Goal: Transaction & Acquisition: Purchase product/service

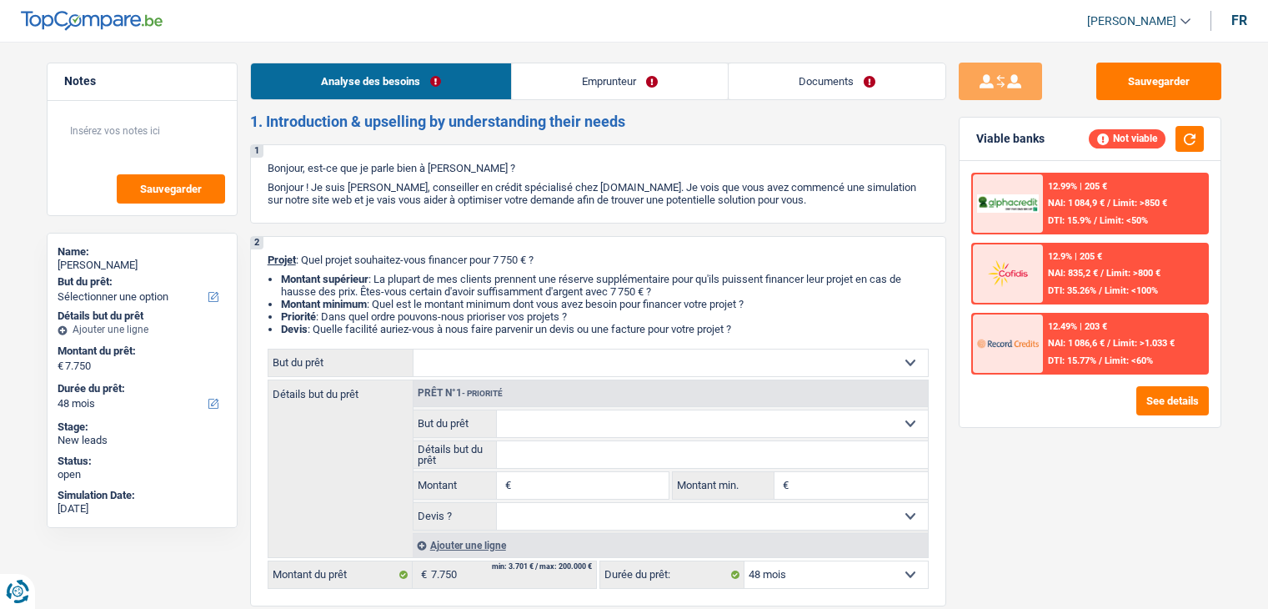
select select "48"
select select "cpasMargin"
select select "socialSecurity"
select select "liveWithParents"
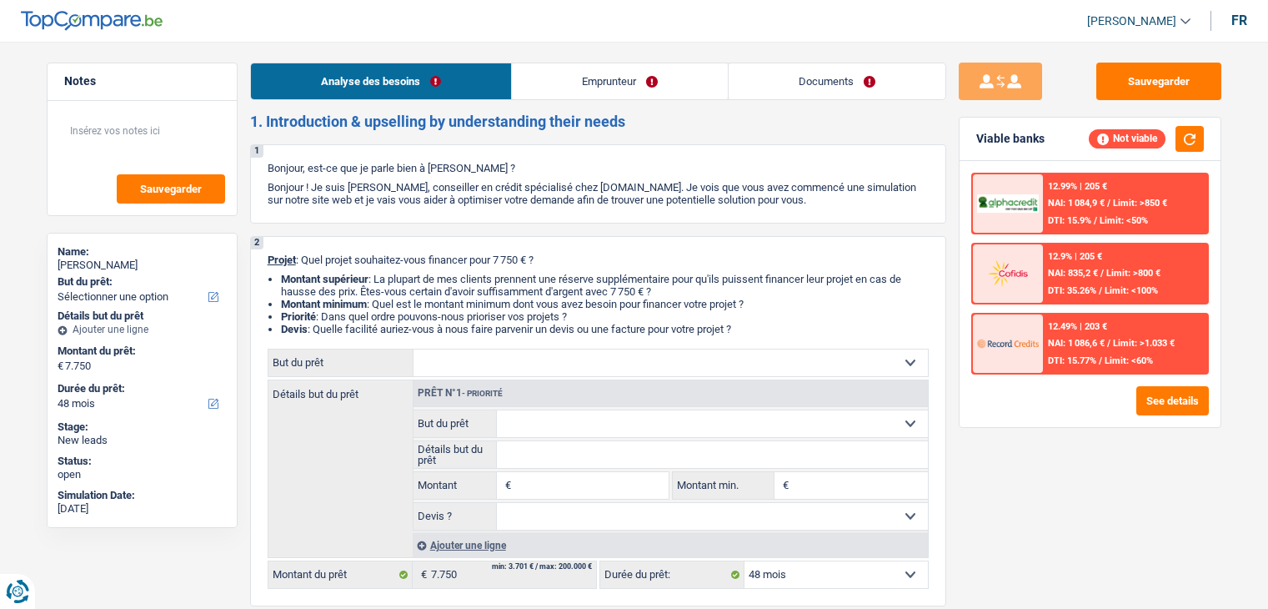
select select "48"
click at [90, 140] on textarea at bounding box center [142, 138] width 166 height 50
click at [89, 144] on textarea at bounding box center [142, 138] width 166 height 50
click at [730, 357] on select "Confort maison: meubles, textile, peinture, électroménager, outillage non-profe…" at bounding box center [671, 362] width 514 height 27
select select "household"
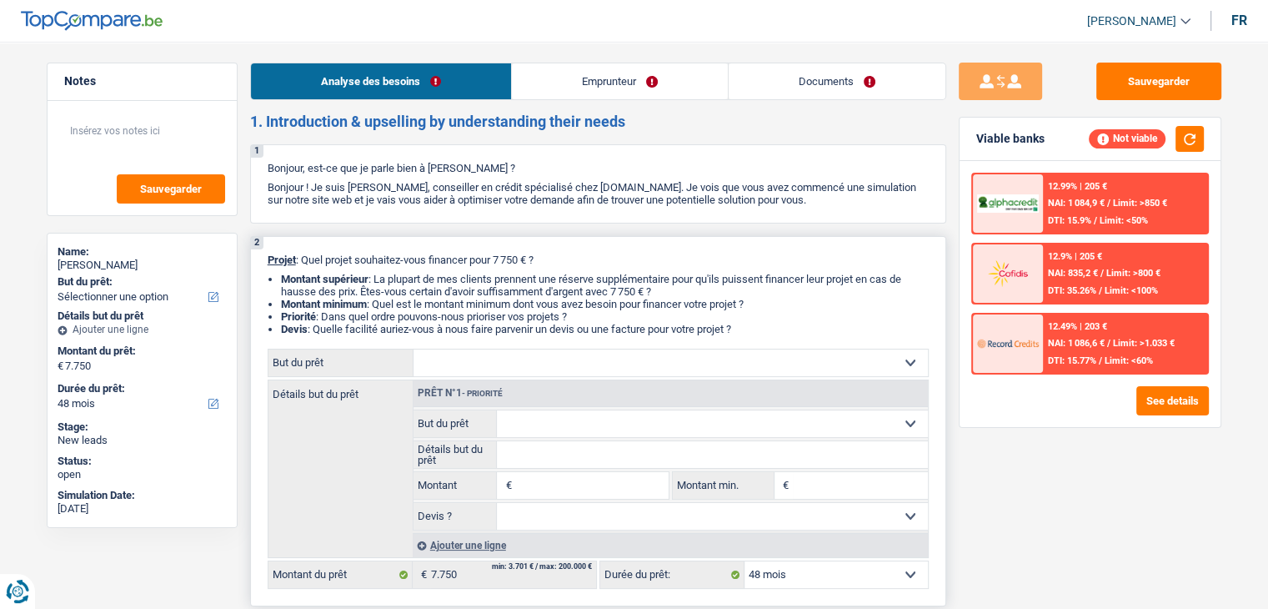
click at [414, 349] on select "Confort maison: meubles, textile, peinture, électroménager, outillage non-profe…" at bounding box center [671, 362] width 514 height 27
select select "household"
type input "7.750"
select select "household"
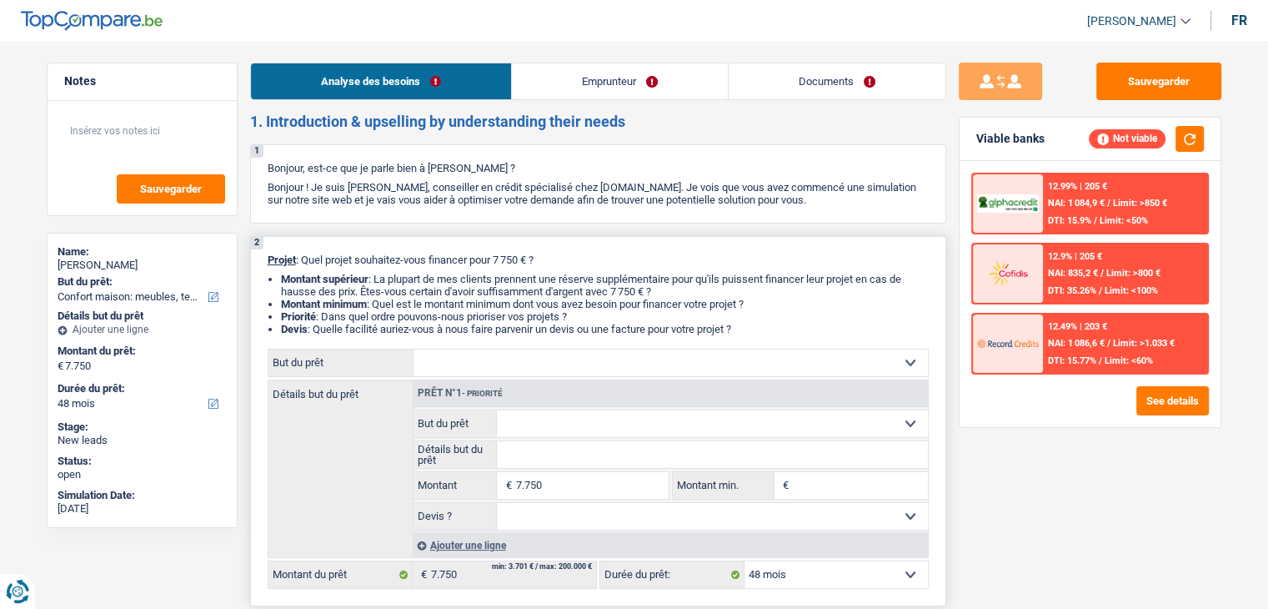
select select "household"
type input "7.750"
select select "household"
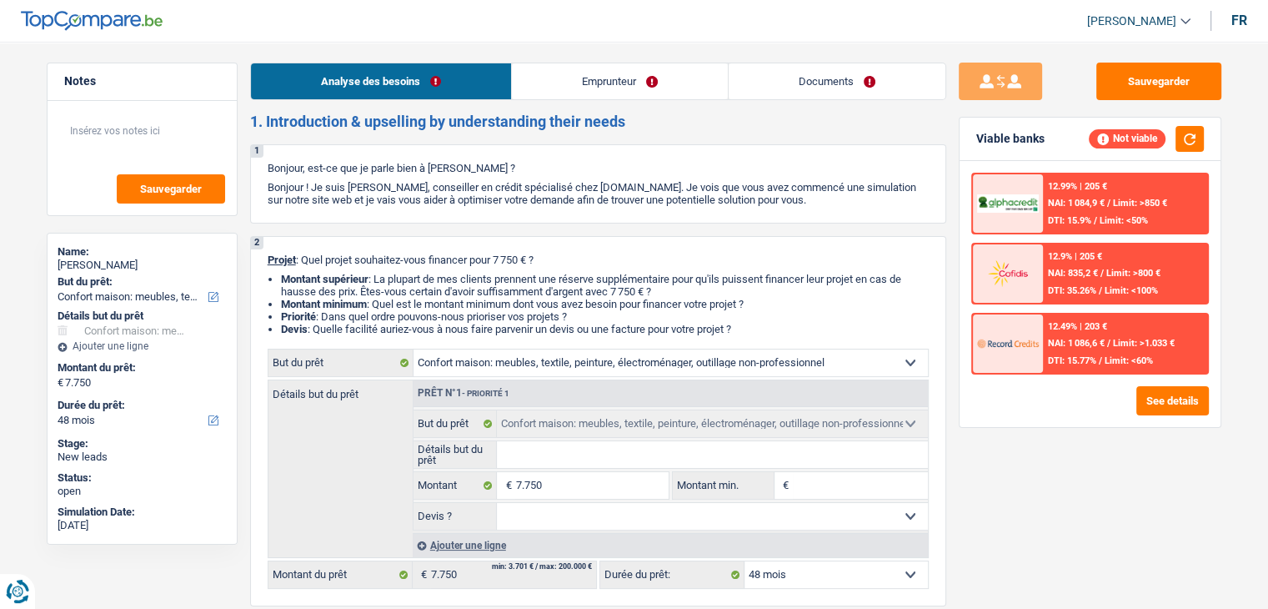
click at [83, 344] on div "Ajouter une ligne" at bounding box center [142, 346] width 169 height 12
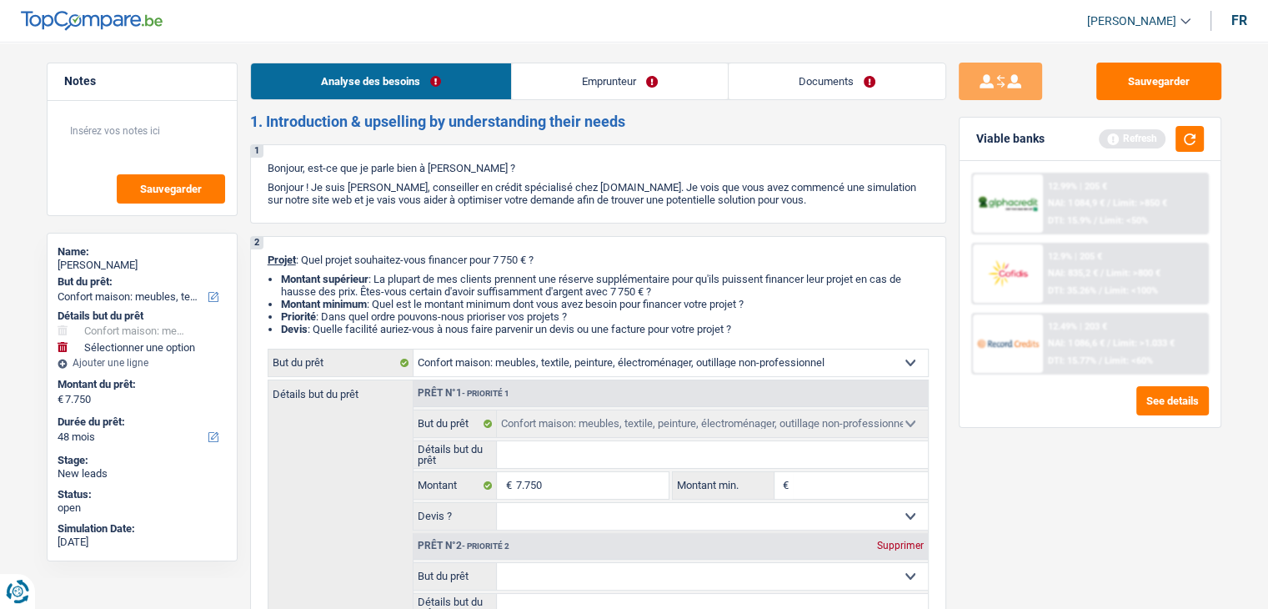
click at [99, 365] on div "Ajouter une ligne" at bounding box center [142, 363] width 169 height 12
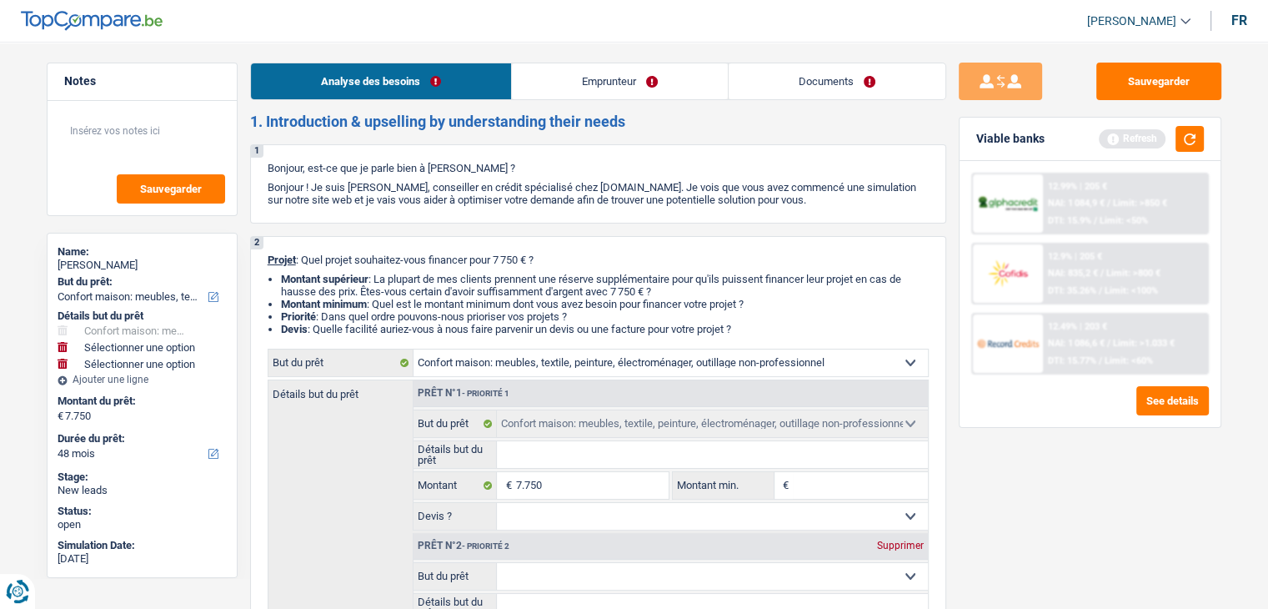
click at [62, 363] on div at bounding box center [63, 364] width 10 height 10
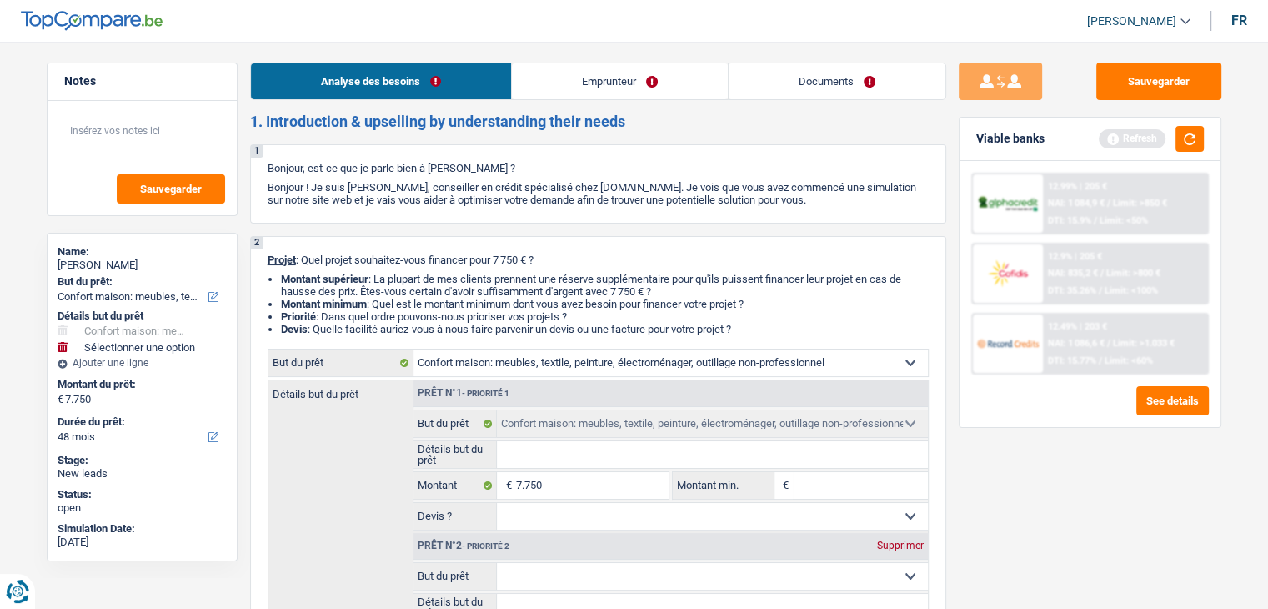
click at [60, 342] on div at bounding box center [63, 347] width 10 height 10
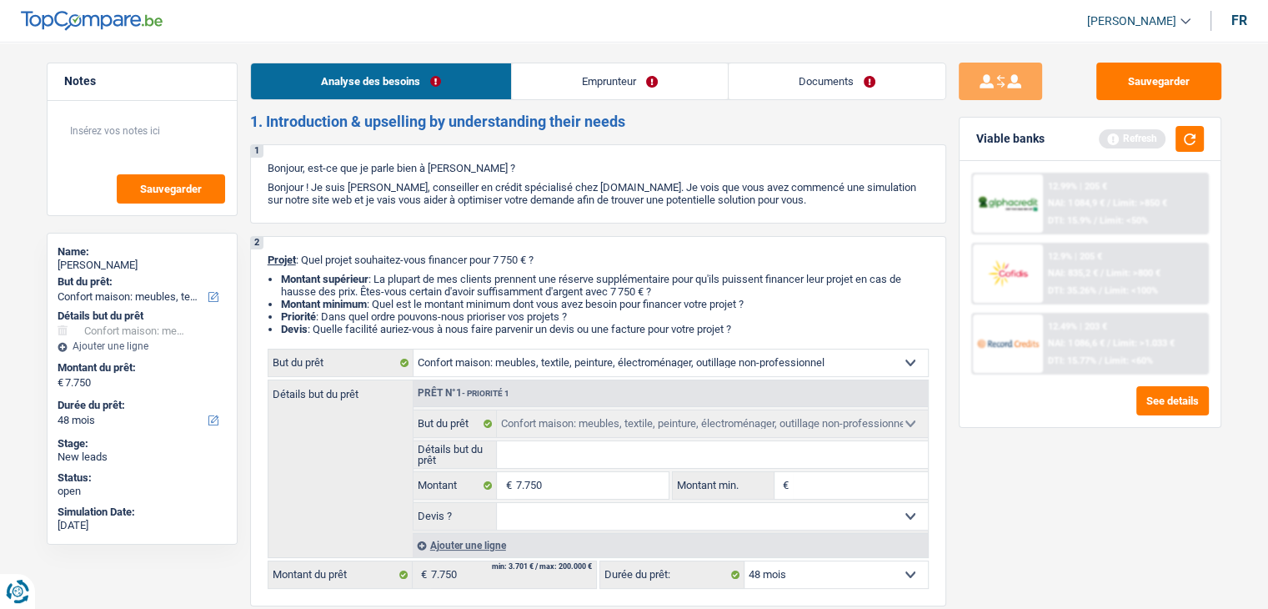
click at [590, 91] on link "Emprunteur" at bounding box center [620, 81] width 216 height 36
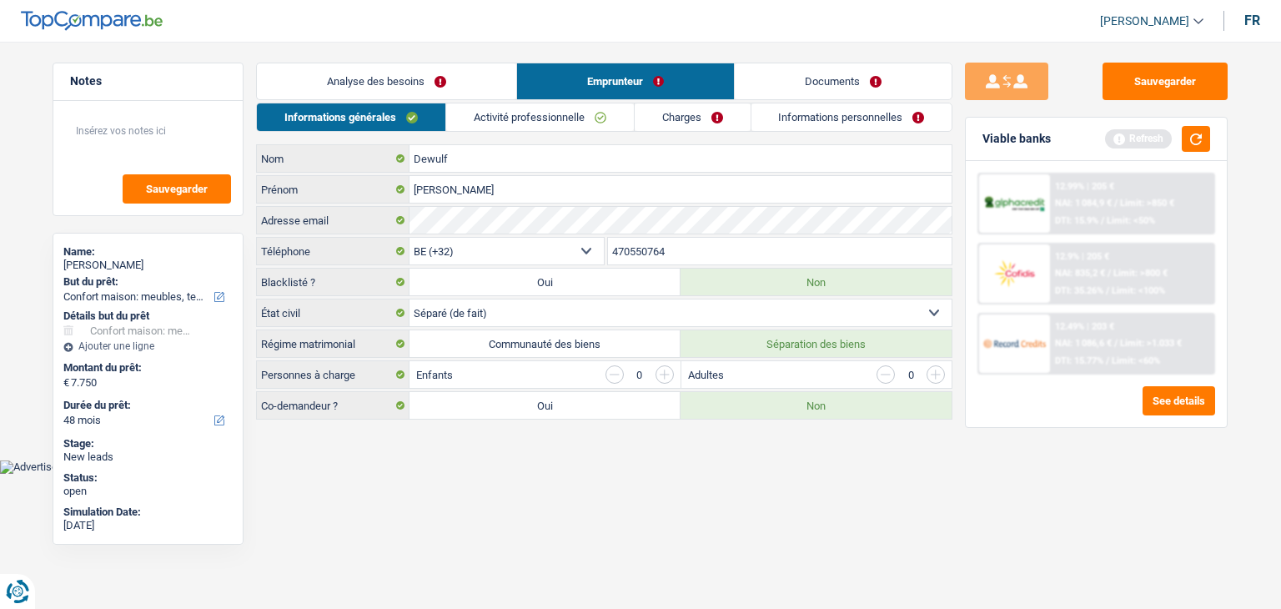
click at [813, 118] on link "Informations personnelles" at bounding box center [851, 117] width 201 height 28
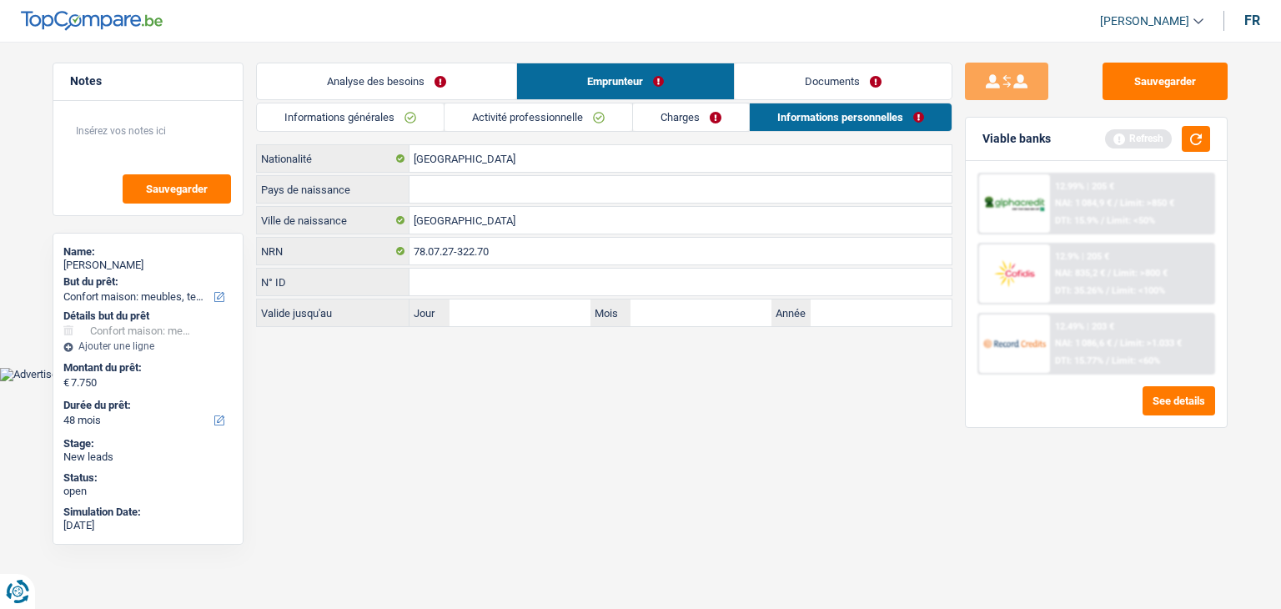
click at [801, 74] on link "Documents" at bounding box center [843, 81] width 217 height 36
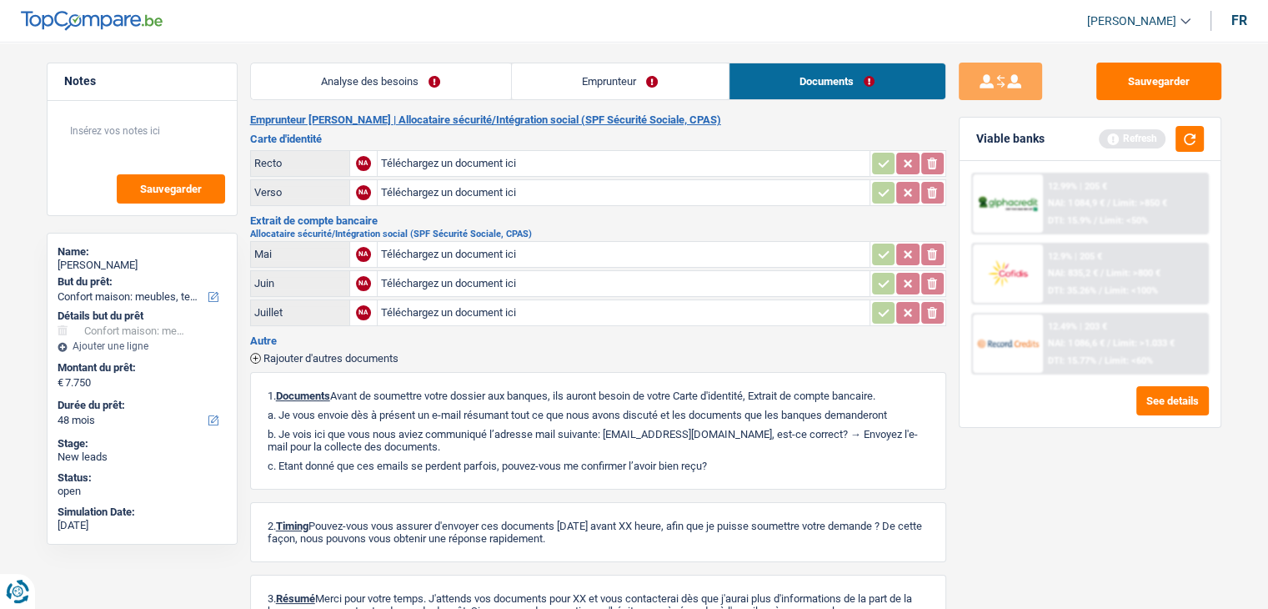
click at [487, 83] on link "Analyse des besoins" at bounding box center [381, 81] width 260 height 36
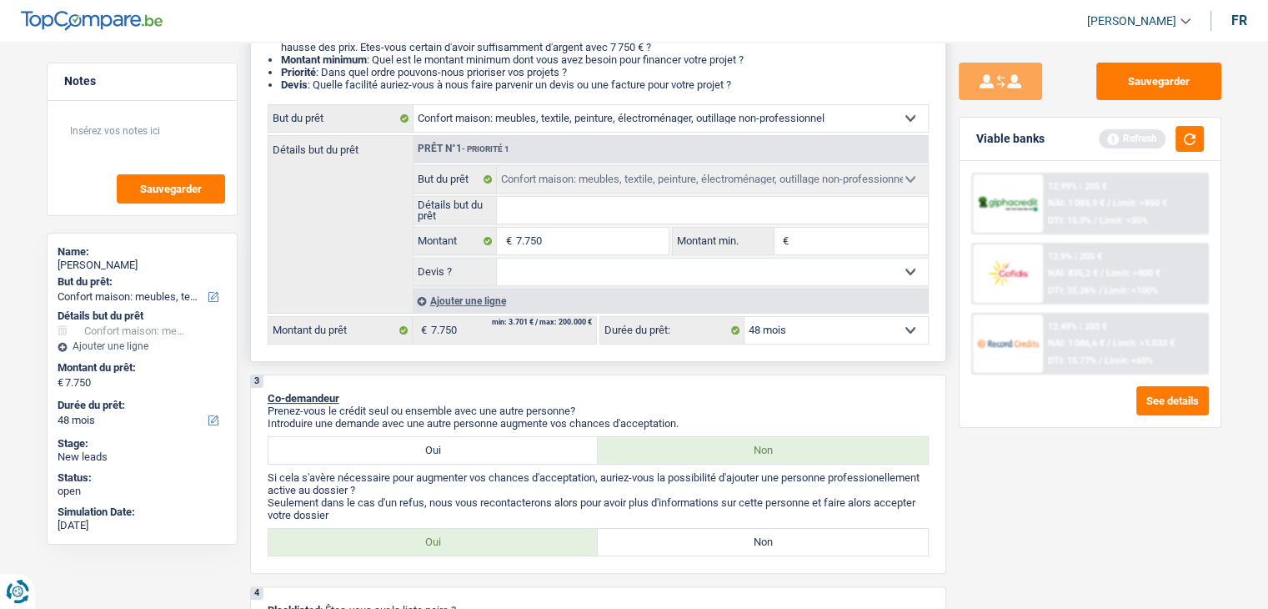
scroll to position [250, 0]
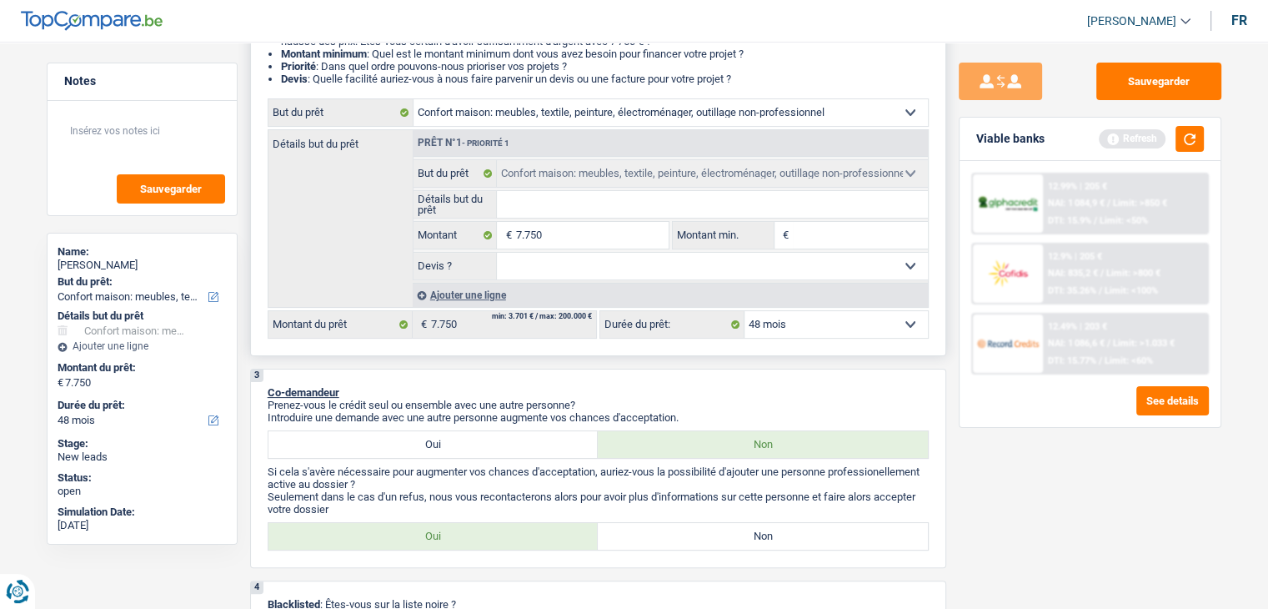
click at [505, 121] on select "Confort maison: meubles, textile, peinture, électroménager, outillage non-profe…" at bounding box center [671, 112] width 514 height 27
select select "car"
click at [414, 99] on select "Confort maison: meubles, textile, peinture, électroménager, outillage non-profe…" at bounding box center [671, 112] width 514 height 27
select select "car"
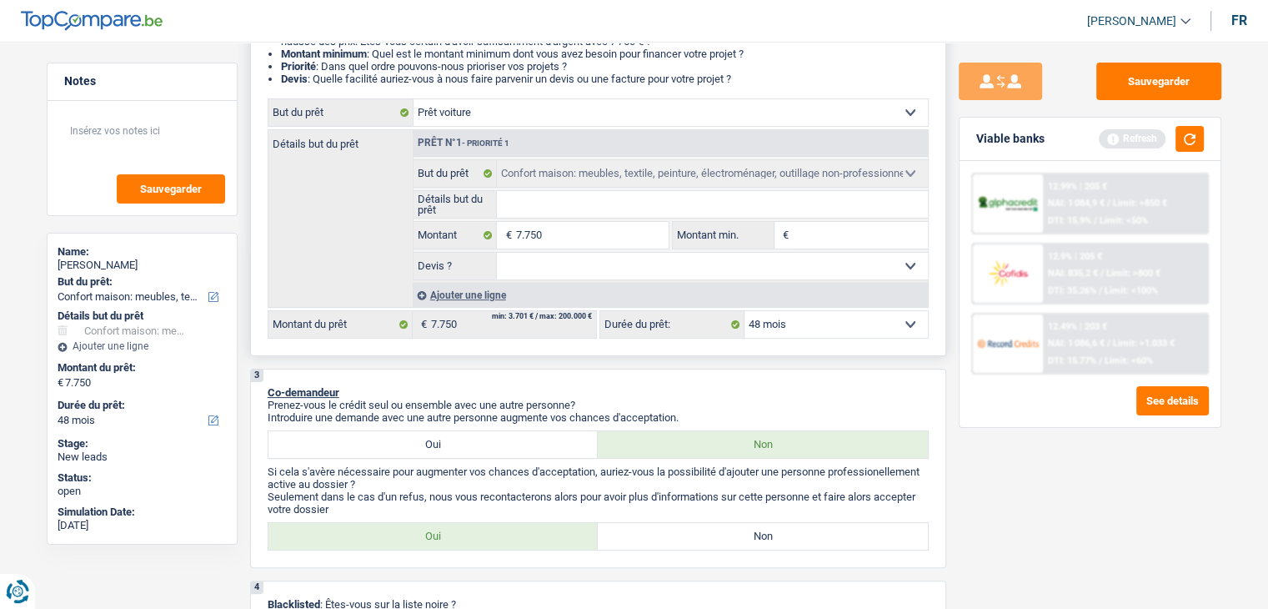
select select "car"
select select "household"
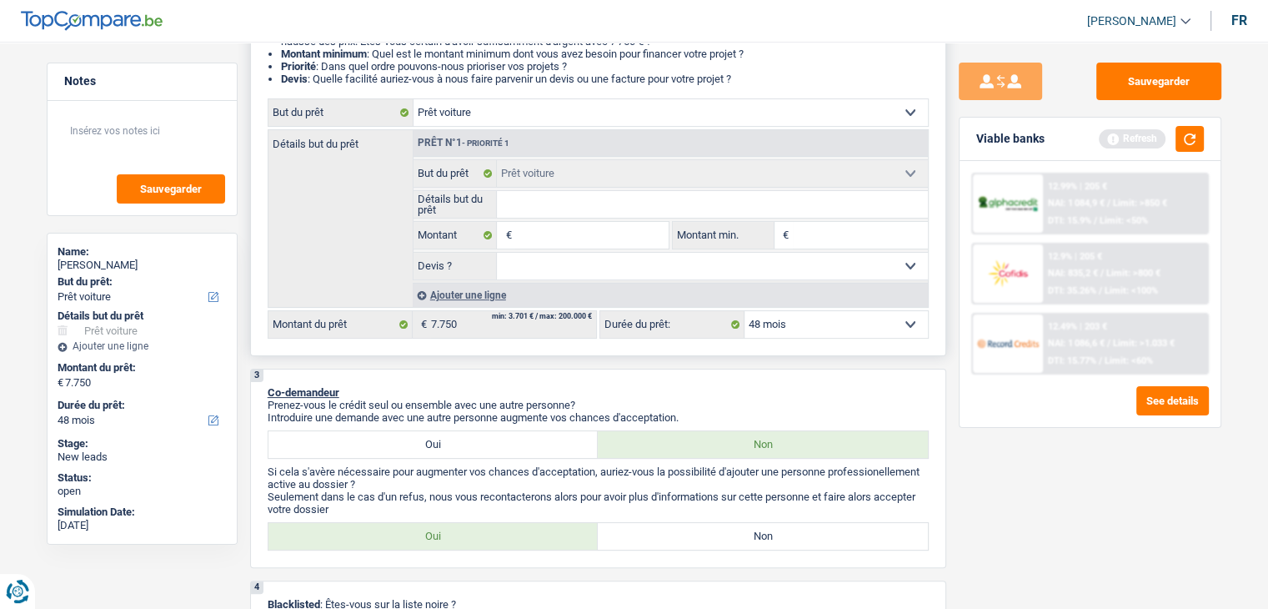
select select "household"
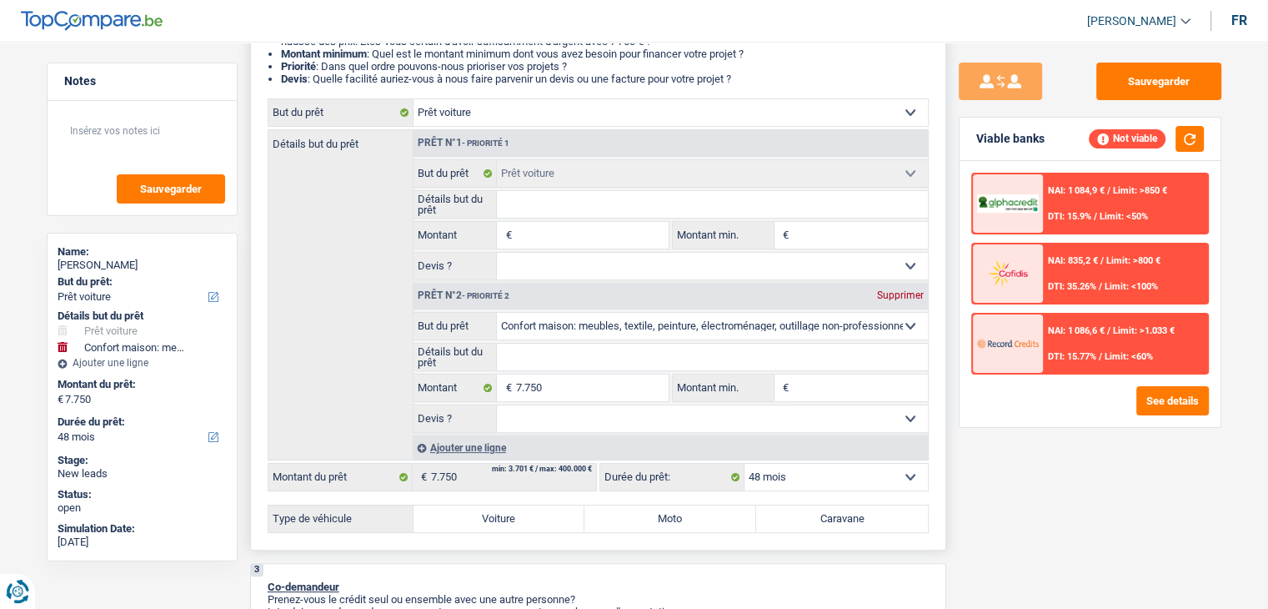
click at [904, 293] on div "Supprimer" at bounding box center [900, 295] width 55 height 10
type input "0"
select select
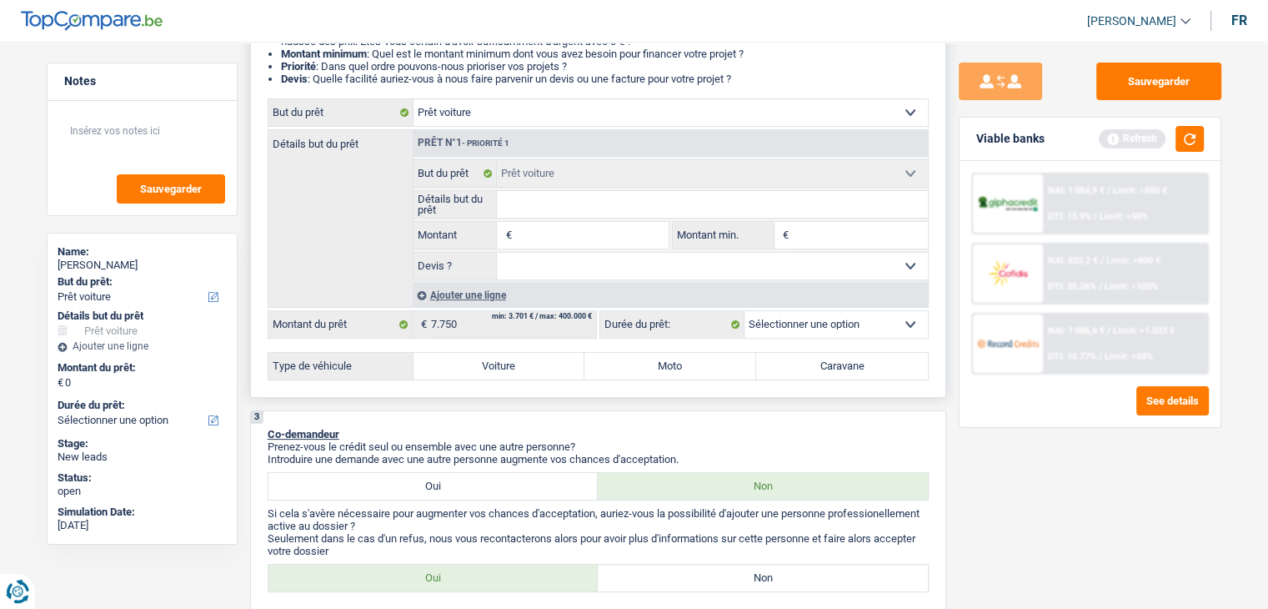
click at [569, 204] on input "Détails but du prêt" at bounding box center [712, 204] width 431 height 27
type input "B"
type input "BM"
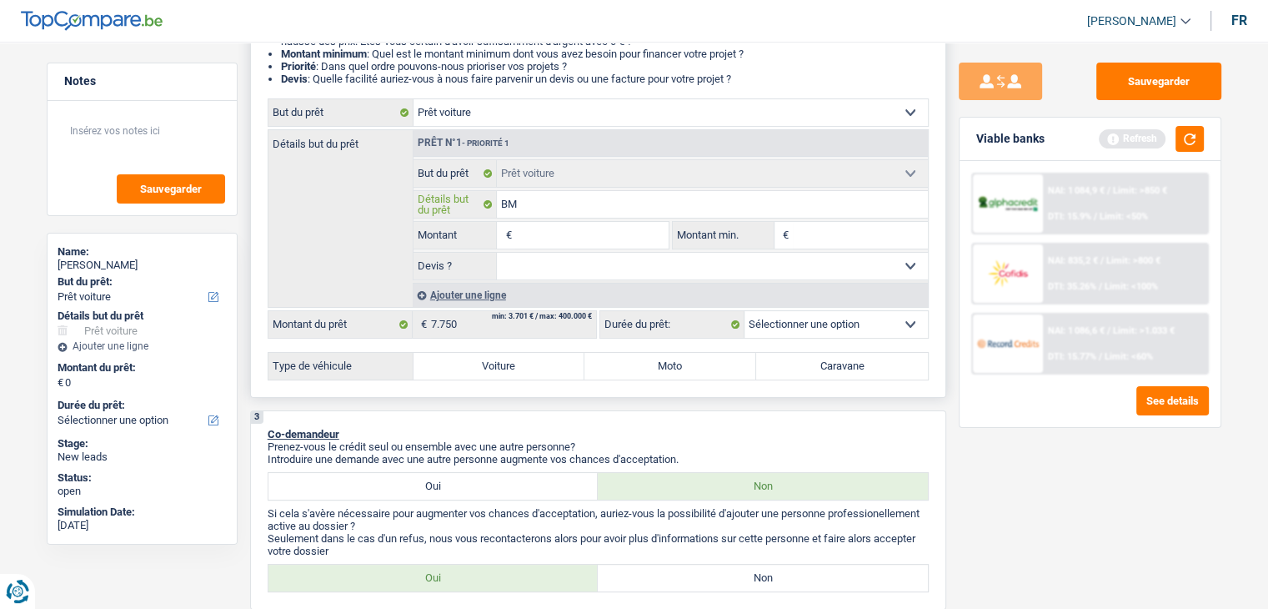
type input "BMW"
type input "BMW 3"
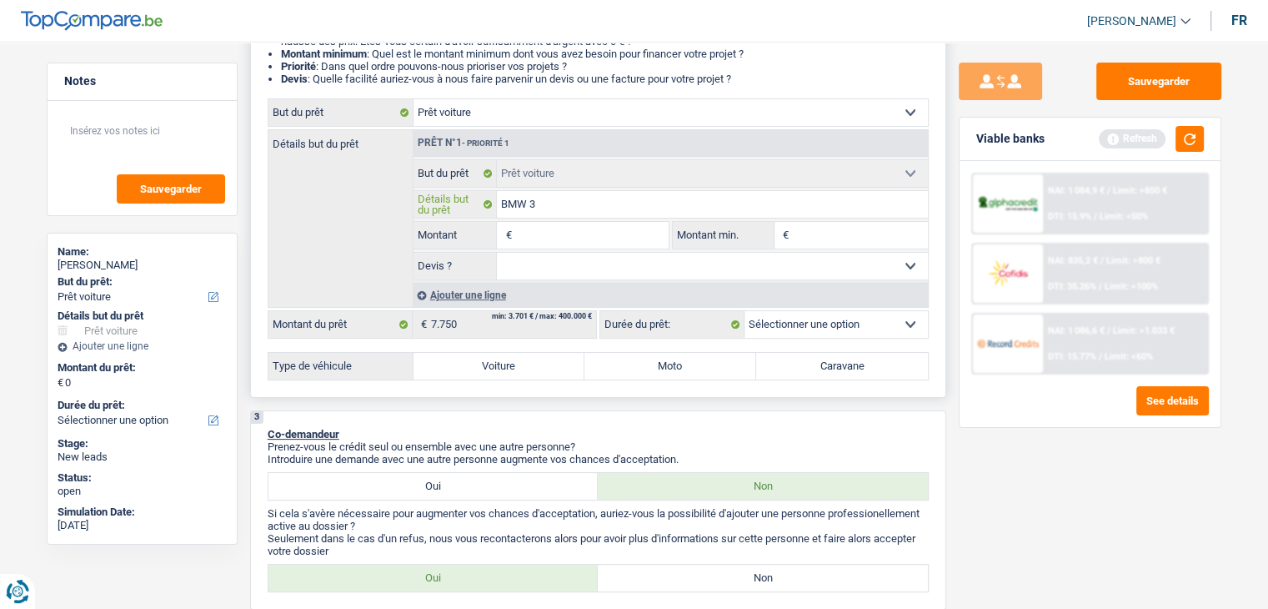
type input "BMW 3"
type input "BMW 33"
type input "BMW 330"
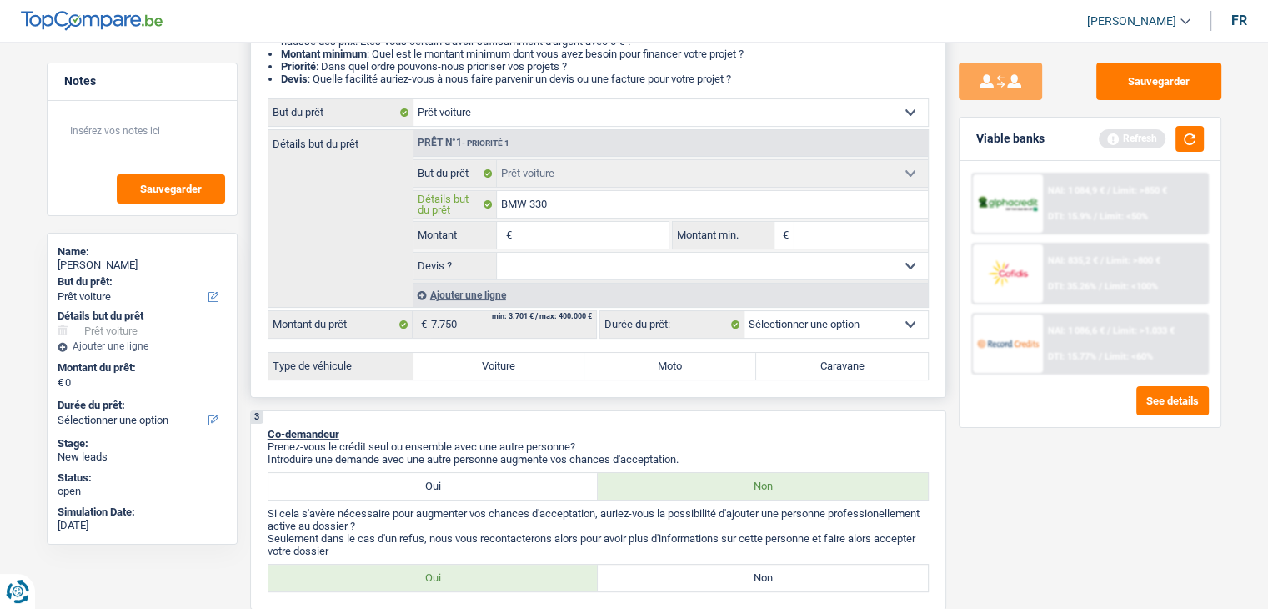
type input "BMW 330I"
type input "BMW 330I 2"
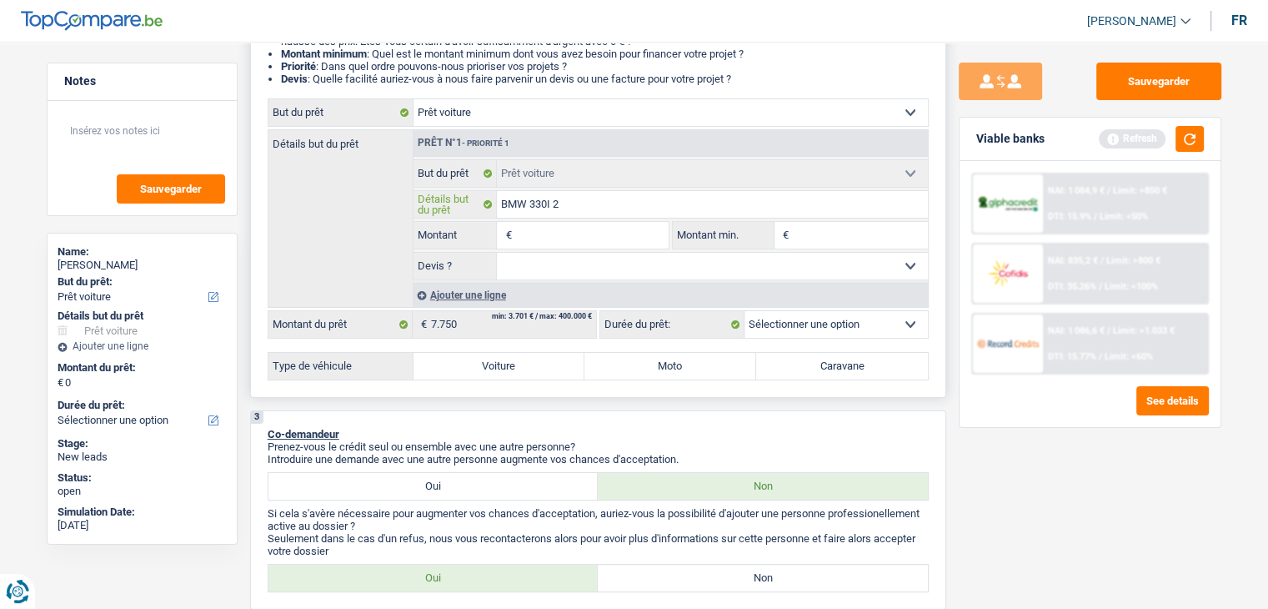
type input "BMW 330I 2"
type input "BMW 330I 20"
type input "BMW 330I 202"
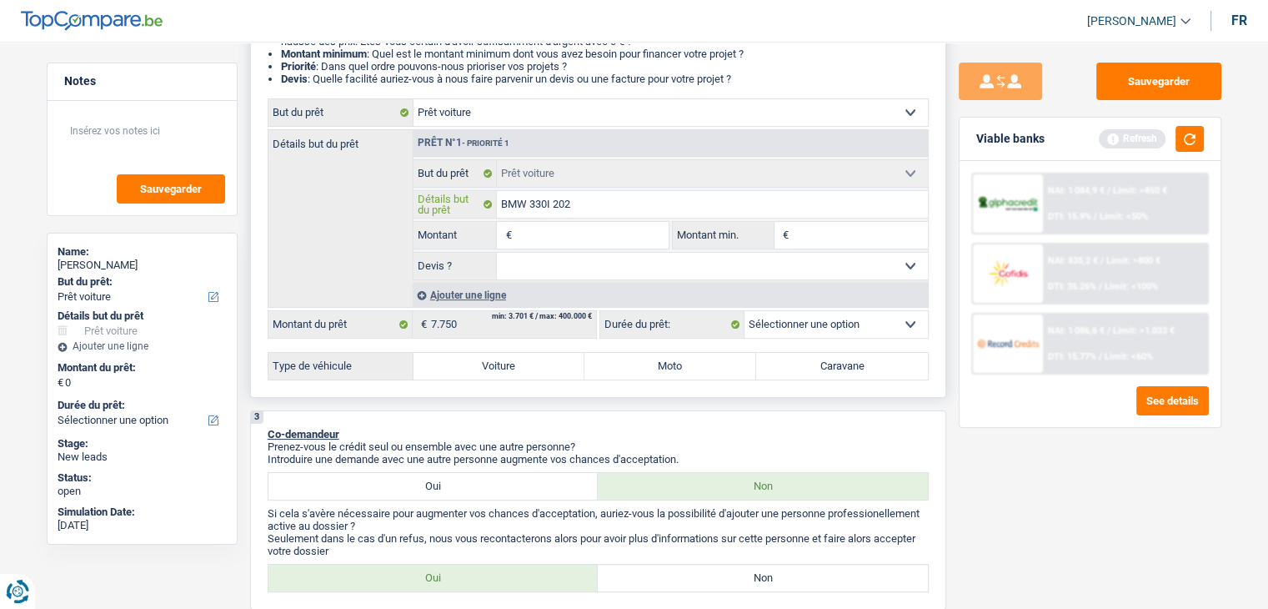
type input "BMW 330I 2023"
click at [569, 241] on input "Montant" at bounding box center [591, 235] width 153 height 27
type input "3"
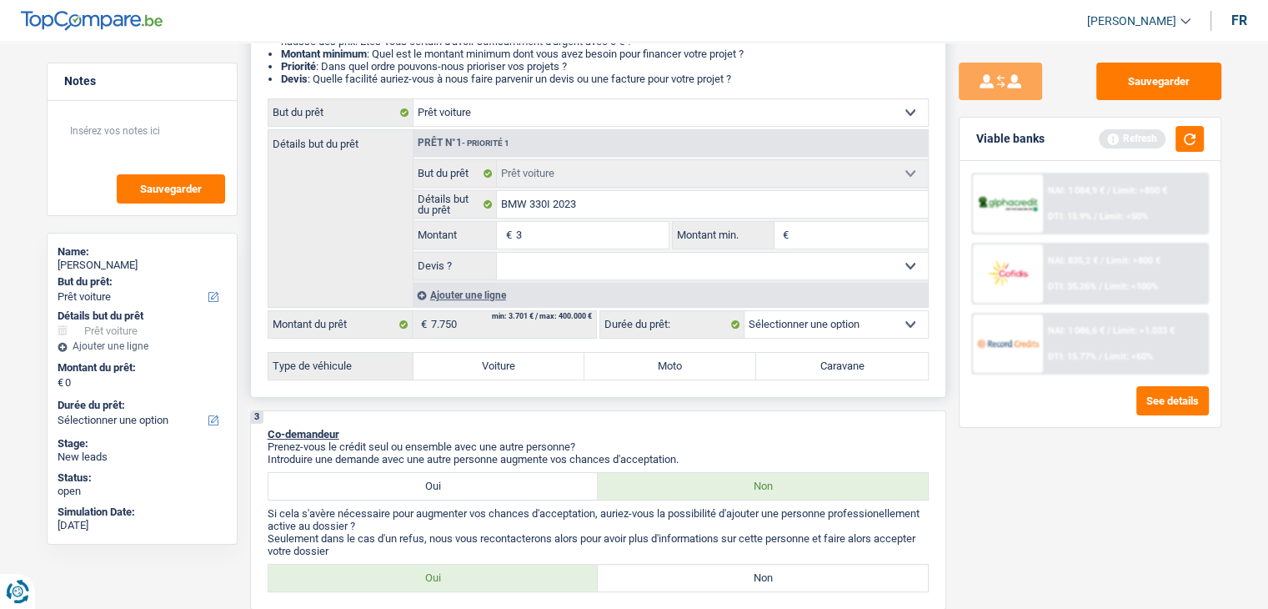
type input "3"
type input "35"
type input "350"
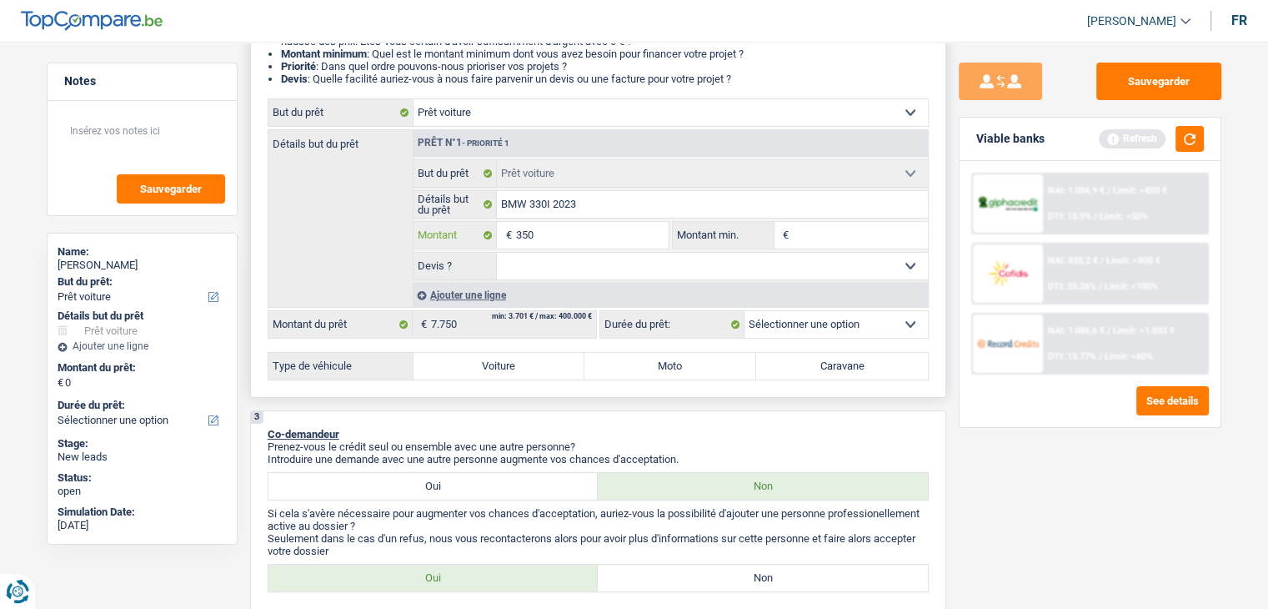
type input "3.500"
type input "35.000"
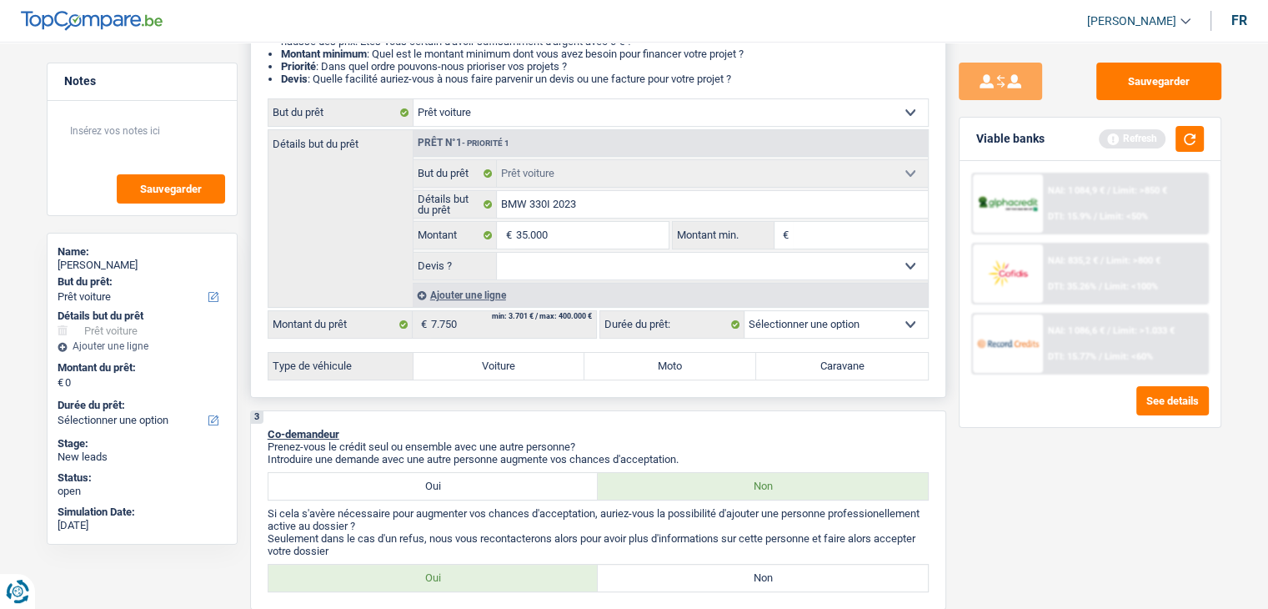
click at [836, 229] on input "Montant min." at bounding box center [860, 235] width 135 height 27
type input "35.000"
select select "60"
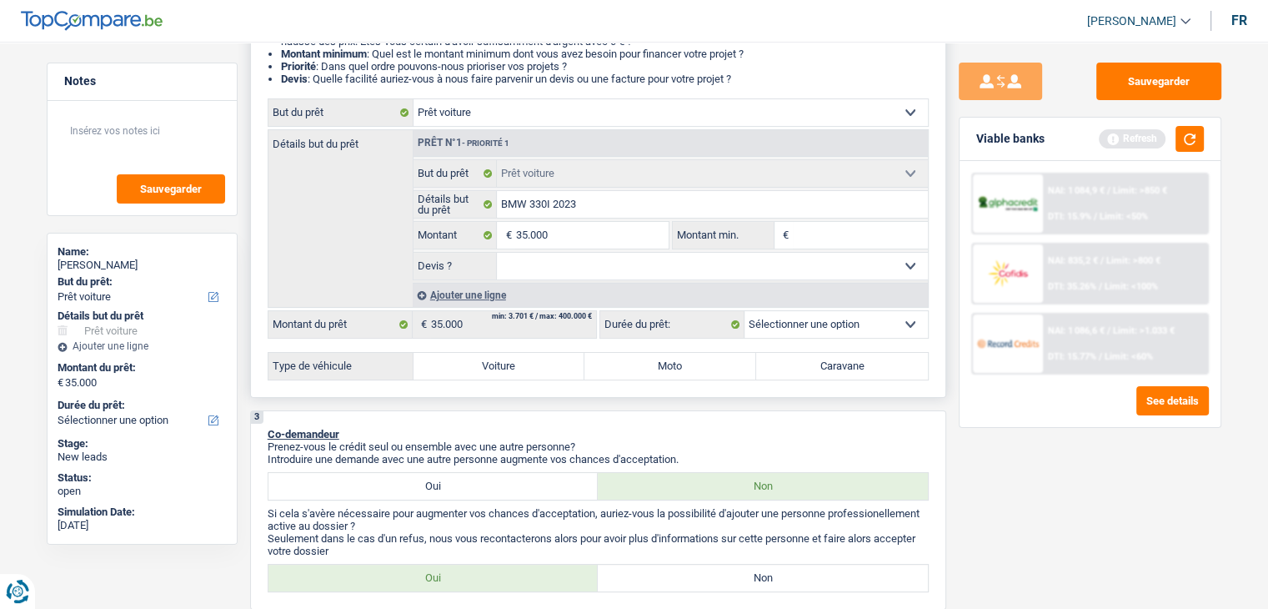
select select "60"
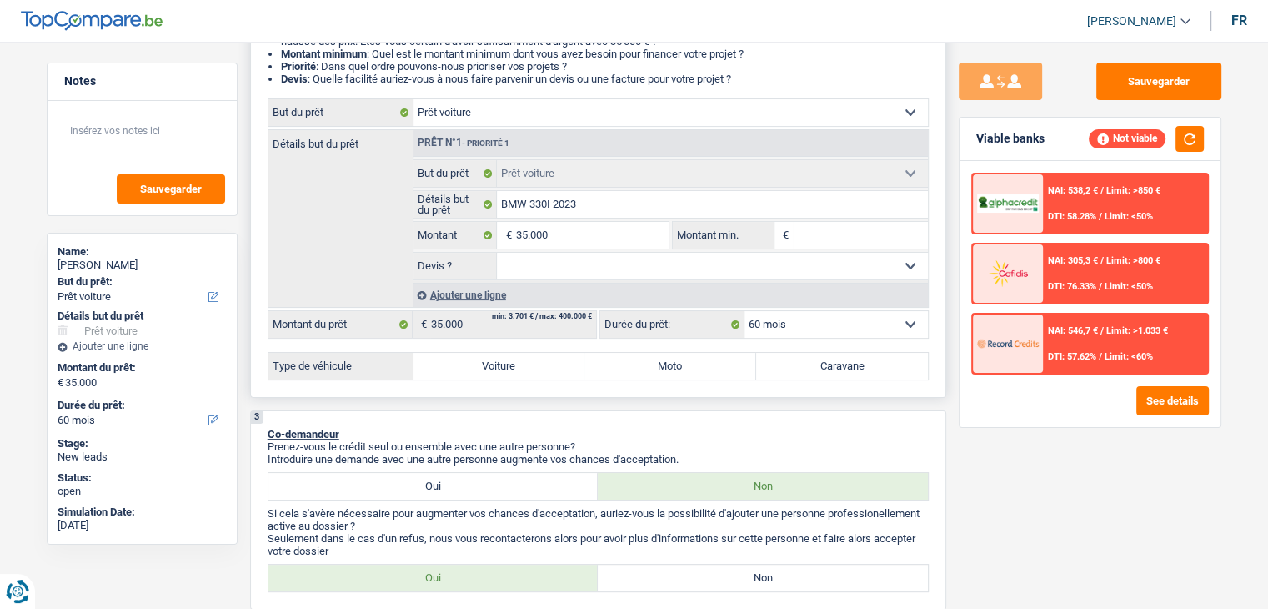
type input "2"
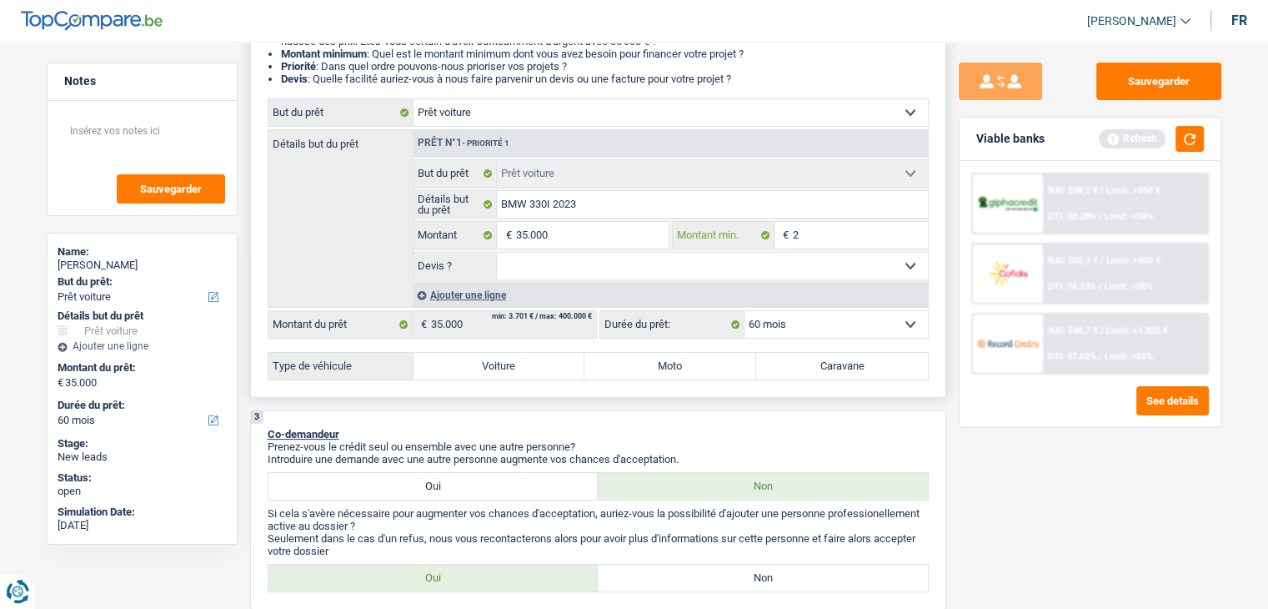
type input "28"
type input "280"
type input "2.800"
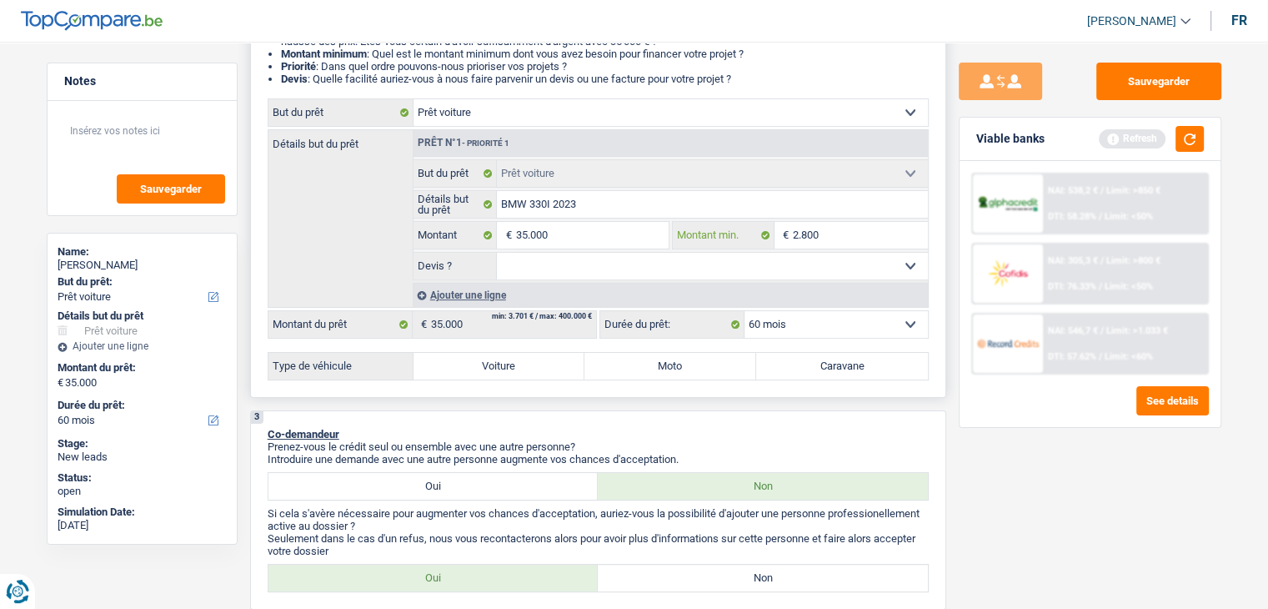
type input "2.800"
type input "28.000"
click at [632, 233] on input "35.000" at bounding box center [591, 235] width 153 height 27
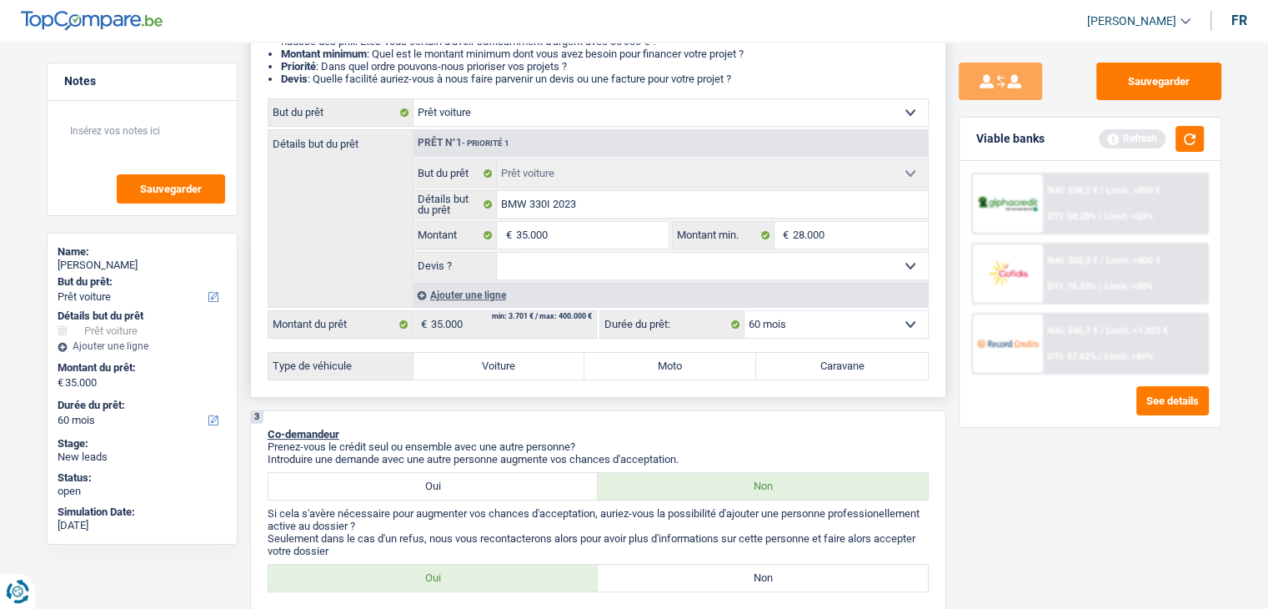
click at [595, 273] on select "Oui Non Non répondu Sélectionner une option" at bounding box center [712, 266] width 431 height 27
select select "yes"
click at [497, 253] on select "Oui Non Non répondu Sélectionner une option" at bounding box center [712, 266] width 431 height 27
select select "yes"
click at [854, 324] on select "12 mois 18 mois 24 mois 30 mois 36 mois 42 mois 48 mois 60 mois Sélectionner un…" at bounding box center [836, 324] width 183 height 27
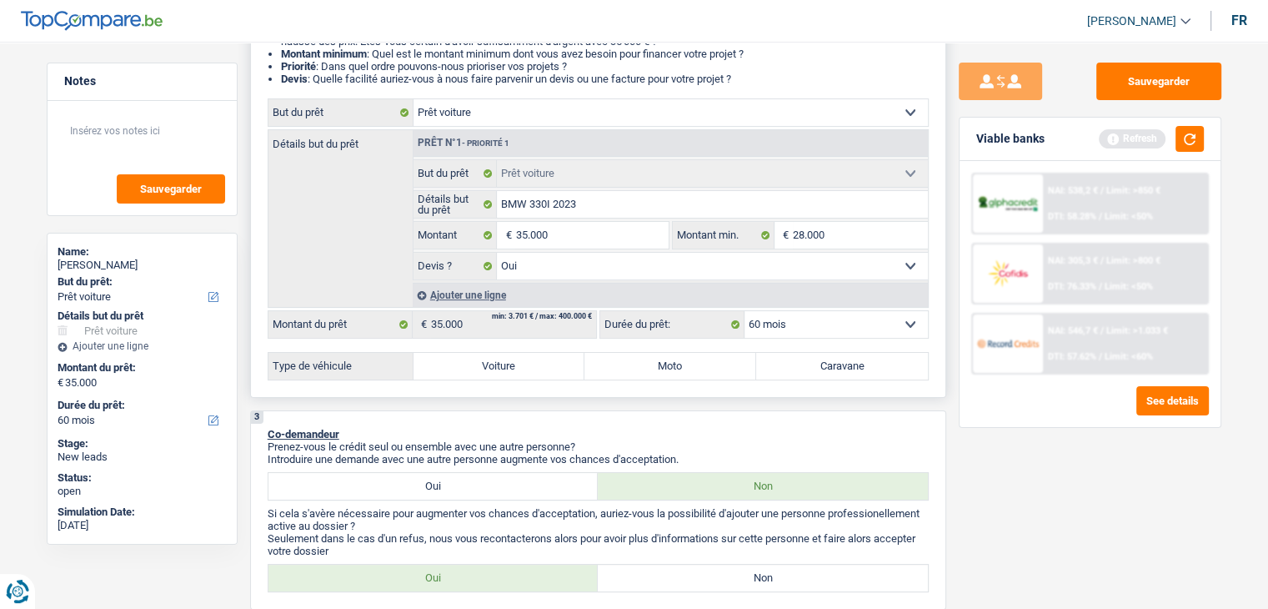
drag, startPoint x: 496, startPoint y: 353, endPoint x: 534, endPoint y: 359, distance: 38.0
click at [496, 353] on label "Voiture" at bounding box center [500, 366] width 172 height 27
click at [496, 353] on input "Voiture" at bounding box center [500, 366] width 172 height 27
radio input "true"
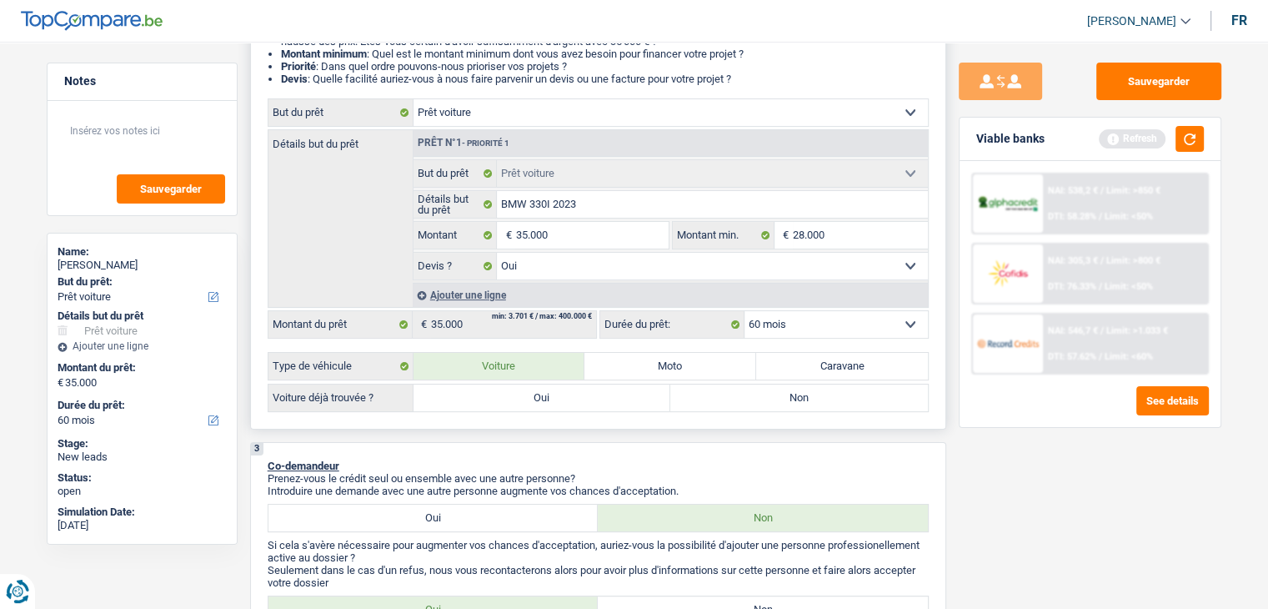
click at [602, 404] on label "Oui" at bounding box center [543, 397] width 258 height 27
click at [602, 404] on input "Oui" at bounding box center [543, 397] width 258 height 27
radio input "true"
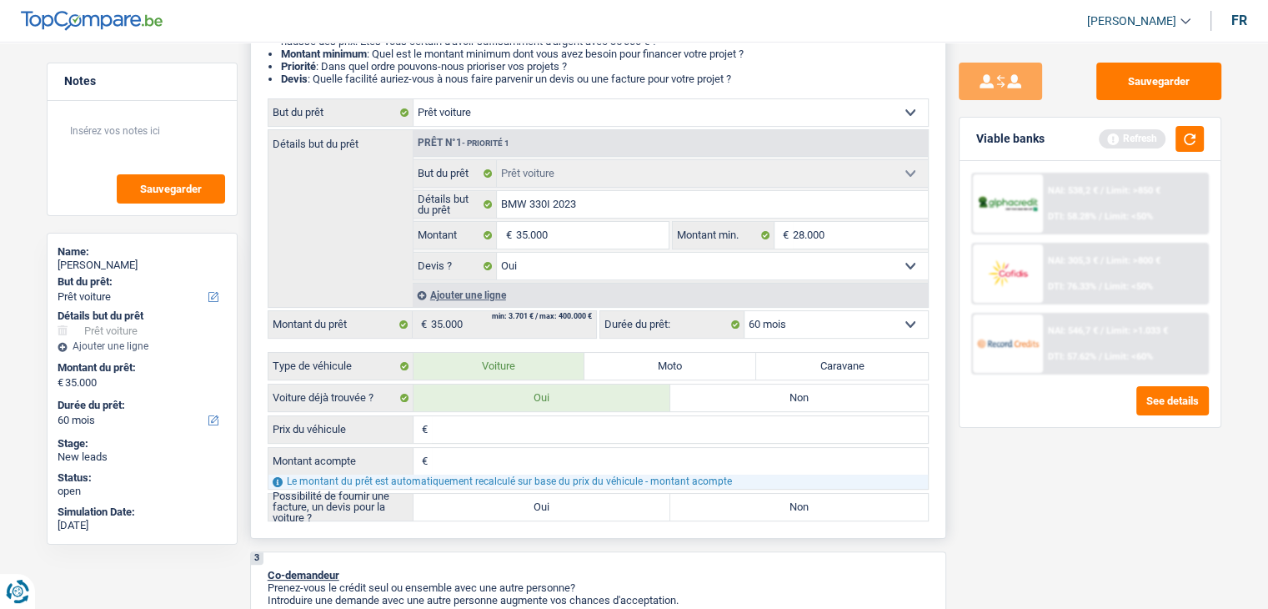
click at [815, 404] on label "Non" at bounding box center [799, 397] width 258 height 27
click at [815, 404] on input "Non" at bounding box center [799, 397] width 258 height 27
radio input "true"
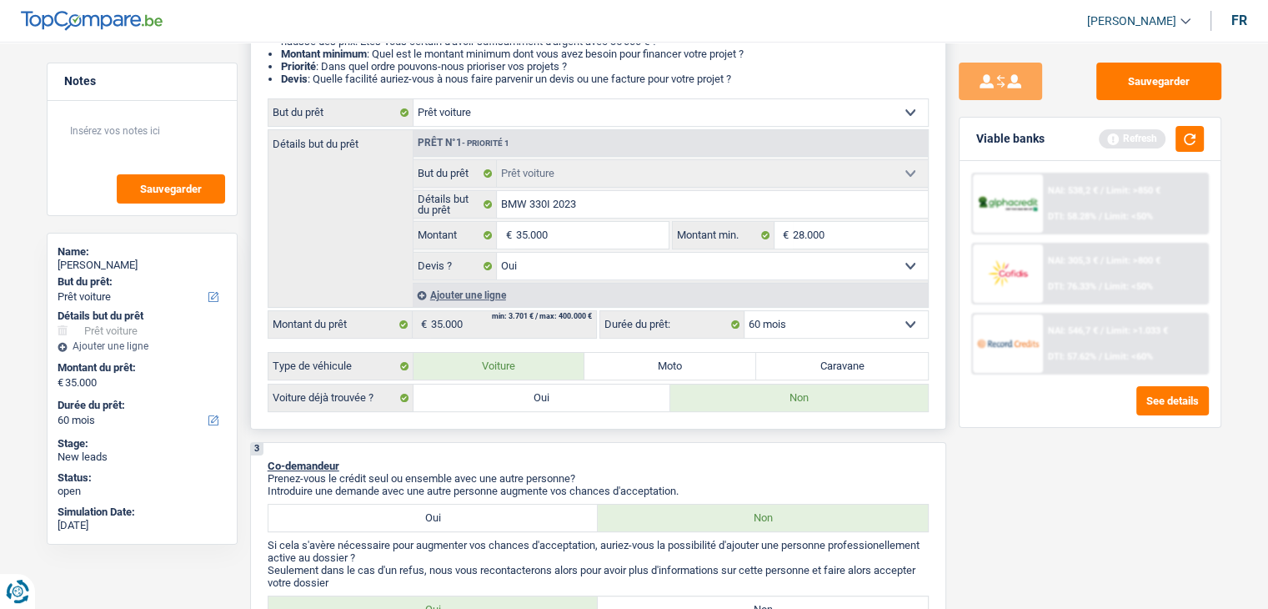
click at [561, 384] on label "Oui" at bounding box center [543, 397] width 258 height 27
click at [561, 384] on input "Oui" at bounding box center [543, 397] width 258 height 27
radio input "true"
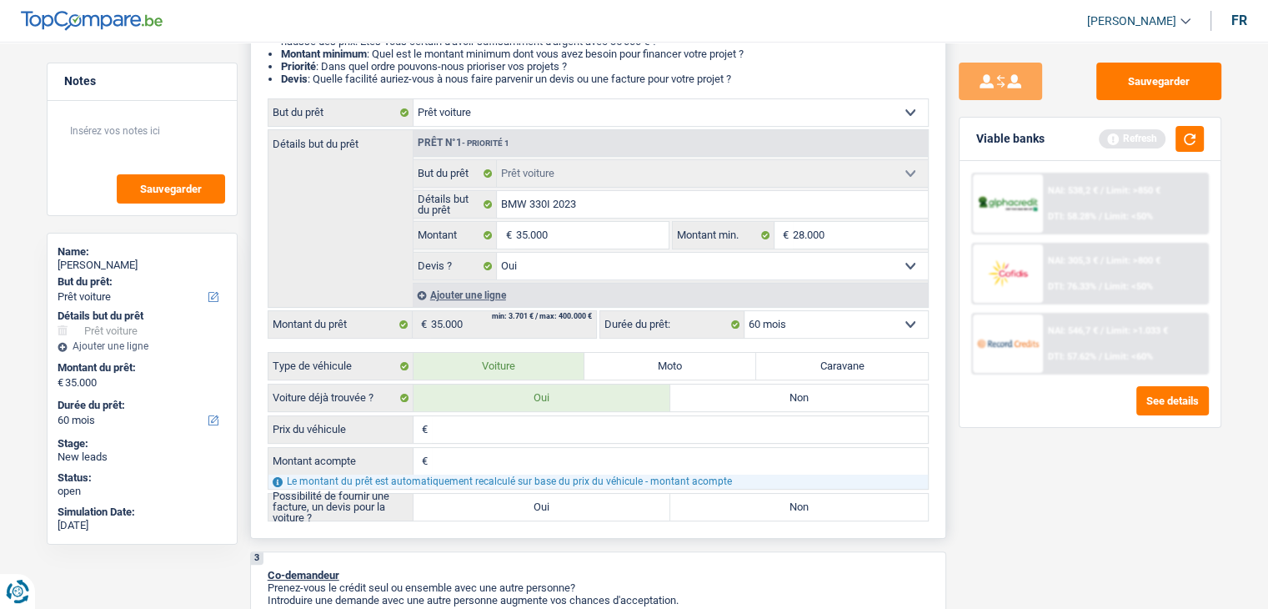
scroll to position [417, 0]
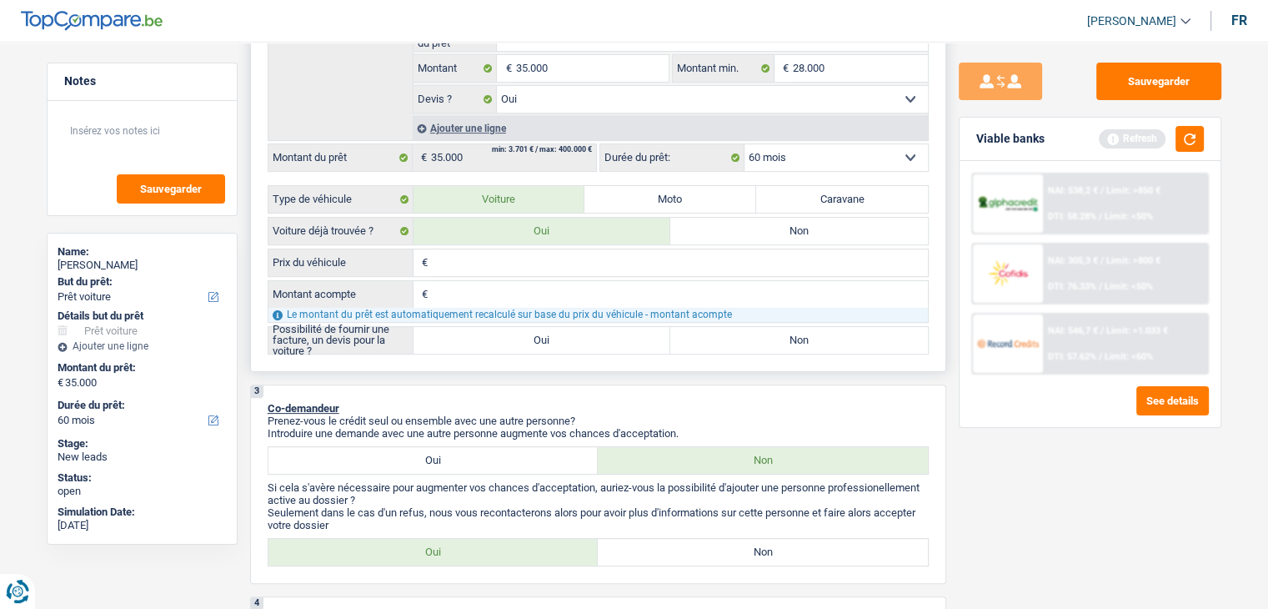
click at [493, 249] on input "Prix du véhicule" at bounding box center [680, 262] width 496 height 27
click at [467, 261] on input "Prix du véhicule" at bounding box center [680, 262] width 496 height 27
type input "4"
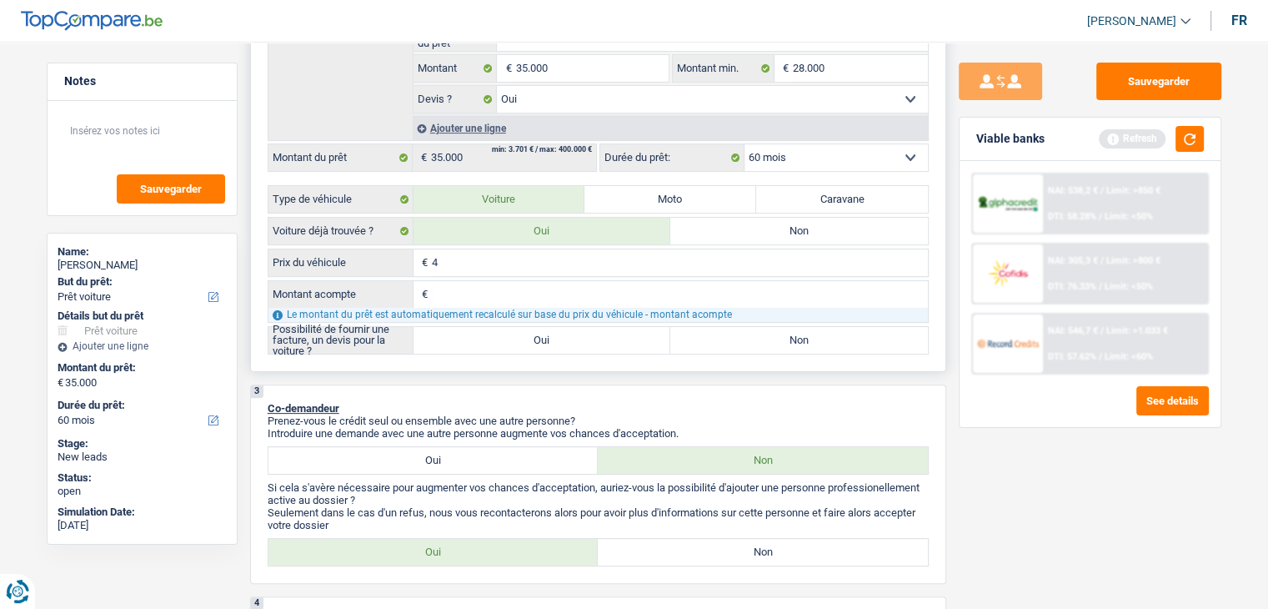
type input "40"
type input "400"
type input "4.000"
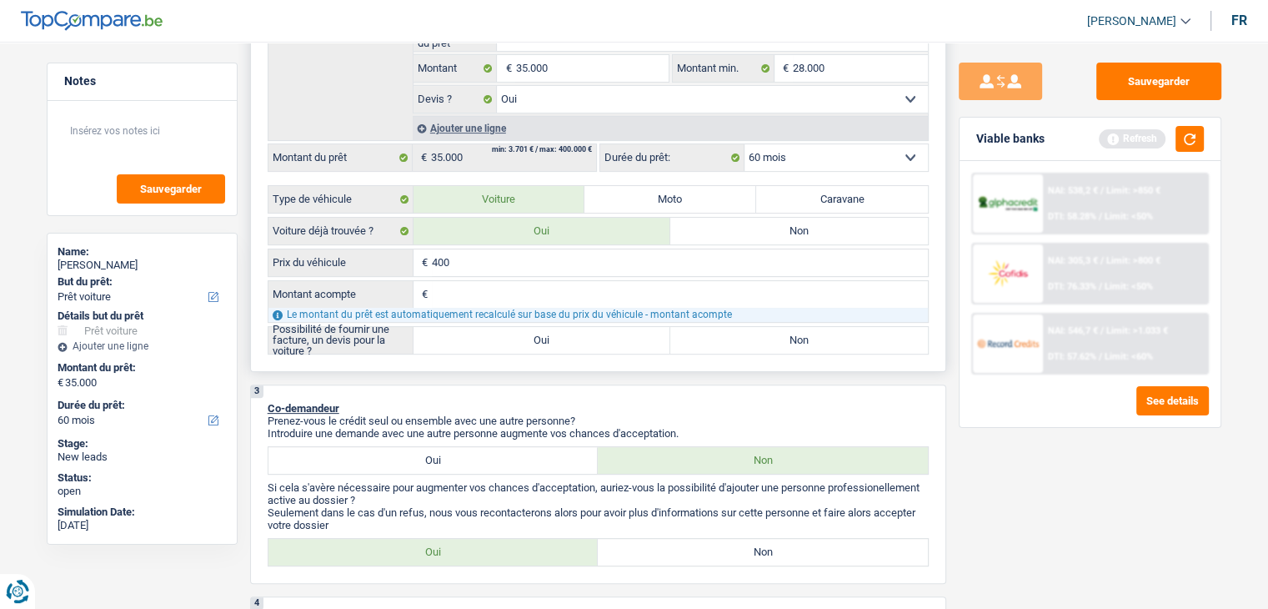
type input "4.000"
type input "40.000"
click at [320, 254] on label "Prix du véhicule" at bounding box center [340, 262] width 145 height 27
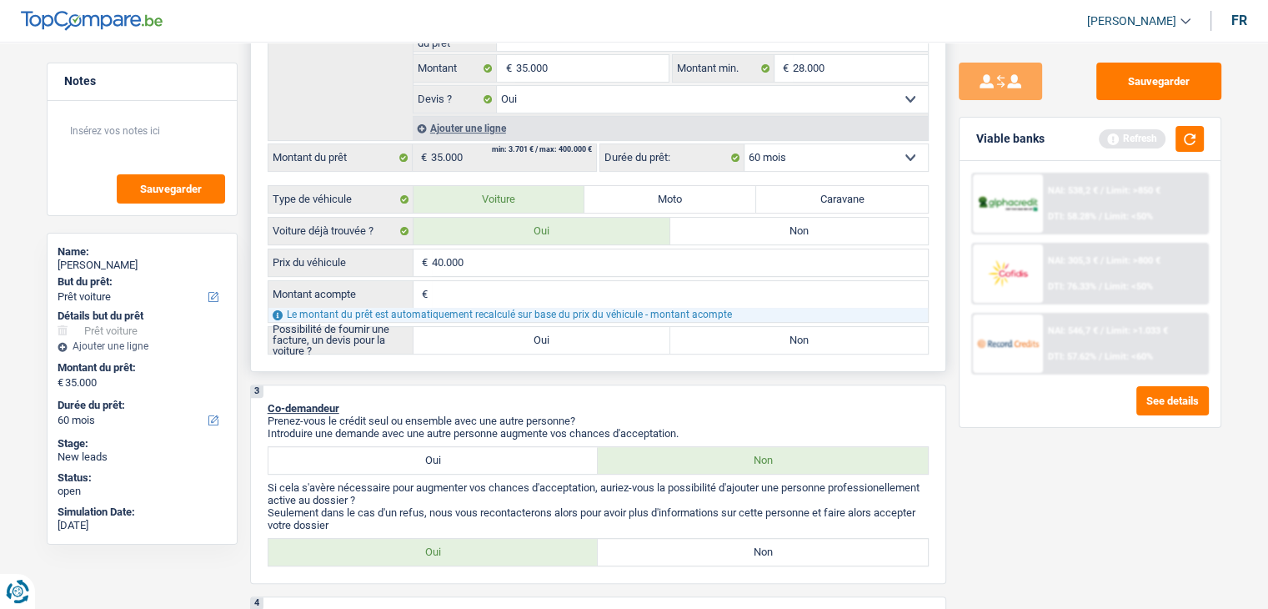
click at [320, 254] on label "Prix du véhicule" at bounding box center [340, 262] width 145 height 27
click at [453, 297] on input "Montant acompte" at bounding box center [680, 294] width 496 height 27
type input "5"
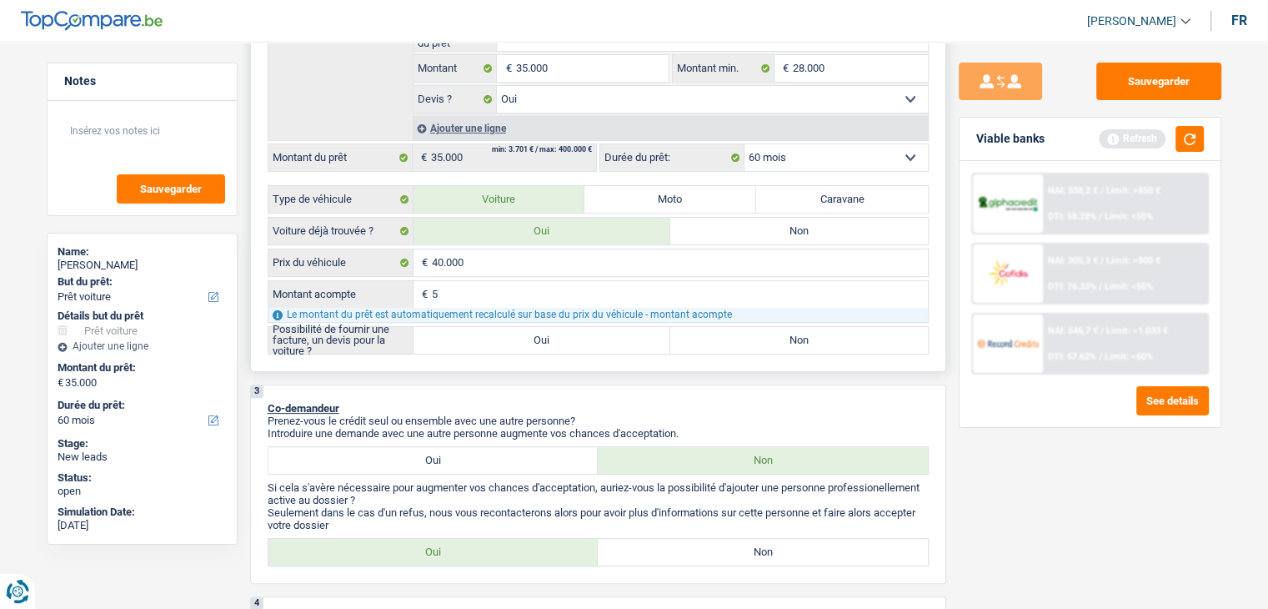
type input "50"
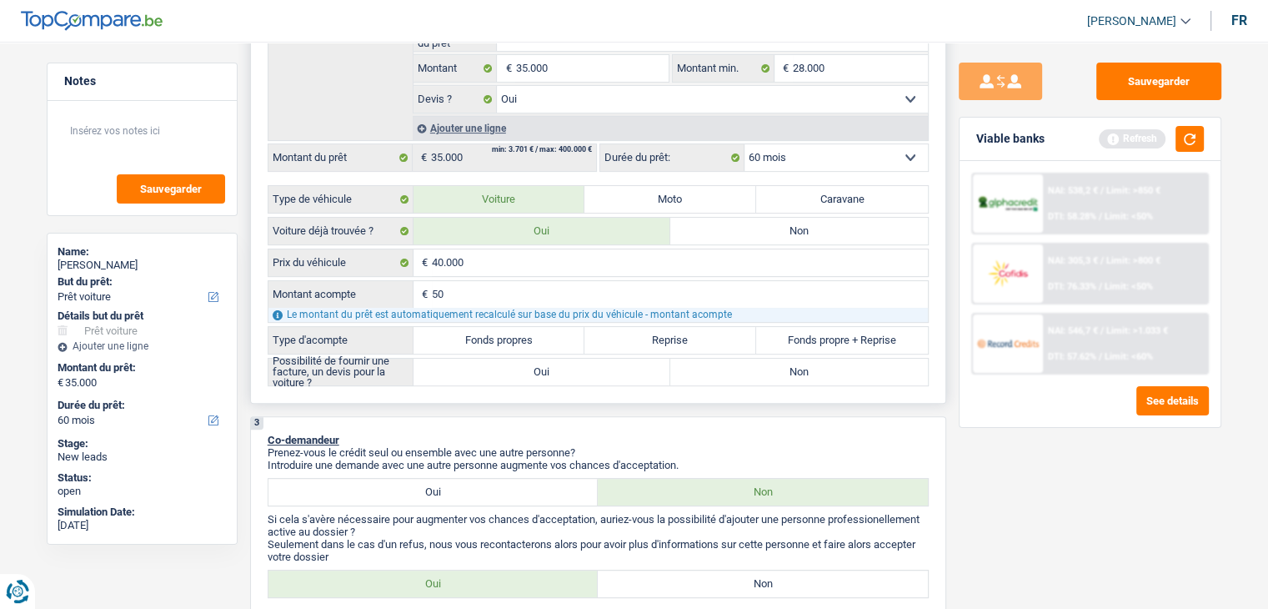
type input "500"
type input "5.000"
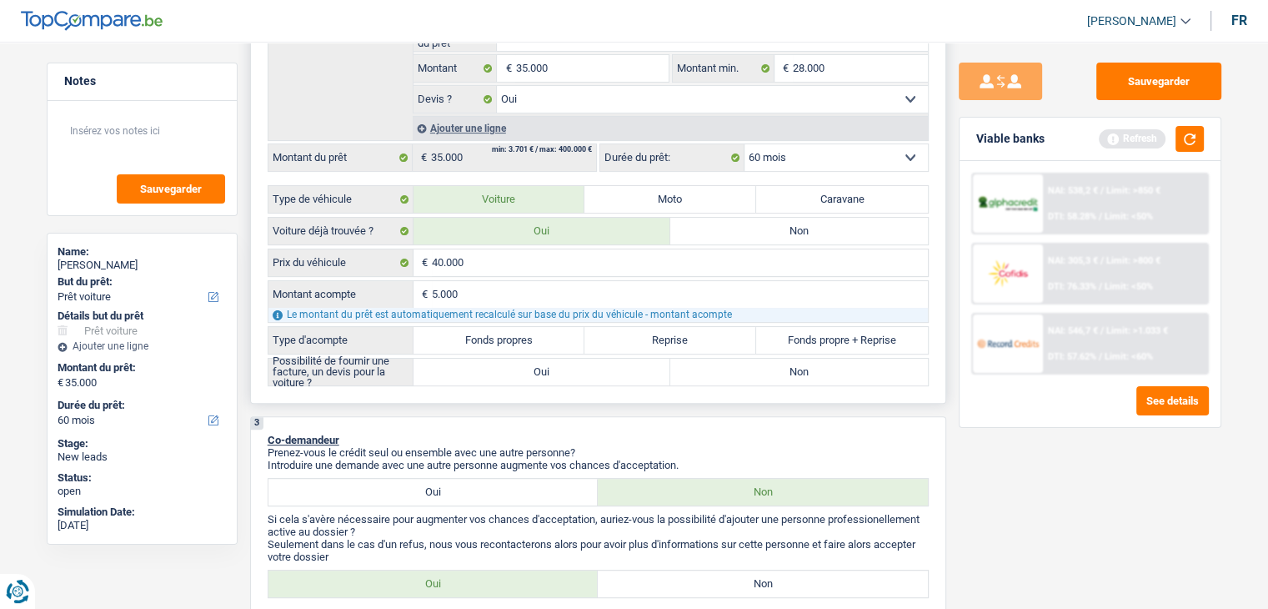
click at [464, 334] on label "Fonds propres" at bounding box center [500, 340] width 172 height 27
click at [464, 334] on input "Fonds propres" at bounding box center [500, 340] width 172 height 27
radio input "true"
click at [717, 338] on label "Reprise" at bounding box center [670, 340] width 172 height 27
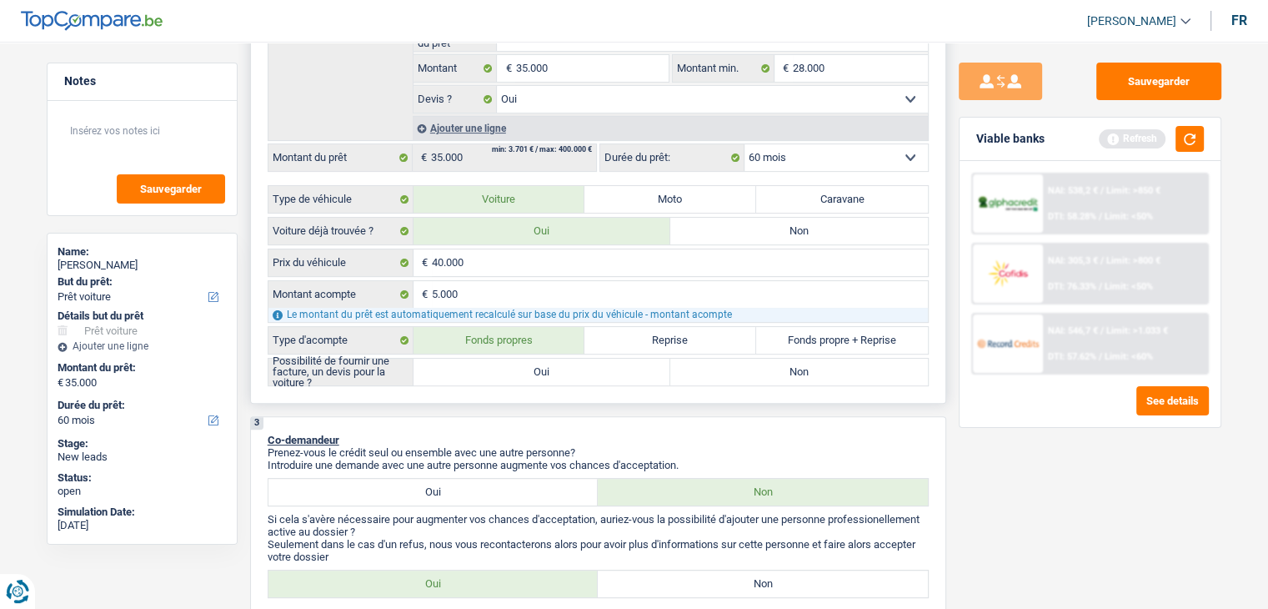
click at [717, 338] on input "Reprise" at bounding box center [670, 340] width 172 height 27
radio input "true"
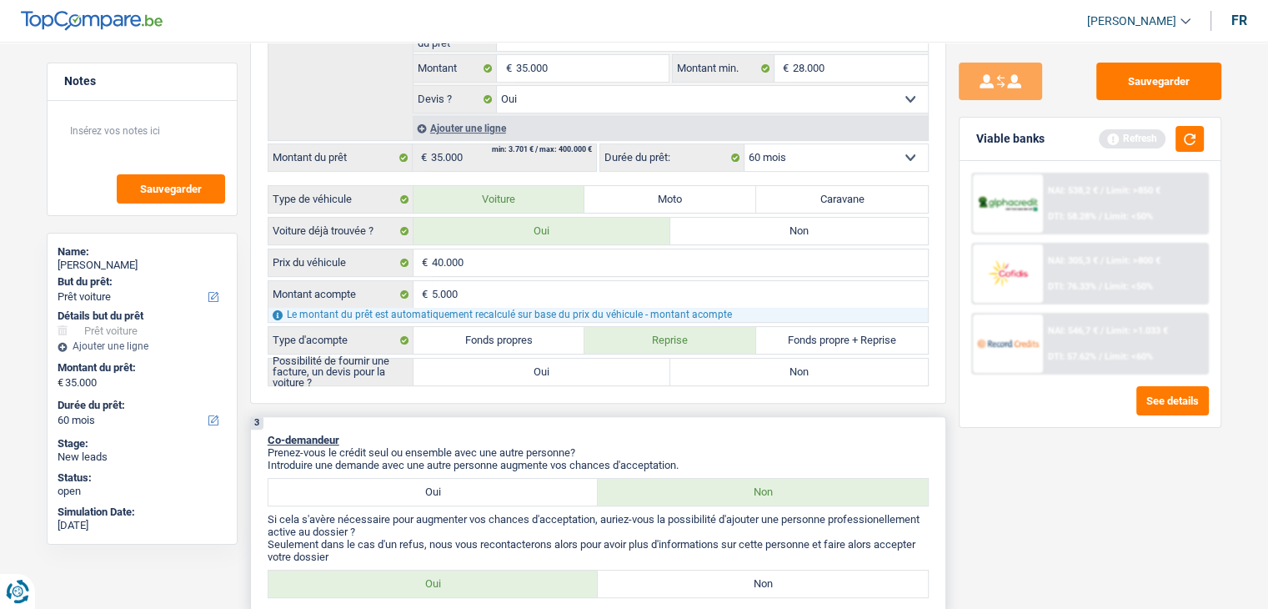
click at [839, 338] on label "Fonds propre + Reprise" at bounding box center [842, 340] width 172 height 27
click at [839, 338] on input "Fonds propre + Reprise" at bounding box center [842, 340] width 172 height 27
radio input "true"
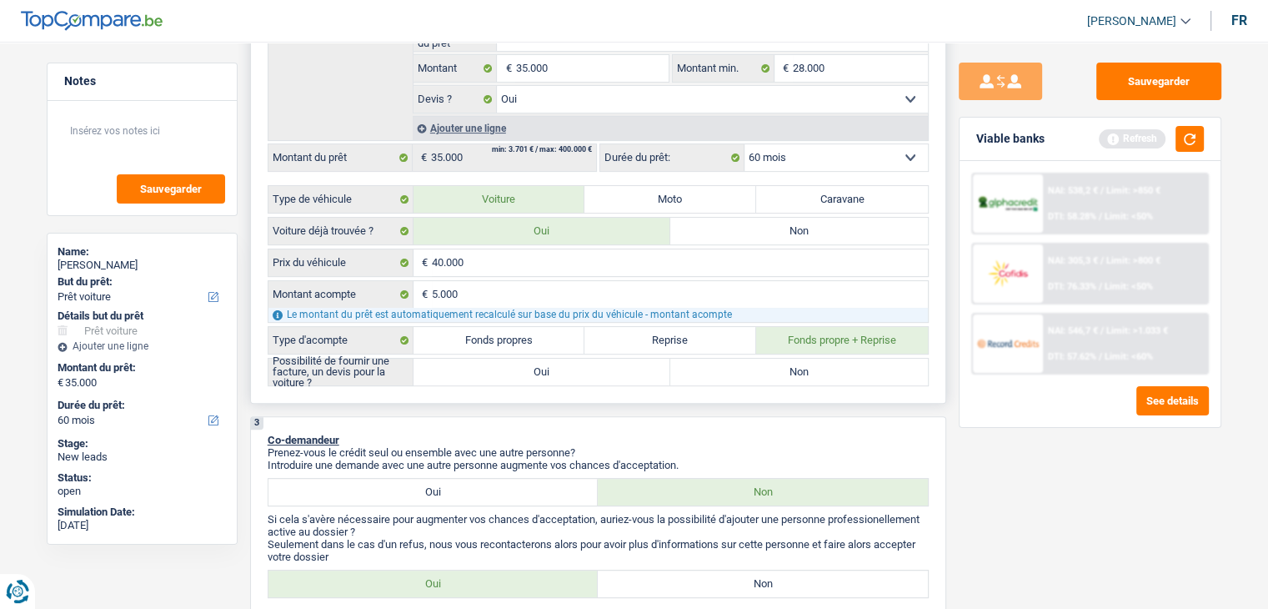
click at [519, 338] on label "Fonds propres" at bounding box center [500, 340] width 172 height 27
click at [519, 338] on input "Fonds propres" at bounding box center [500, 340] width 172 height 27
radio input "true"
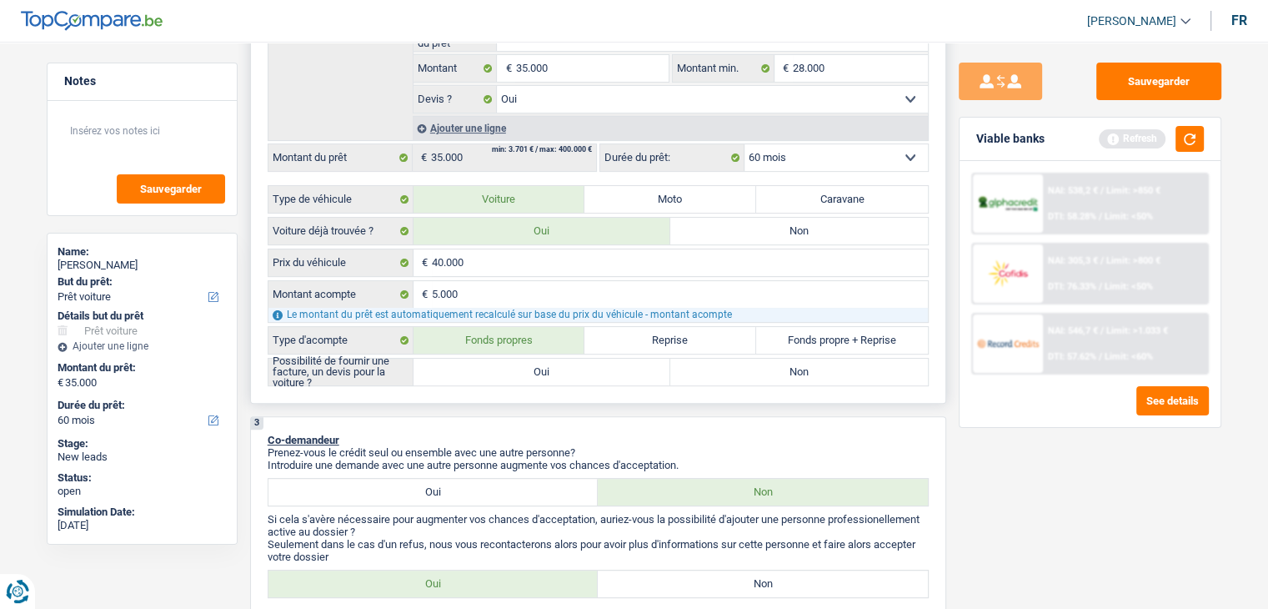
click at [541, 365] on label "Oui" at bounding box center [543, 372] width 258 height 27
click at [541, 365] on input "Oui" at bounding box center [543, 372] width 258 height 27
radio input "true"
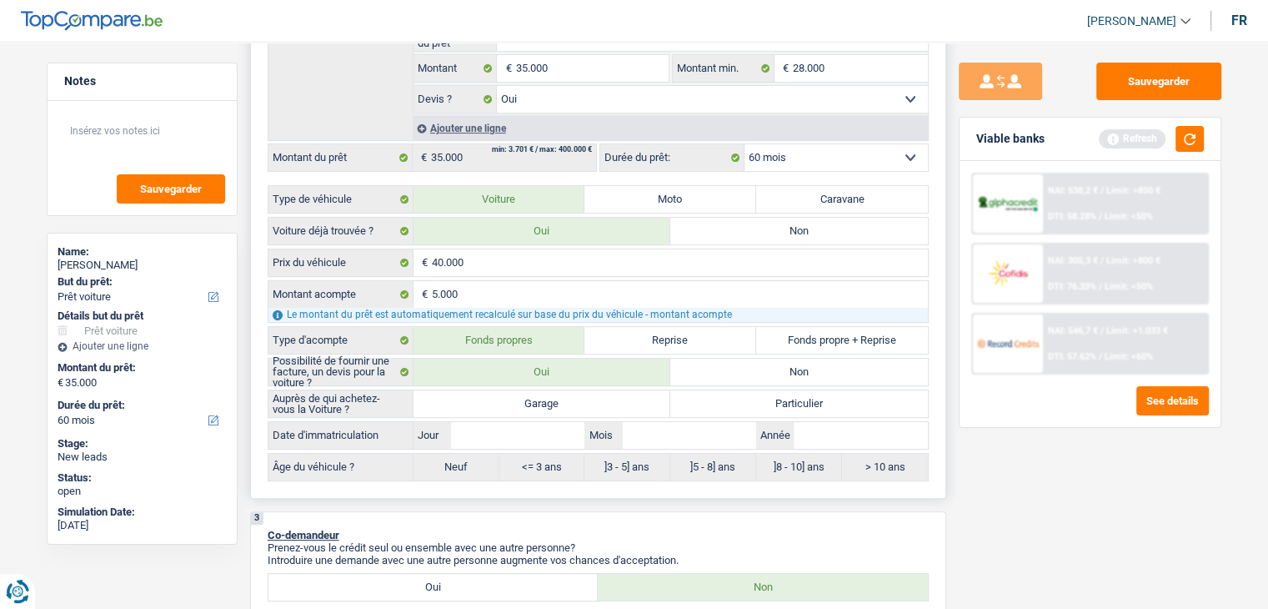
click at [549, 398] on label "Garage" at bounding box center [543, 403] width 258 height 27
click at [549, 398] on input "Garage" at bounding box center [543, 403] width 258 height 27
radio input "true"
click at [706, 397] on label "Particulier" at bounding box center [799, 403] width 258 height 27
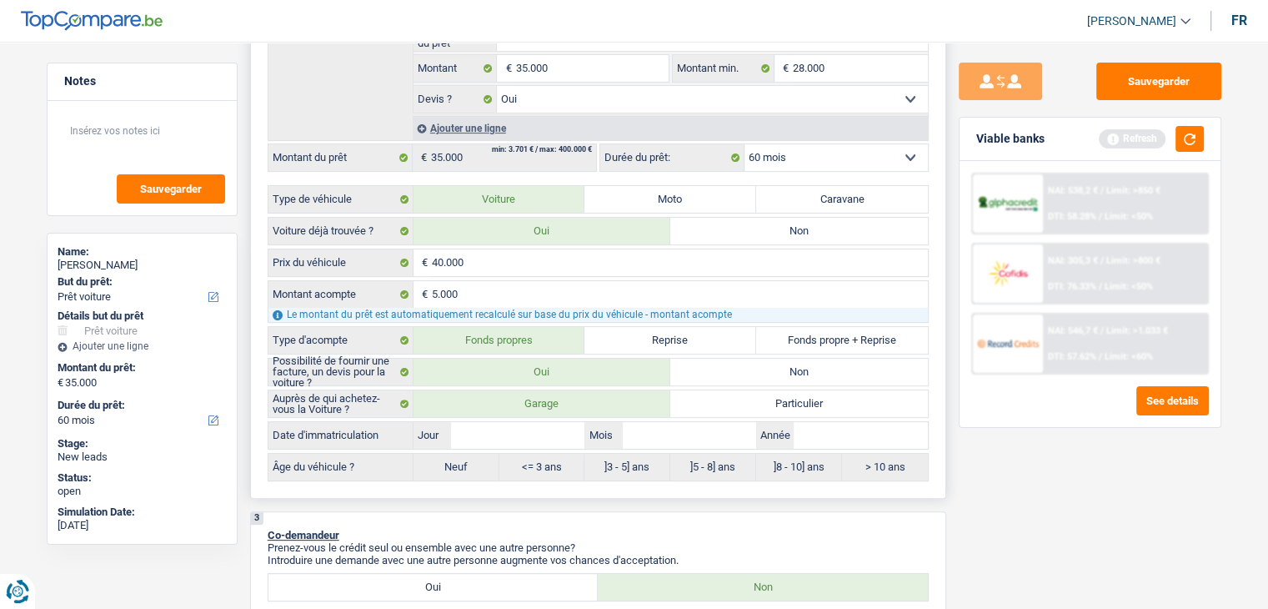
click at [706, 397] on input "Particulier" at bounding box center [799, 403] width 258 height 27
radio input "true"
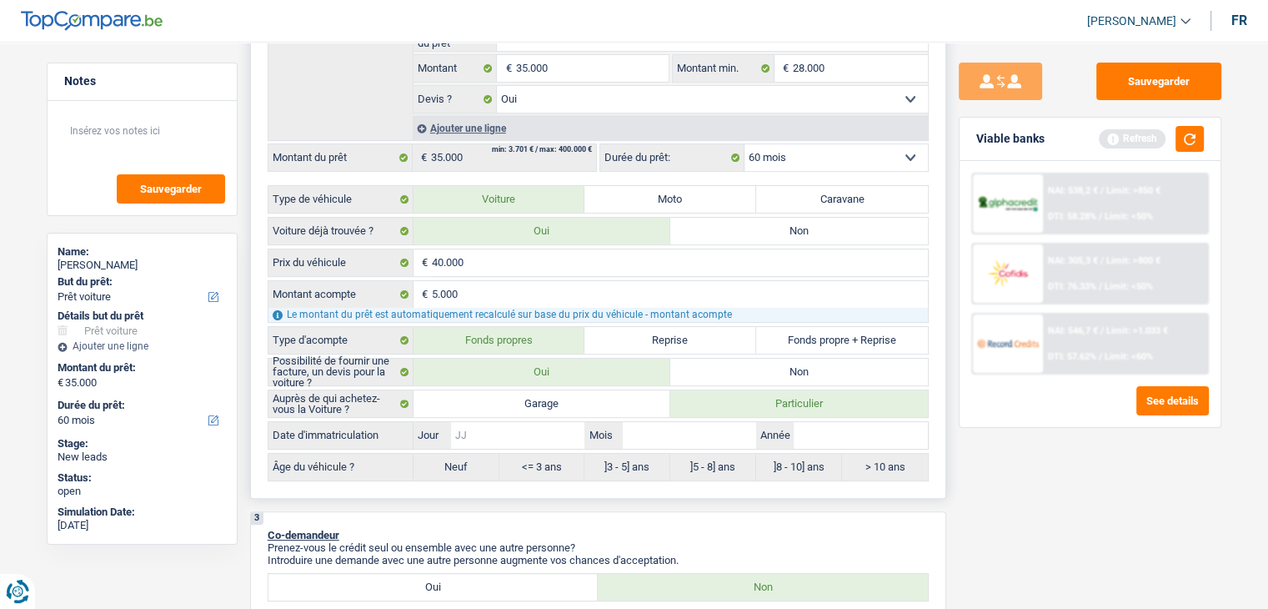
click at [529, 428] on input "Jour" at bounding box center [517, 435] width 133 height 27
type input "0"
type input "01"
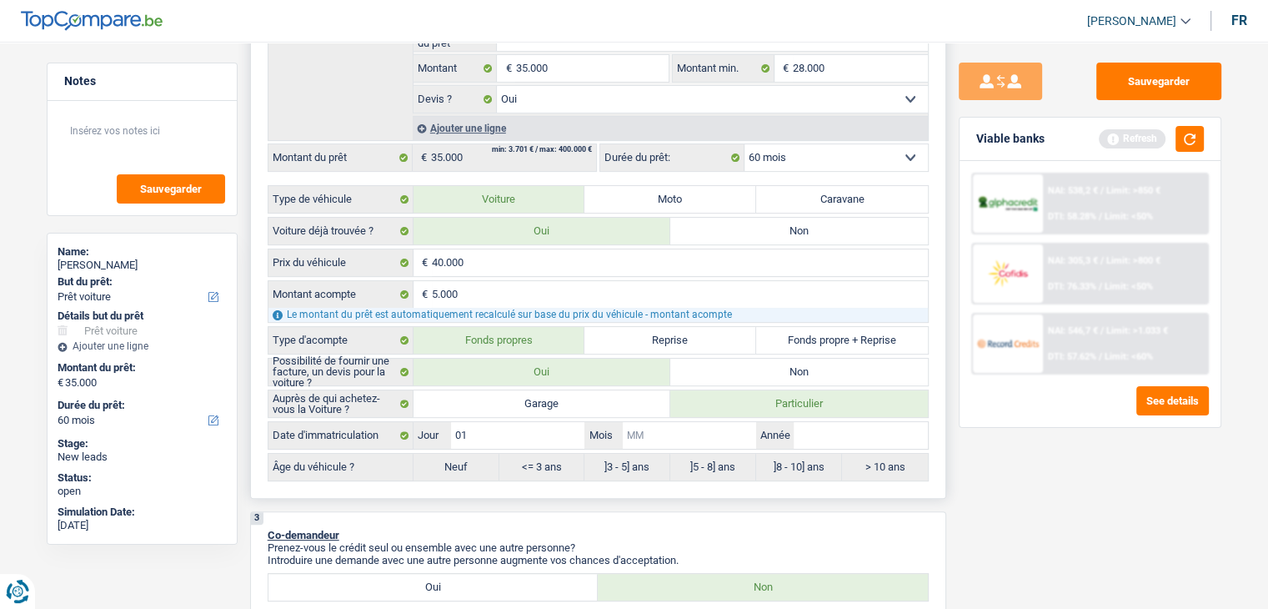
type input "0"
type input "02"
type input "0"
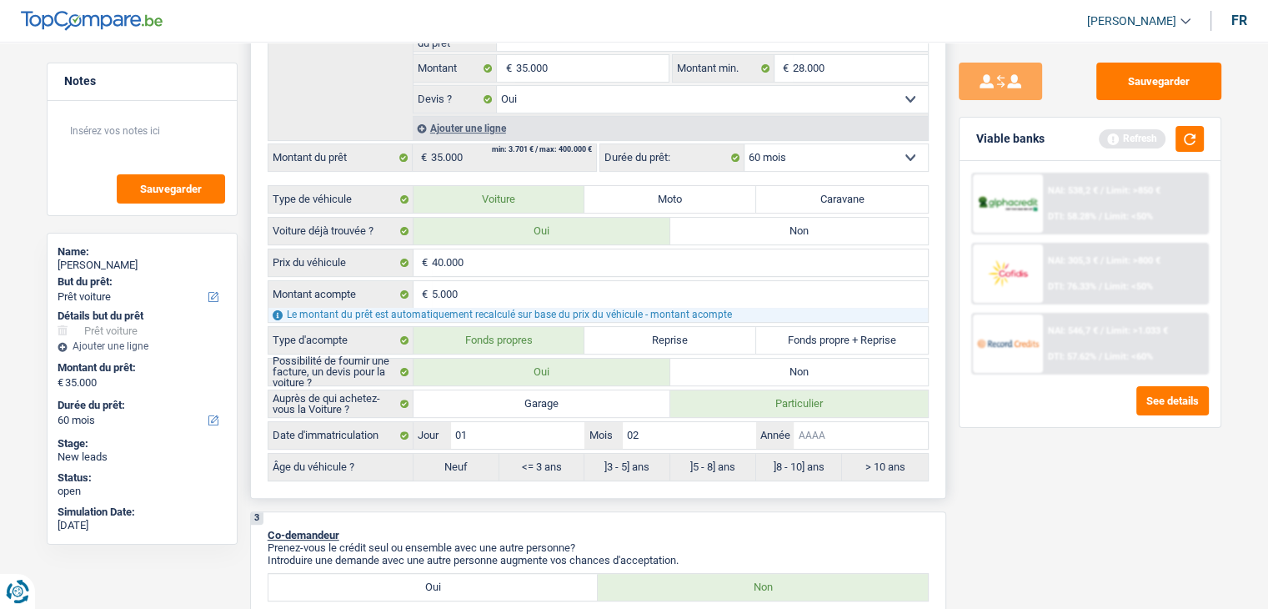
type input "0"
type input "2"
type input "20"
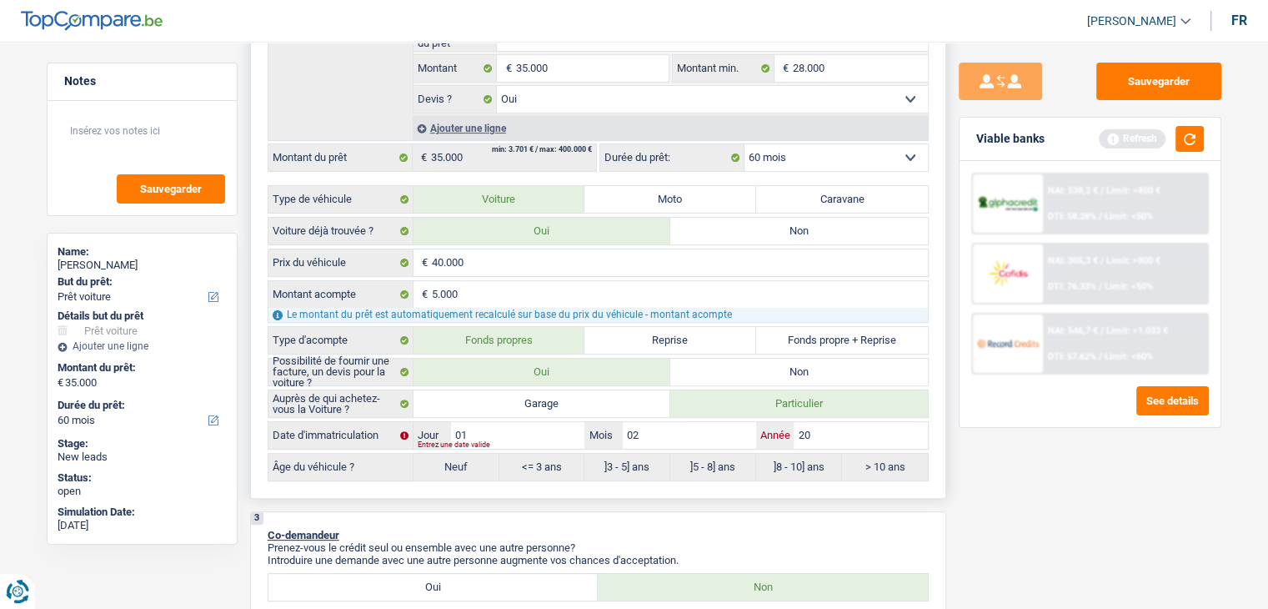
type input "200"
type input "20"
type input "202"
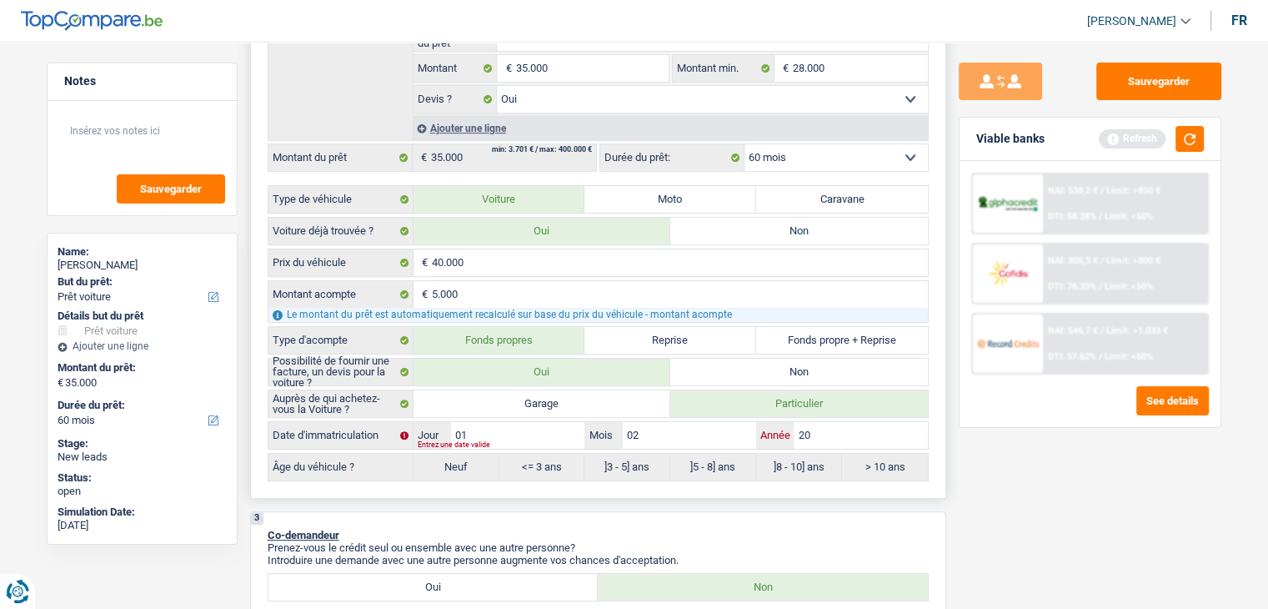
type input "202"
type input "2024"
click at [1142, 515] on div "Sauvegarder Viable banks Refresh NAI: 538,2 € / Limit: >850 € DTI: 58.28% / Lim…" at bounding box center [1090, 320] width 288 height 515
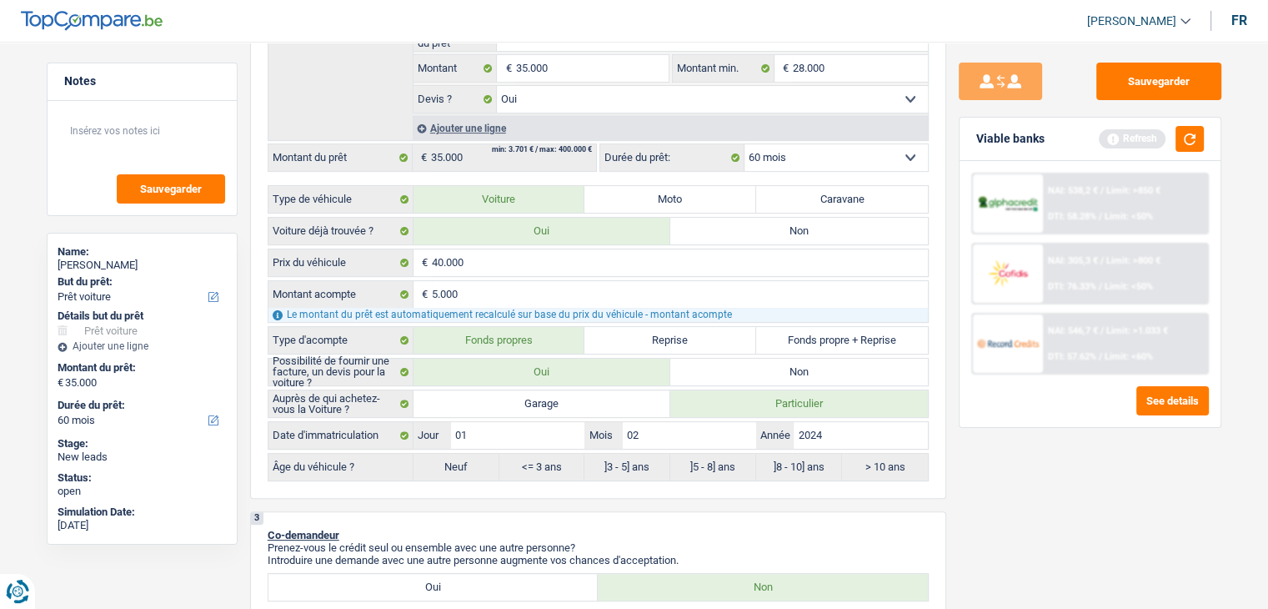
radio input "false"
radio input "true"
select select "84"
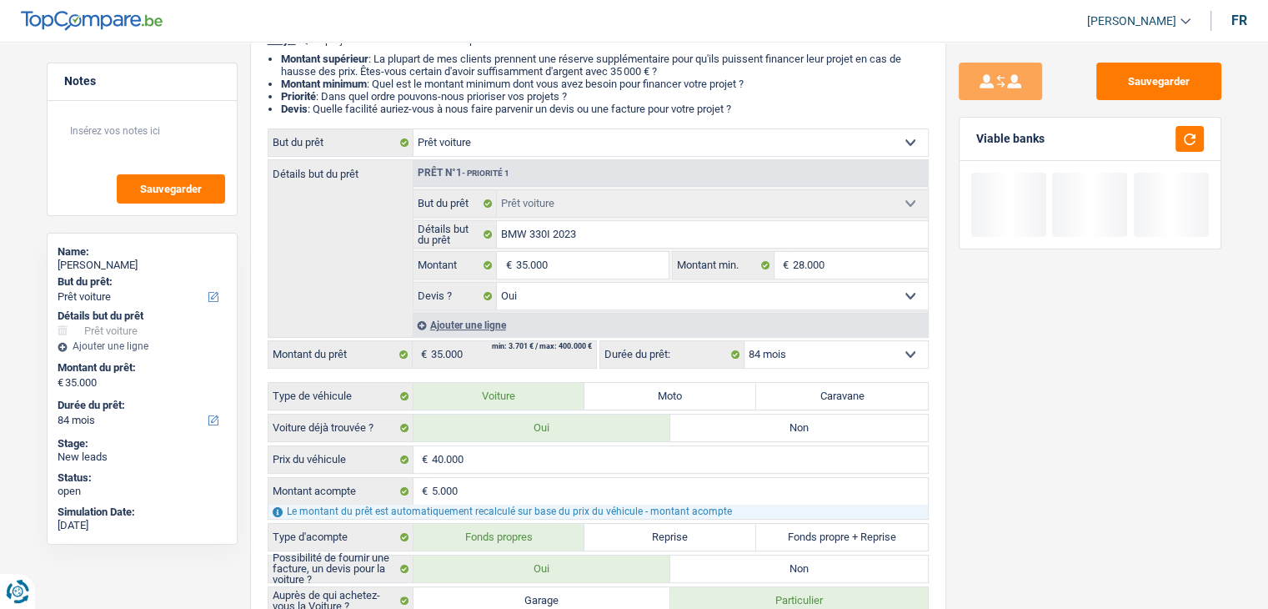
scroll to position [167, 0]
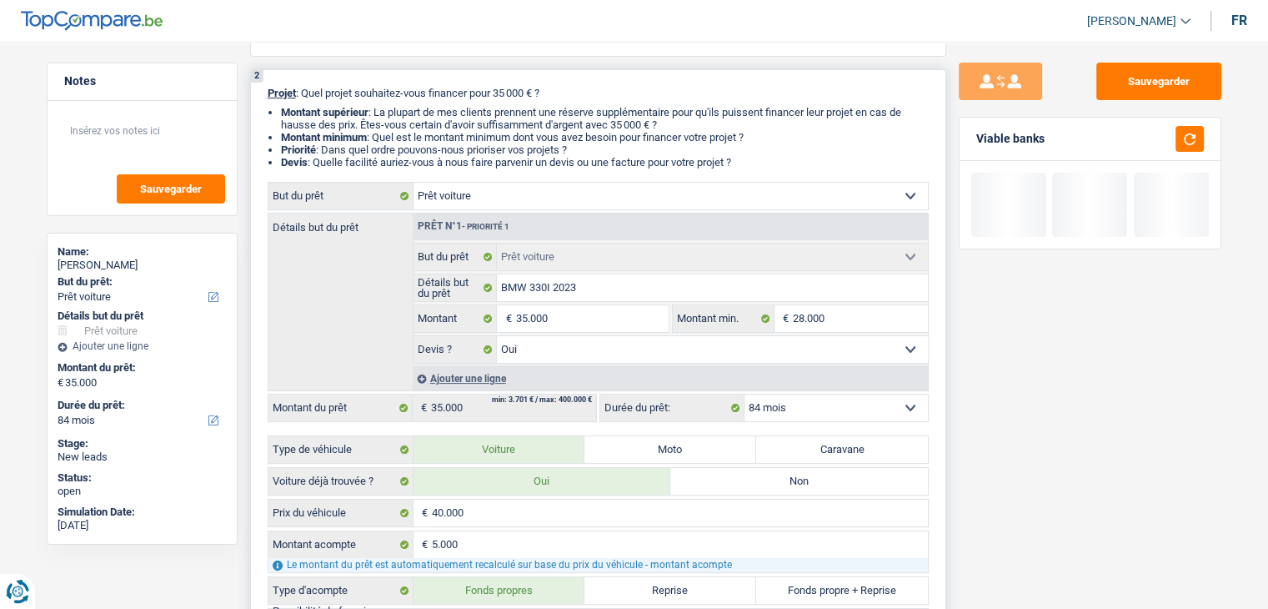
click at [786, 401] on select "12 mois 18 mois 24 mois 30 mois 36 mois 42 mois 48 mois 60 mois 72 mois 84 mois…" at bounding box center [836, 407] width 183 height 27
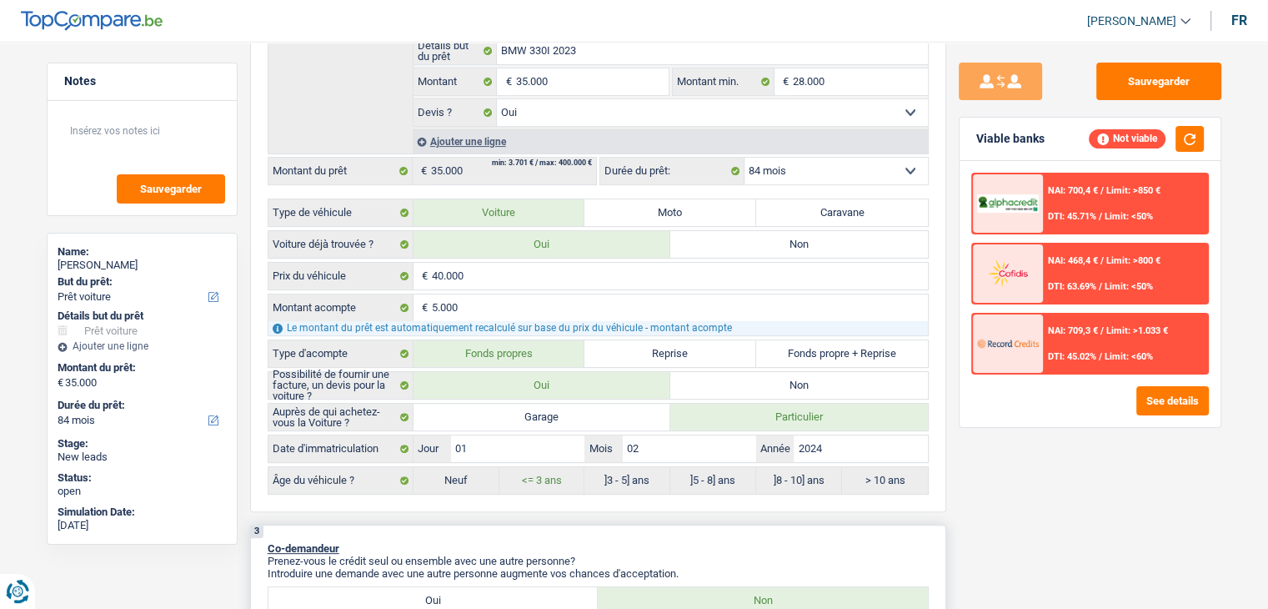
scroll to position [500, 0]
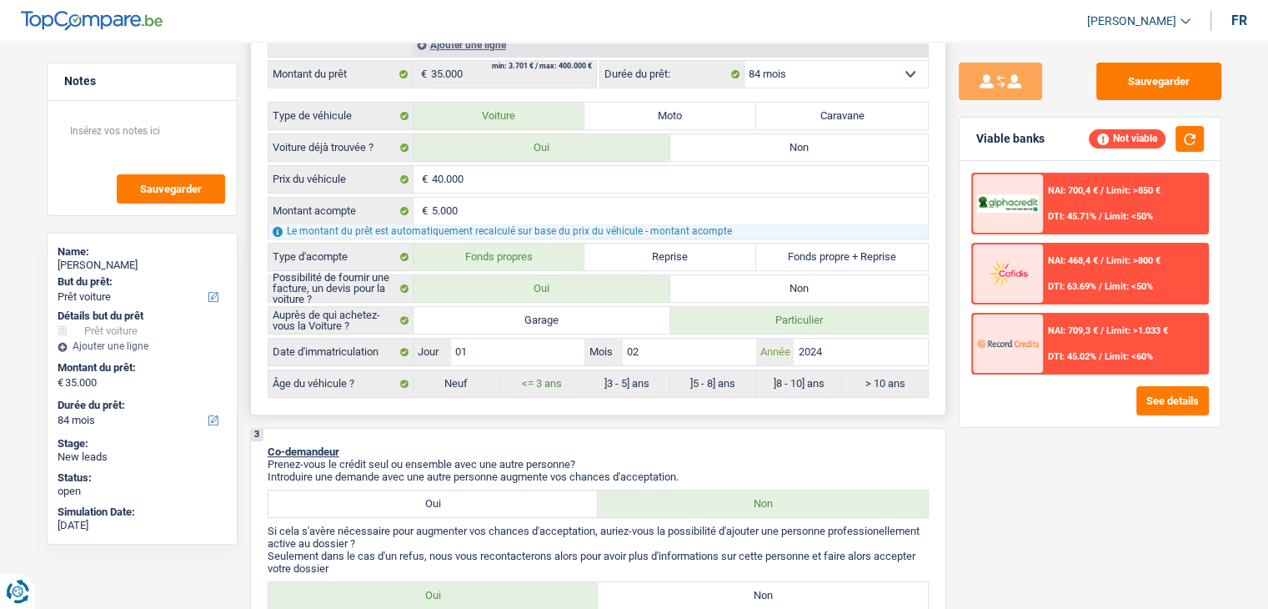
click at [839, 349] on input "2024" at bounding box center [860, 351] width 133 height 27
type input "202"
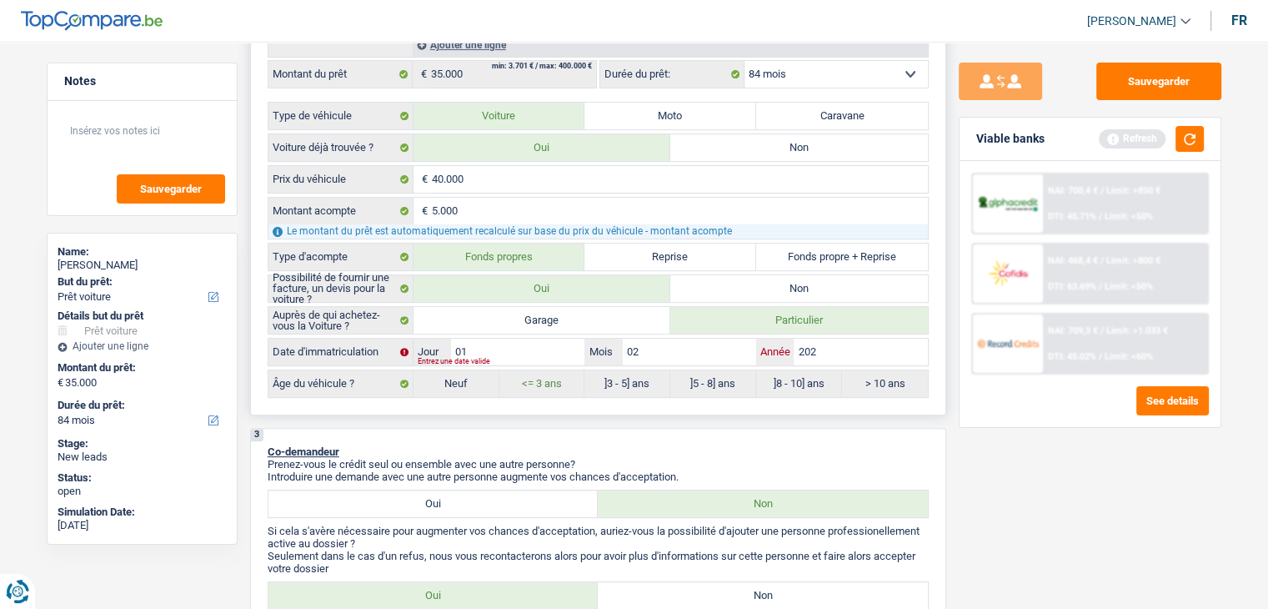
type input "2021"
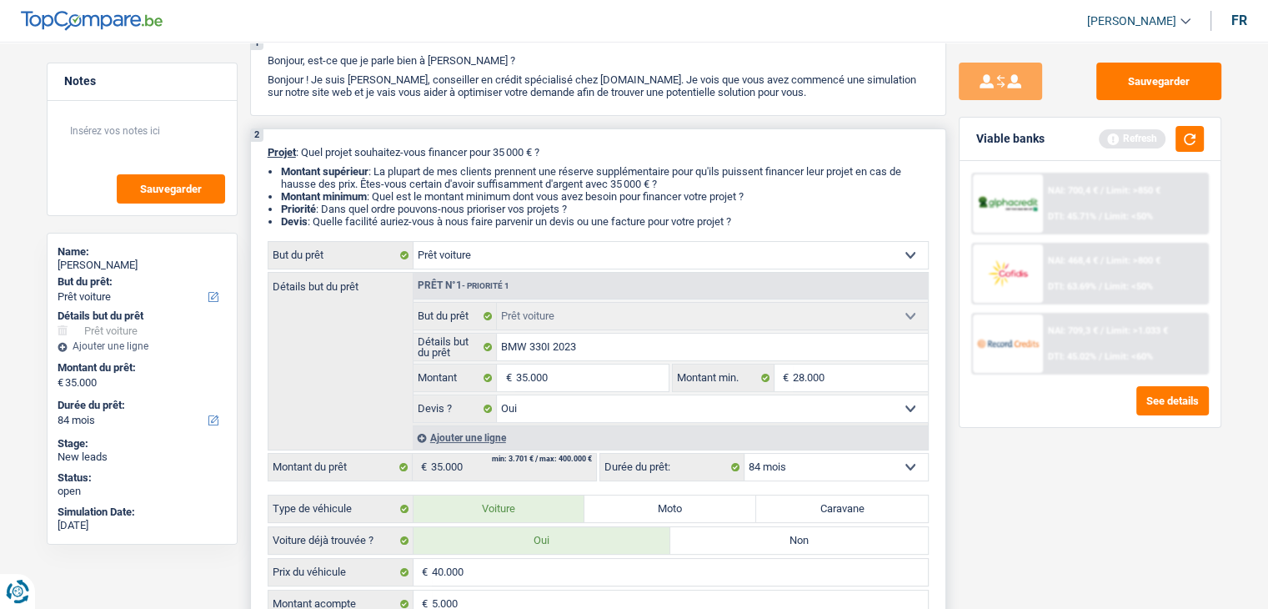
scroll to position [83, 0]
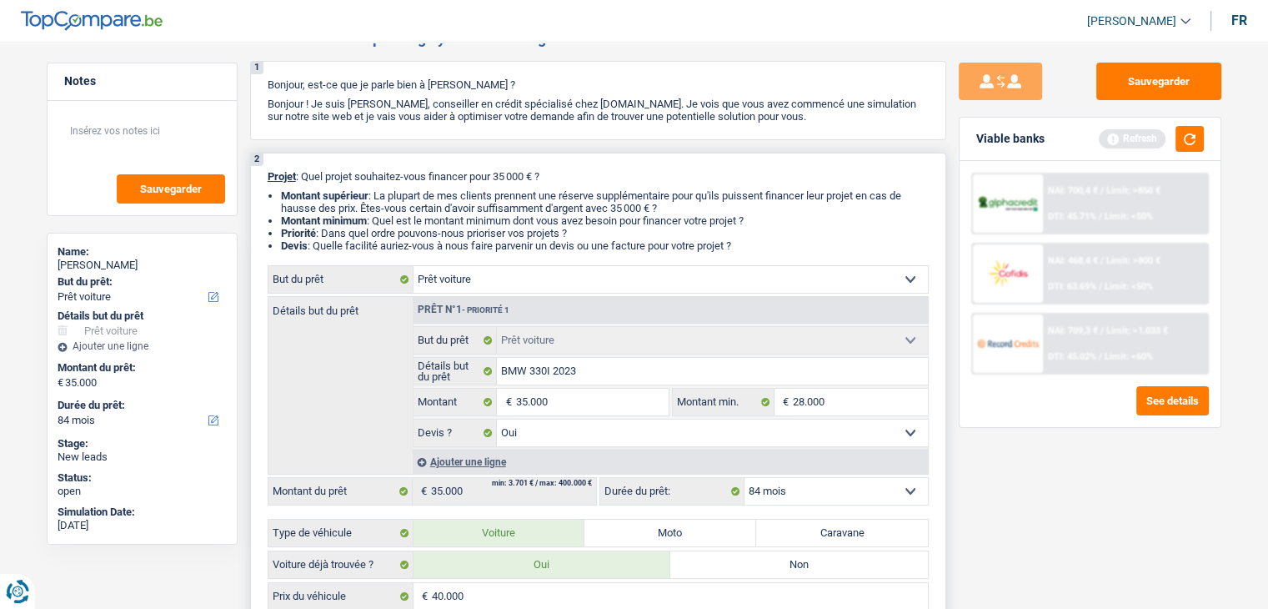
type input "2021"
click at [859, 497] on select "12 mois 18 mois 24 mois 30 mois 36 mois 42 mois 48 mois 60 mois 72 mois 84 mois…" at bounding box center [836, 491] width 183 height 27
select select "60"
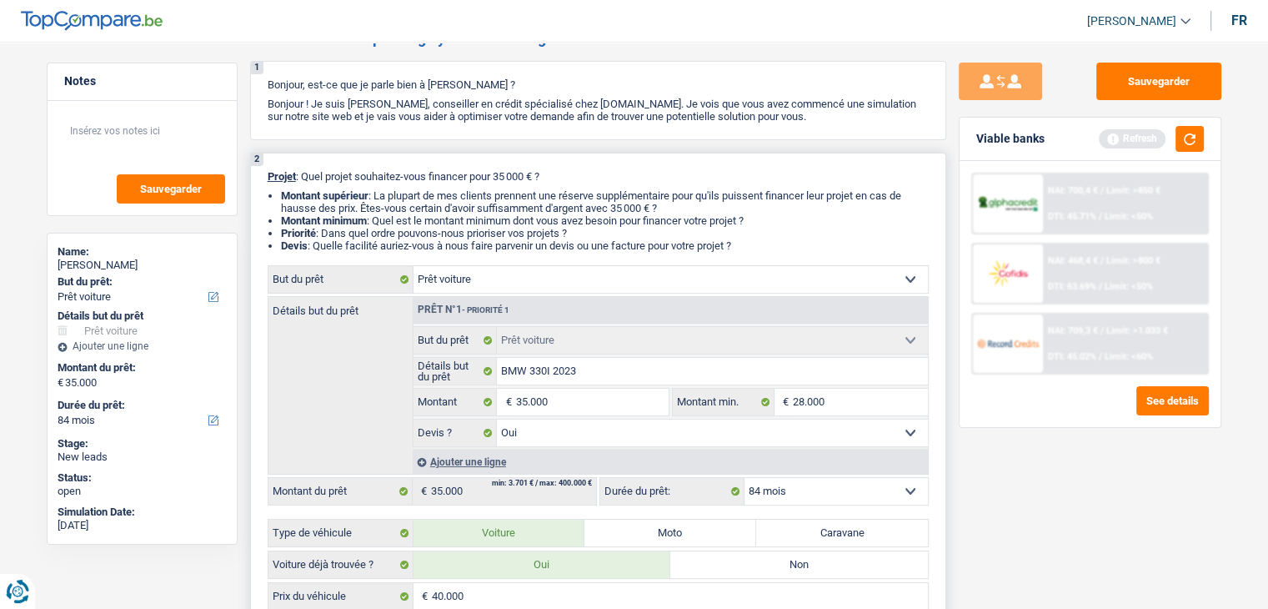
radio input "false"
radio input "true"
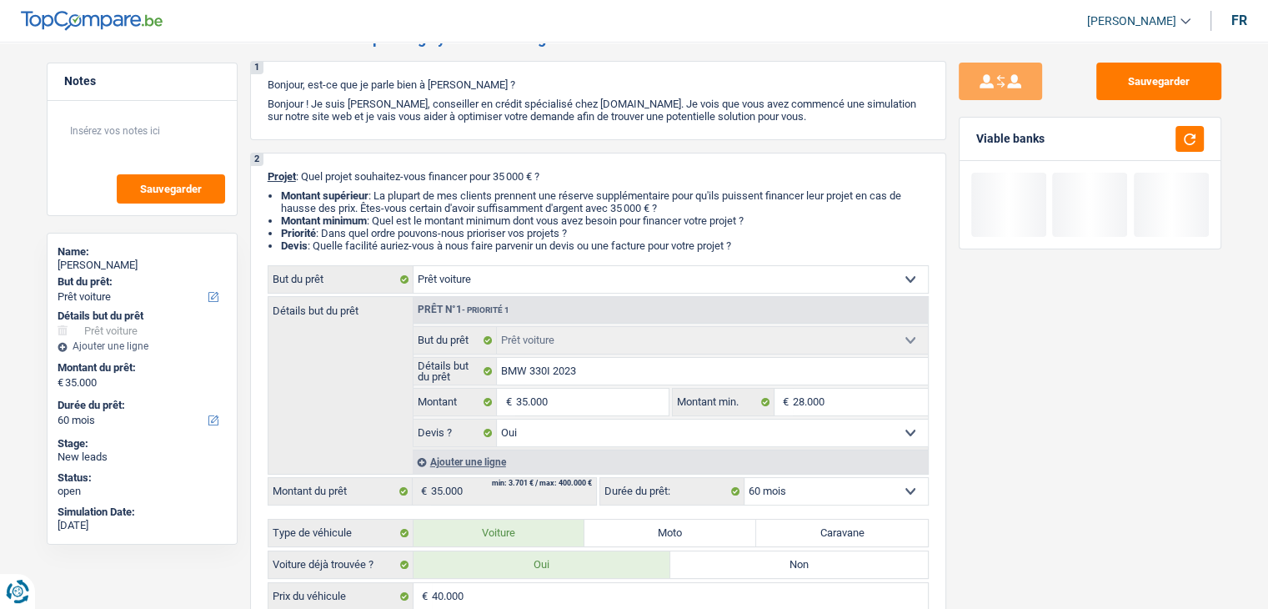
click at [996, 504] on div "Sauvegarder Viable banks" at bounding box center [1090, 320] width 288 height 515
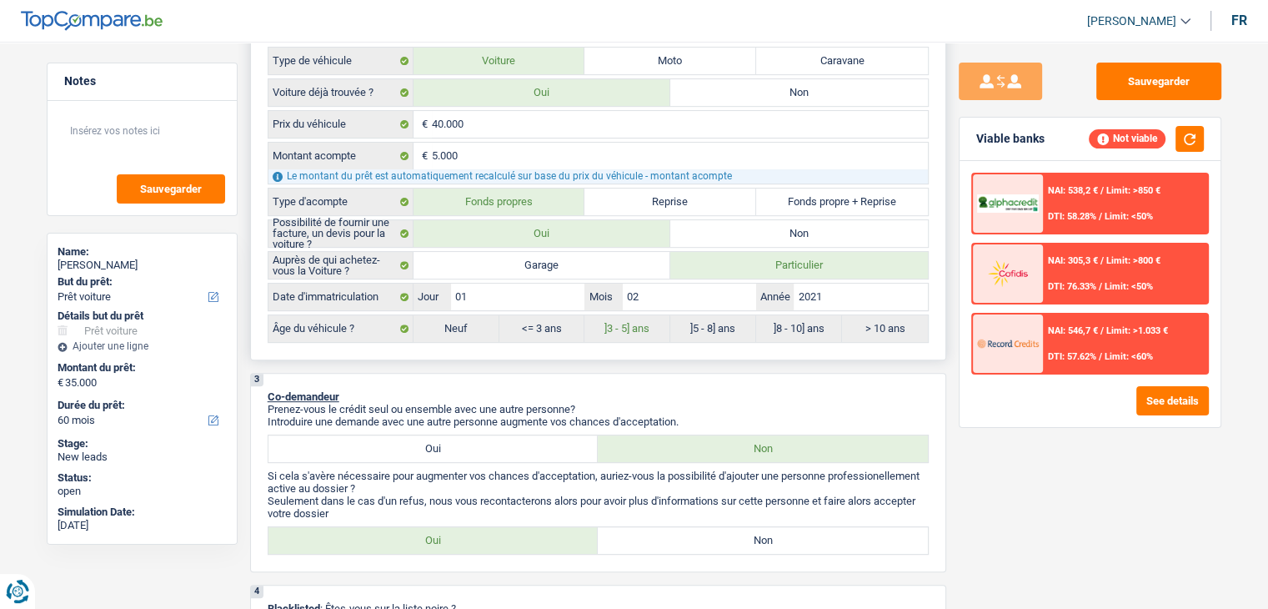
scroll to position [584, 0]
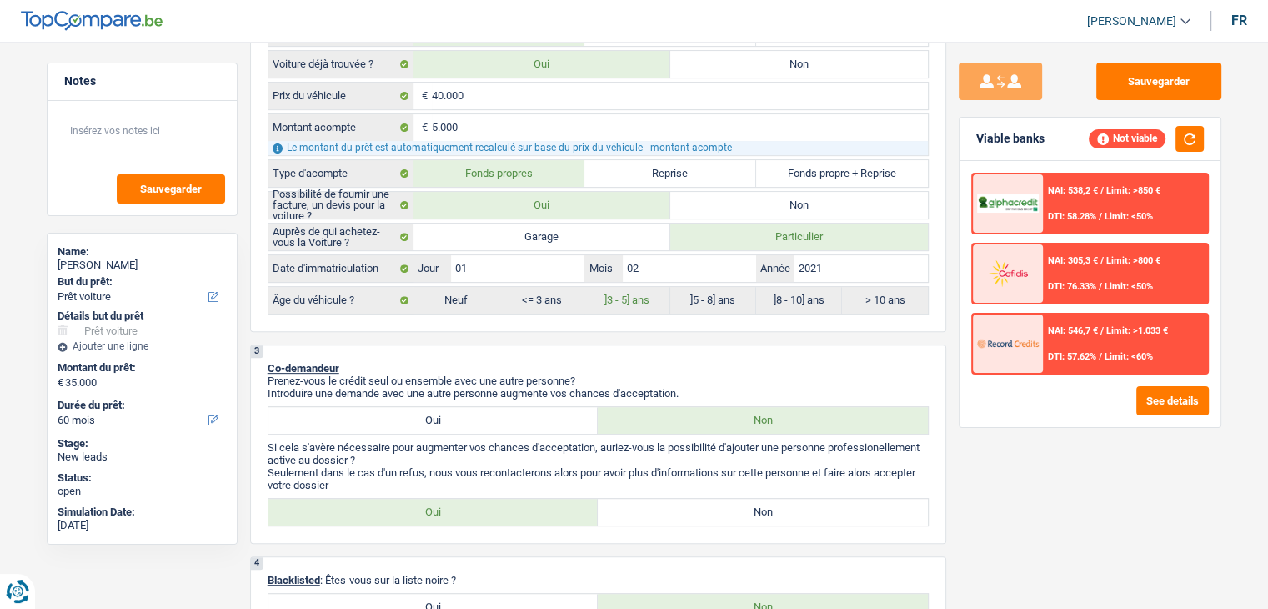
click at [1142, 498] on div "Sauvegarder Viable banks Not viable NAI: 538,2 € / Limit: >850 € DTI: 58.28% / …" at bounding box center [1090, 320] width 288 height 515
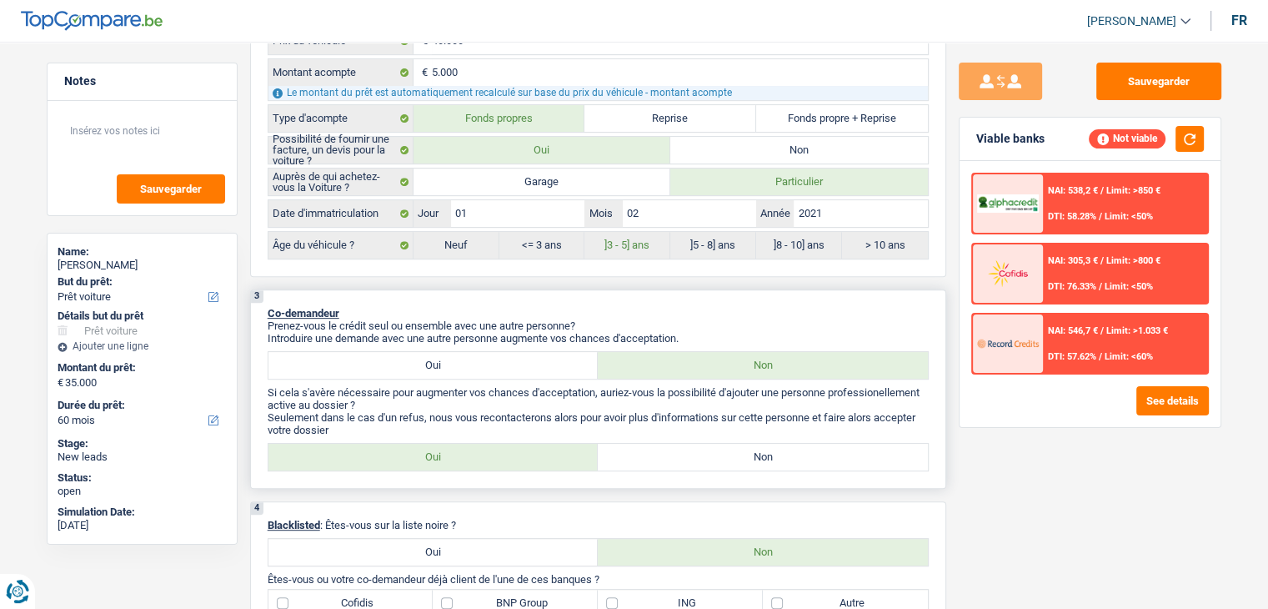
scroll to position [667, 0]
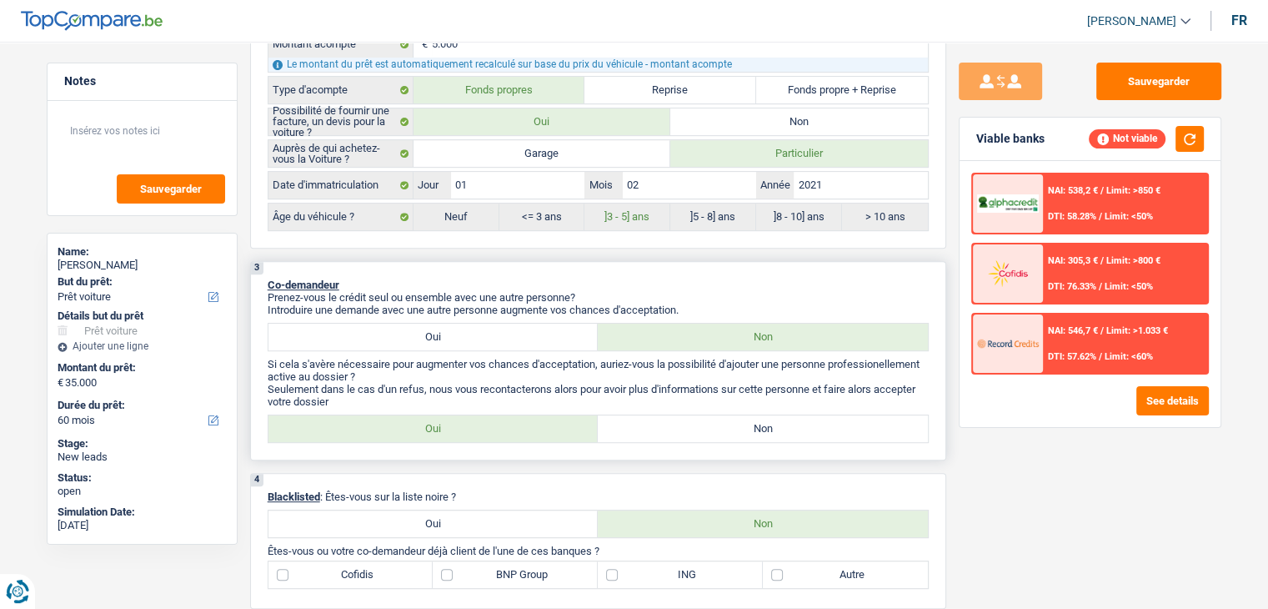
click at [491, 421] on label "Oui" at bounding box center [433, 428] width 330 height 27
click at [491, 421] on input "Oui" at bounding box center [433, 428] width 330 height 27
radio input "true"
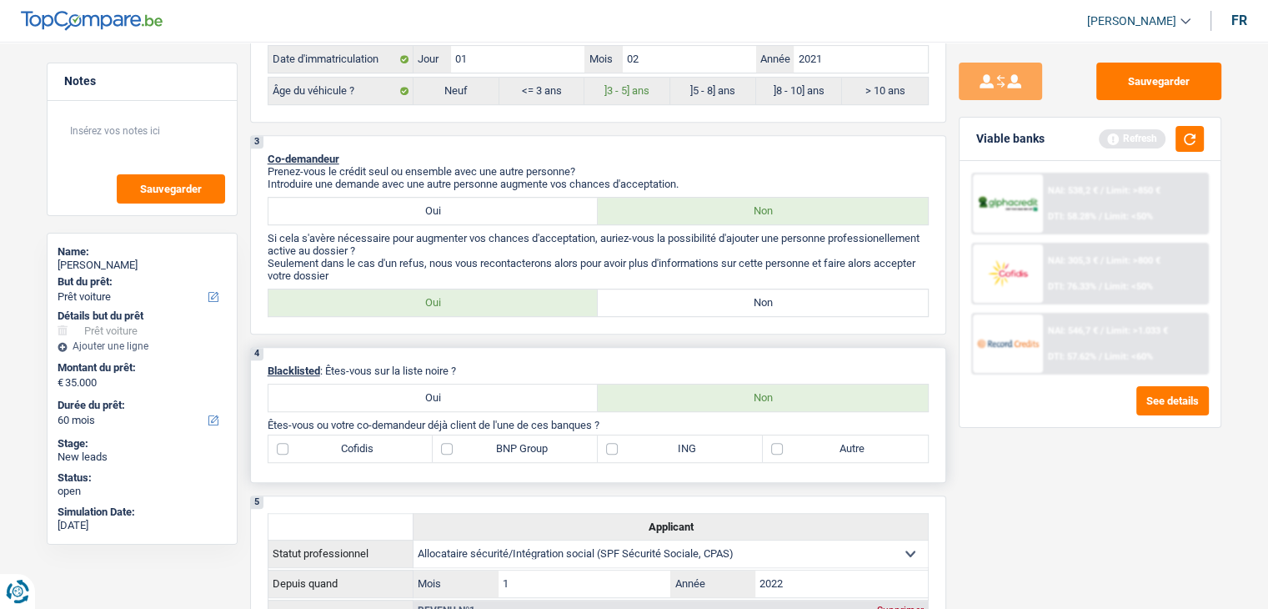
scroll to position [1000, 0]
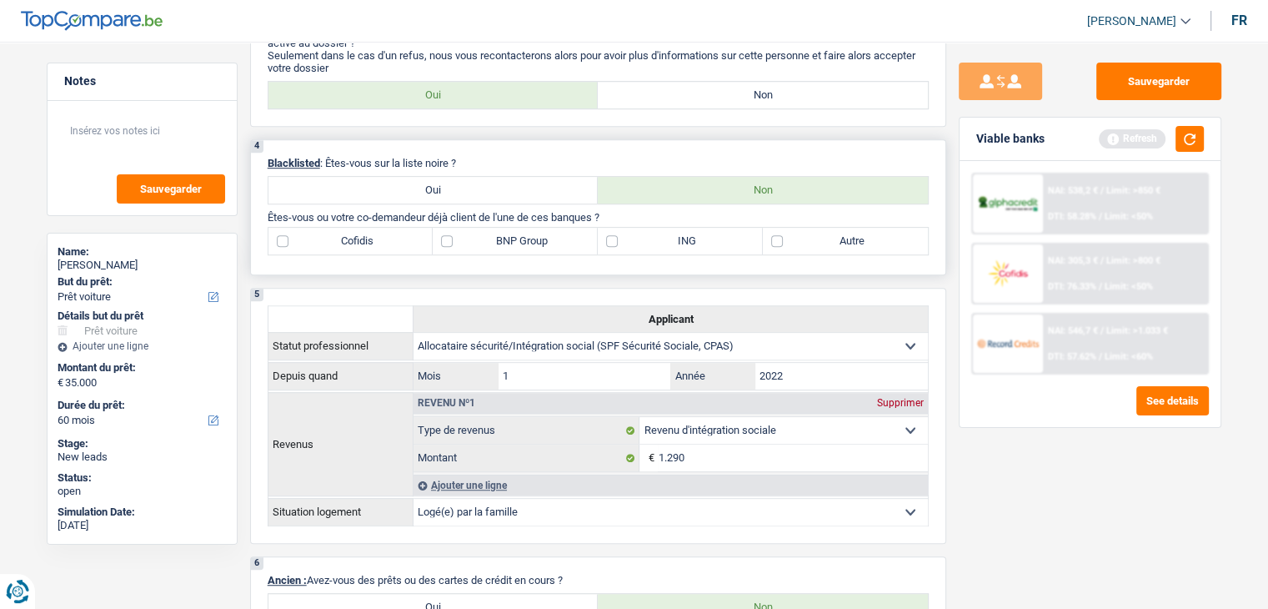
click at [335, 183] on label "Oui" at bounding box center [433, 190] width 330 height 27
click at [335, 183] on input "Oui" at bounding box center [433, 190] width 330 height 27
radio input "true"
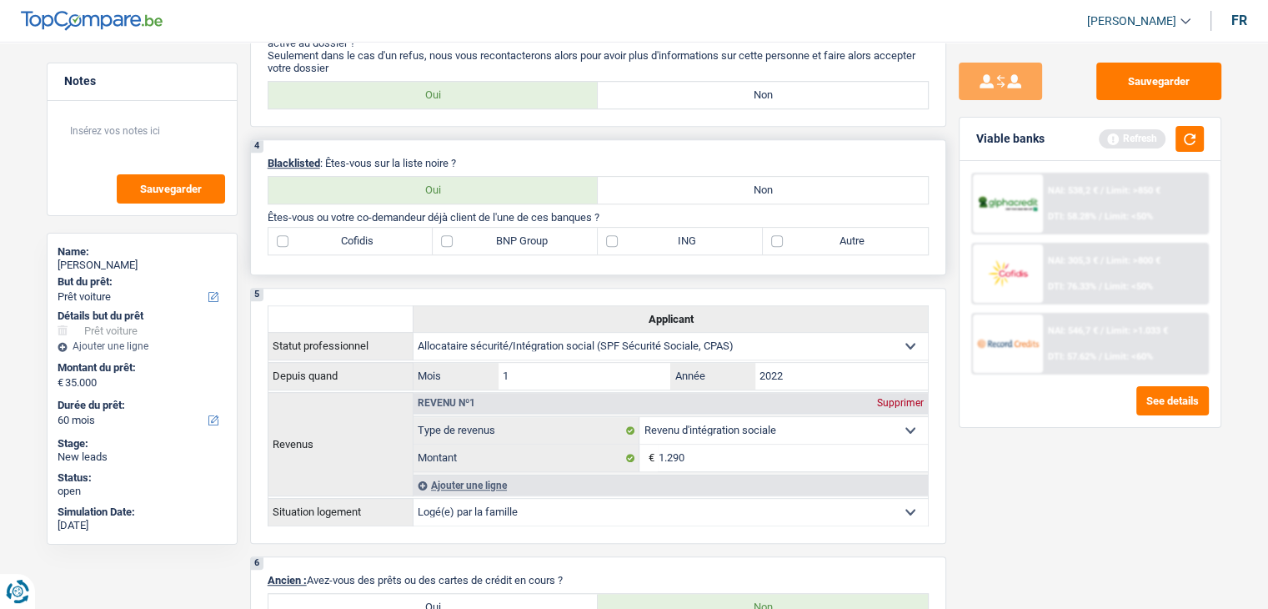
click at [683, 188] on label "Non" at bounding box center [763, 190] width 330 height 27
click at [683, 188] on input "Non" at bounding box center [763, 190] width 330 height 27
radio input "true"
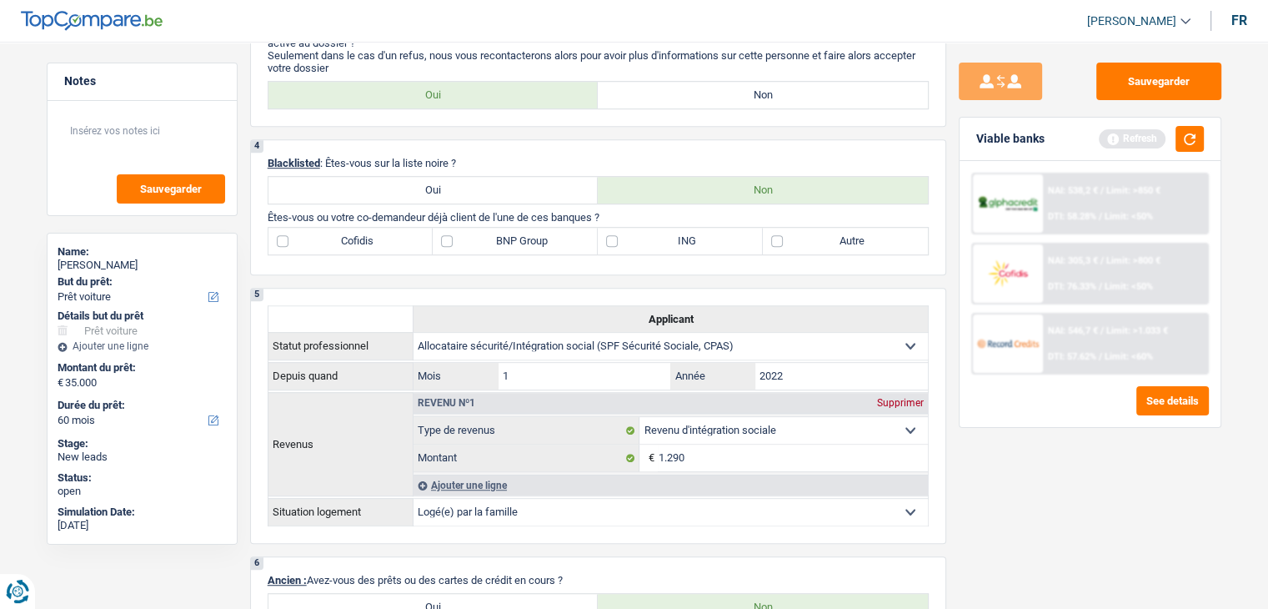
click at [1054, 466] on div "Sauvegarder Viable banks Refresh NAI: 538,2 € / Limit: >850 € DTI: 58.28% / Lim…" at bounding box center [1090, 320] width 288 height 515
click at [897, 234] on label "Autre" at bounding box center [845, 241] width 165 height 27
click at [897, 234] on input "Autre" at bounding box center [845, 241] width 165 height 27
checkbox input "true"
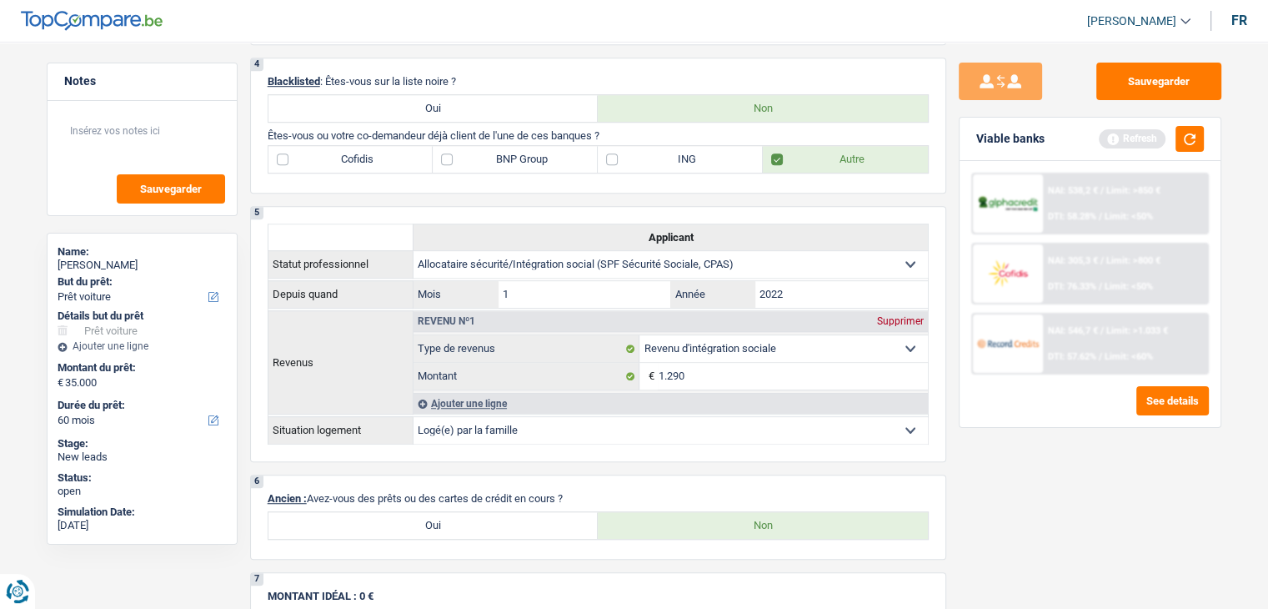
scroll to position [1167, 0]
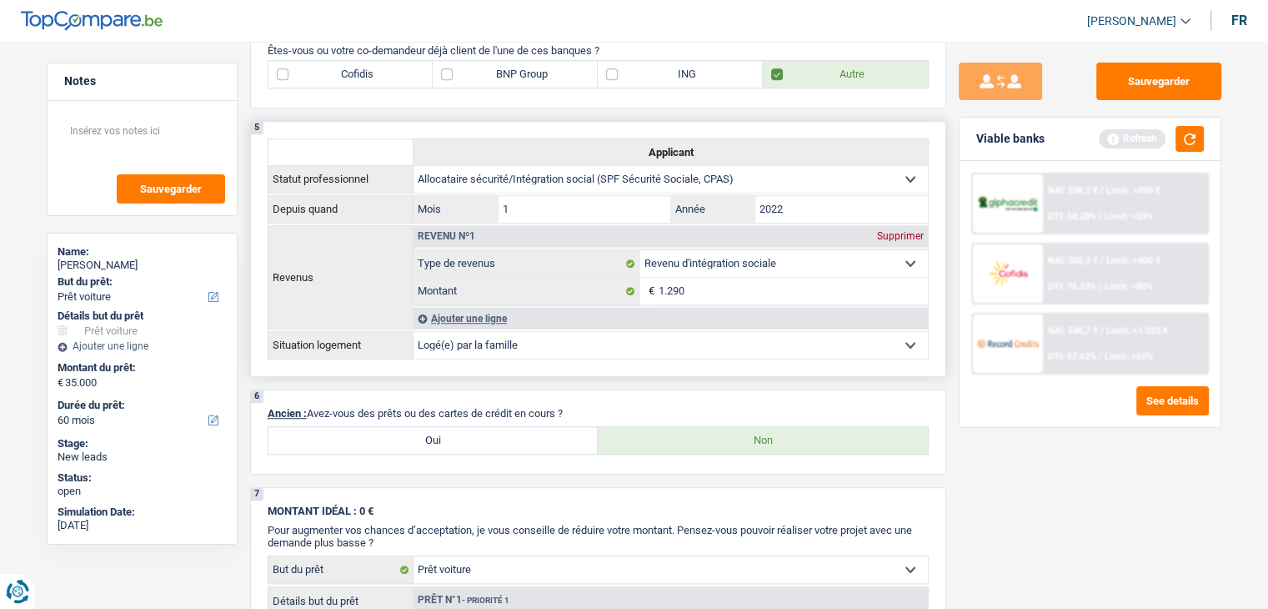
click at [527, 168] on select "Ouvrier Employé privé Employé public Invalide Indépendant Pensionné Chômeur Mut…" at bounding box center [671, 179] width 514 height 27
select select "invalid"
click at [414, 166] on select "Ouvrier Employé privé Employé public Invalide Indépendant Pensionné Chômeur Mut…" at bounding box center [671, 179] width 514 height 27
select select "disabilityPension"
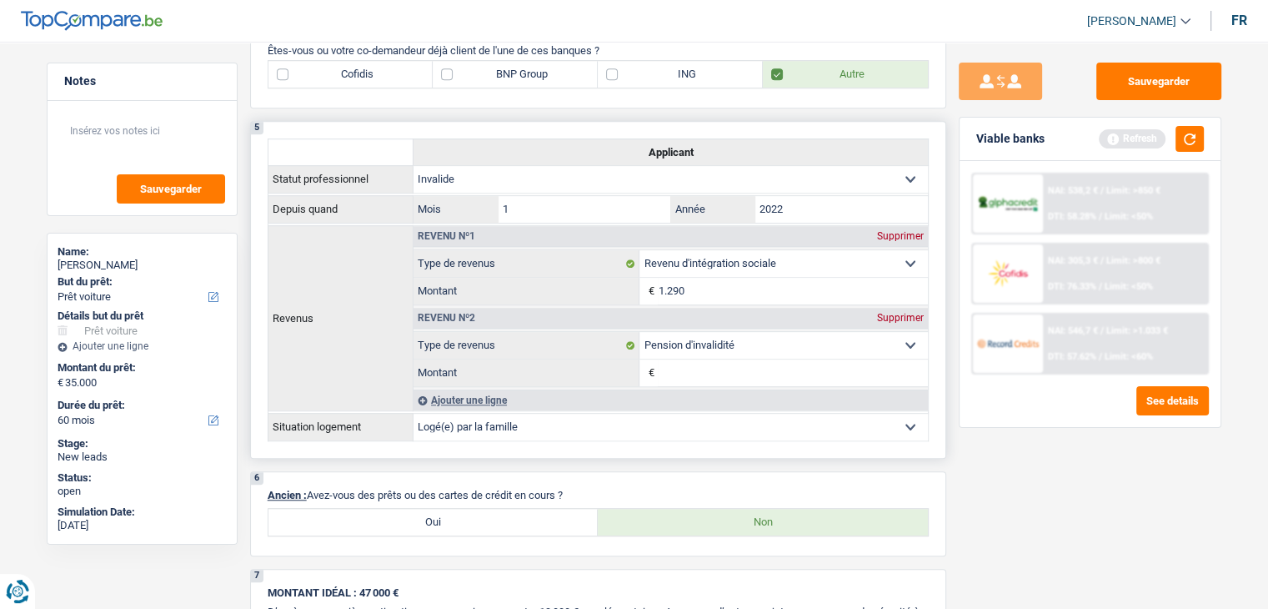
click at [730, 341] on select "Allocation d'handicap Allocations chômage Allocations familiales Chèques repas …" at bounding box center [783, 345] width 288 height 27
click at [554, 177] on select "Ouvrier Employé privé Employé public Invalide Indépendant Pensionné Chômeur Mut…" at bounding box center [671, 179] width 514 height 27
select select "independent"
click at [414, 166] on select "Ouvrier Employé privé Employé public Invalide Indépendant Pensionné Chômeur Mut…" at bounding box center [671, 179] width 514 height 27
select select "netSalary"
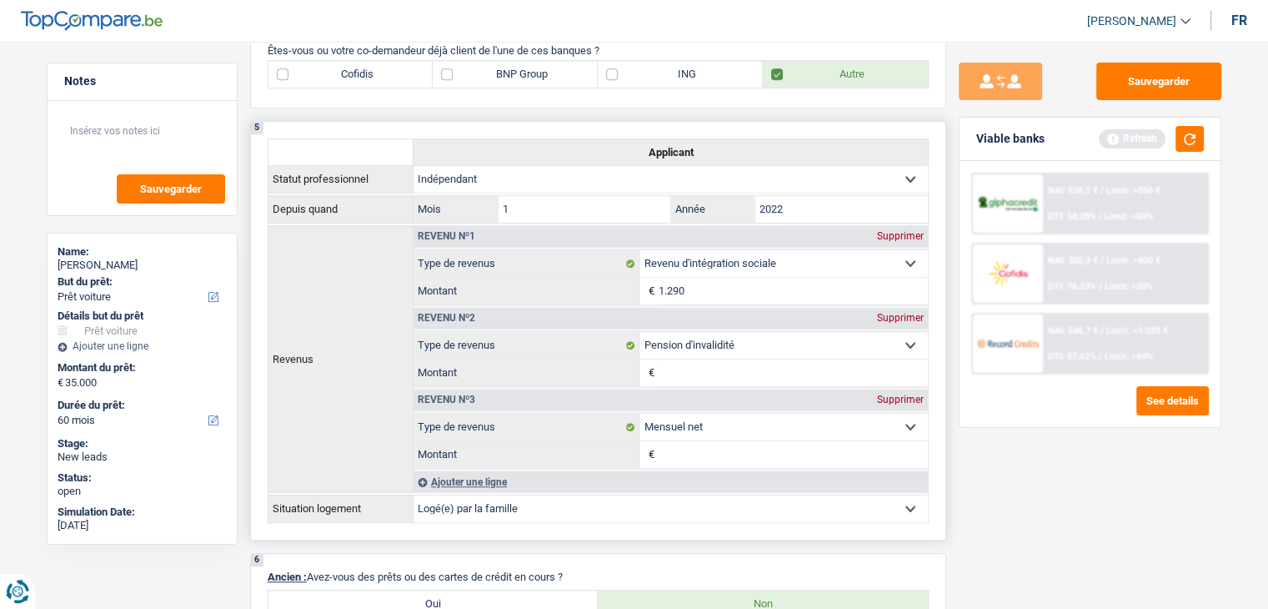
click at [895, 231] on div "Supprimer" at bounding box center [900, 236] width 55 height 10
select select "disabilityPension"
select select "netSalary"
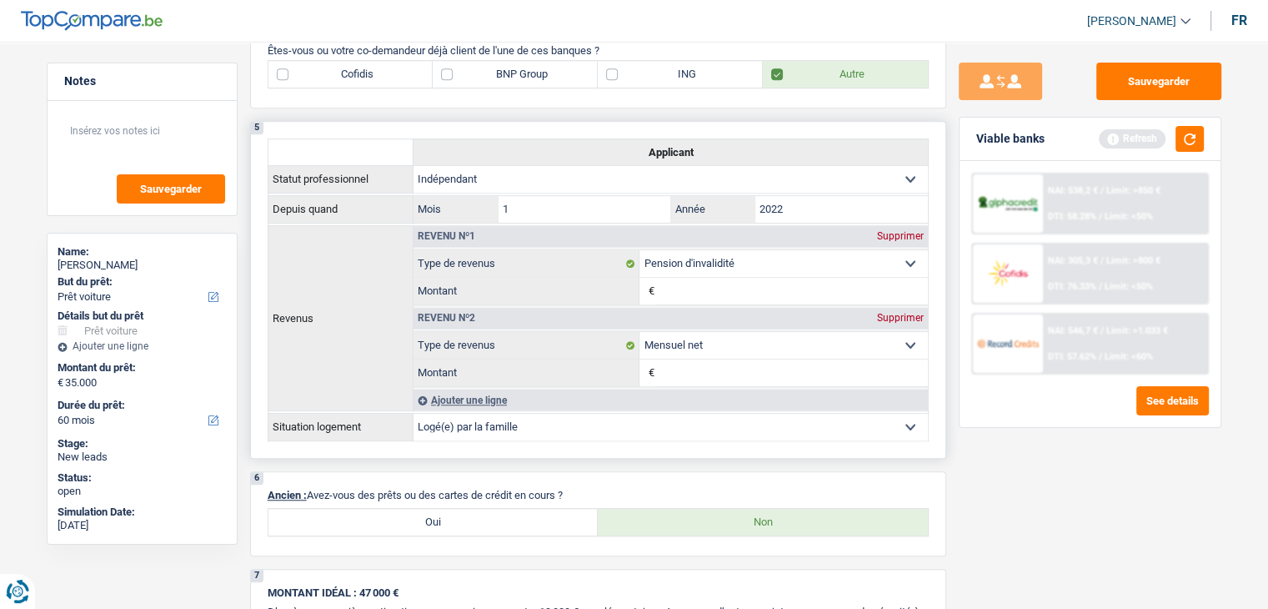
click at [894, 234] on div "Supprimer" at bounding box center [900, 236] width 55 height 10
select select "netSalary"
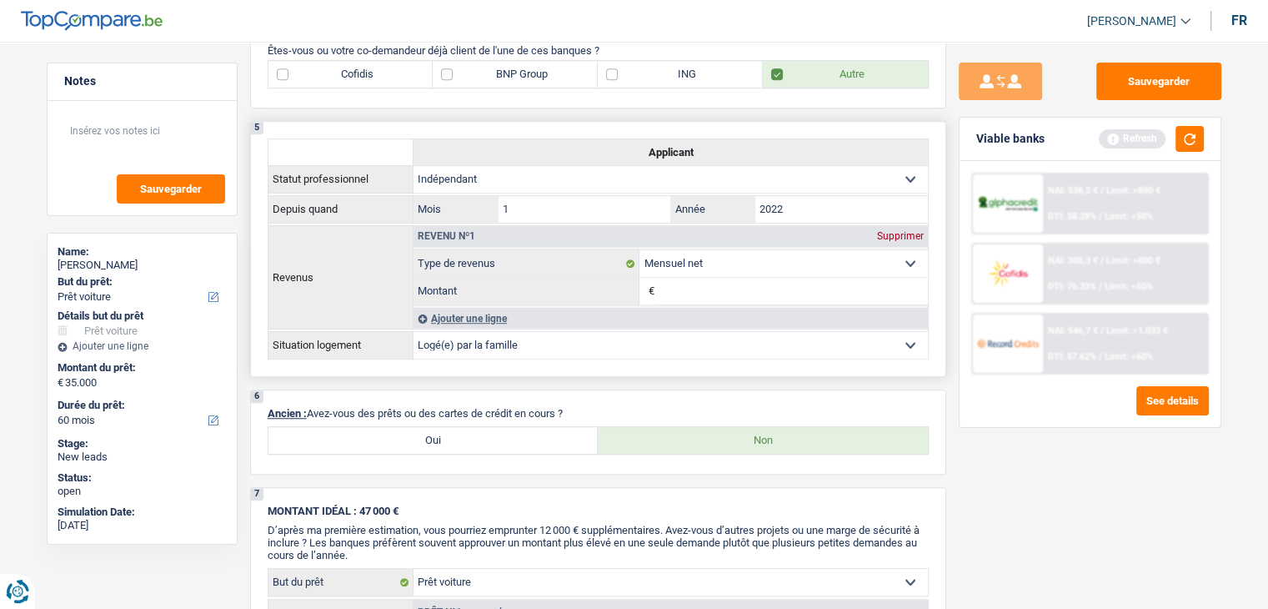
click at [894, 231] on div "Supprimer" at bounding box center [900, 236] width 55 height 10
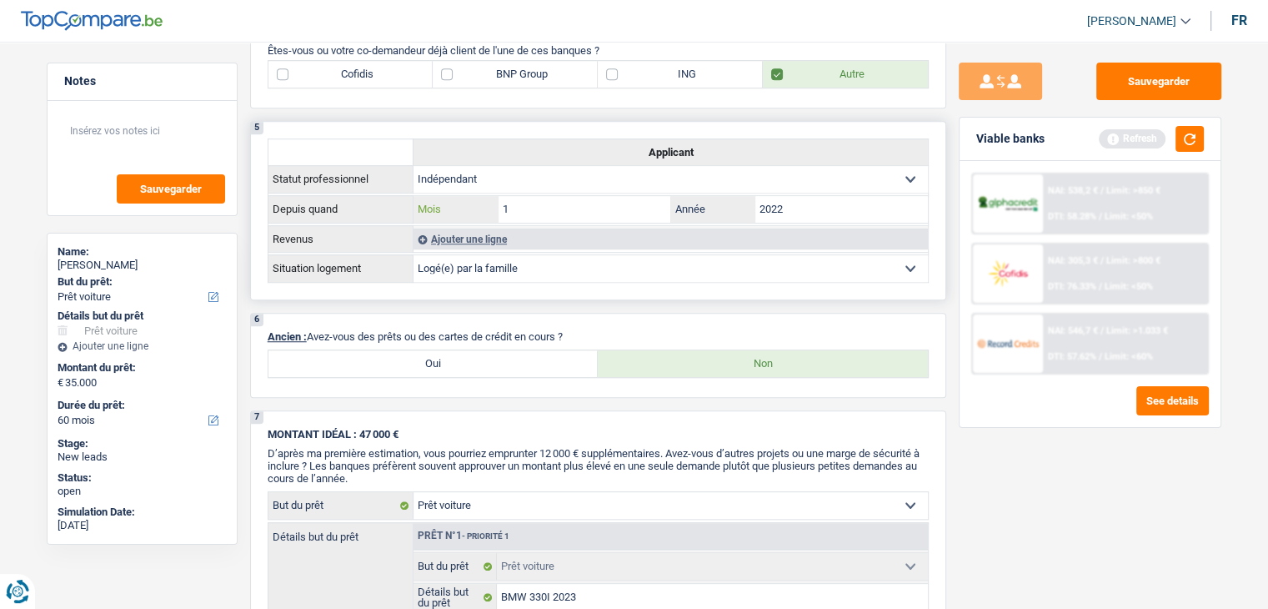
click at [560, 205] on input "1" at bounding box center [585, 209] width 173 height 27
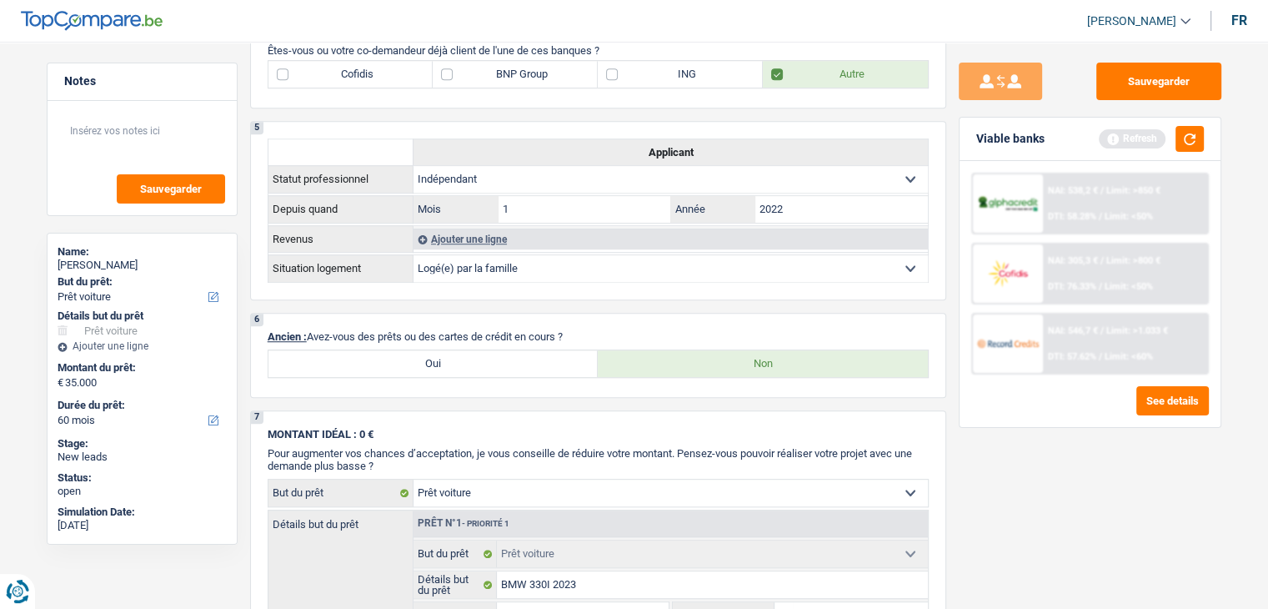
drag, startPoint x: 1077, startPoint y: 535, endPoint x: 990, endPoint y: 484, distance: 101.2
click at [1077, 537] on div "Sauvegarder Viable banks Refresh NAI: 538,2 € / Limit: >850 € DTI: 58.28% / Lim…" at bounding box center [1090, 320] width 288 height 515
click at [533, 199] on input "1" at bounding box center [585, 209] width 173 height 27
click at [773, 205] on input "2022" at bounding box center [841, 209] width 173 height 27
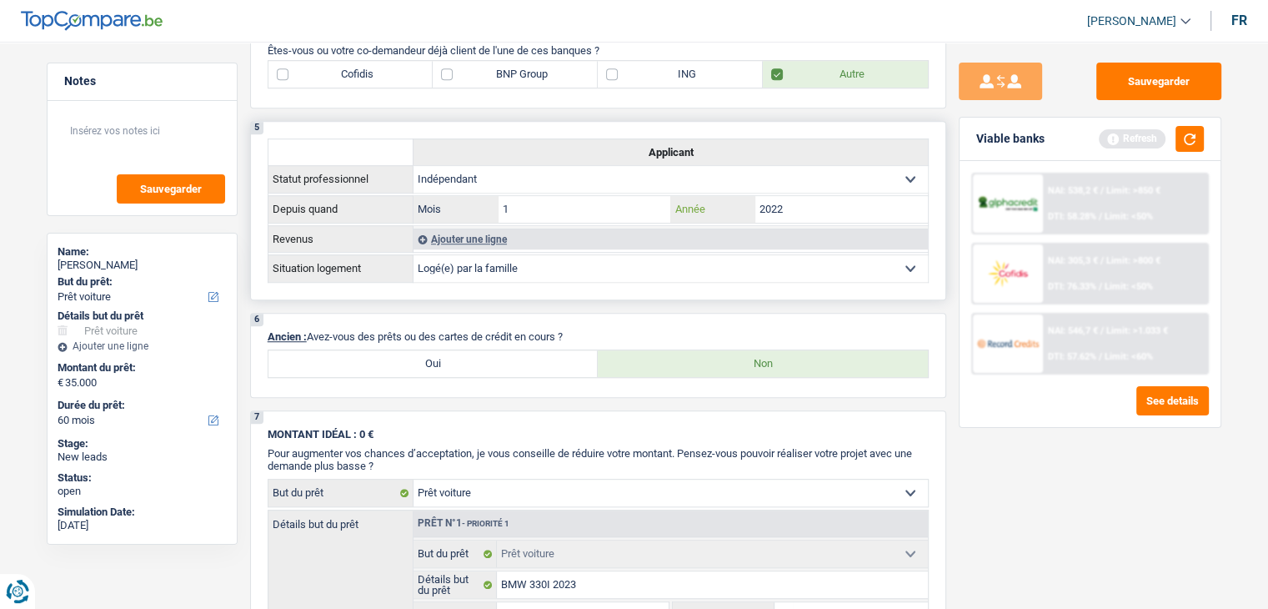
click at [773, 205] on input "2022" at bounding box center [841, 209] width 173 height 27
click at [550, 214] on input "1" at bounding box center [585, 209] width 173 height 27
click at [167, 134] on textarea at bounding box center [142, 138] width 166 height 50
click at [166, 134] on textarea at bounding box center [142, 138] width 166 height 50
click at [1051, 532] on div "Sauvegarder Viable banks Refresh NAI: 538,2 € / Limit: >850 € DTI: 58.28% / Lim…" at bounding box center [1090, 320] width 288 height 515
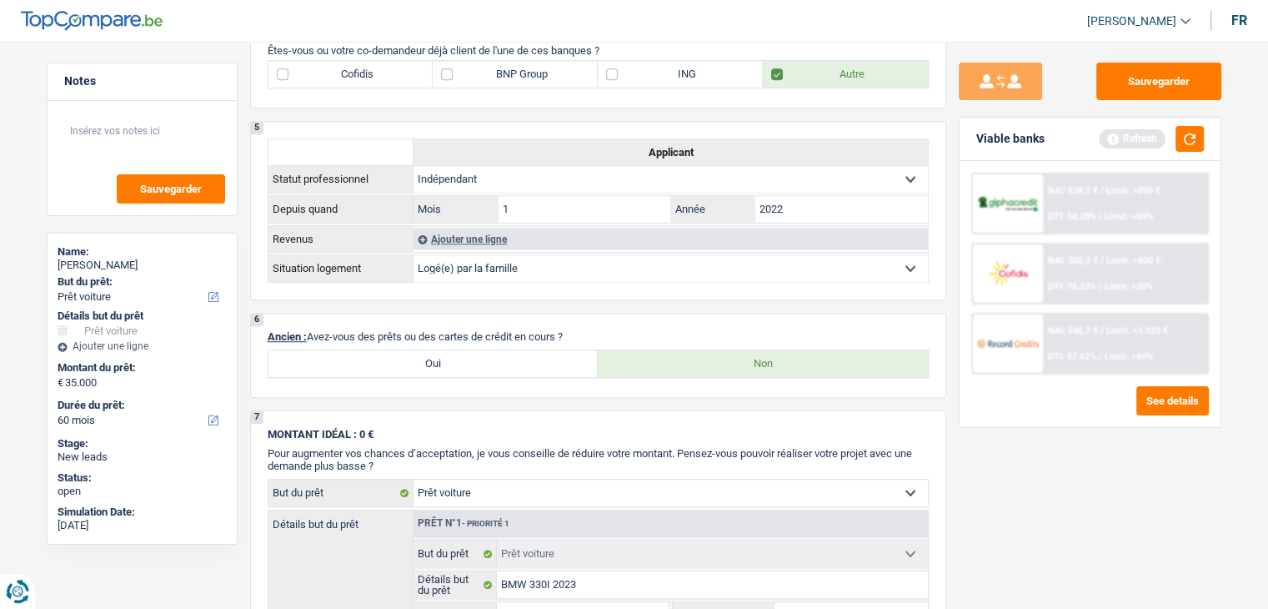
click at [1092, 488] on div "Sauvegarder Viable banks Refresh NAI: 538,2 € / Limit: >850 € DTI: 58.28% / Lim…" at bounding box center [1090, 320] width 288 height 515
click at [649, 270] on select "Locataire Propriétaire avec prêt hypothécaire Propriétaire sans prêt hypothécai…" at bounding box center [671, 268] width 514 height 27
select select "rents"
click at [414, 282] on select "Locataire Propriétaire avec prêt hypothécaire Propriétaire sans prêt hypothécai…" at bounding box center [671, 268] width 514 height 27
select select "netSalary"
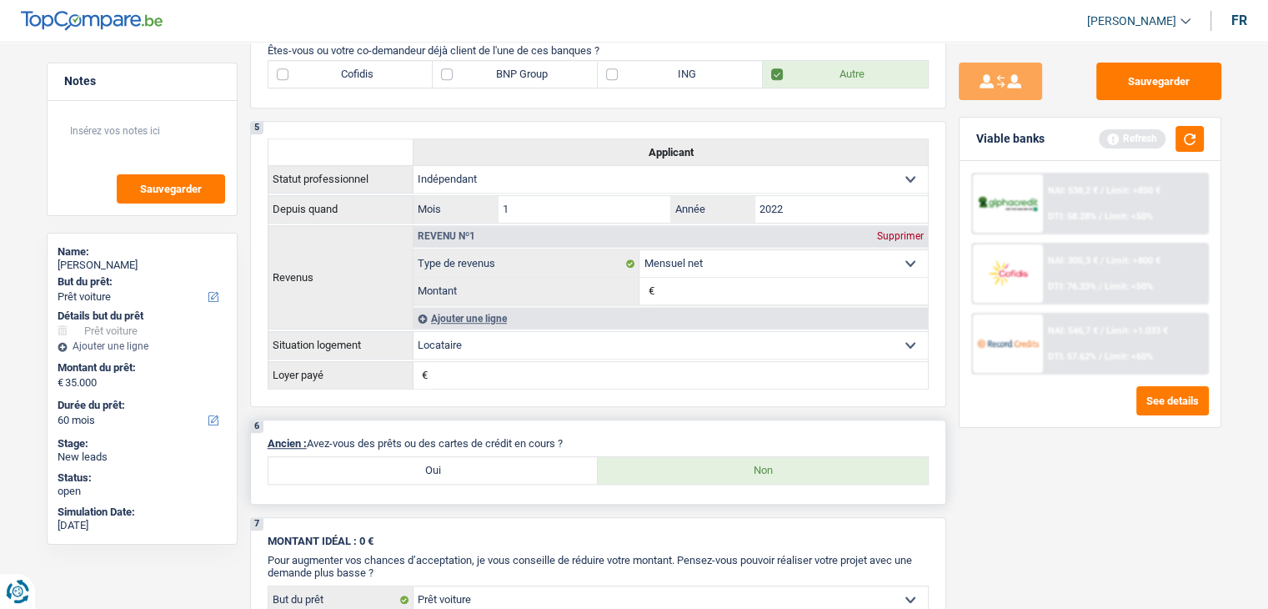
click at [679, 282] on input "Montant" at bounding box center [792, 291] width 269 height 27
click at [674, 362] on input "Loyer payé" at bounding box center [680, 375] width 496 height 27
drag, startPoint x: 1126, startPoint y: 467, endPoint x: 1117, endPoint y: 448, distance: 21.3
click at [1126, 467] on div "Sauvegarder Viable banks Refresh NAI: 538,2 € / Limit: >850 € DTI: 58.28% / Lim…" at bounding box center [1090, 320] width 288 height 515
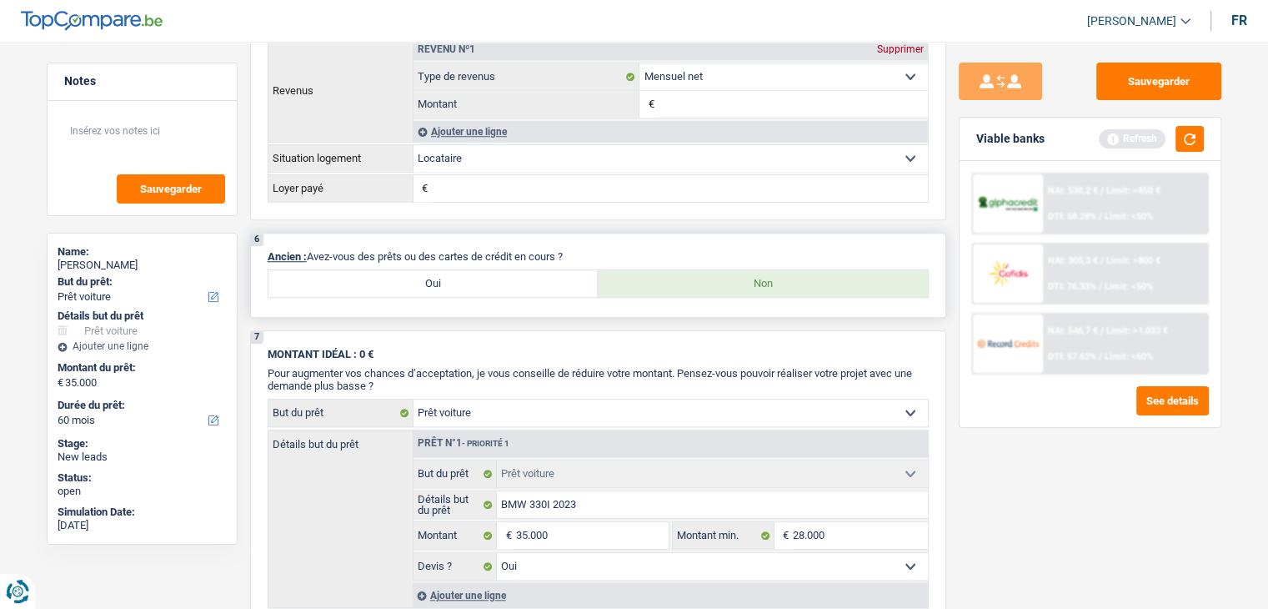
scroll to position [1251, 0]
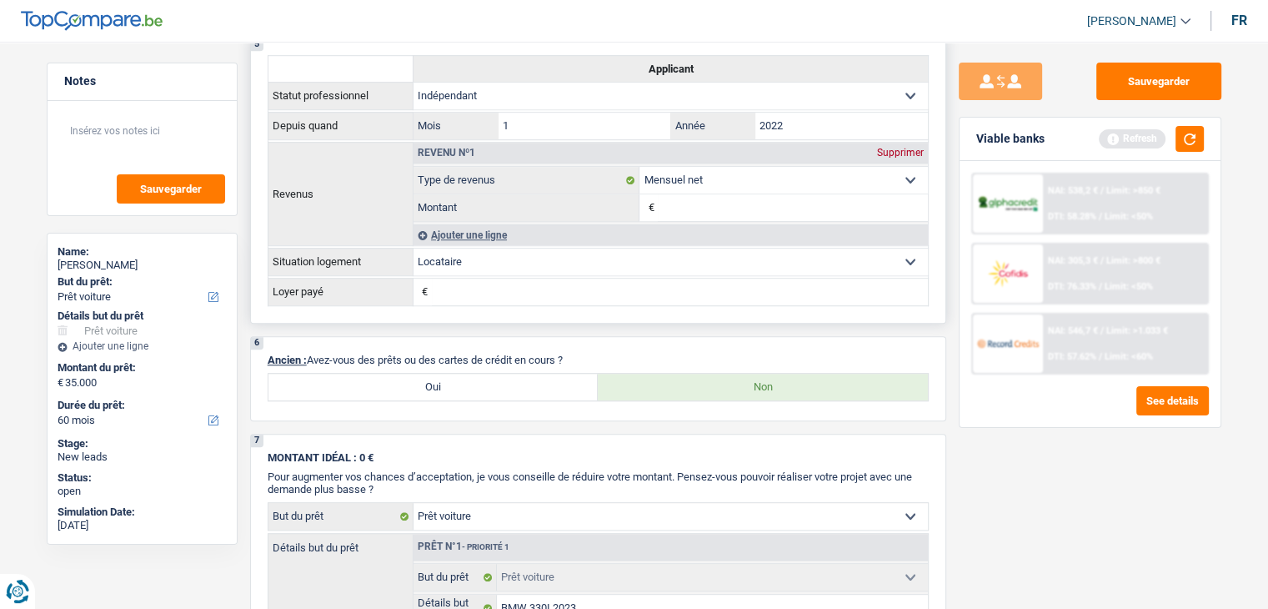
click at [722, 278] on input "Loyer payé" at bounding box center [680, 291] width 496 height 27
click at [1002, 507] on div "Sauvegarder Viable banks Refresh NAI: 538,2 € / Limit: >850 € DTI: 58.28% / Lim…" at bounding box center [1090, 320] width 288 height 515
click at [359, 374] on label "Oui" at bounding box center [433, 387] width 330 height 27
click at [359, 374] on input "Oui" at bounding box center [433, 387] width 330 height 27
radio input "true"
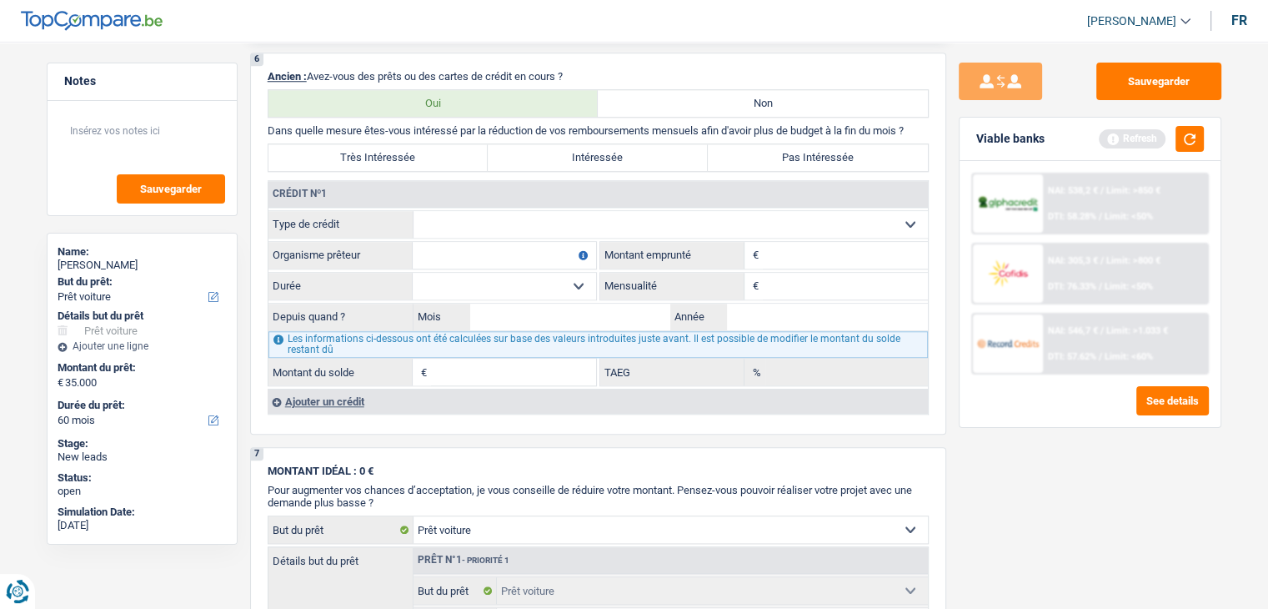
scroll to position [1584, 0]
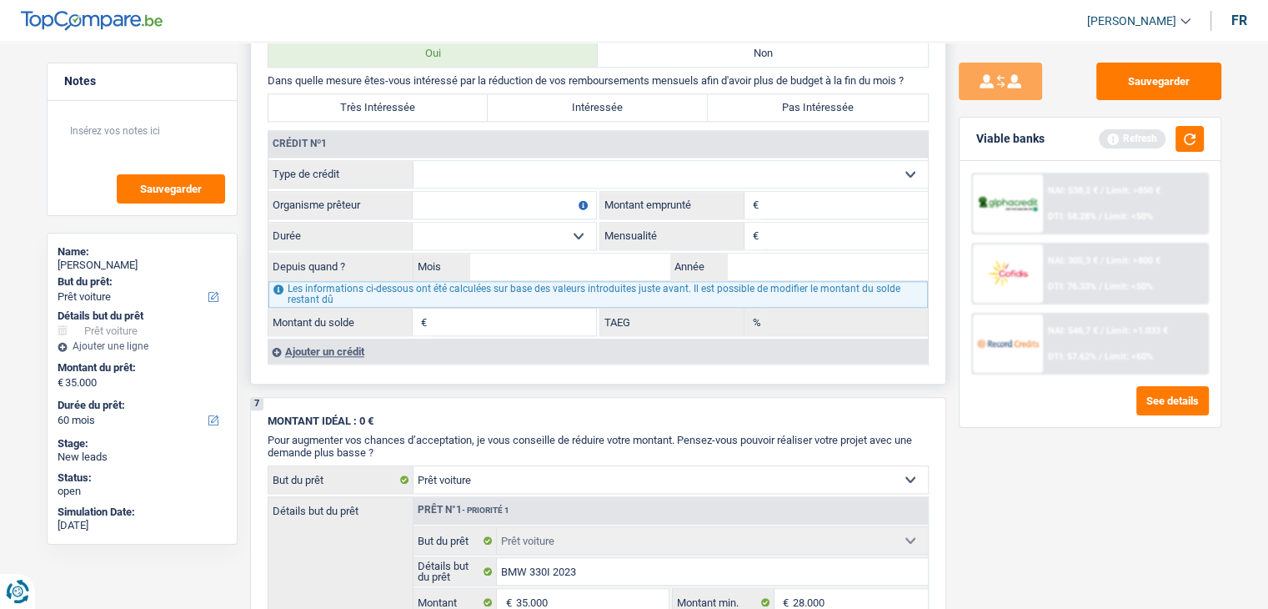
click at [891, 100] on label "Pas Intéressée" at bounding box center [818, 107] width 220 height 27
click at [891, 100] on input "Pas Intéressée" at bounding box center [818, 107] width 220 height 27
radio input "true"
click at [747, 161] on select "Carte ou ouverture de crédit Prêt hypothécaire Vente à tempérament Prêt à tempé…" at bounding box center [671, 174] width 514 height 27
select select "mortgage"
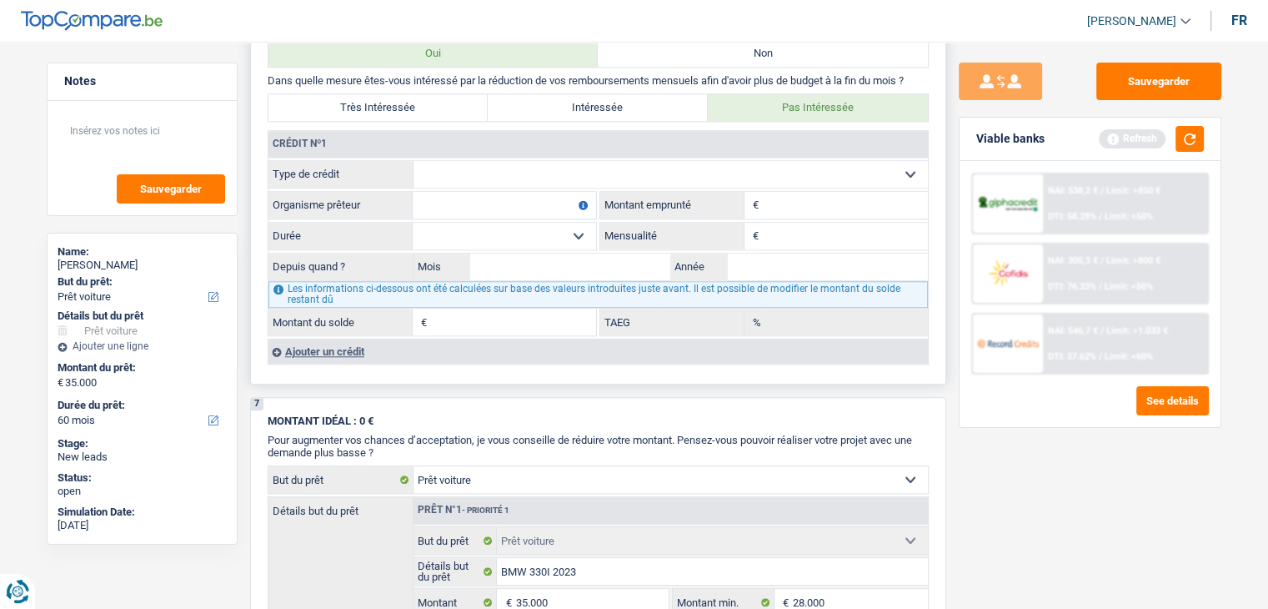
click at [414, 161] on select "Carte ou ouverture de crédit Prêt hypothécaire Vente à tempérament Prêt à tempé…" at bounding box center [671, 174] width 514 height 27
type input "0"
click at [530, 198] on input "Organisme prêteur" at bounding box center [504, 205] width 183 height 27
type input "ING"
click at [839, 208] on input "Montant" at bounding box center [845, 205] width 165 height 27
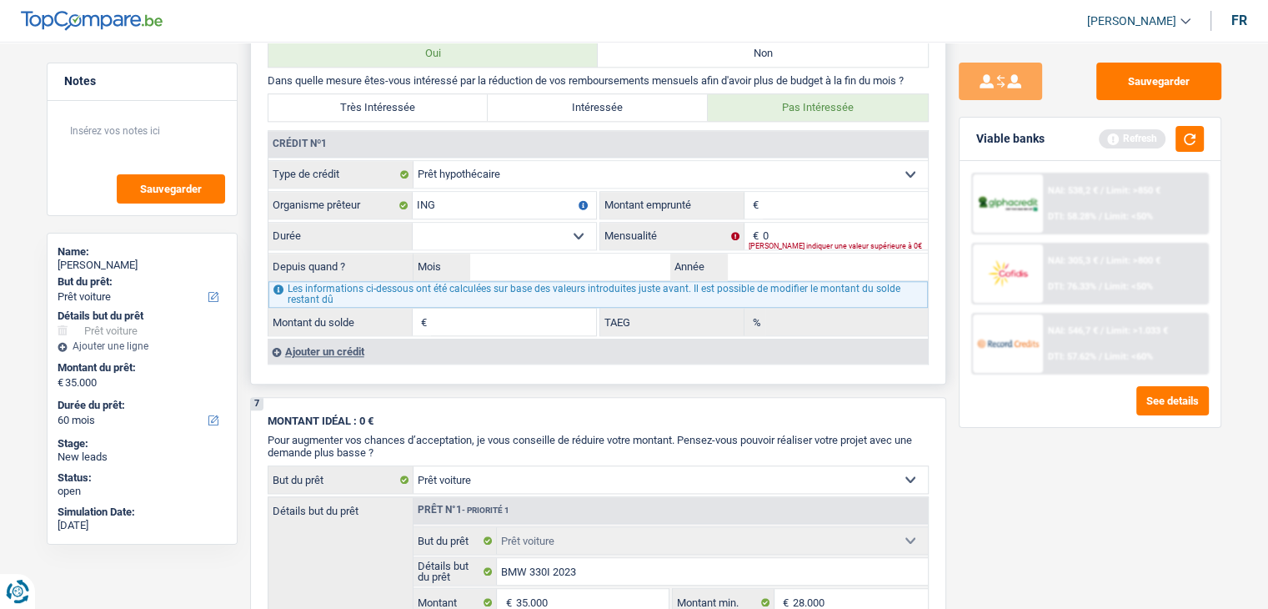
click at [825, 200] on input "Montant" at bounding box center [845, 205] width 165 height 27
type input "250.000"
click at [806, 225] on input "0" at bounding box center [845, 236] width 165 height 27
click at [801, 195] on input "250.000" at bounding box center [845, 205] width 165 height 27
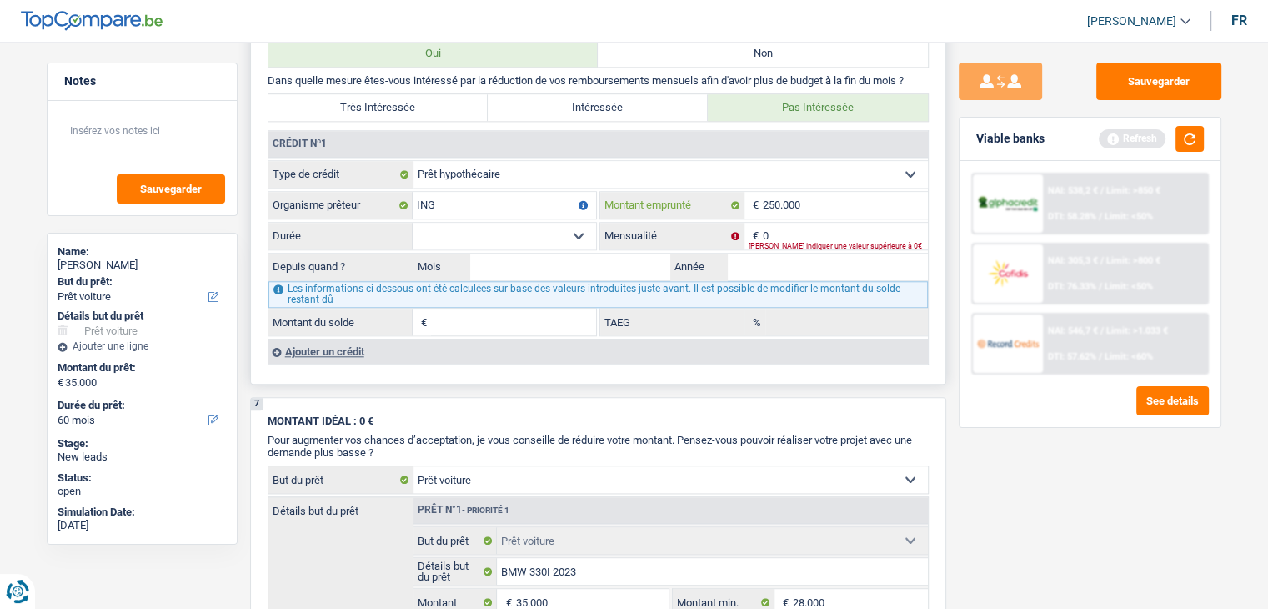
click at [801, 195] on input "250.000" at bounding box center [845, 205] width 165 height 27
click at [805, 227] on input "0" at bounding box center [845, 236] width 165 height 27
type input "1.000"
click at [567, 228] on select "120 mois 132 mois 144 mois 180 mois 240 mois 300 mois 360 mois 420 mois Sélecti…" at bounding box center [504, 236] width 183 height 27
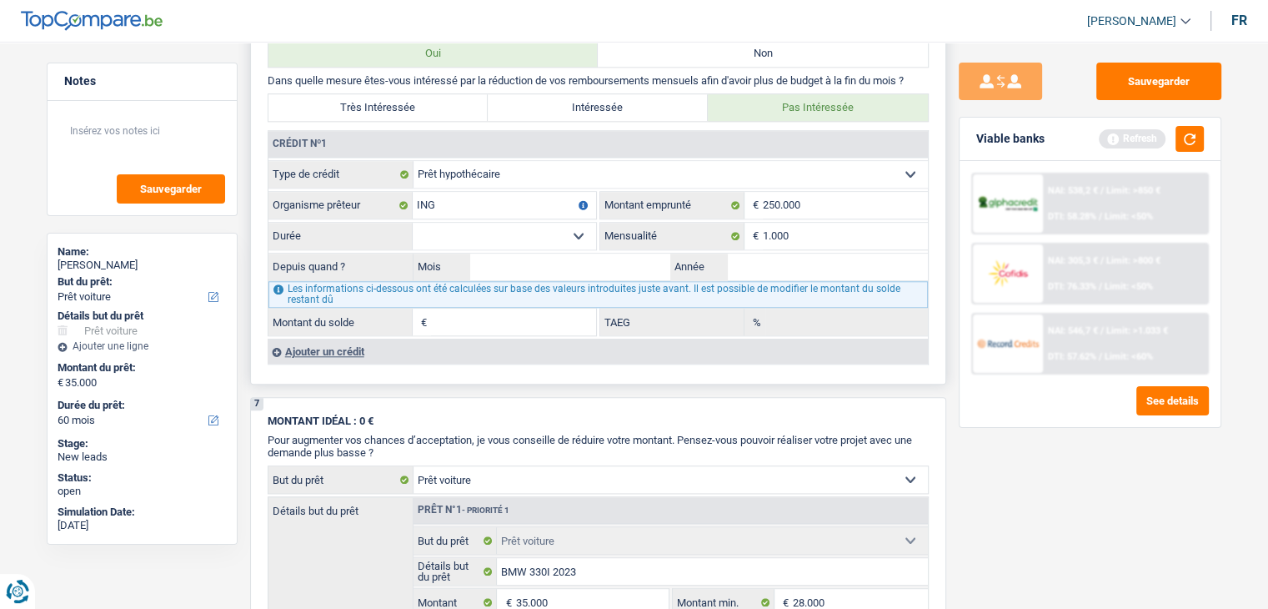
select select "360"
click at [413, 223] on select "120 mois 132 mois 144 mois 180 mois 240 mois 300 mois 360 mois 420 mois Sélecti…" at bounding box center [504, 236] width 183 height 27
click at [574, 253] on input "Mois" at bounding box center [570, 266] width 201 height 27
type input "12"
type input "2010"
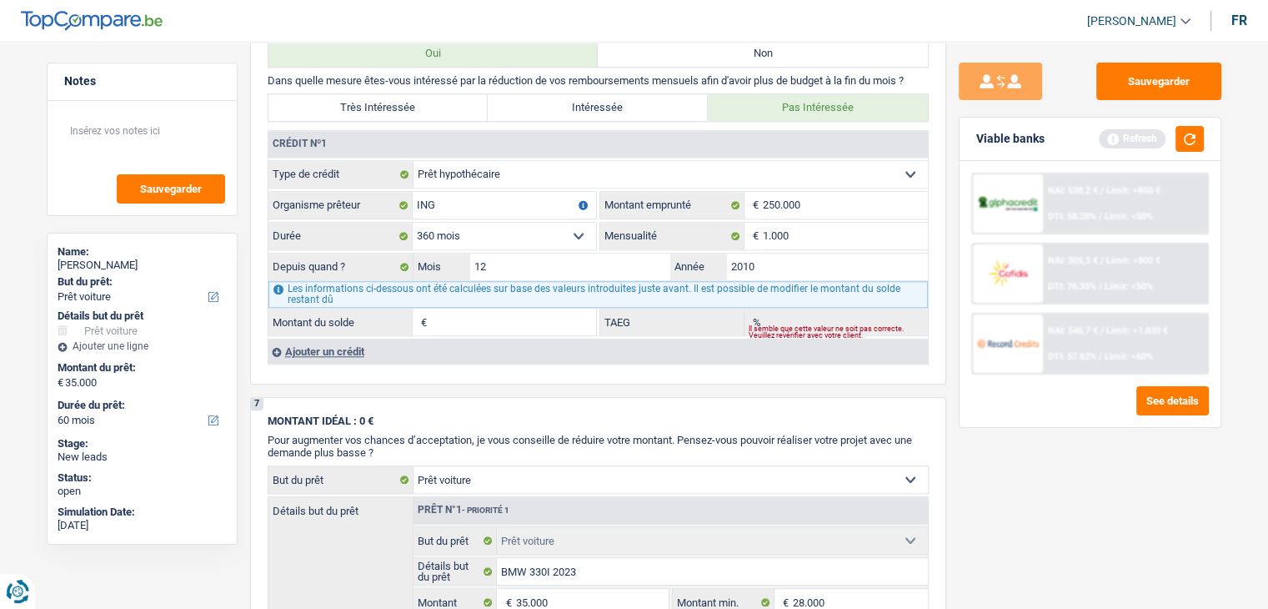
click at [1090, 524] on div "Sauvegarder Viable banks Refresh NAI: 538,2 € / Limit: >850 € DTI: 58.28% / Lim…" at bounding box center [1090, 320] width 288 height 515
type input "151.685"
type input "2,62"
click at [542, 318] on input "151.685" at bounding box center [513, 321] width 165 height 27
click at [793, 230] on input "1.000" at bounding box center [845, 236] width 165 height 27
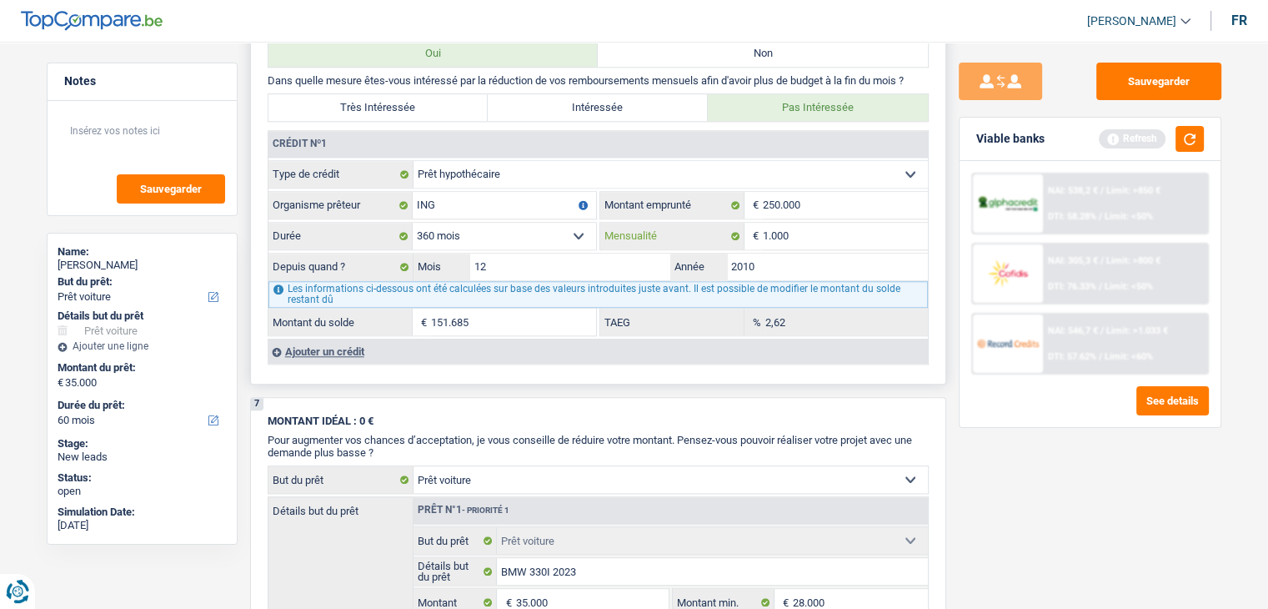
click at [793, 230] on input "1.000" at bounding box center [845, 236] width 165 height 27
click at [1186, 143] on button "button" at bounding box center [1190, 139] width 28 height 26
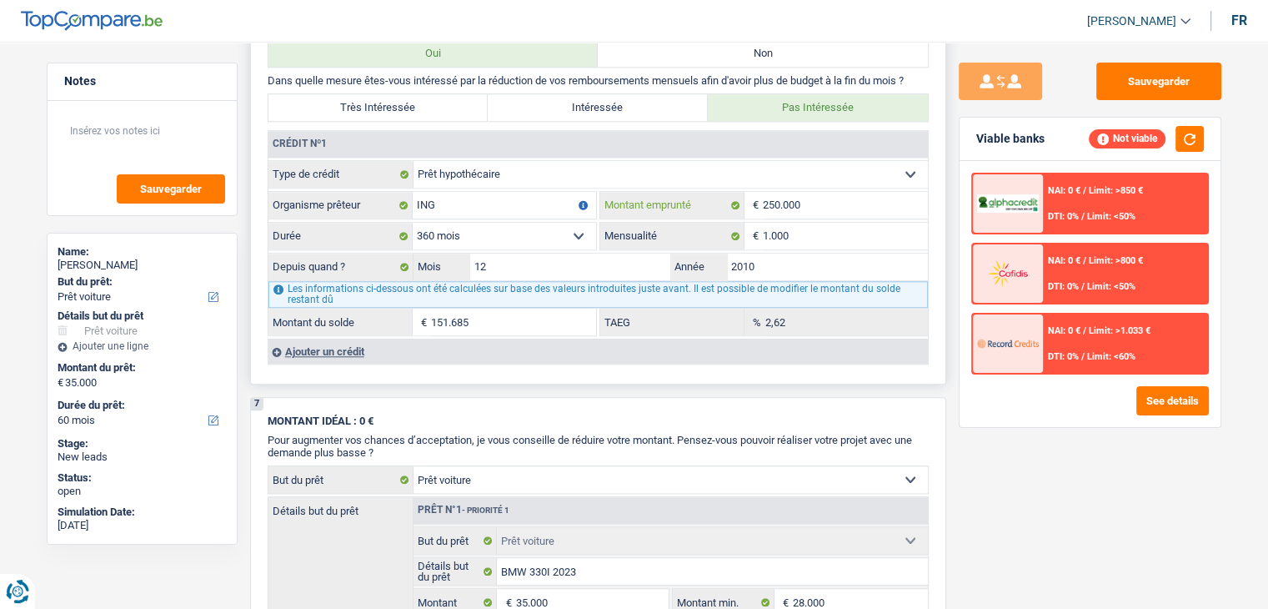
click at [850, 198] on input "250.000" at bounding box center [845, 205] width 165 height 27
click at [822, 223] on input "1.000" at bounding box center [845, 236] width 165 height 27
click at [779, 255] on input "2010" at bounding box center [827, 266] width 201 height 27
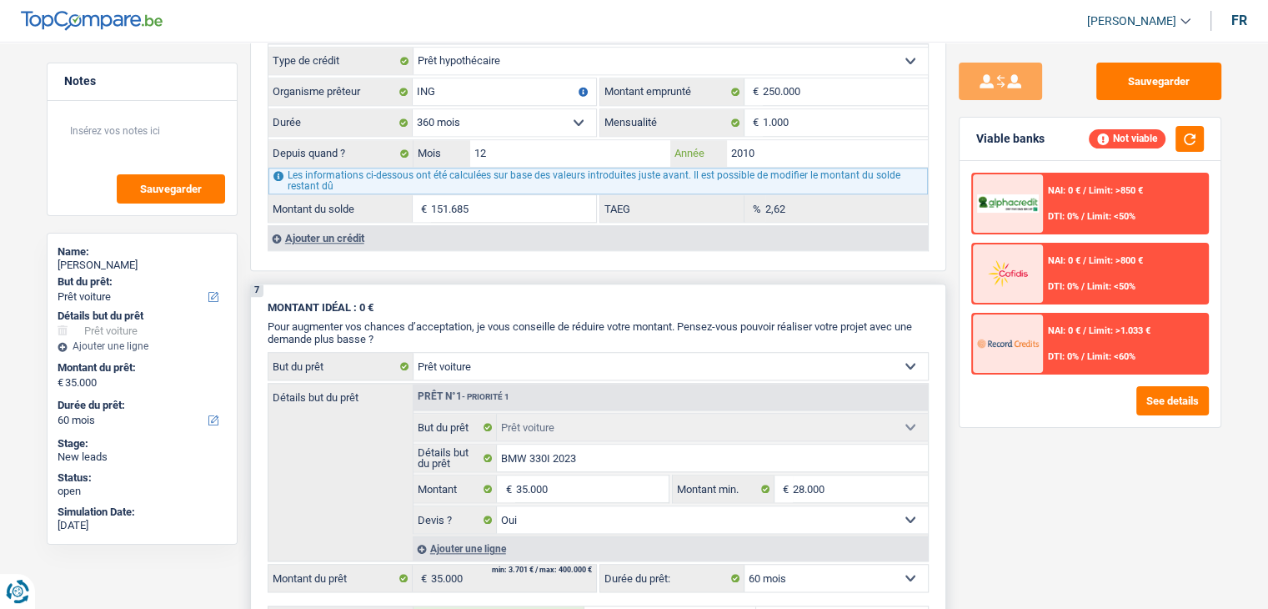
scroll to position [1751, 0]
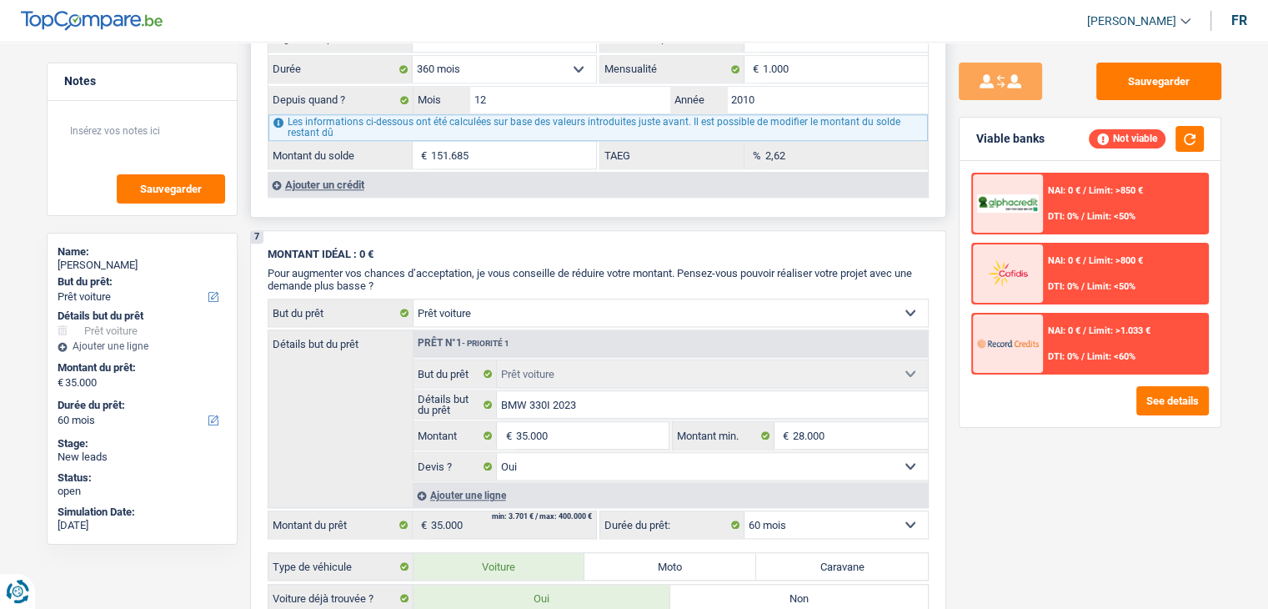
click at [332, 175] on div "Ajouter un crédit" at bounding box center [598, 184] width 660 height 25
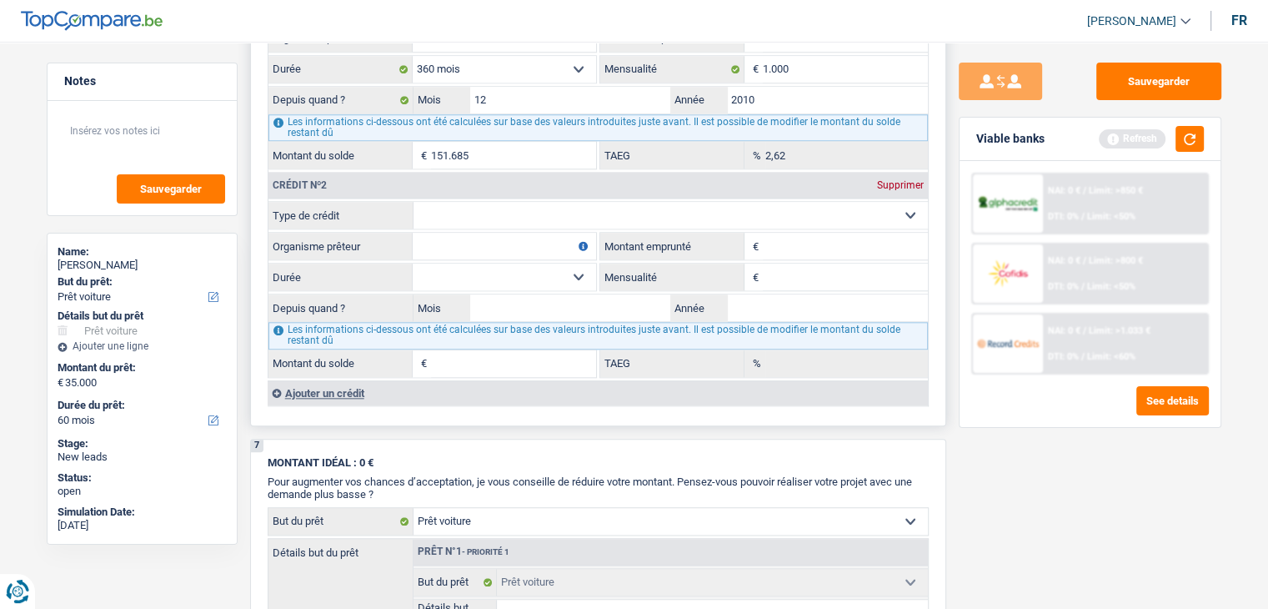
click at [475, 202] on select "Carte ou ouverture de crédit Prêt hypothécaire Vente à tempérament Prêt à tempé…" at bounding box center [671, 215] width 514 height 27
select select "cardOrCredit"
type input "0"
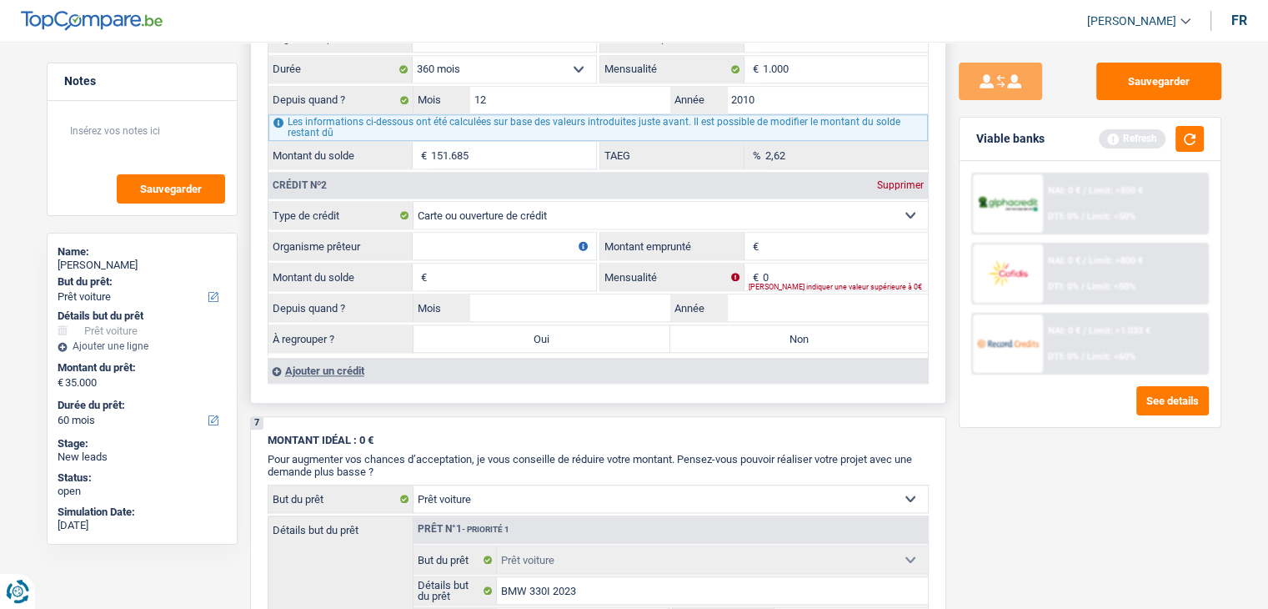
click at [545, 233] on input "Organisme prêteur" at bounding box center [504, 246] width 183 height 27
type input "ING"
click at [810, 238] on input "Montant emprunté" at bounding box center [845, 246] width 165 height 27
type input "5.000"
click at [503, 263] on input "Montant du solde" at bounding box center [513, 276] width 165 height 27
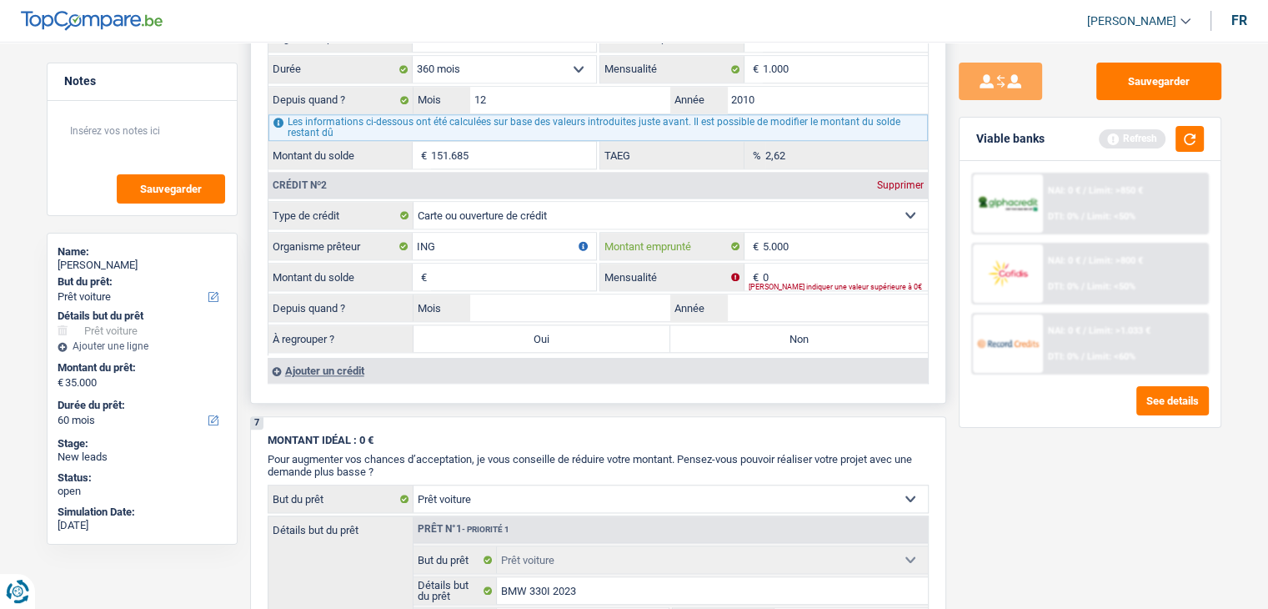
click at [788, 235] on input "5.000" at bounding box center [845, 246] width 165 height 27
click at [533, 265] on input "Montant du solde" at bounding box center [513, 276] width 165 height 27
type input "5.000"
click at [795, 263] on input "0" at bounding box center [845, 276] width 165 height 27
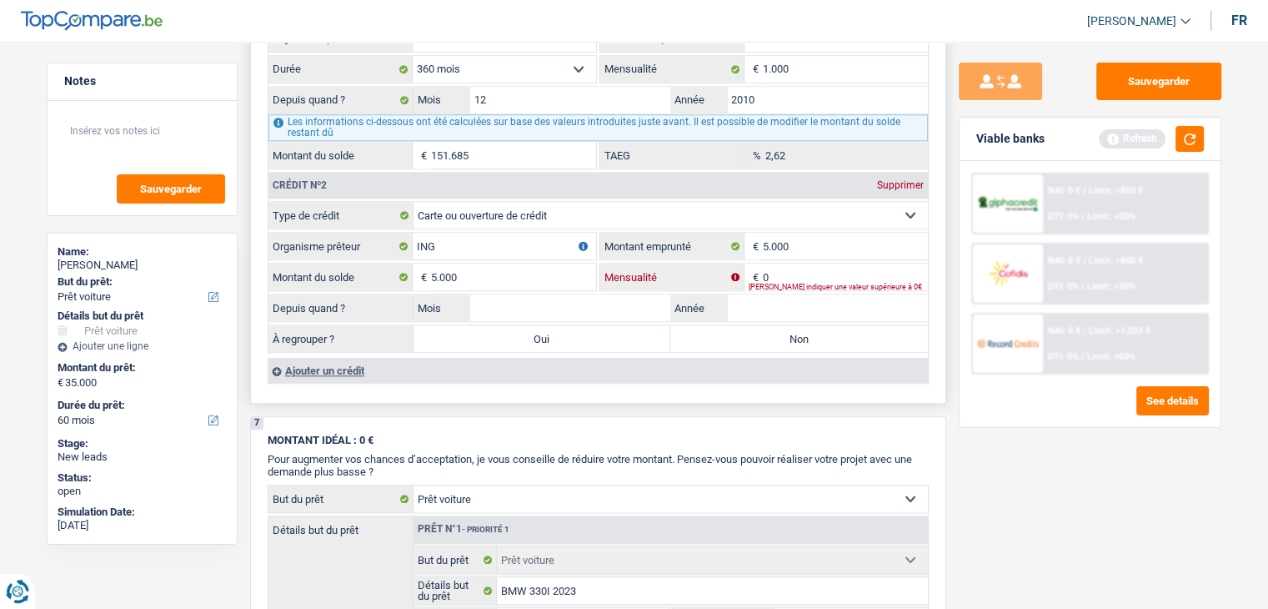
click at [795, 263] on input "0" at bounding box center [845, 276] width 165 height 27
click at [795, 263] on input "150" at bounding box center [845, 276] width 165 height 27
click at [1190, 150] on button "button" at bounding box center [1190, 139] width 28 height 26
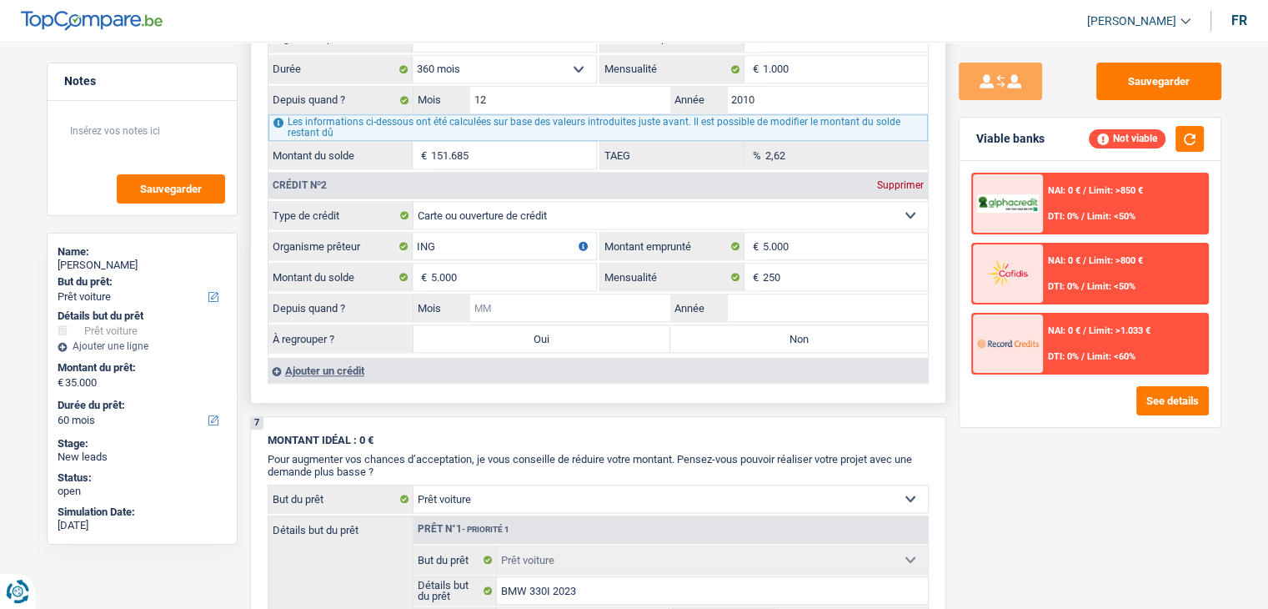
click at [644, 301] on input "Mois" at bounding box center [570, 307] width 201 height 27
click at [584, 305] on input "Mois" at bounding box center [570, 307] width 201 height 27
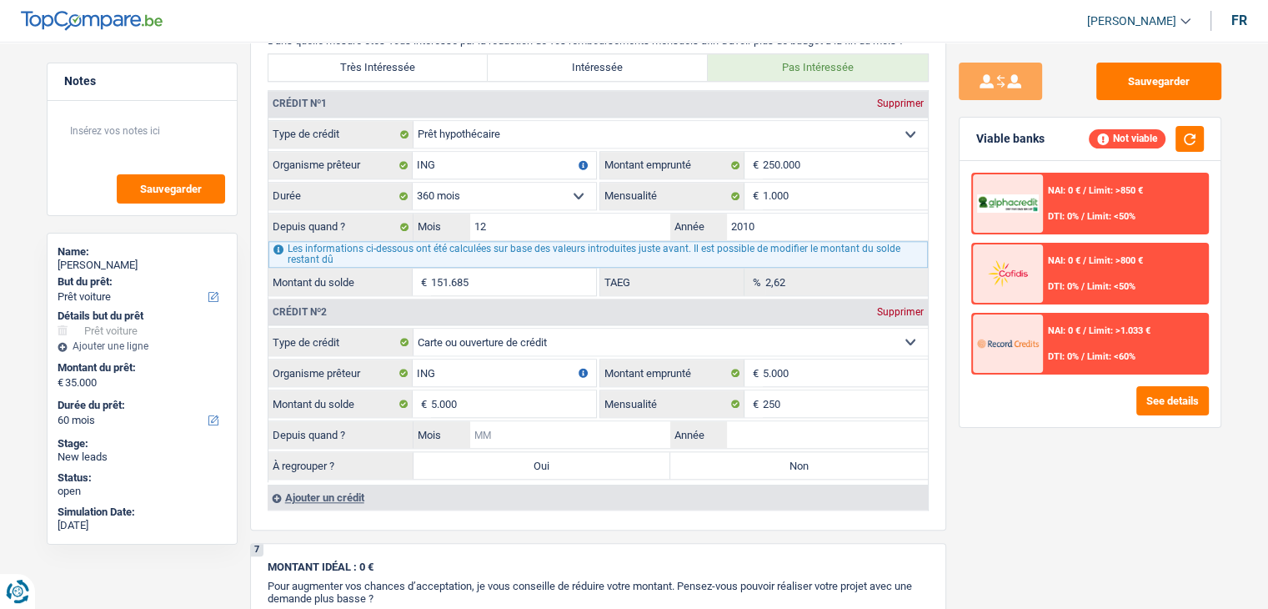
scroll to position [1667, 0]
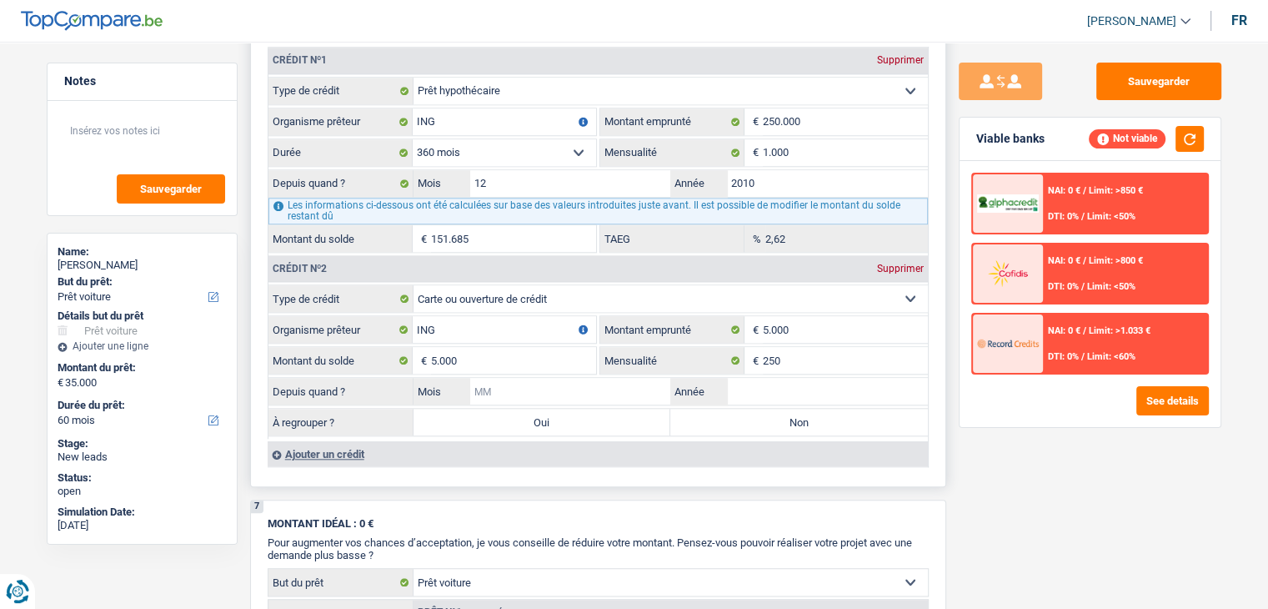
click at [599, 386] on input "Mois" at bounding box center [570, 391] width 201 height 27
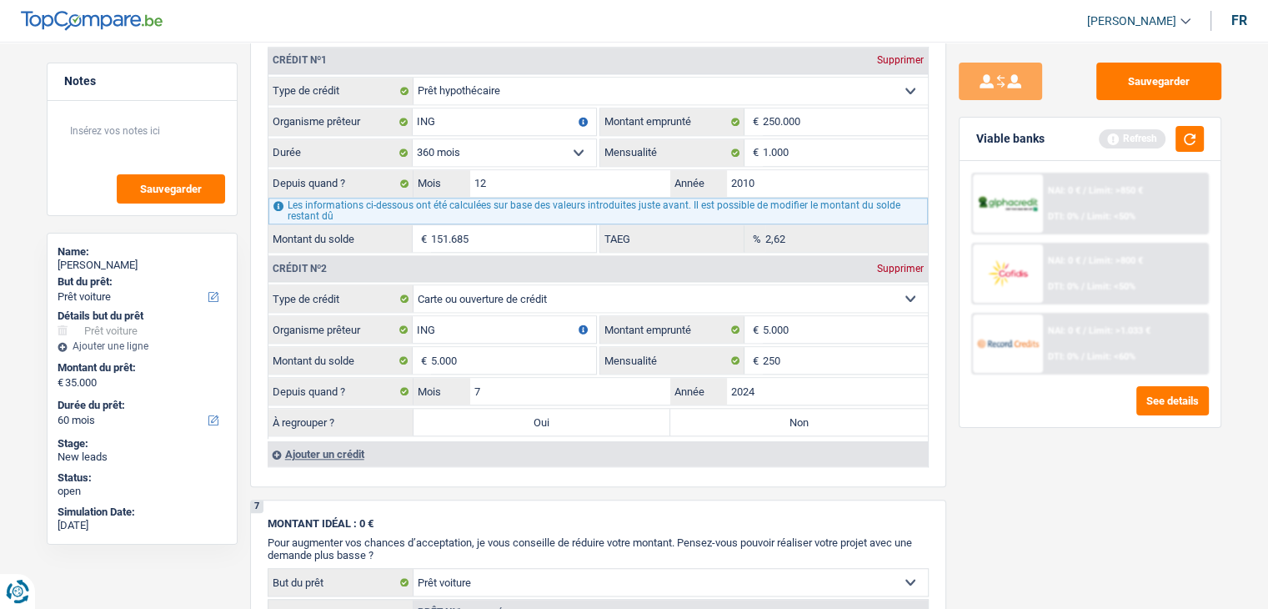
click at [1141, 513] on div "Sauvegarder Viable banks Refresh NAI: 0 € / Limit: >850 € DTI: 0% / Limit: <50%…" at bounding box center [1090, 320] width 288 height 515
click at [858, 419] on label "Non" at bounding box center [799, 422] width 258 height 27
click at [858, 419] on input "Non" at bounding box center [799, 422] width 258 height 27
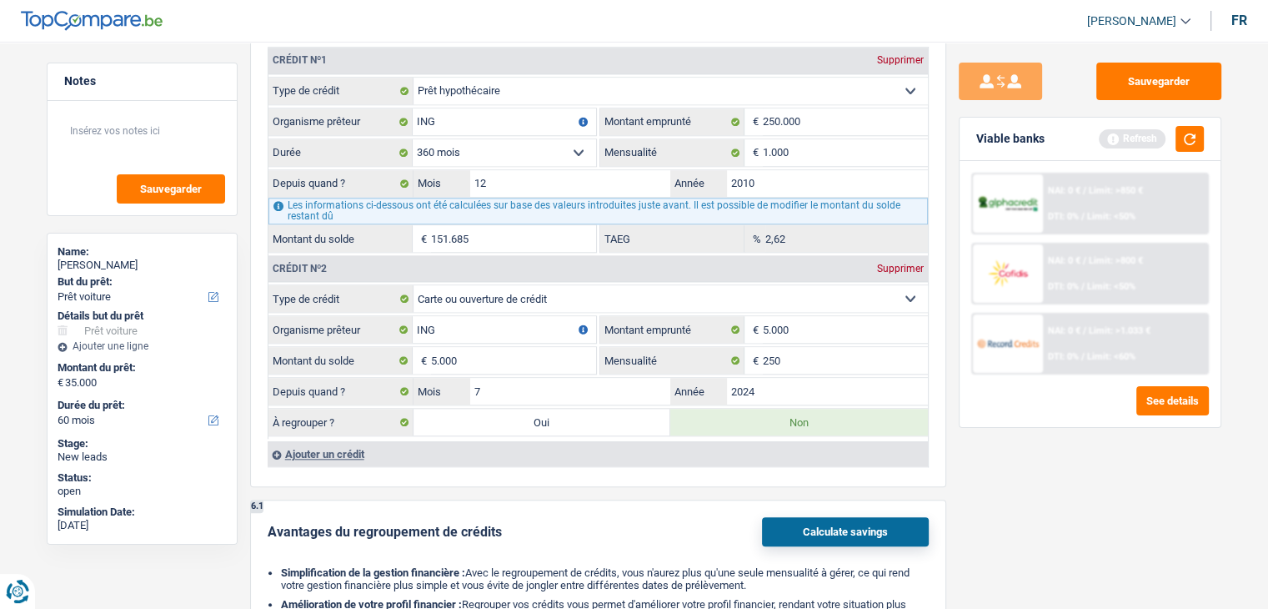
click at [1089, 491] on div "Sauvegarder Viable banks Refresh NAI: 0 € / Limit: >850 € DTI: 0% / Limit: <50%…" at bounding box center [1090, 320] width 288 height 515
click at [355, 444] on div "Ajouter un crédit" at bounding box center [598, 453] width 660 height 25
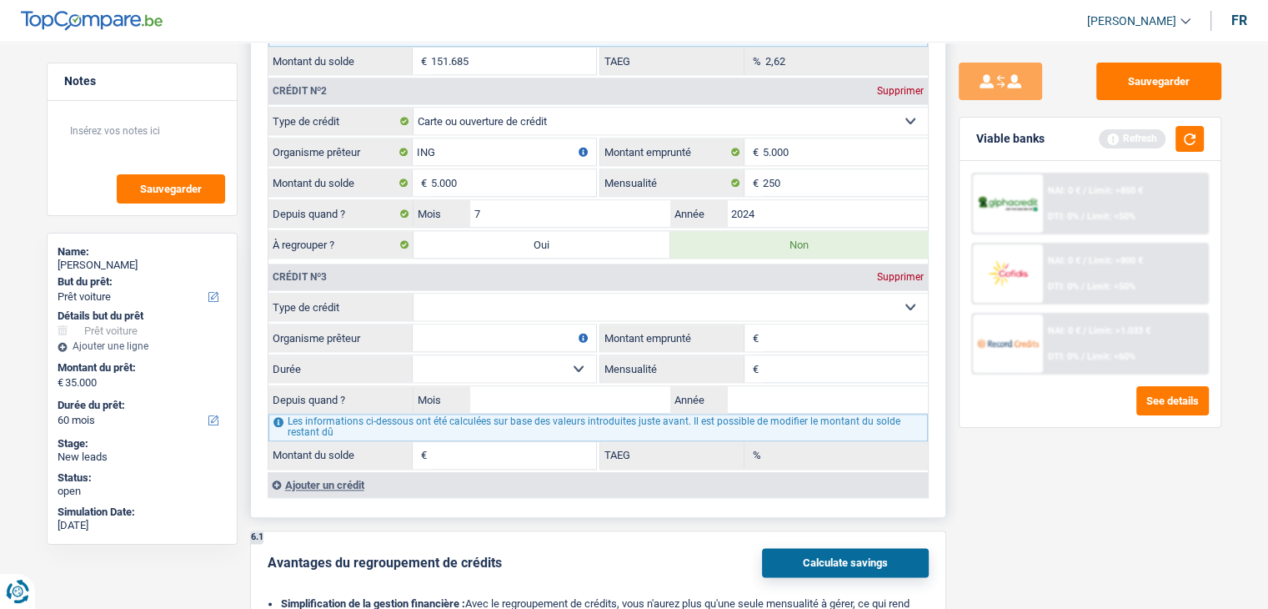
scroll to position [1834, 0]
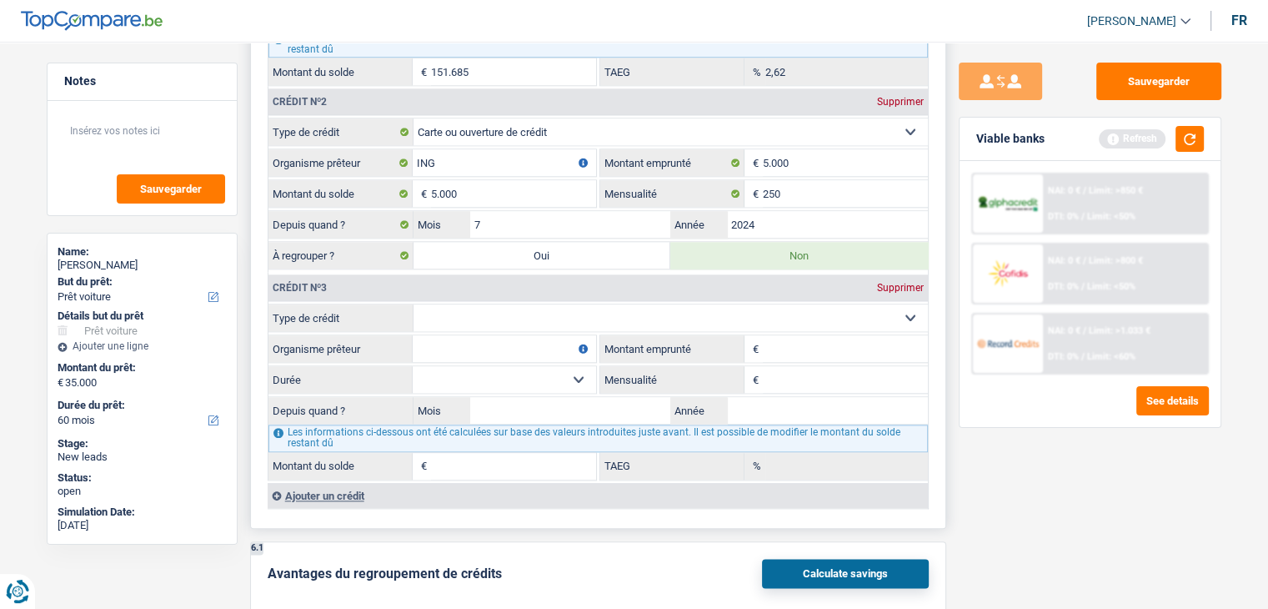
drag, startPoint x: 585, startPoint y: 304, endPoint x: 591, endPoint y: 313, distance: 10.9
click at [585, 304] on select "Carte ou ouverture de crédit Prêt hypothécaire Vente à tempérament Prêt à tempé…" at bounding box center [671, 317] width 514 height 27
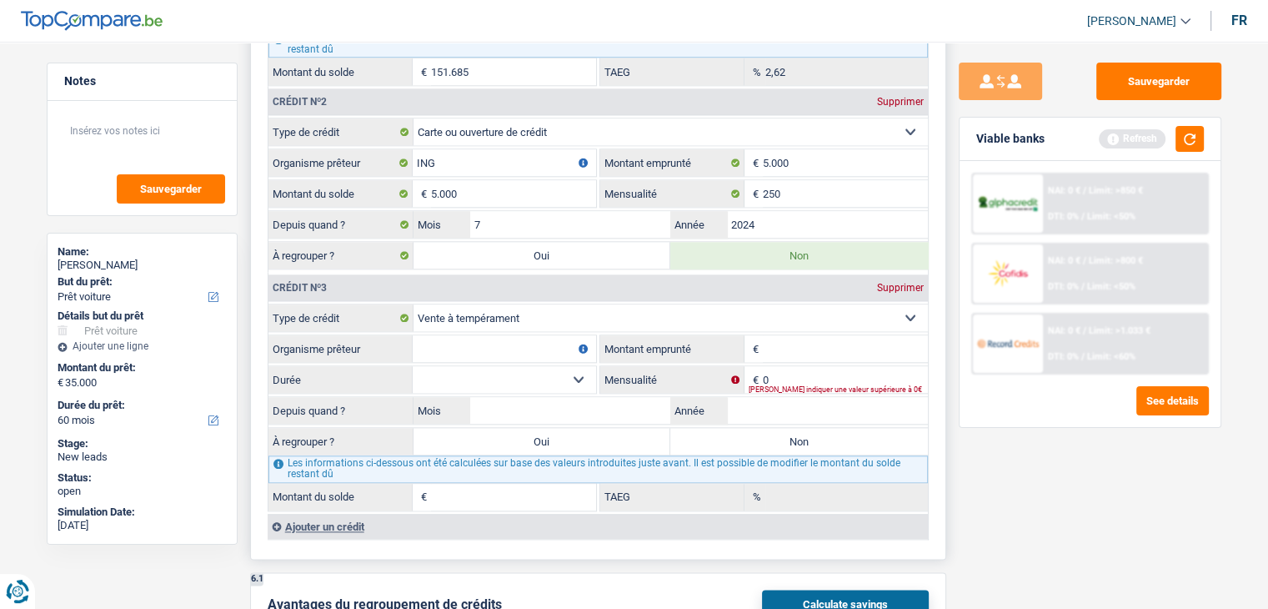
click at [539, 342] on input "Organisme prêteur" at bounding box center [504, 348] width 183 height 27
click at [798, 336] on input "Montant emprunté" at bounding box center [845, 348] width 165 height 27
click at [540, 335] on input "Organisme prêteur" at bounding box center [504, 348] width 183 height 27
click at [771, 341] on input "Montant emprunté" at bounding box center [845, 348] width 165 height 27
click at [537, 372] on select "12 mois 18 mois 24 mois Sélectionner une option" at bounding box center [504, 379] width 183 height 27
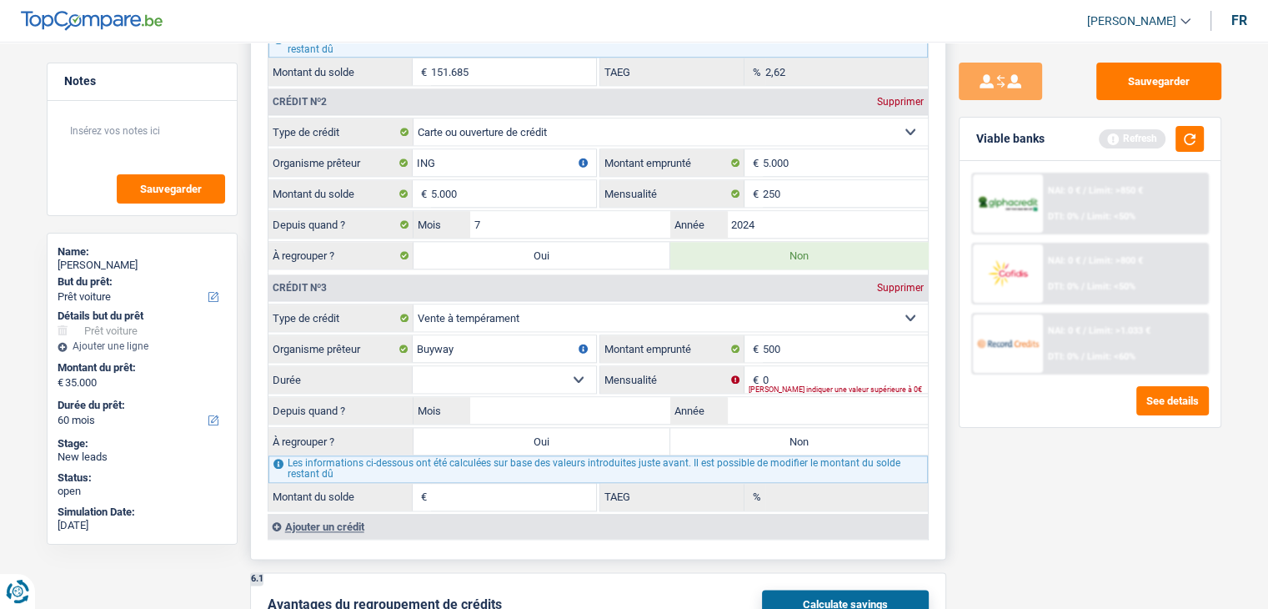
click at [413, 366] on select "12 mois 18 mois 24 mois Sélectionner une option" at bounding box center [504, 379] width 183 height 27
click at [845, 366] on input "0" at bounding box center [845, 379] width 165 height 27
click at [853, 366] on input "0" at bounding box center [845, 379] width 165 height 27
click at [573, 398] on input "Mois" at bounding box center [570, 410] width 201 height 27
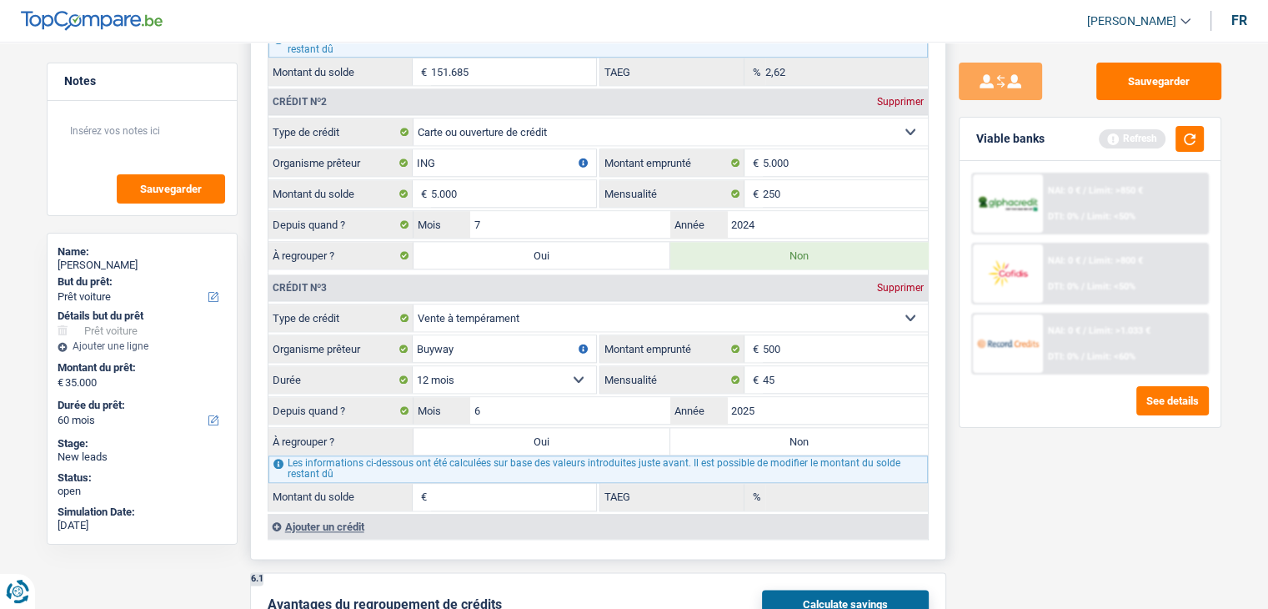
click at [854, 462] on div "Les informations ci-dessous ont été calculées sur base des valeurs introduites …" at bounding box center [597, 468] width 659 height 27
click at [1060, 497] on div "Sauvegarder Viable banks Refresh NAI: 0 € / Limit: >850 € DTI: 0% / Limit: <50%…" at bounding box center [1090, 320] width 288 height 515
click at [769, 455] on div "Les informations ci-dessous ont été calculées sur base des valeurs introduites …" at bounding box center [597, 468] width 659 height 27
click at [780, 428] on label "Non" at bounding box center [799, 441] width 258 height 27
click at [780, 428] on input "Non" at bounding box center [799, 441] width 258 height 27
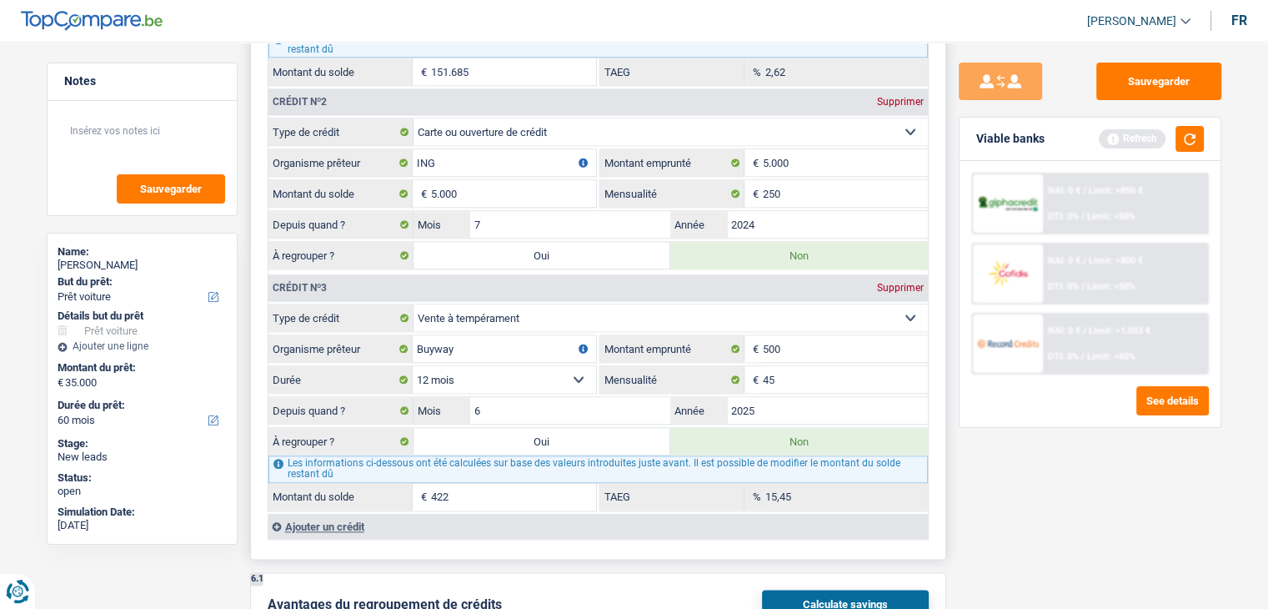
click at [536, 484] on input "422" at bounding box center [513, 497] width 165 height 27
click at [469, 484] on input "422" at bounding box center [513, 497] width 165 height 27
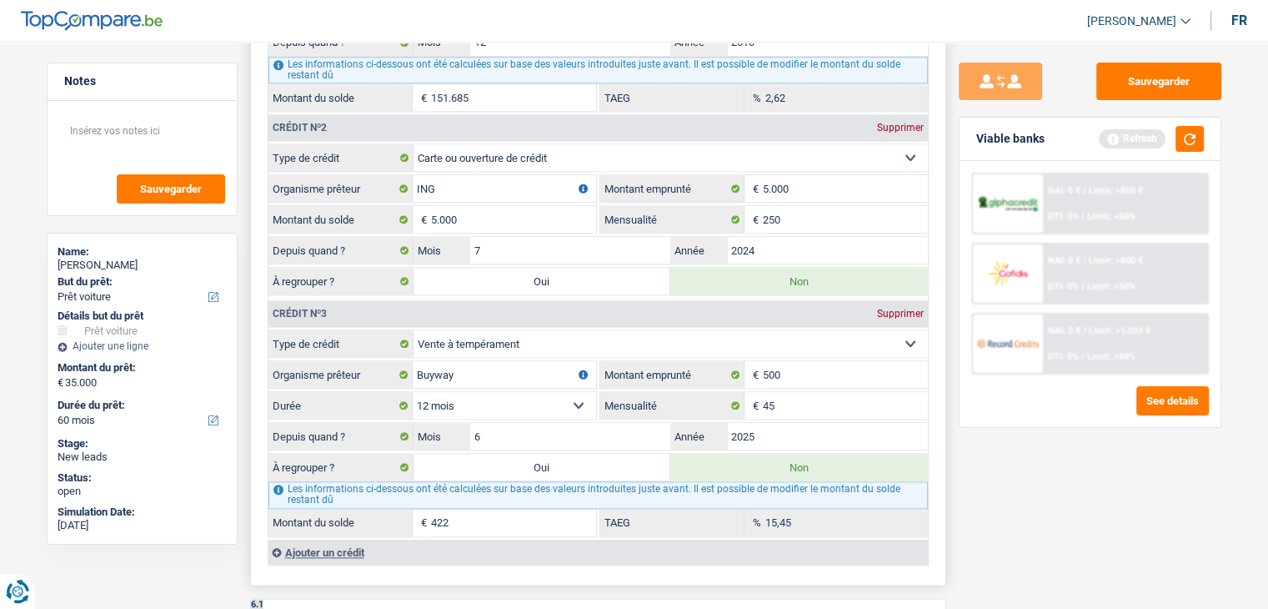
scroll to position [1918, 0]
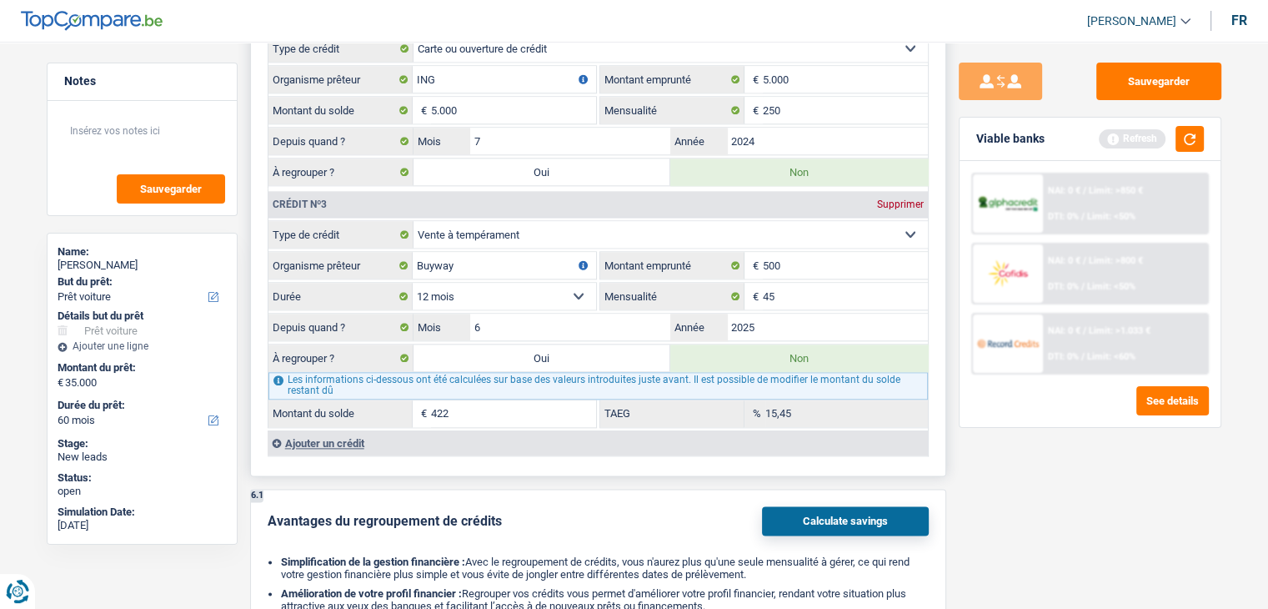
click at [350, 430] on div "Ajouter un crédit" at bounding box center [598, 442] width 660 height 25
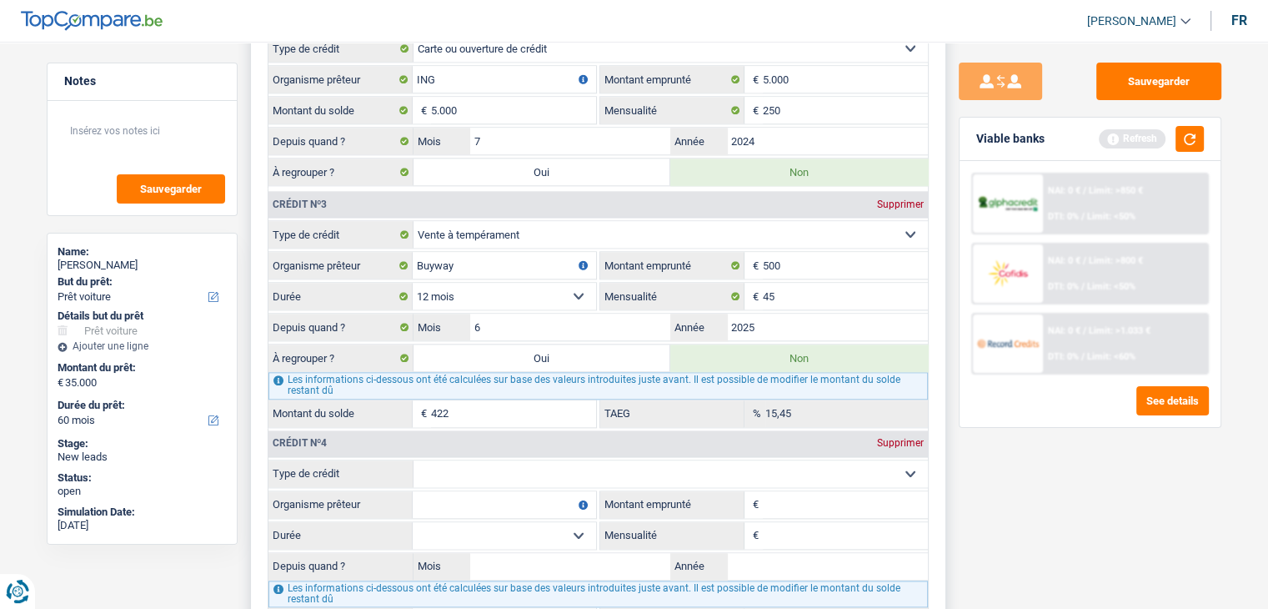
click at [554, 472] on select "Carte ou ouverture de crédit Prêt hypothécaire Vente à tempérament Prêt à tempé…" at bounding box center [671, 473] width 514 height 27
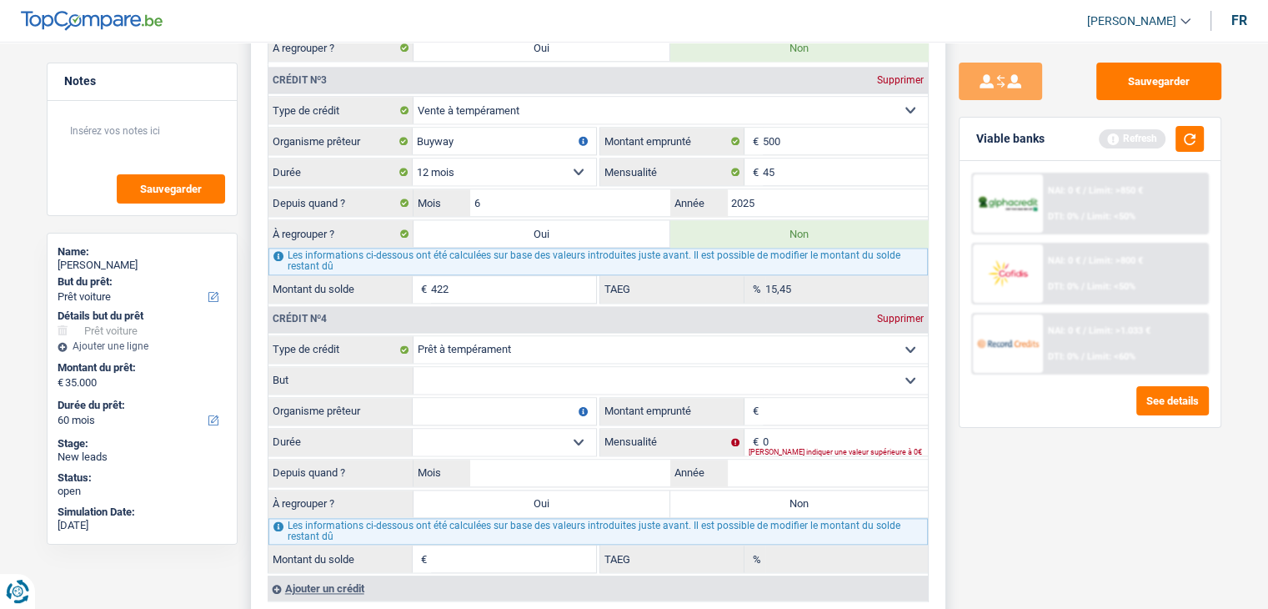
scroll to position [2084, 0]
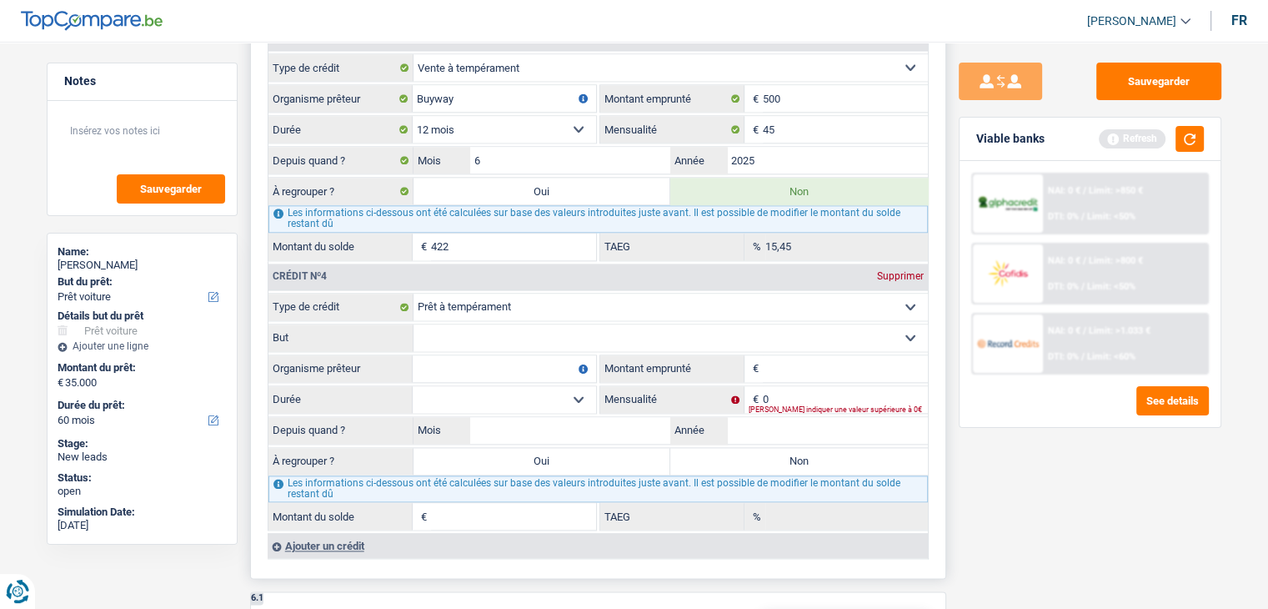
click at [591, 326] on select "Confort maison: meubles, textile, peinture, électroménager, outillage non-profe…" at bounding box center [671, 337] width 514 height 27
click at [414, 324] on select "Confort maison: meubles, textile, peinture, électroménager, outillage non-profe…" at bounding box center [671, 337] width 514 height 27
click at [524, 355] on input "Organisme prêteur" at bounding box center [504, 368] width 183 height 27
click at [784, 355] on input "Montant emprunté" at bounding box center [845, 368] width 165 height 27
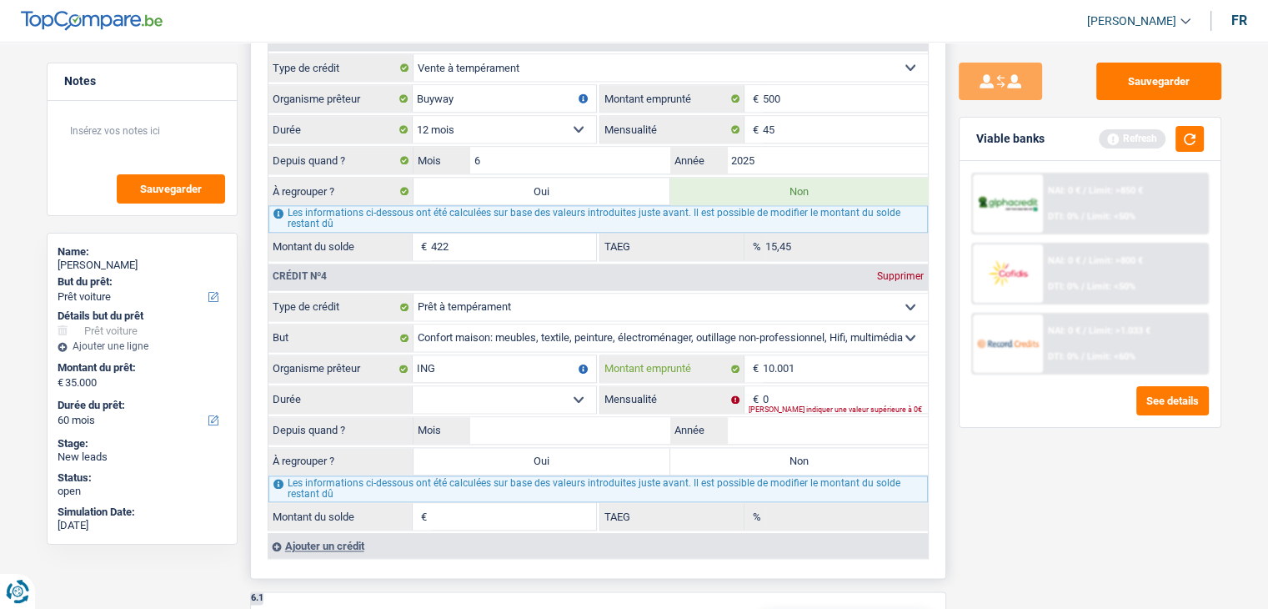
click at [826, 356] on input "10.001" at bounding box center [845, 368] width 165 height 27
click at [535, 386] on select "12 mois 18 mois 24 mois 30 mois 36 mois 42 mois 48 mois 60 mois Sélectionner un…" at bounding box center [504, 399] width 183 height 27
click at [885, 355] on input "10.001" at bounding box center [845, 368] width 165 height 27
click at [584, 386] on select "12 mois 18 mois 24 mois 30 mois 36 mois 42 mois 48 mois Sélectionner une option" at bounding box center [504, 399] width 183 height 27
click at [820, 355] on input "10.000" at bounding box center [845, 368] width 165 height 27
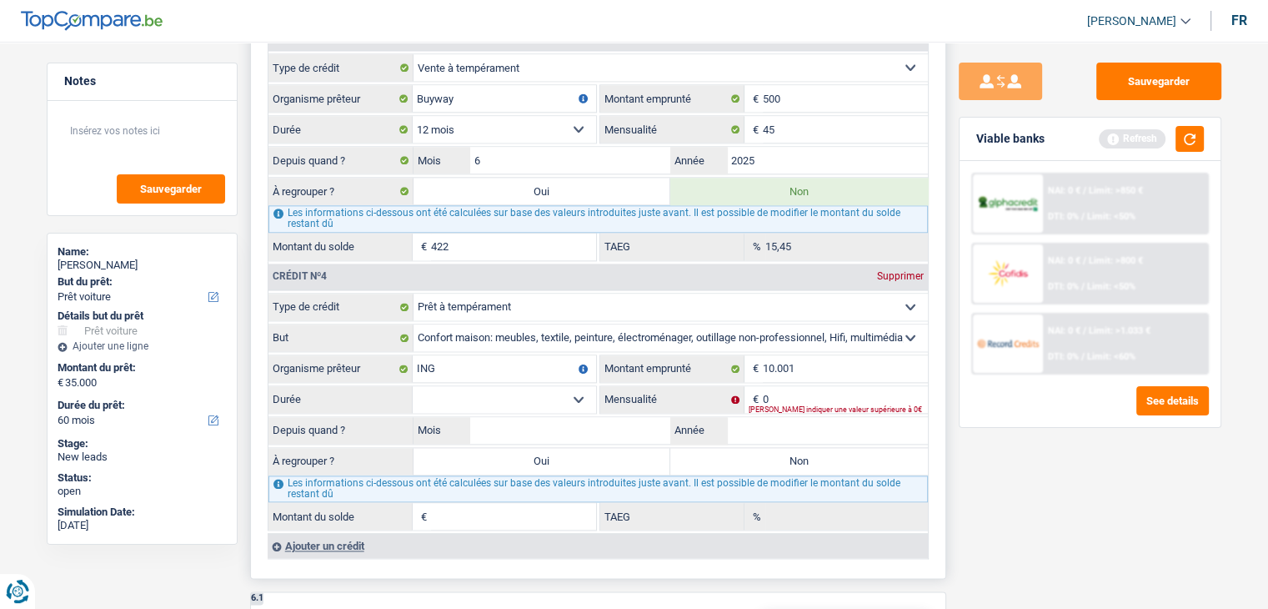
click at [584, 387] on select "12 mois 18 mois 24 mois 30 mois 36 mois 42 mois 48 mois 60 mois Sélectionner un…" at bounding box center [504, 399] width 183 height 27
click at [413, 386] on select "12 mois 18 mois 24 mois 30 mois 36 mois 42 mois 48 mois 60 mois Sélectionner un…" at bounding box center [504, 399] width 183 height 27
click at [787, 386] on input "0" at bounding box center [845, 399] width 165 height 27
click at [624, 417] on input "Mois" at bounding box center [570, 430] width 201 height 27
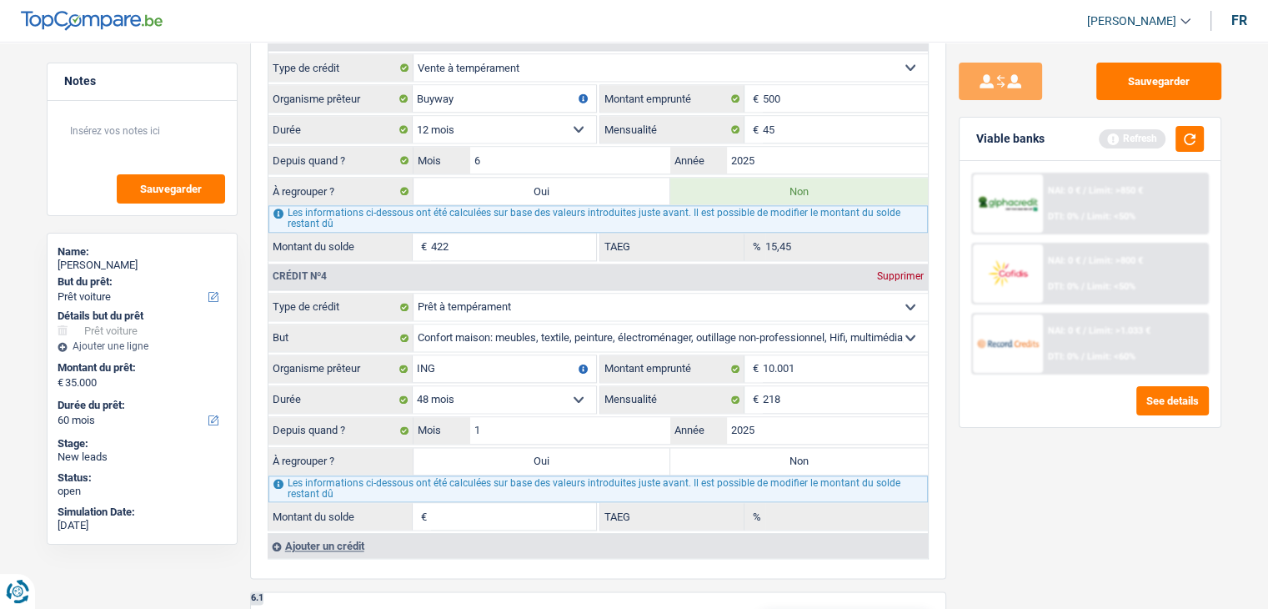
drag, startPoint x: 1181, startPoint y: 521, endPoint x: 1081, endPoint y: 521, distance: 100.0
click at [1181, 521] on div "Sauvegarder Viable banks Refresh NAI: 0 € / Limit: >850 € DTI: 0% / Limit: <50%…" at bounding box center [1090, 320] width 288 height 515
click at [742, 448] on label "Non" at bounding box center [799, 461] width 258 height 27
click at [742, 448] on input "Non" at bounding box center [799, 461] width 258 height 27
click at [780, 386] on input "218" at bounding box center [845, 399] width 165 height 27
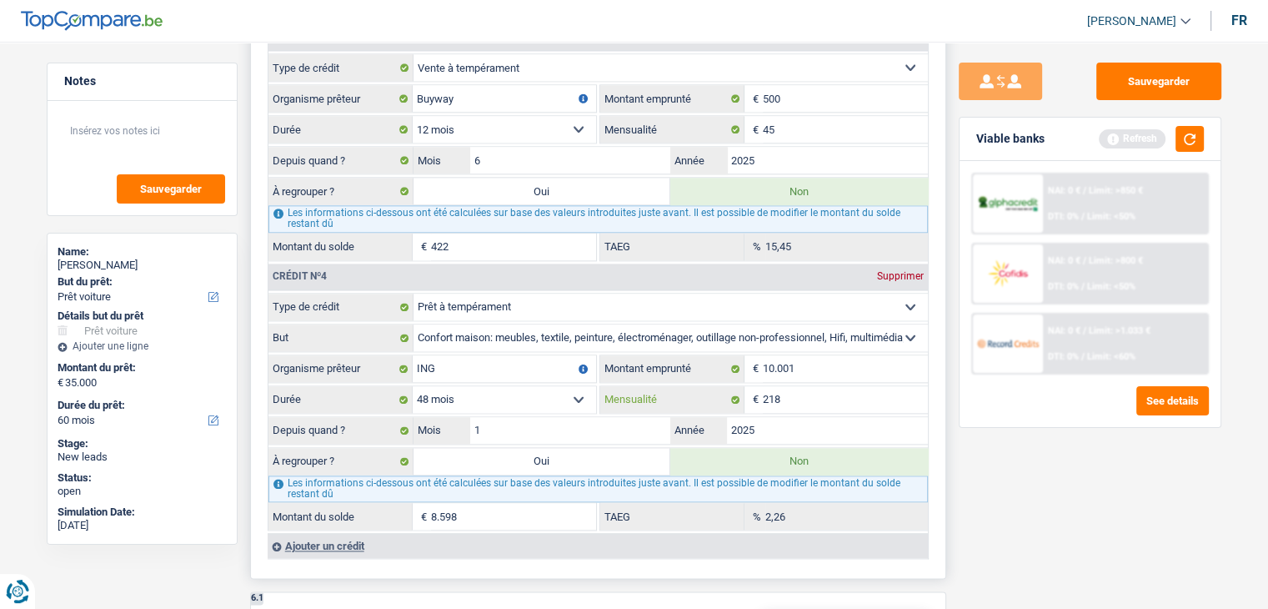
click at [782, 386] on input "218" at bounding box center [845, 399] width 165 height 27
click at [1103, 479] on div "Sauvegarder Viable banks Refresh NAI: 0 € / Limit: >850 € DTI: 0% / Limit: <50%…" at bounding box center [1090, 320] width 288 height 515
click at [860, 388] on input "170" at bounding box center [845, 399] width 165 height 27
click at [1141, 469] on div "Sauvegarder Viable banks Refresh NAI: 0 € / Limit: >850 € DTI: 0% / Limit: <50%…" at bounding box center [1090, 320] width 288 height 515
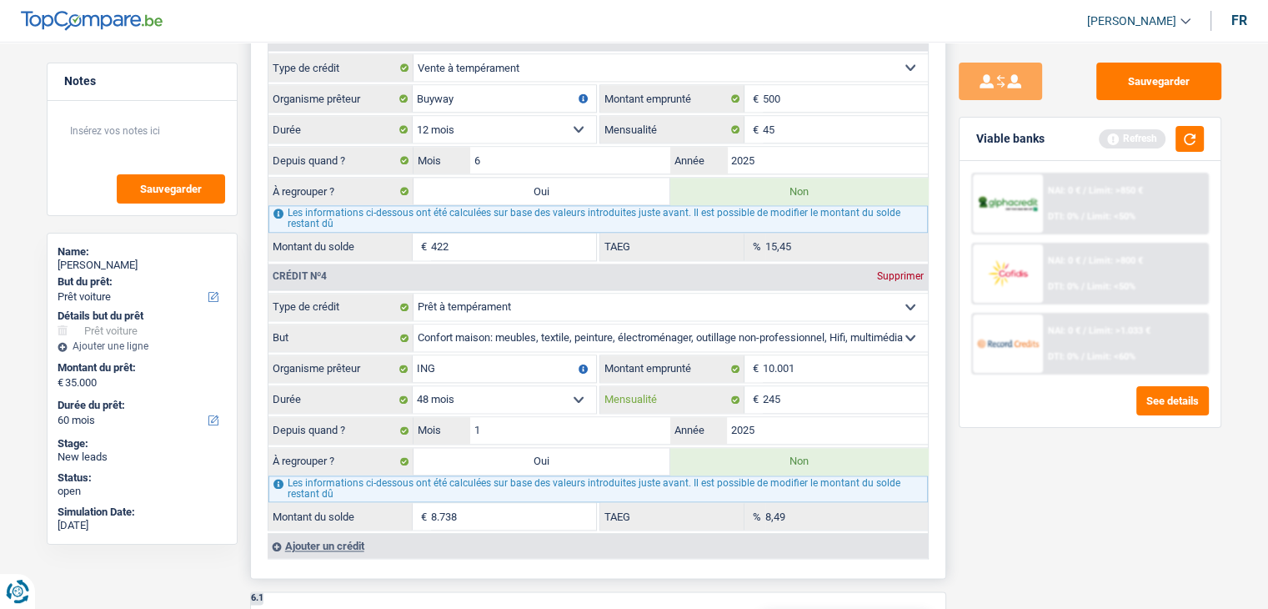
click at [786, 386] on input "245" at bounding box center [845, 399] width 165 height 27
click at [974, 474] on div "Sauvegarder Viable banks Refresh NAI: 0 € / Limit: >850 € DTI: 0% / Limit: <50%…" at bounding box center [1090, 320] width 288 height 515
click at [1116, 167] on div "NAI: 0 € / Limit: >850 € DTI: 0% / Limit: <50% NAI: 0 € / Limit: >800 € DTI: 0%…" at bounding box center [1090, 294] width 261 height 266
click at [1121, 194] on span "Limit: >850 €" at bounding box center [1116, 190] width 54 height 11
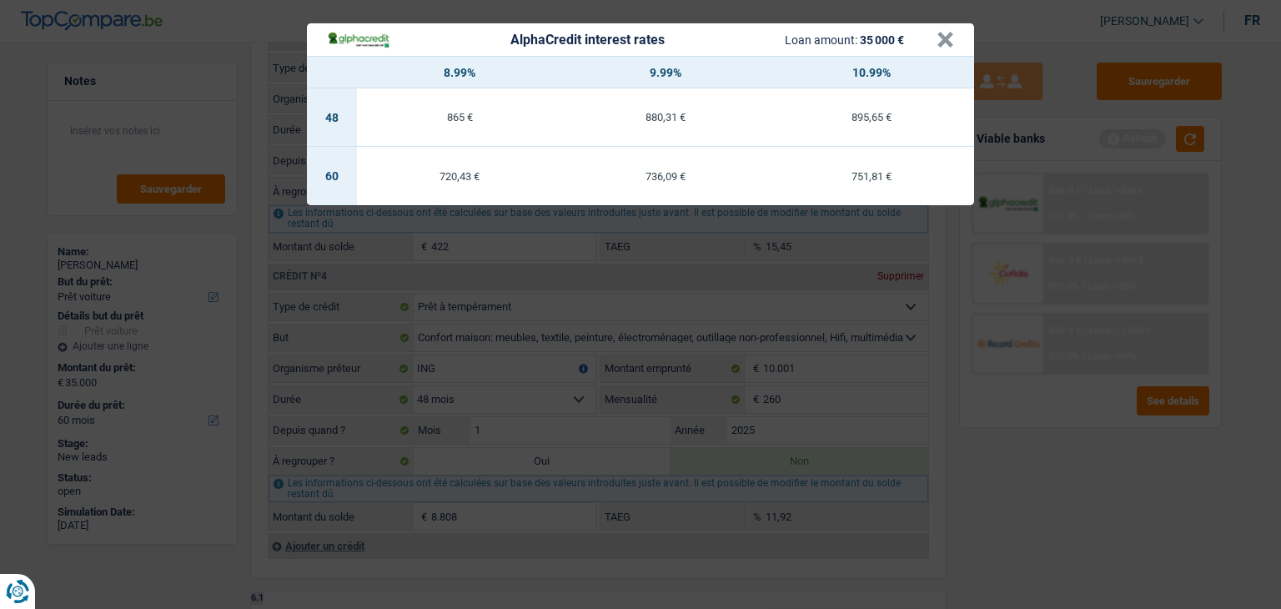
click at [1091, 434] on div "AlphaCredit interest rates Loan amount: 35 000 € × 8.99% 9.99% 10.99% 48 865 € …" at bounding box center [640, 304] width 1281 height 609
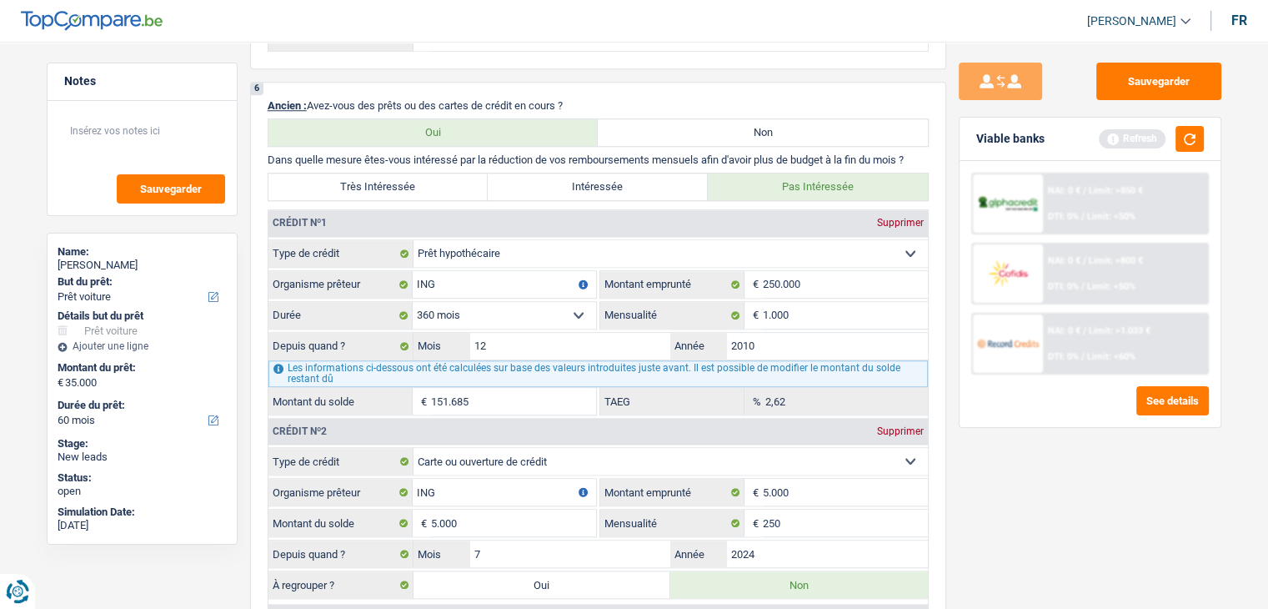
scroll to position [1584, 0]
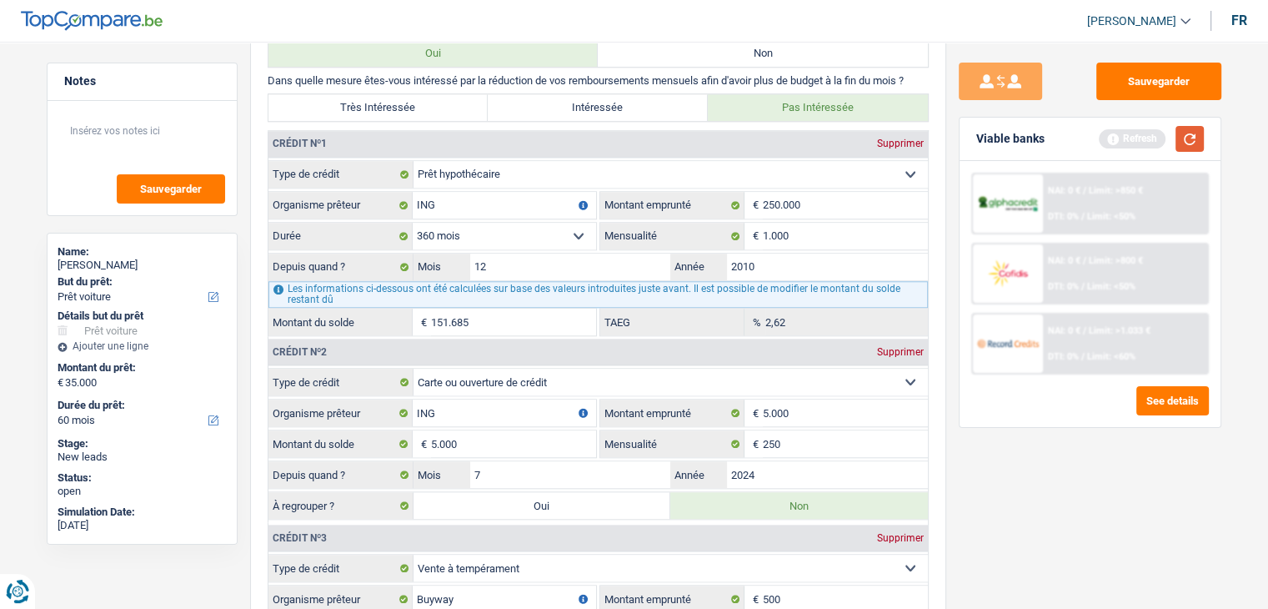
click at [1189, 137] on button "button" at bounding box center [1190, 139] width 28 height 26
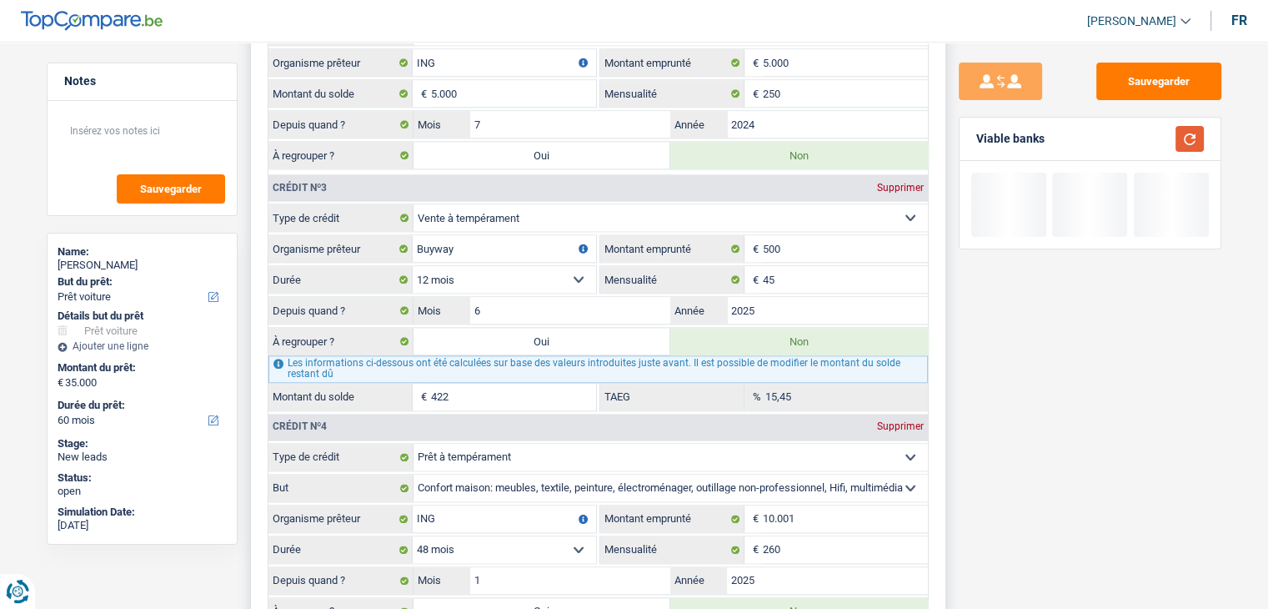
scroll to position [2168, 0]
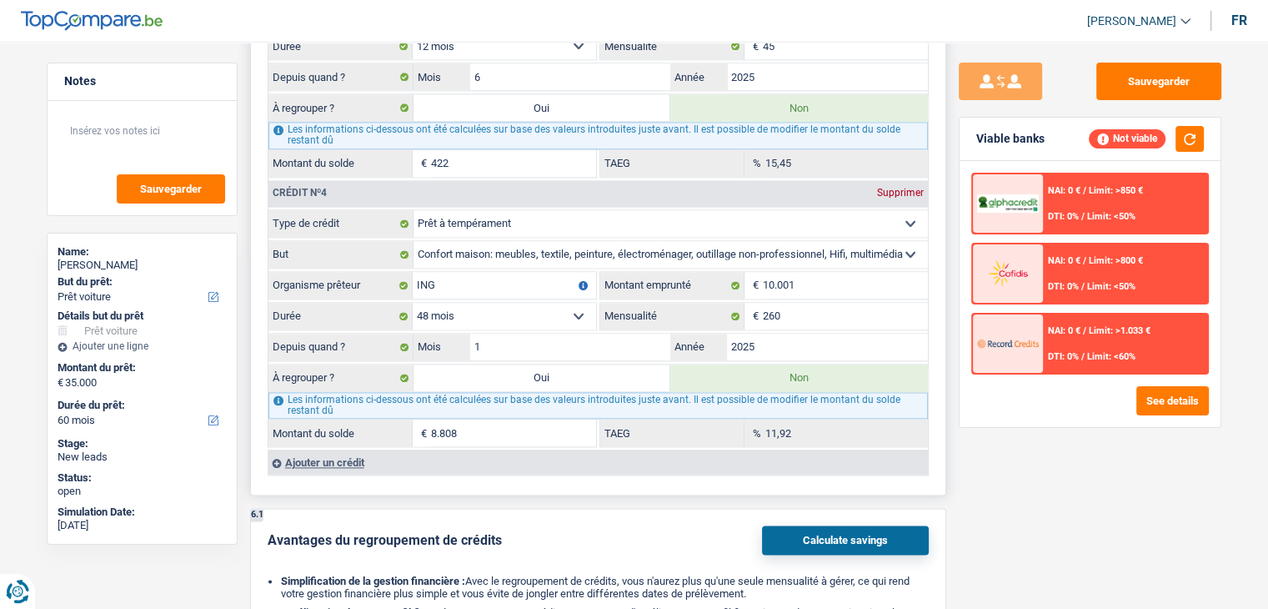
click at [634, 364] on label "Oui" at bounding box center [543, 377] width 258 height 27
click at [634, 364] on input "Oui" at bounding box center [543, 377] width 258 height 27
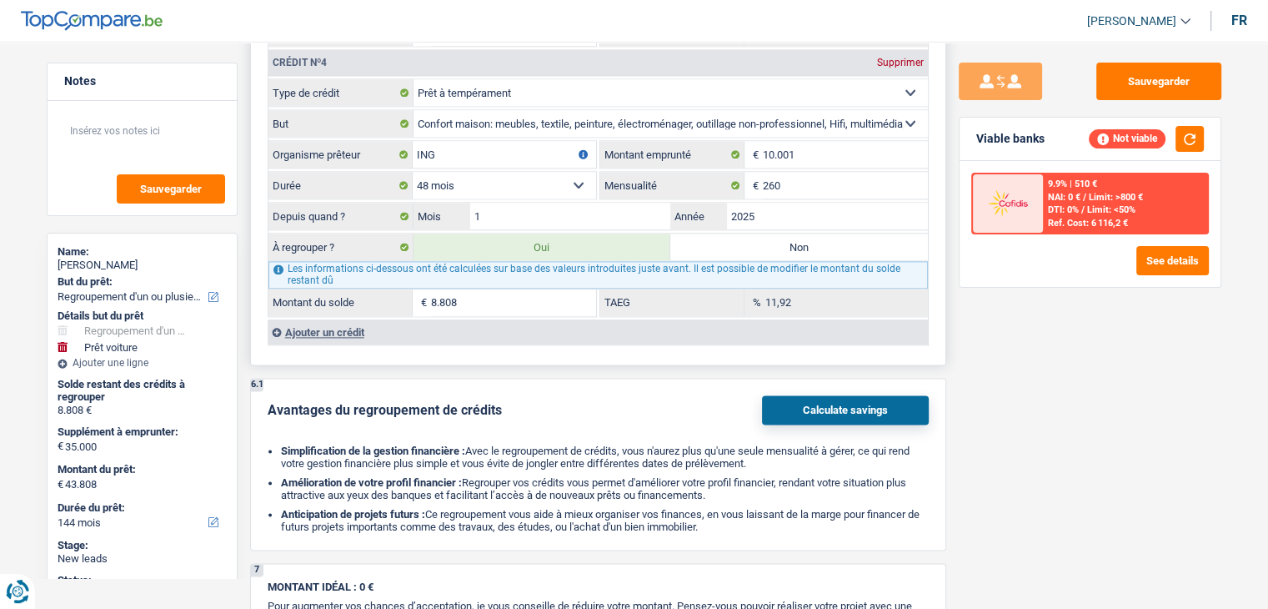
click at [776, 245] on label "Non" at bounding box center [799, 246] width 258 height 27
click at [776, 245] on input "Non" at bounding box center [799, 246] width 258 height 27
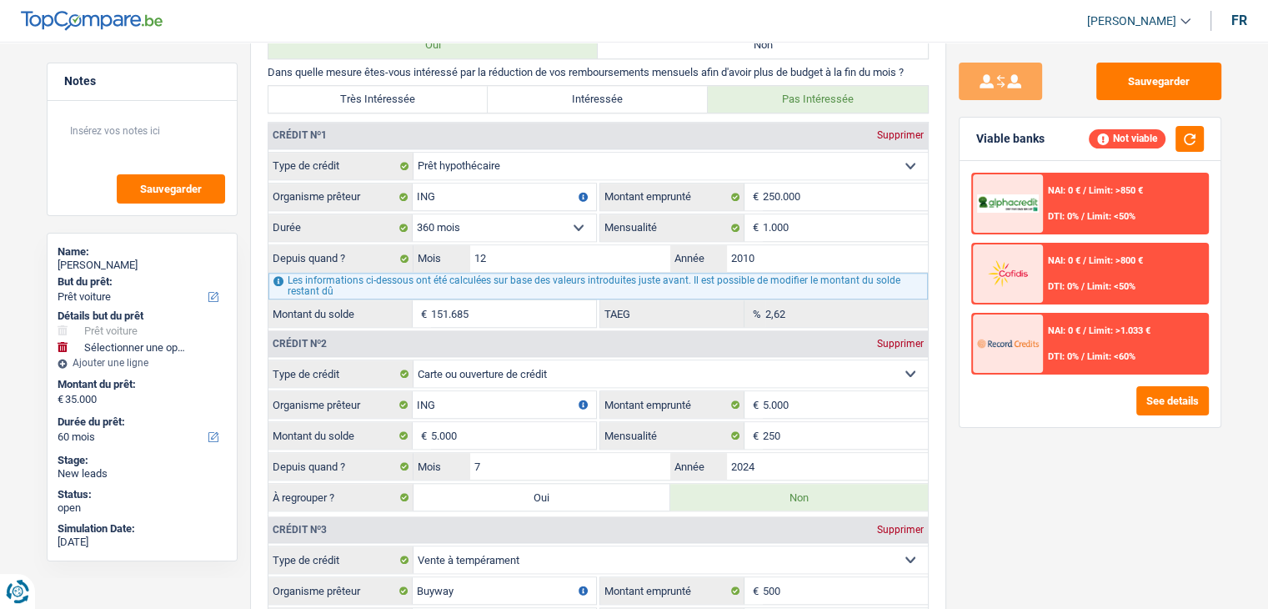
scroll to position [1417, 0]
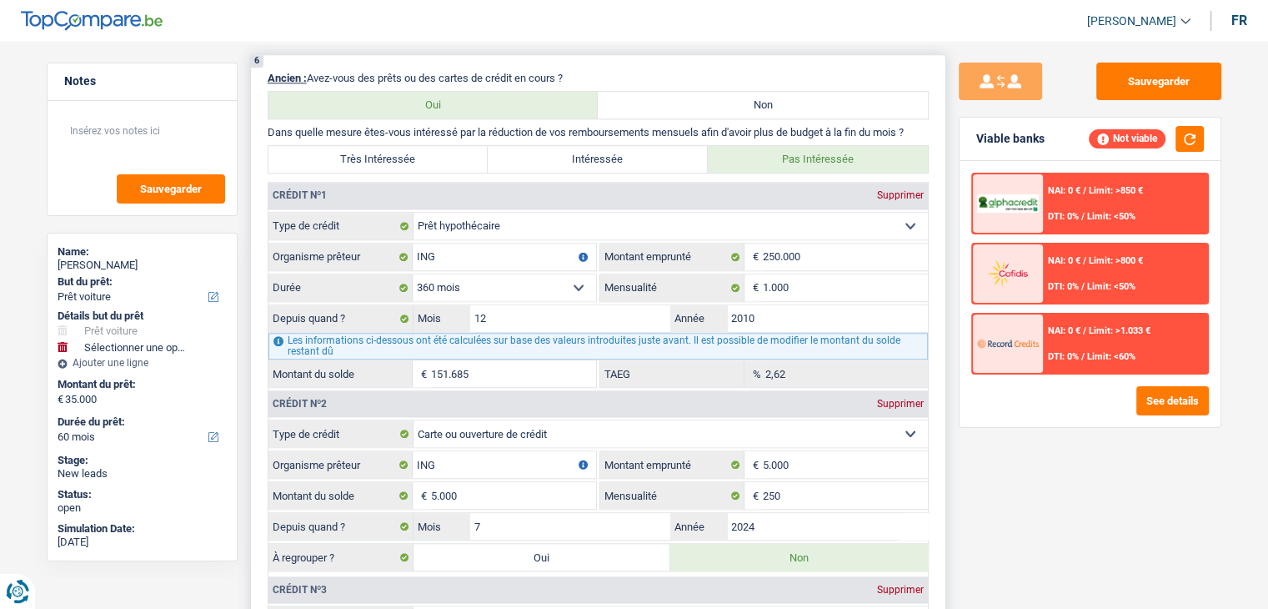
click at [445, 146] on label "Très Intéressée" at bounding box center [378, 159] width 220 height 27
click at [445, 146] on input "Très Intéressée" at bounding box center [378, 159] width 220 height 27
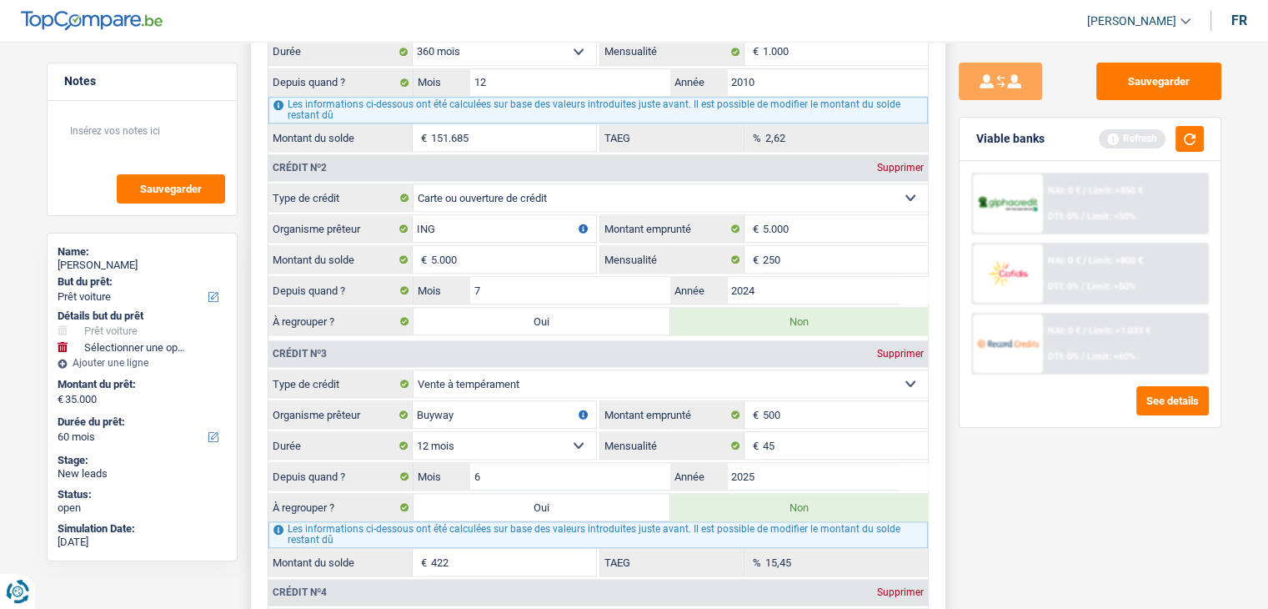
scroll to position [1667, 0]
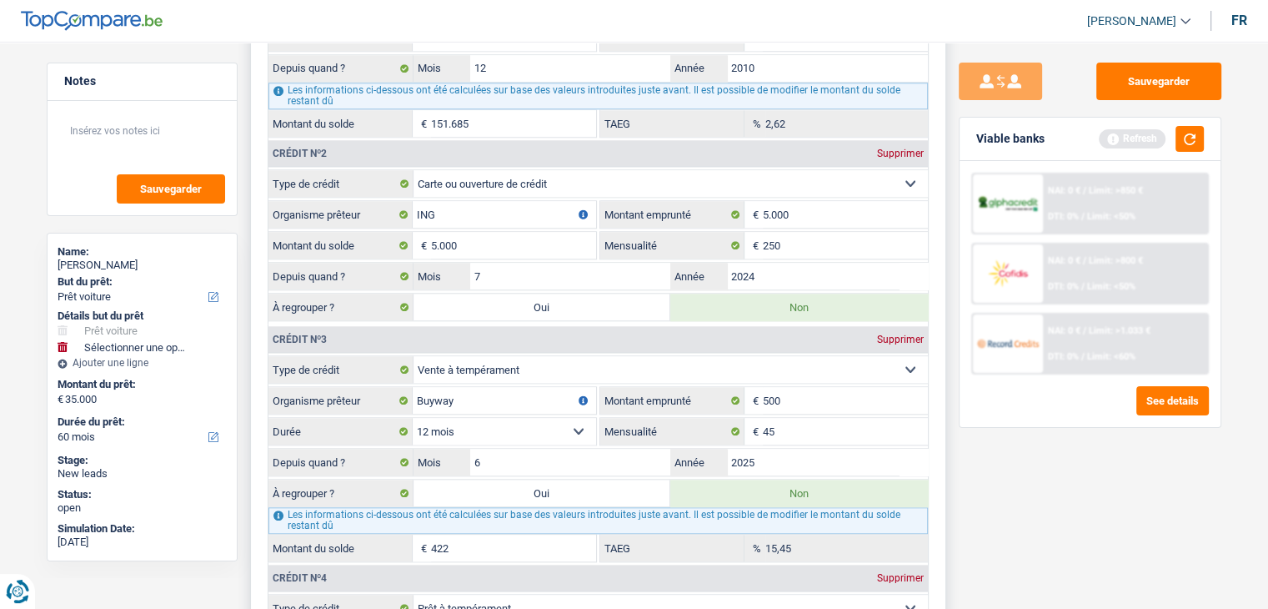
click at [594, 293] on label "Oui" at bounding box center [543, 306] width 258 height 27
click at [594, 293] on input "Oui" at bounding box center [543, 306] width 258 height 27
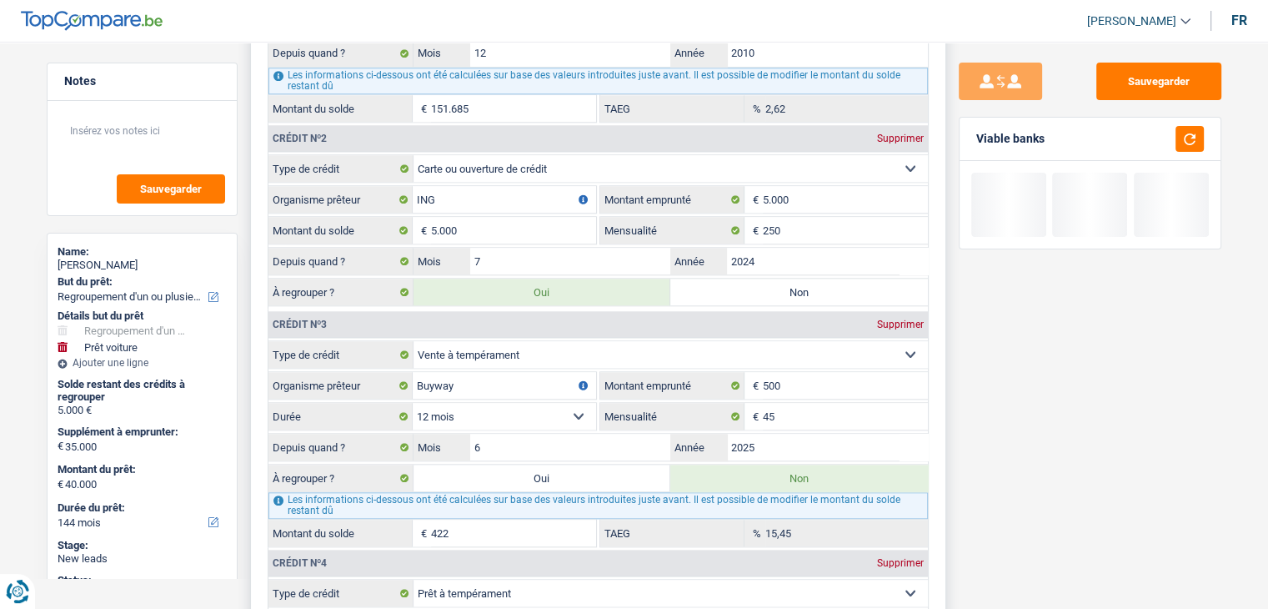
scroll to position [1918, 0]
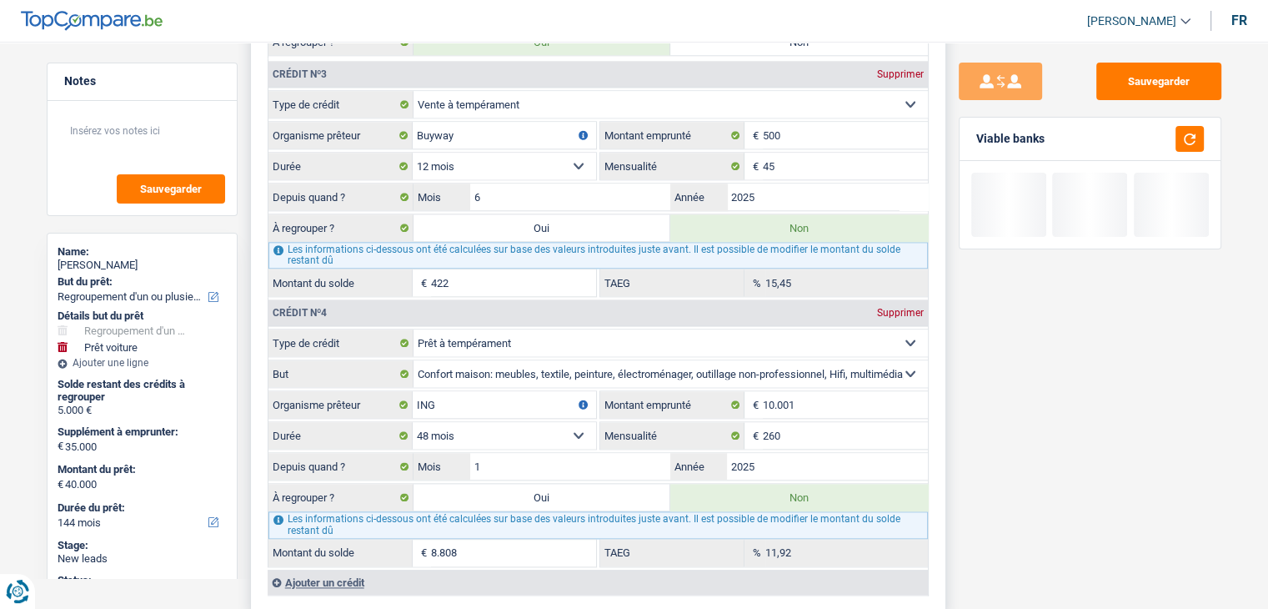
click at [551, 484] on label "Oui" at bounding box center [543, 497] width 258 height 27
click at [551, 484] on input "Oui" at bounding box center [543, 497] width 258 height 27
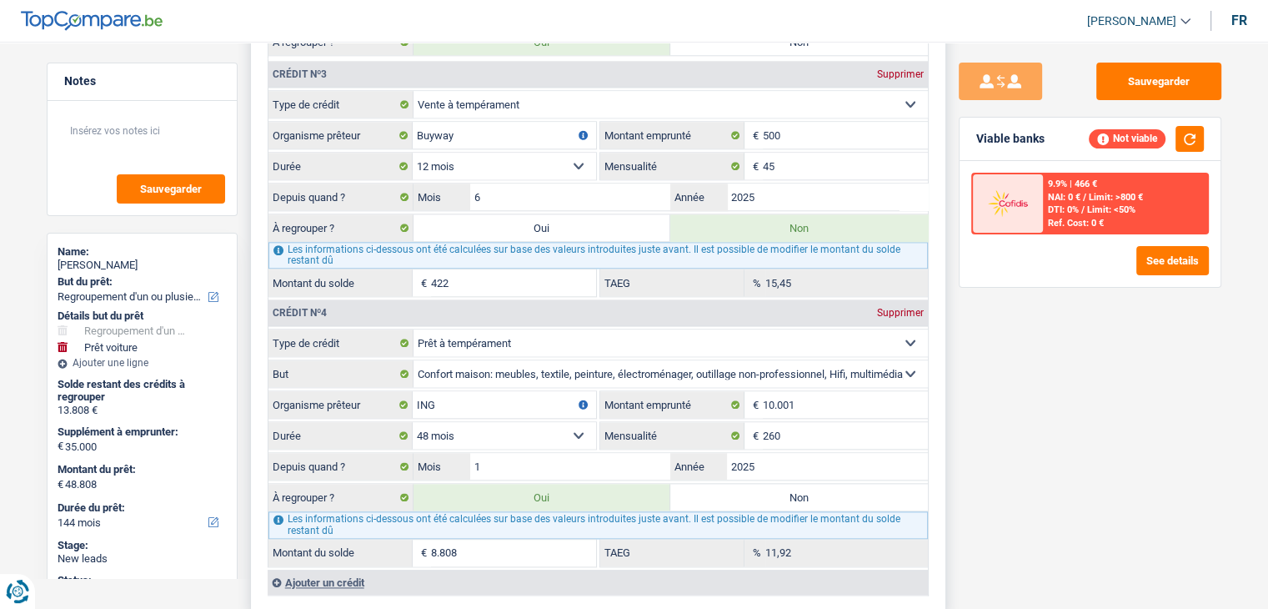
scroll to position [2251, 0]
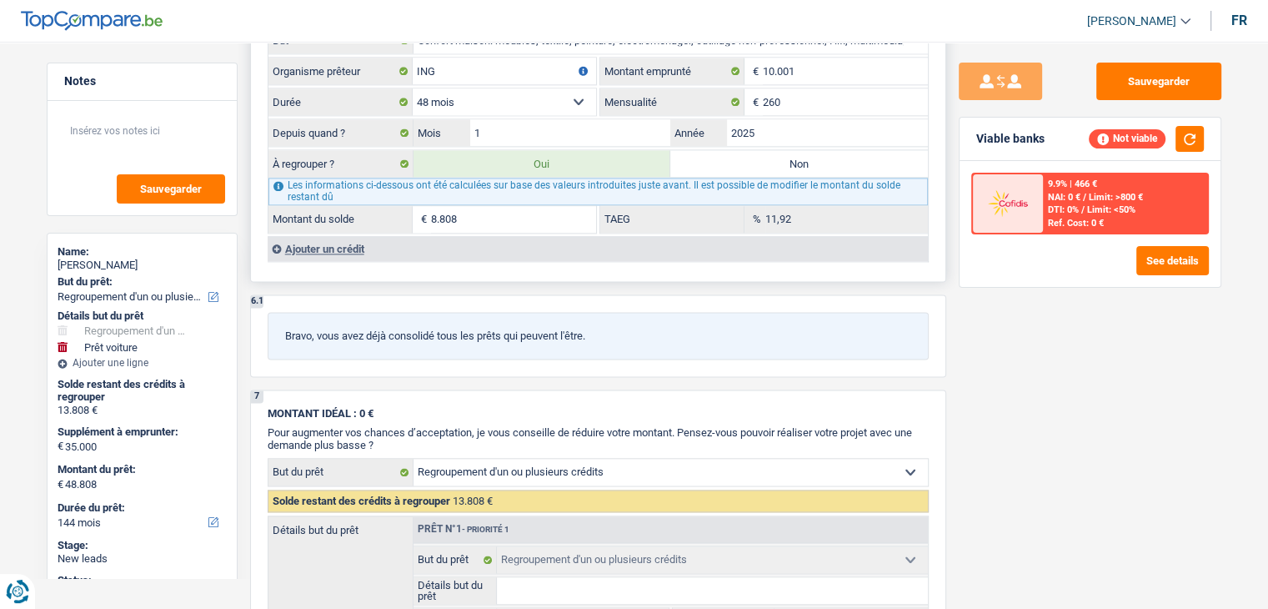
click at [727, 150] on label "Non" at bounding box center [799, 163] width 258 height 27
click at [727, 150] on input "Non" at bounding box center [799, 163] width 258 height 27
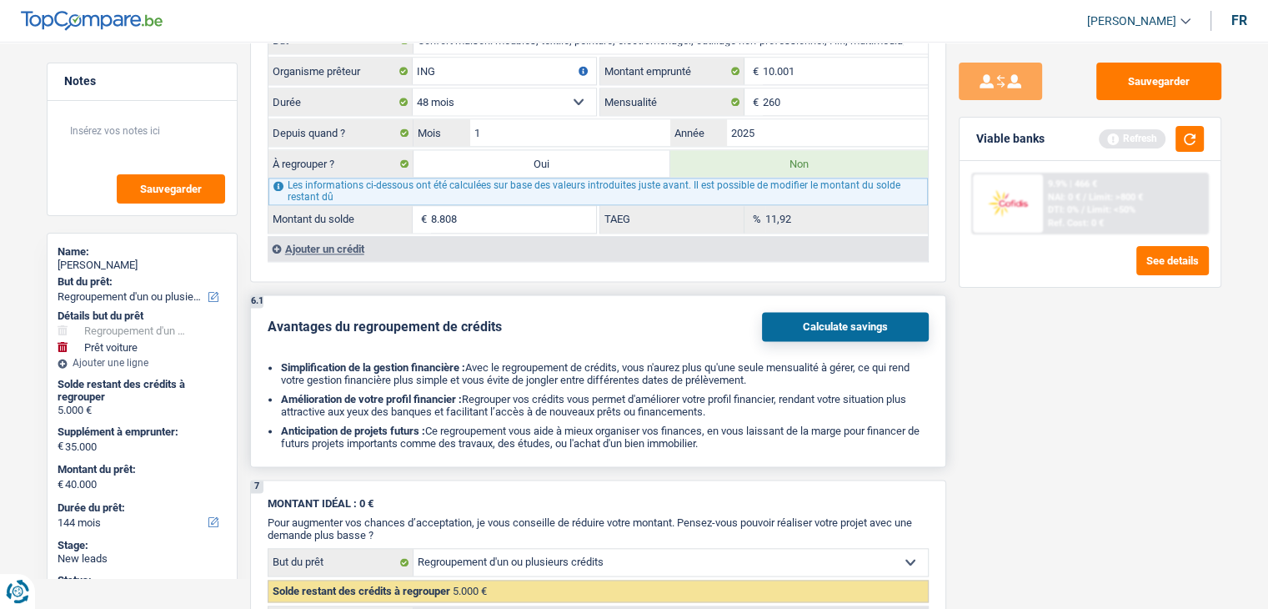
click at [852, 312] on button "Calculate savings" at bounding box center [845, 326] width 167 height 29
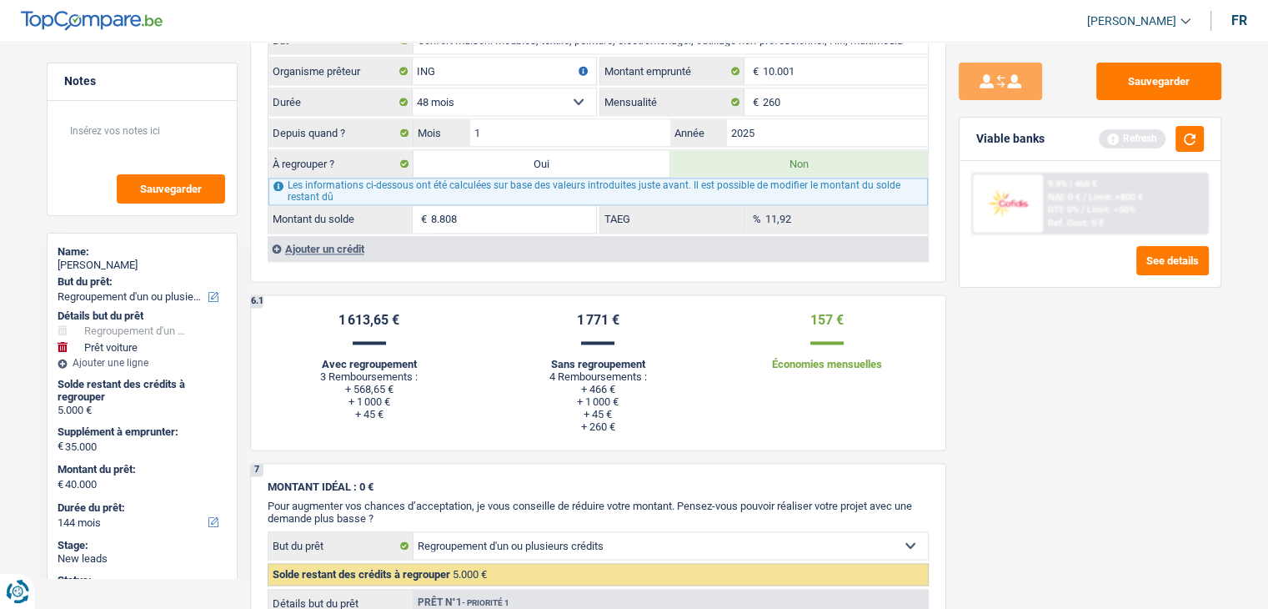
click at [1077, 417] on div "Sauvegarder Viable banks Refresh 9.9% | 466 € NAI: 0 € / Limit: >800 € DTI: 0% …" at bounding box center [1090, 320] width 288 height 515
click at [1072, 183] on div "9.9% | 466 €" at bounding box center [1072, 183] width 49 height 11
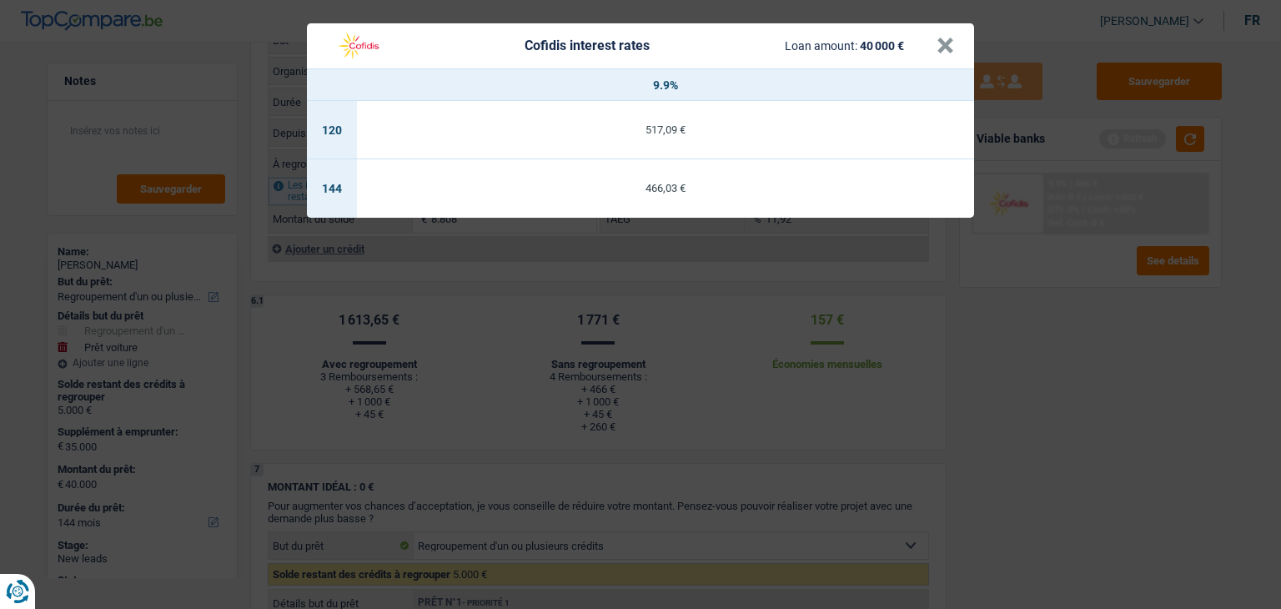
click at [1108, 391] on div "Cofidis interest rates Loan amount: 40 000 € × 9.9% 120 517,09 € 144 466,03 €" at bounding box center [640, 304] width 1281 height 609
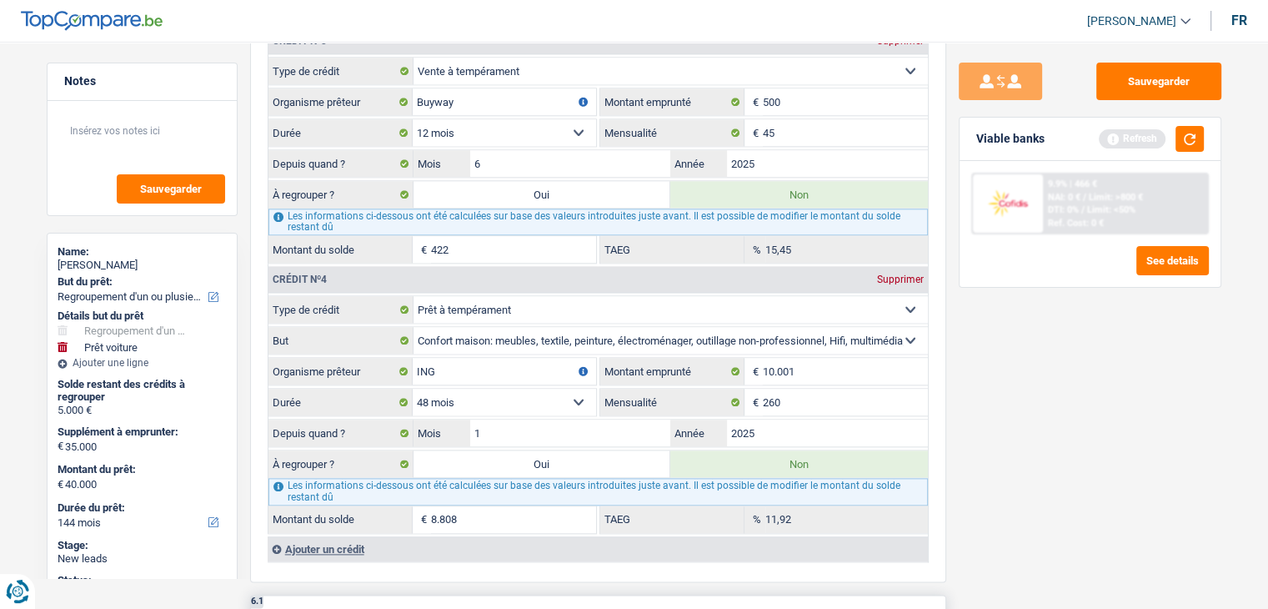
scroll to position [2168, 0]
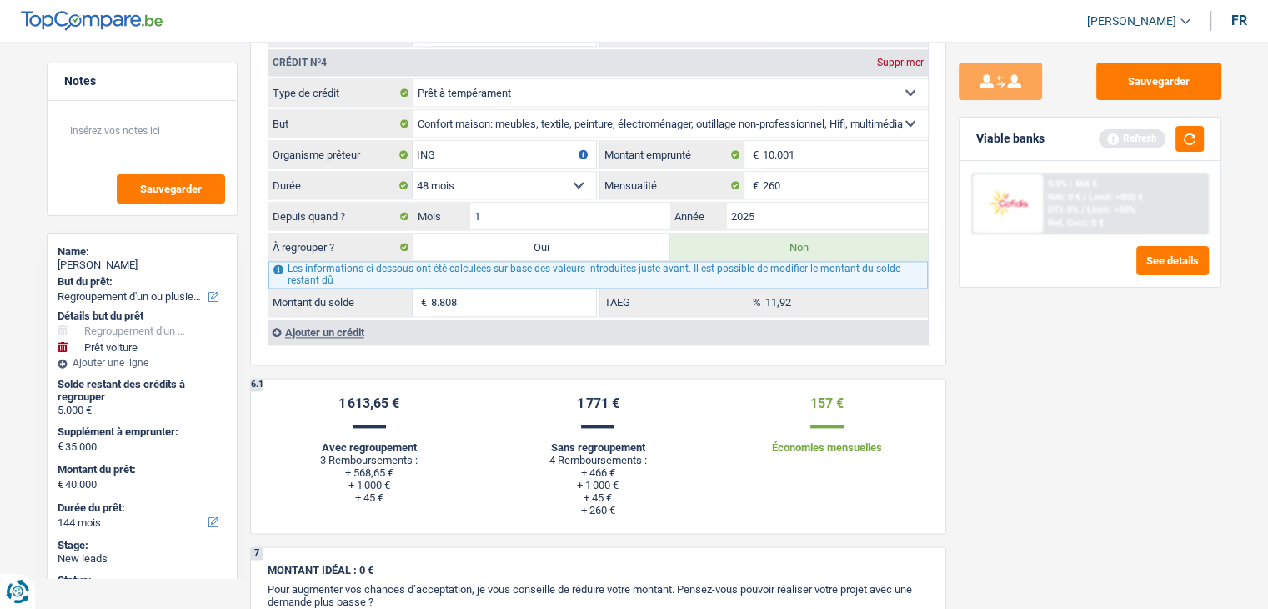
click at [1042, 435] on div "Sauvegarder Viable banks Refresh 9.9% | 466 € NAI: 0 € / Limit: >800 € DTI: 0% …" at bounding box center [1090, 320] width 288 height 515
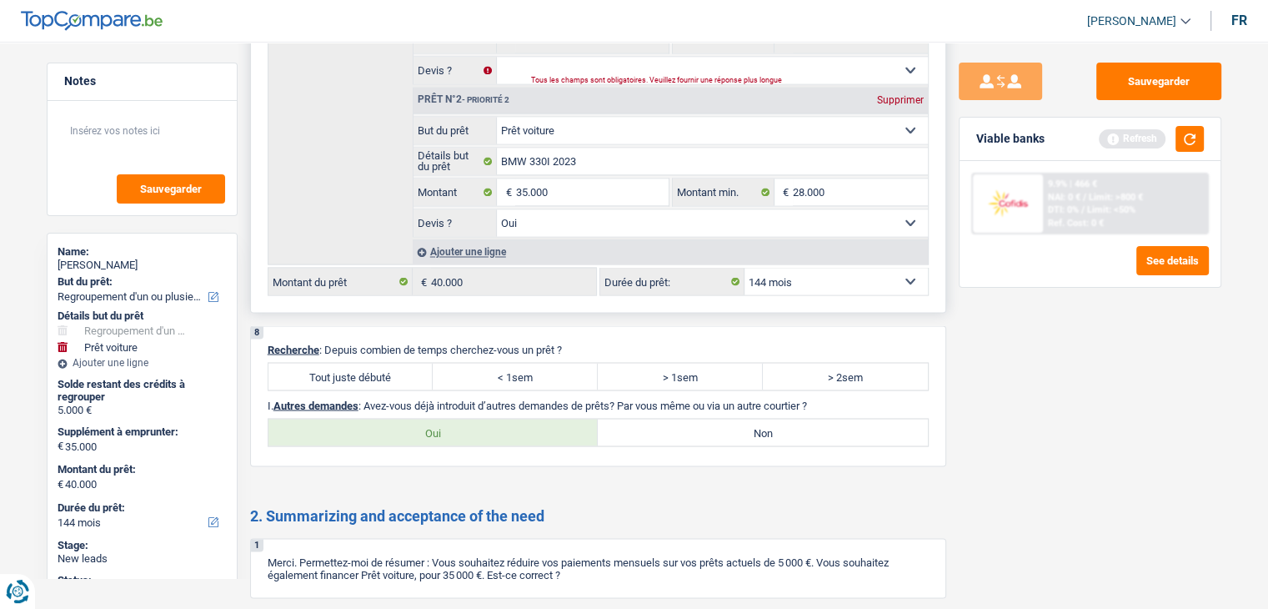
scroll to position [2918, 0]
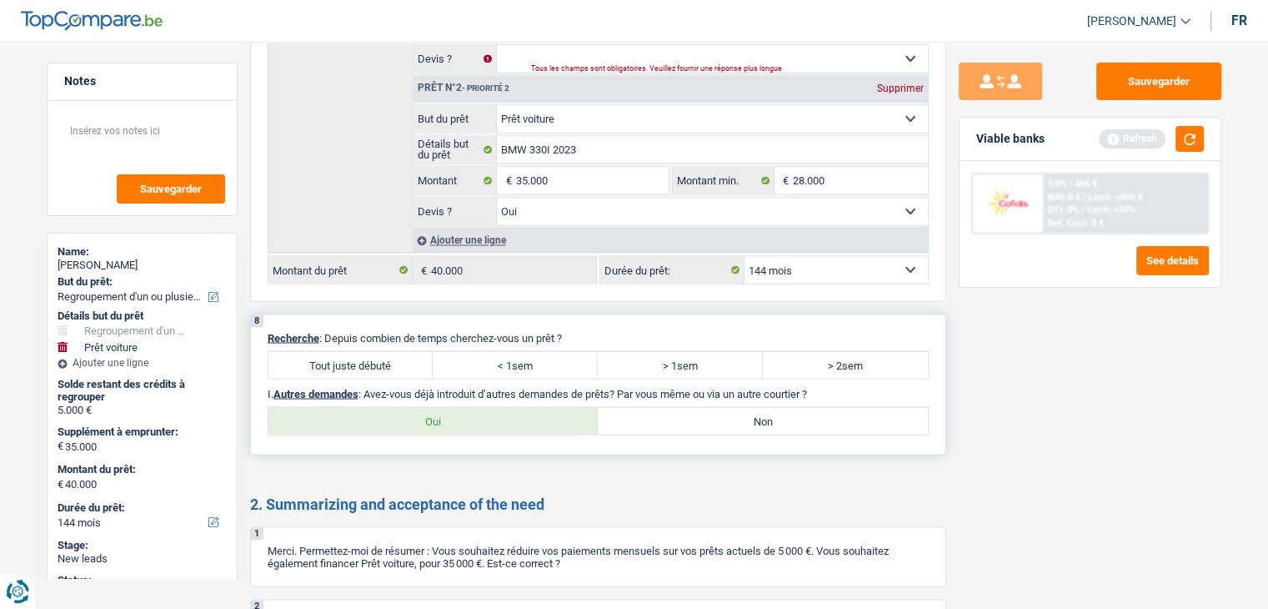
click at [400, 351] on label "Tout juste débuté" at bounding box center [350, 364] width 165 height 27
click at [400, 351] on input "Tout juste débuté" at bounding box center [350, 364] width 165 height 27
click at [689, 408] on label "Non" at bounding box center [763, 420] width 330 height 27
click at [689, 408] on input "Non" at bounding box center [763, 420] width 330 height 27
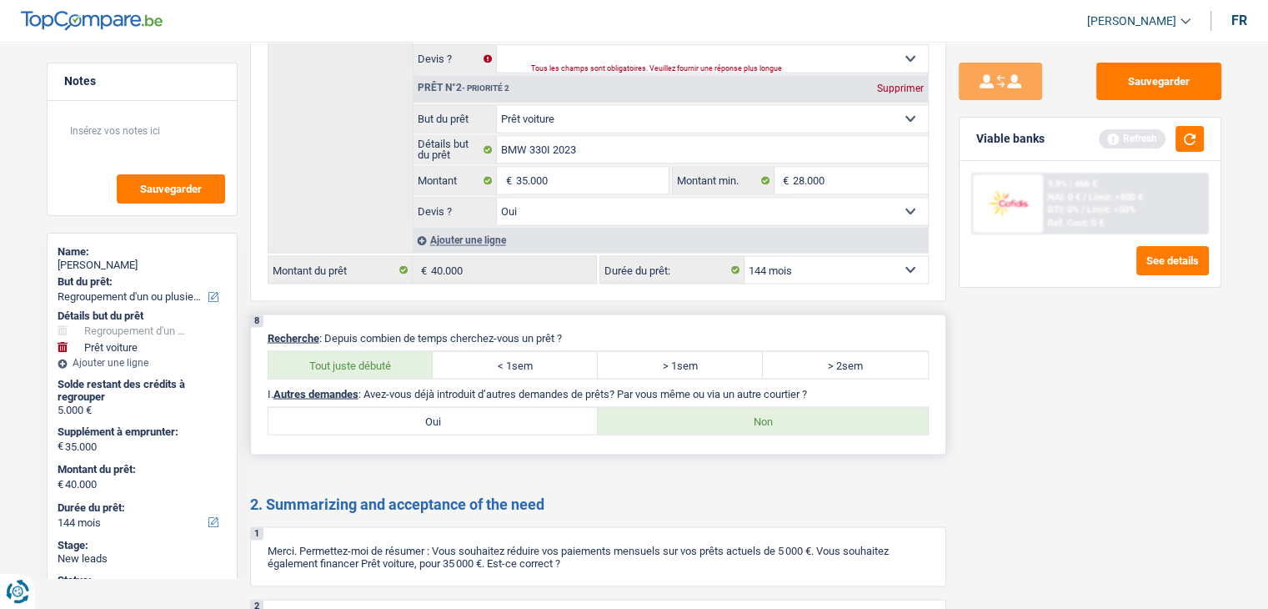
click at [835, 354] on label "> 2sem" at bounding box center [845, 364] width 165 height 27
click at [835, 354] on input "> 2sem" at bounding box center [845, 364] width 165 height 27
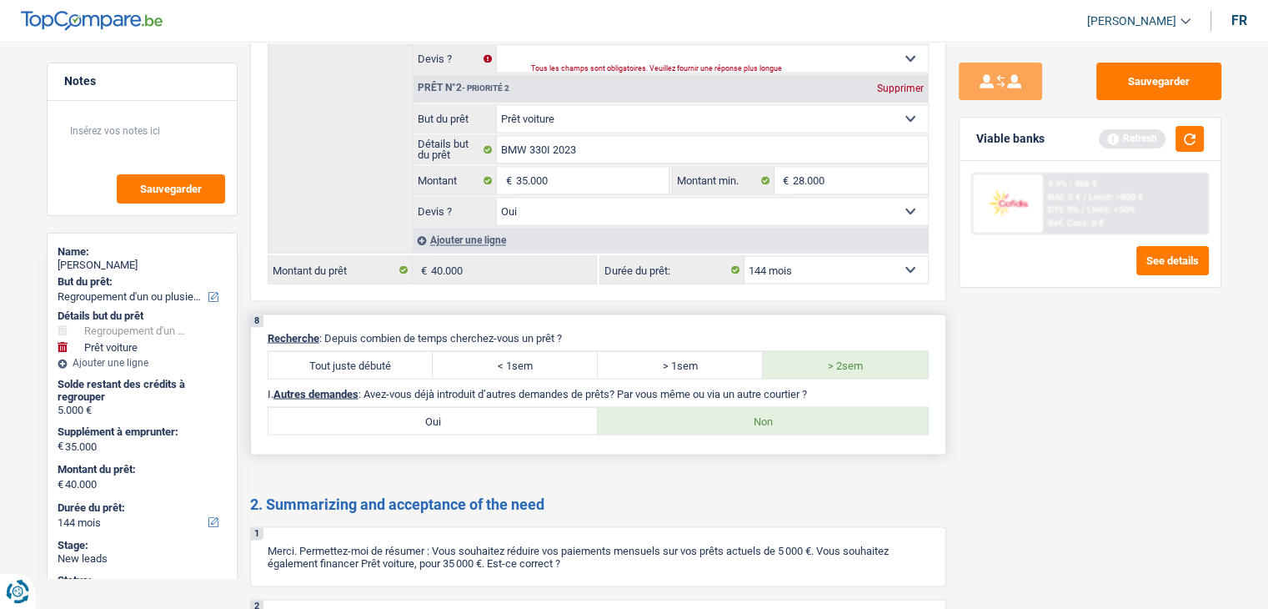
click at [560, 407] on label "Oui" at bounding box center [433, 420] width 330 height 27
click at [560, 407] on input "Oui" at bounding box center [433, 420] width 330 height 27
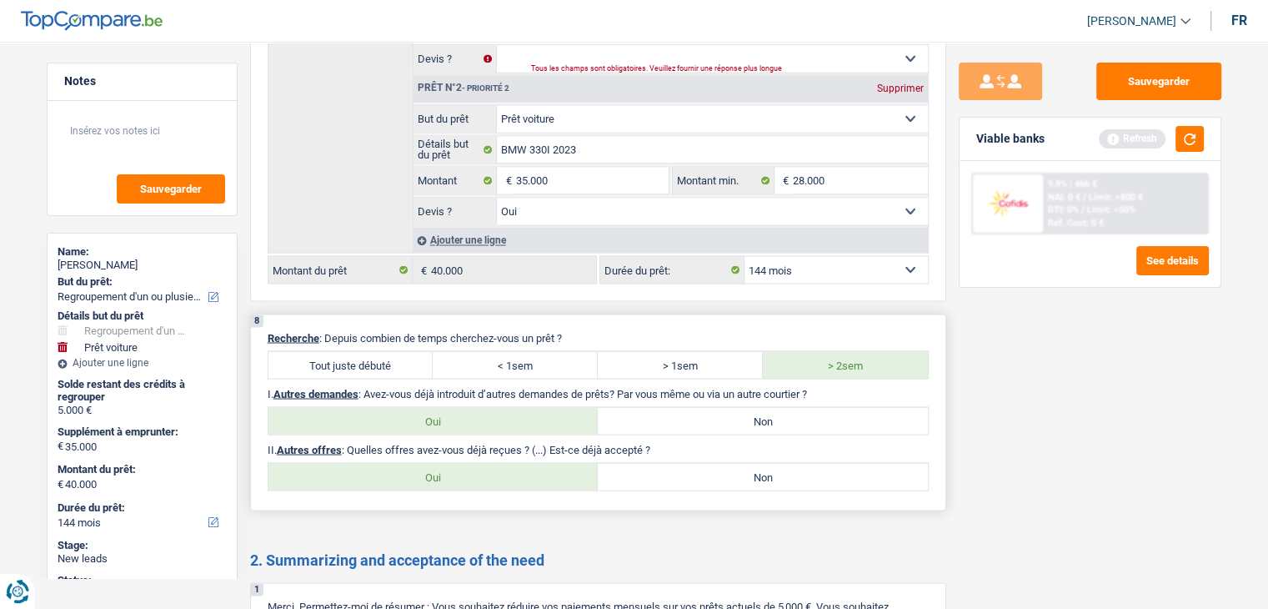
click at [682, 463] on label "Non" at bounding box center [763, 476] width 330 height 27
click at [682, 463] on input "Non" at bounding box center [763, 476] width 330 height 27
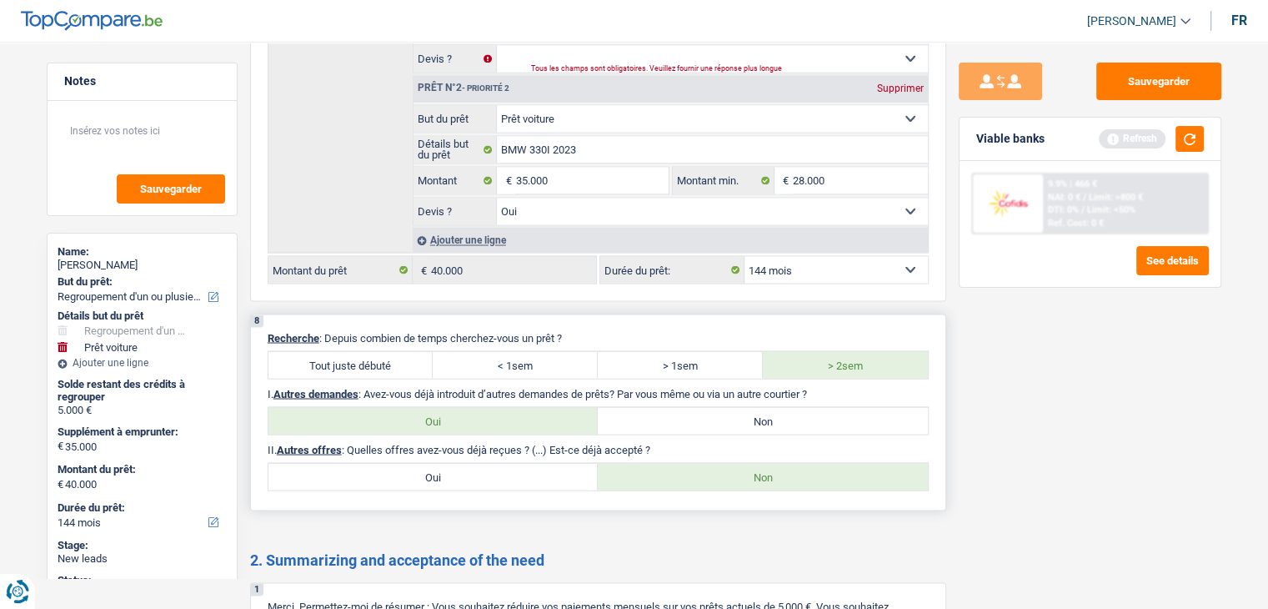
click at [503, 463] on label "Oui" at bounding box center [433, 476] width 330 height 27
click at [503, 463] on input "Oui" at bounding box center [433, 476] width 330 height 27
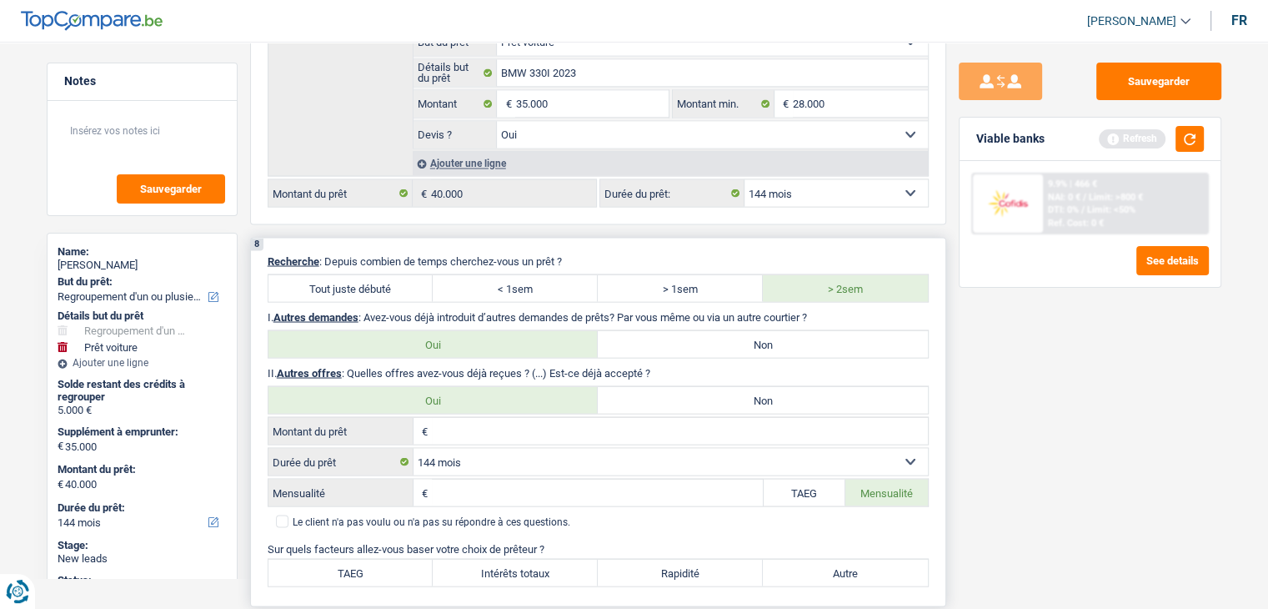
scroll to position [3085, 0]
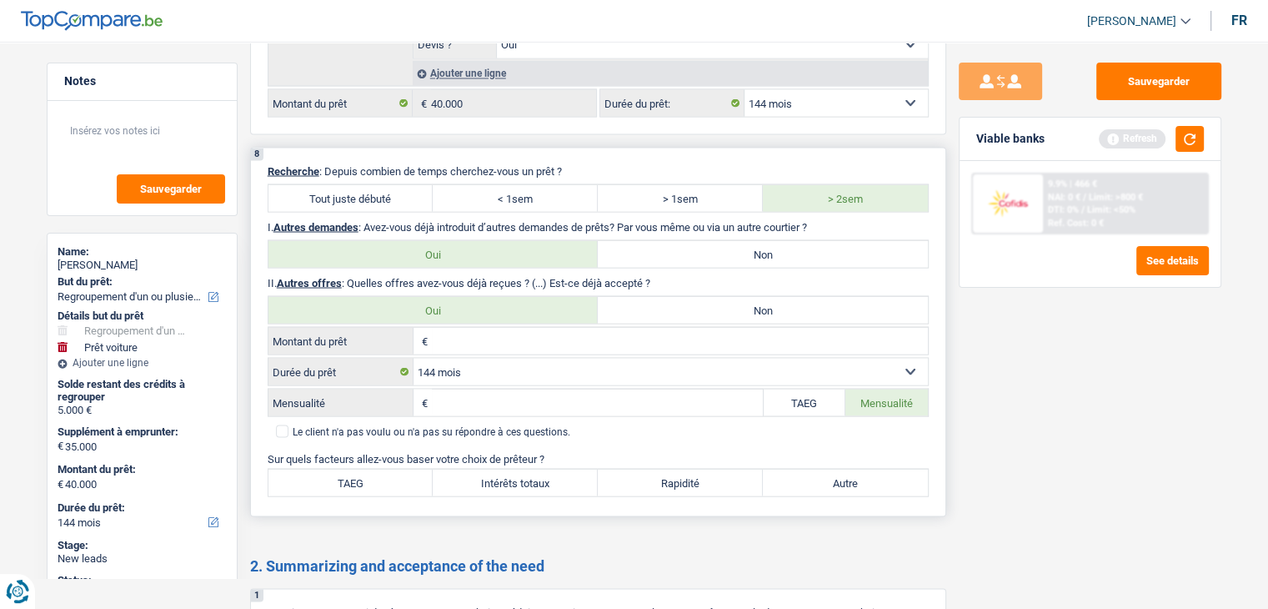
click at [493, 327] on input "Montant du prêt" at bounding box center [680, 340] width 496 height 27
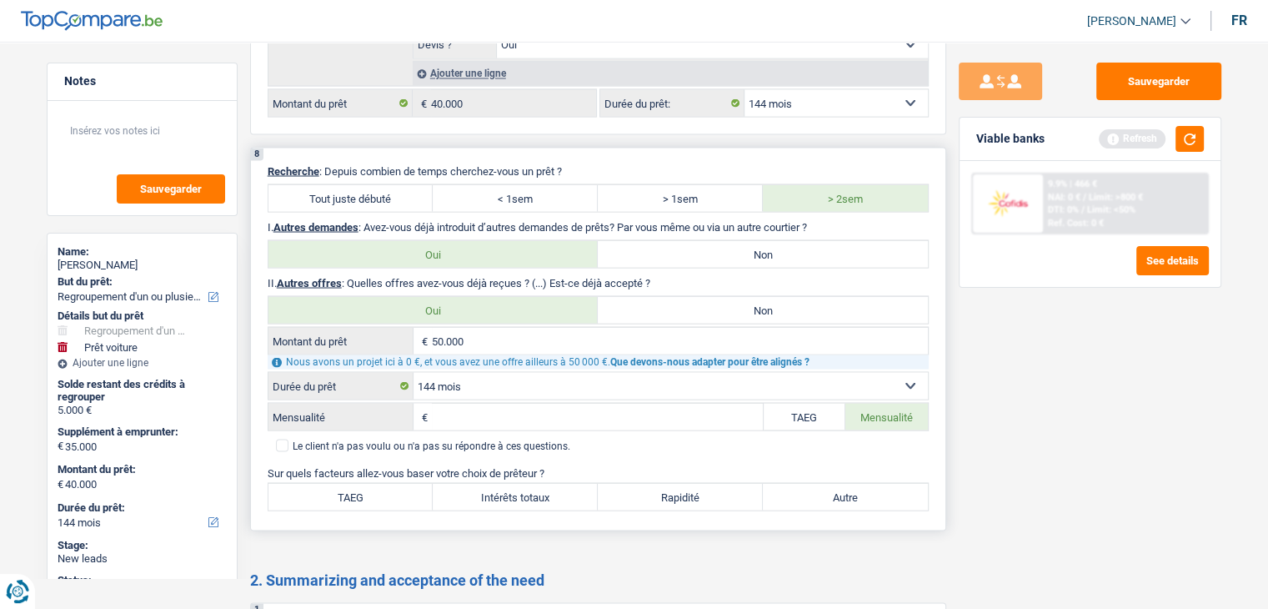
click at [523, 372] on select "12 mois 18 mois 24 mois 30 mois 36 mois 42 mois 48 mois 60 mois 72 mois 84 mois…" at bounding box center [671, 385] width 514 height 27
click at [414, 372] on select "12 mois 18 mois 24 mois 30 mois 36 mois 42 mois 48 mois 60 mois 72 mois 84 mois…" at bounding box center [671, 385] width 514 height 27
click at [573, 403] on input "Mensualité" at bounding box center [597, 416] width 331 height 27
click at [1071, 445] on div "Sauvegarder Viable banks Refresh 9.9% | 466 € NAI: 0 € / Limit: >800 € DTI: 0% …" at bounding box center [1090, 320] width 288 height 515
click at [394, 483] on label "TAEG" at bounding box center [350, 496] width 165 height 27
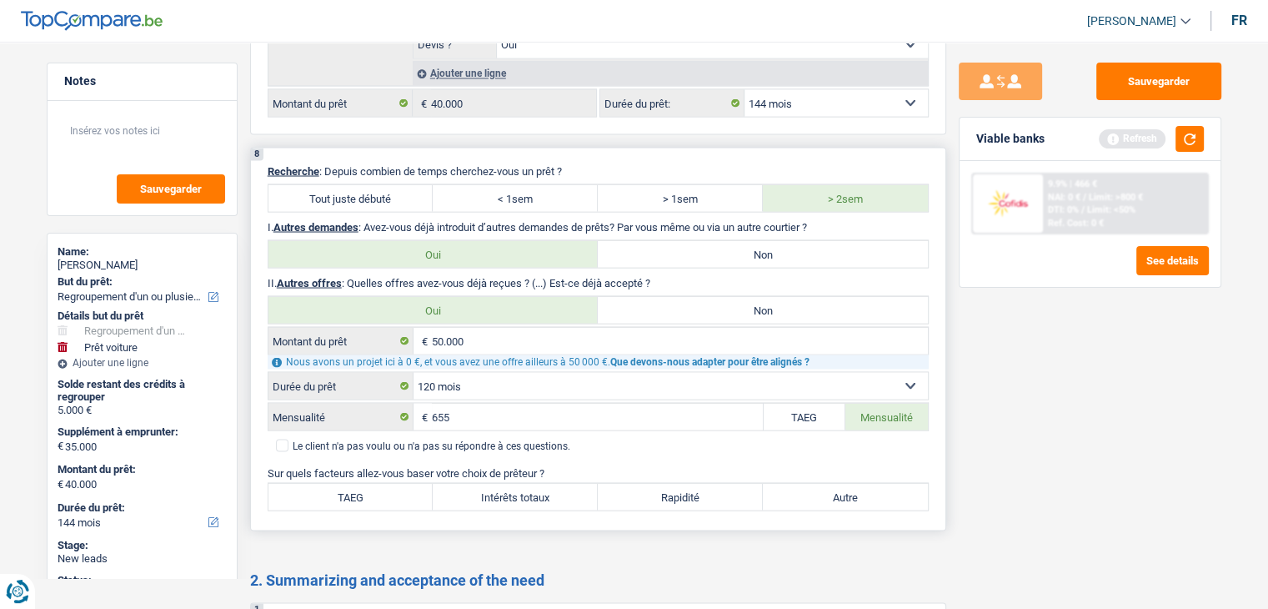
click at [394, 483] on input "TAEG" at bounding box center [350, 496] width 165 height 27
click at [1040, 422] on div "Sauvegarder Viable banks Refresh 9.9% | 466 € NAI: 0 € / Limit: >800 € DTI: 0% …" at bounding box center [1090, 320] width 288 height 515
click at [788, 403] on label "TAEG" at bounding box center [805, 416] width 83 height 27
click at [788, 403] on input "TAEG" at bounding box center [805, 416] width 83 height 27
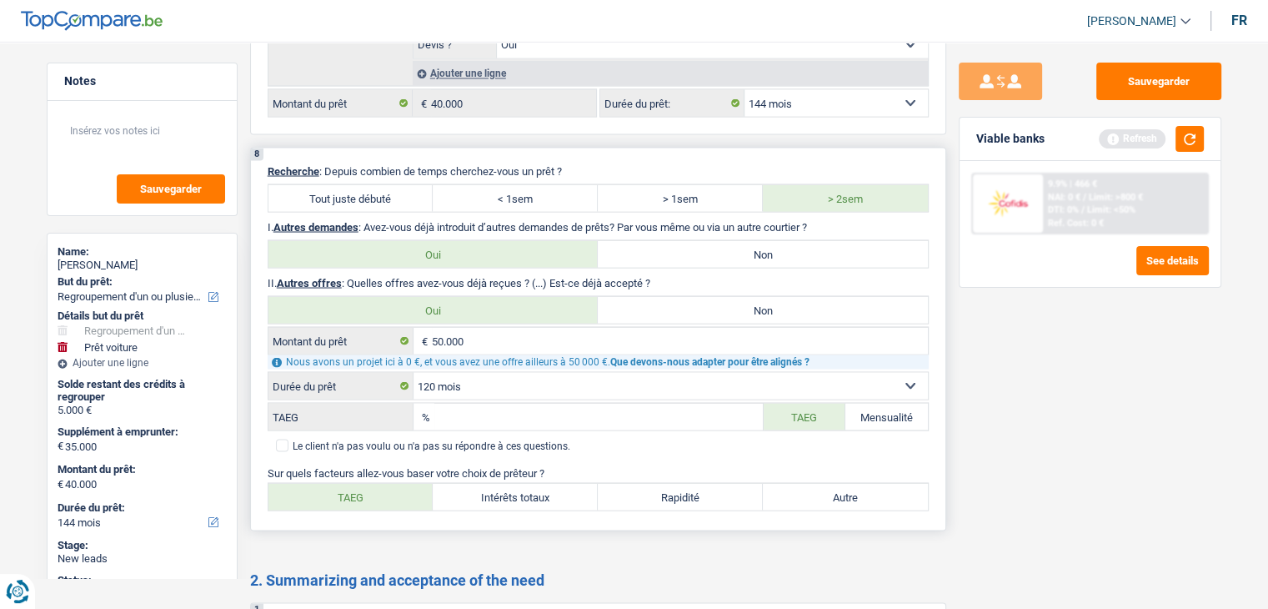
click at [561, 483] on label "Intérêts totaux" at bounding box center [515, 496] width 165 height 27
click at [561, 483] on input "Intérêts totaux" at bounding box center [515, 496] width 165 height 27
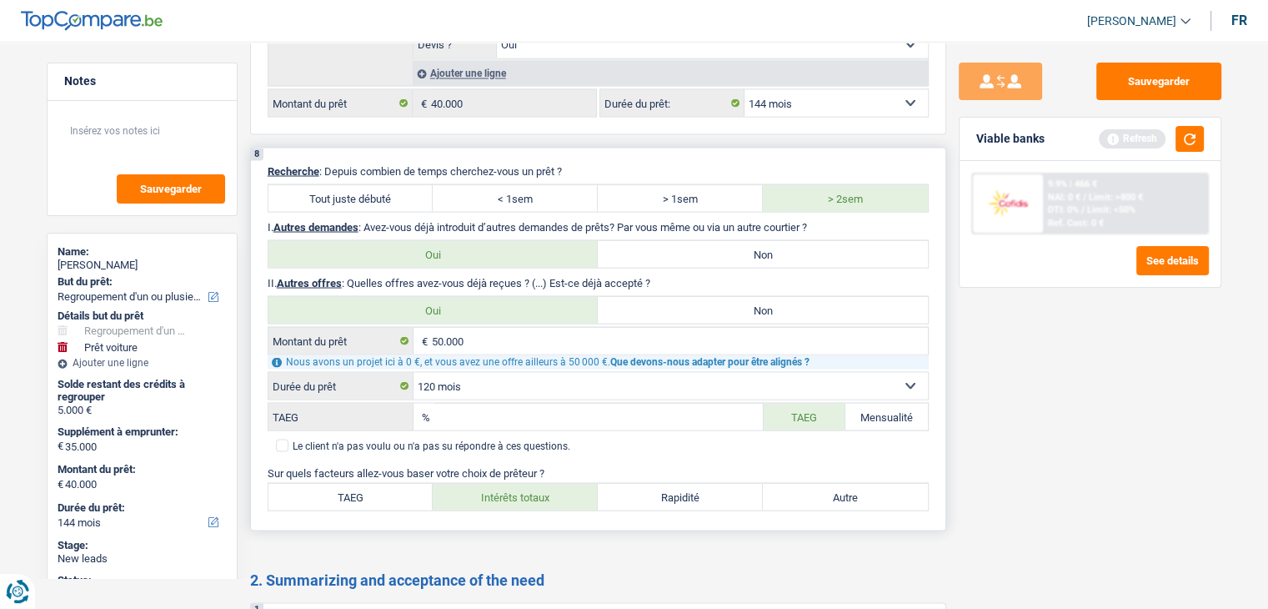
click at [901, 403] on label "Mensualité" at bounding box center [886, 416] width 83 height 27
click at [901, 403] on input "Mensualité" at bounding box center [886, 416] width 83 height 27
click at [404, 483] on label "TAEG" at bounding box center [350, 496] width 165 height 27
click at [404, 483] on input "TAEG" at bounding box center [350, 496] width 165 height 27
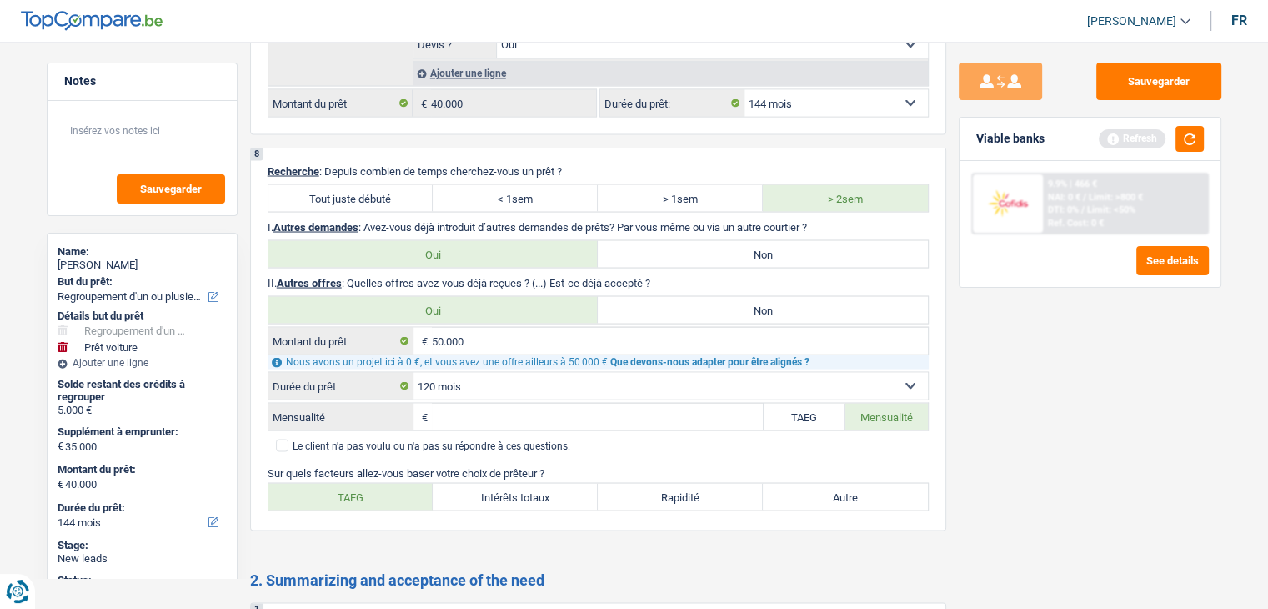
click at [1065, 451] on div "Sauvegarder Viable banks Refresh 9.9% | 466 € NAI: 0 € / Limit: >800 € DTI: 0% …" at bounding box center [1090, 320] width 288 height 515
click at [1099, 189] on div "9.9% | 466 € NAI: 0 € / Limit: >800 € DTI: 0% / Limit: <50% Ref. Cost: 0 €" at bounding box center [1125, 203] width 164 height 58
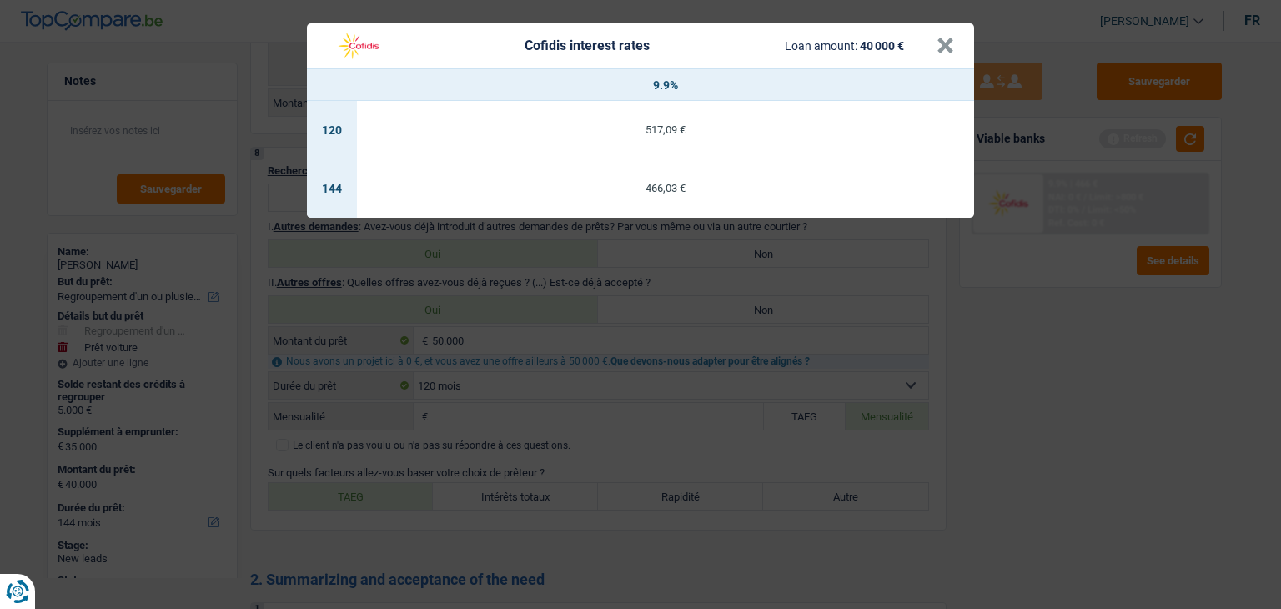
click at [1131, 341] on div "Cofidis interest rates Loan amount: 40 000 € × 9.9% 120 517,09 € 144 466,03 €" at bounding box center [640, 304] width 1281 height 609
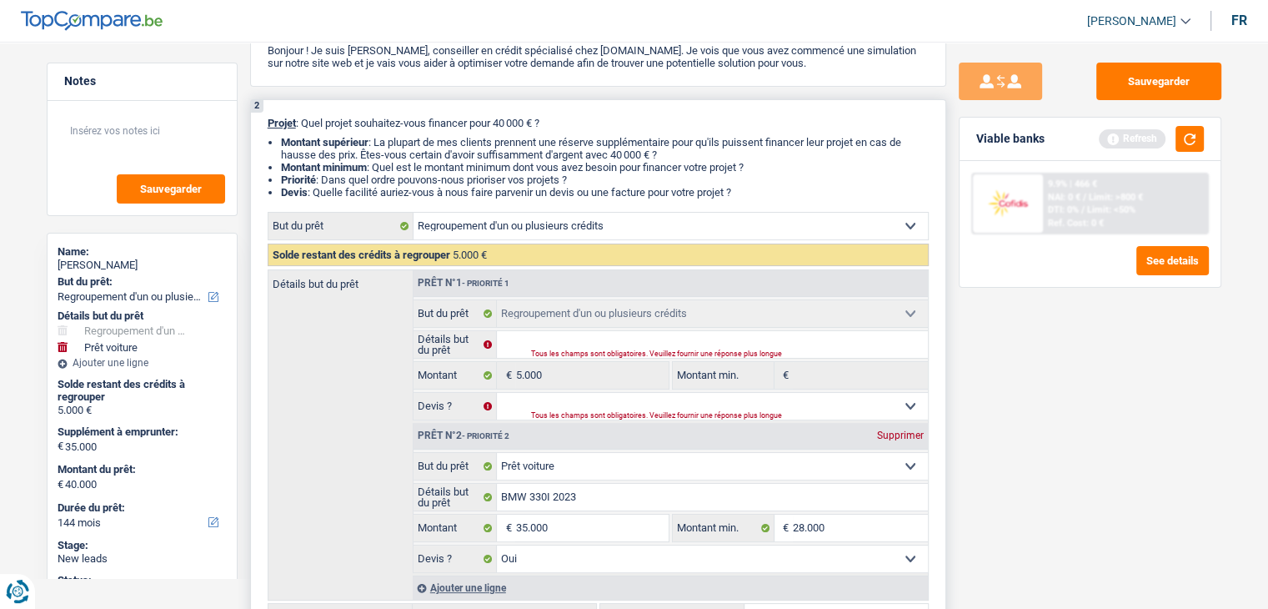
scroll to position [250, 0]
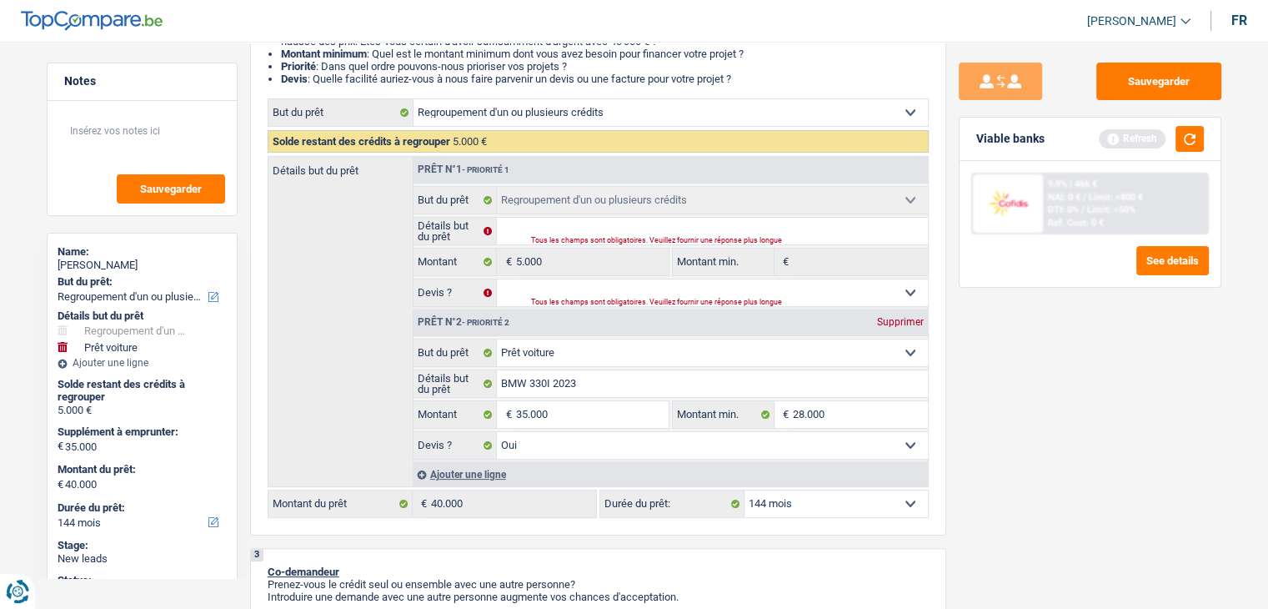
click at [1171, 389] on div "Sauvegarder Viable banks Refresh 9.9% | 466 € NAI: 0 € / Limit: >800 € DTI: 0% …" at bounding box center [1090, 320] width 288 height 515
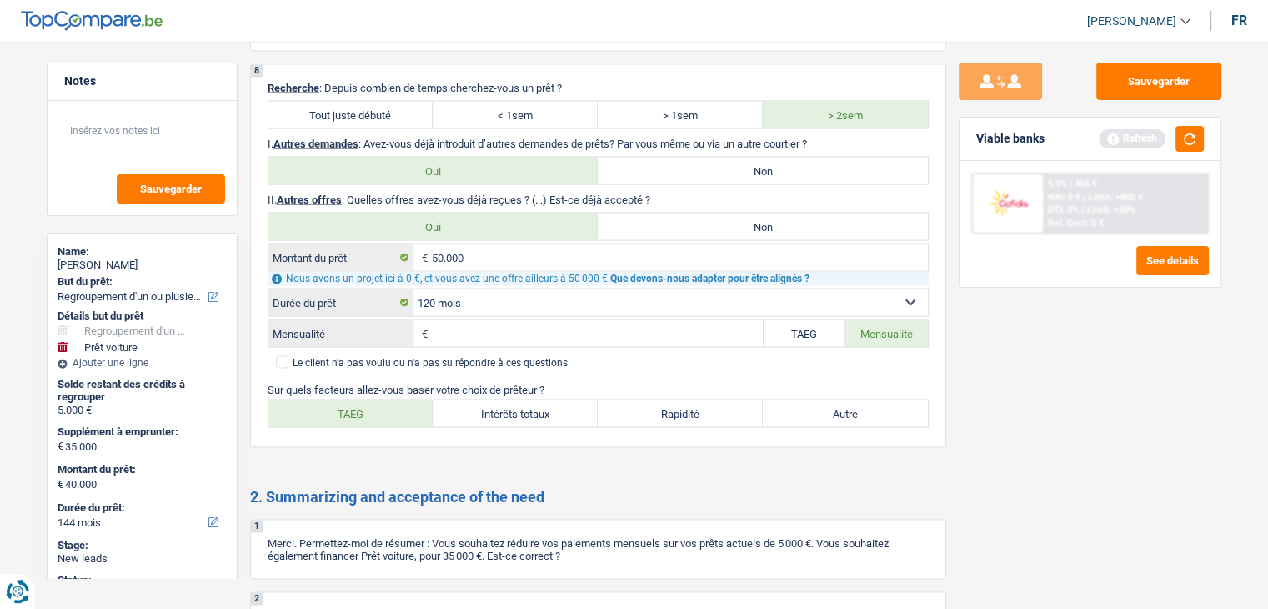
scroll to position [3382, 0]
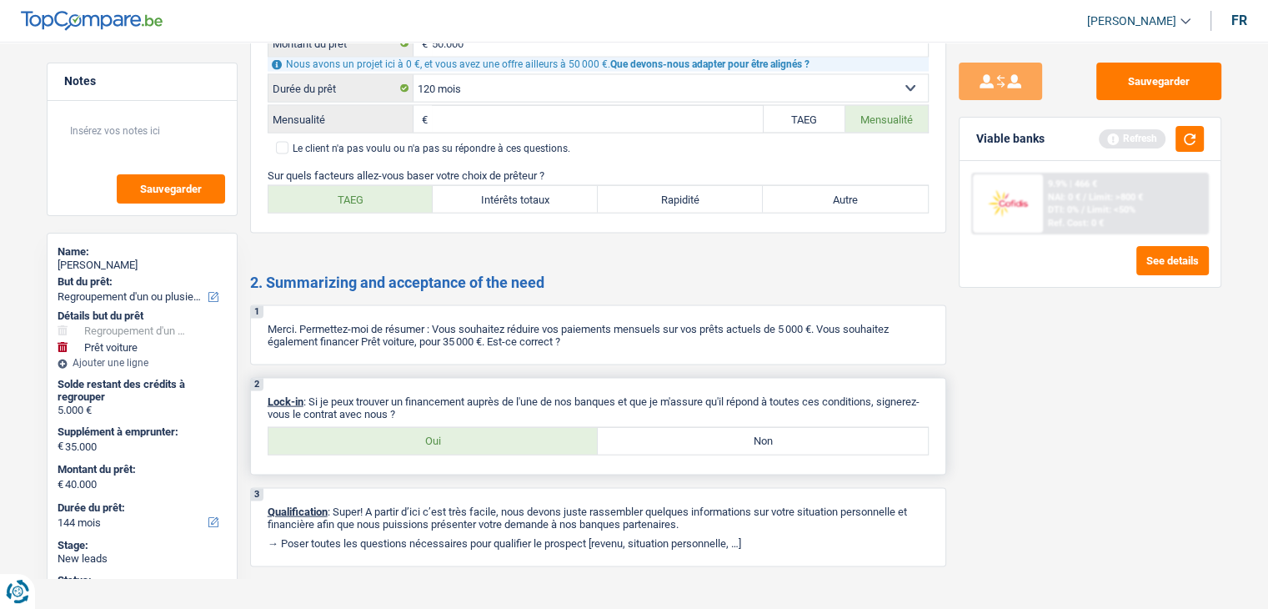
click at [544, 428] on label "Oui" at bounding box center [433, 441] width 330 height 27
click at [544, 428] on input "Oui" at bounding box center [433, 441] width 330 height 27
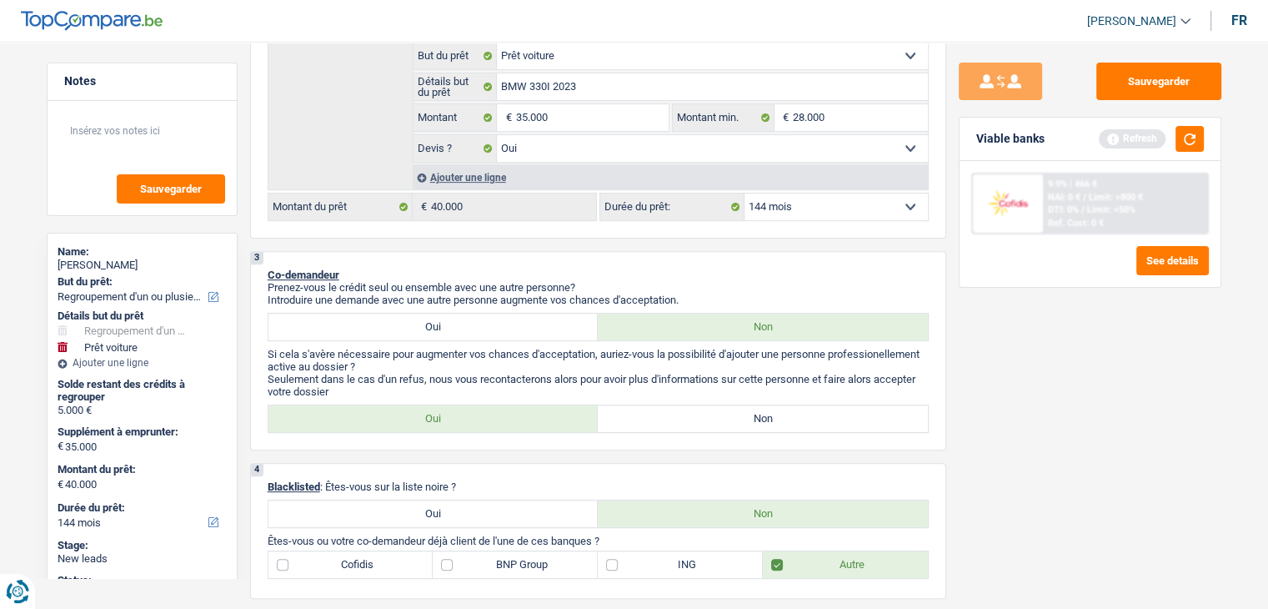
scroll to position [0, 0]
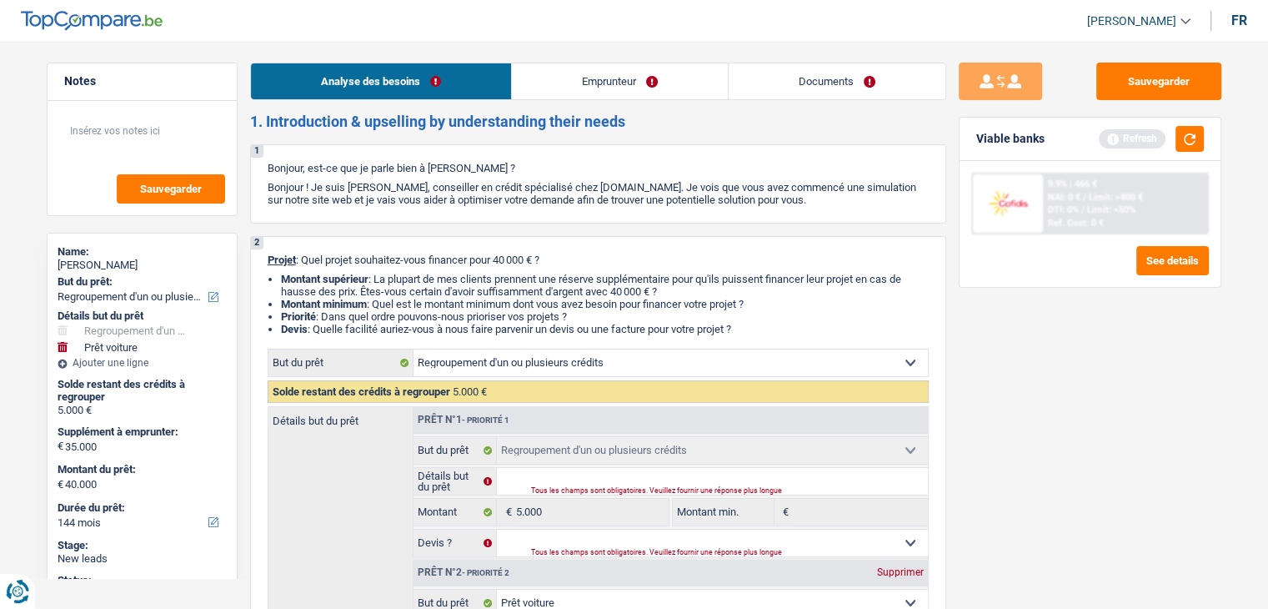
click at [538, 86] on link "Emprunteur" at bounding box center [620, 81] width 216 height 36
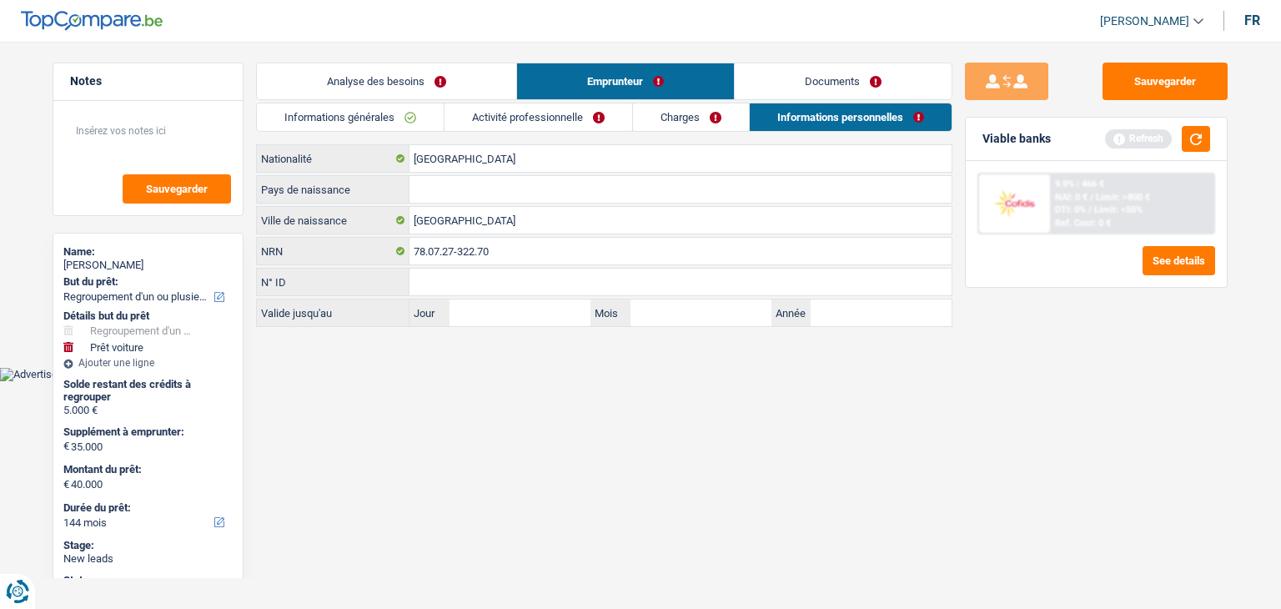
click at [459, 84] on link "Analyse des besoins" at bounding box center [386, 81] width 259 height 36
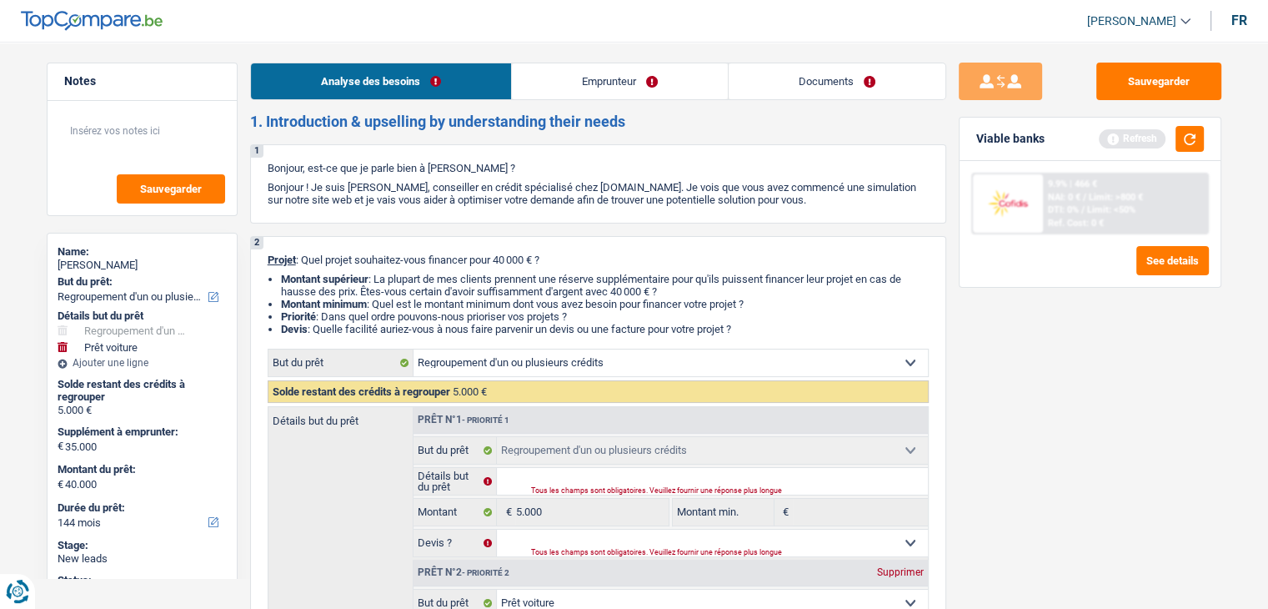
click at [604, 93] on link "Emprunteur" at bounding box center [620, 81] width 216 height 36
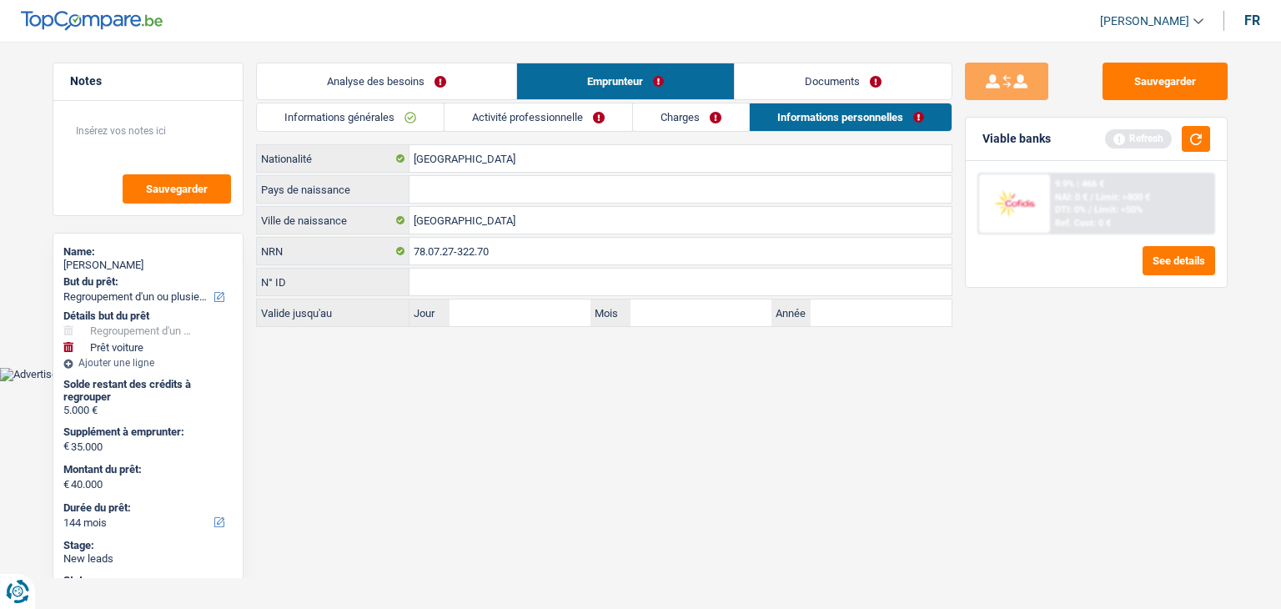
click at [419, 123] on link "Informations générales" at bounding box center [350, 117] width 187 height 28
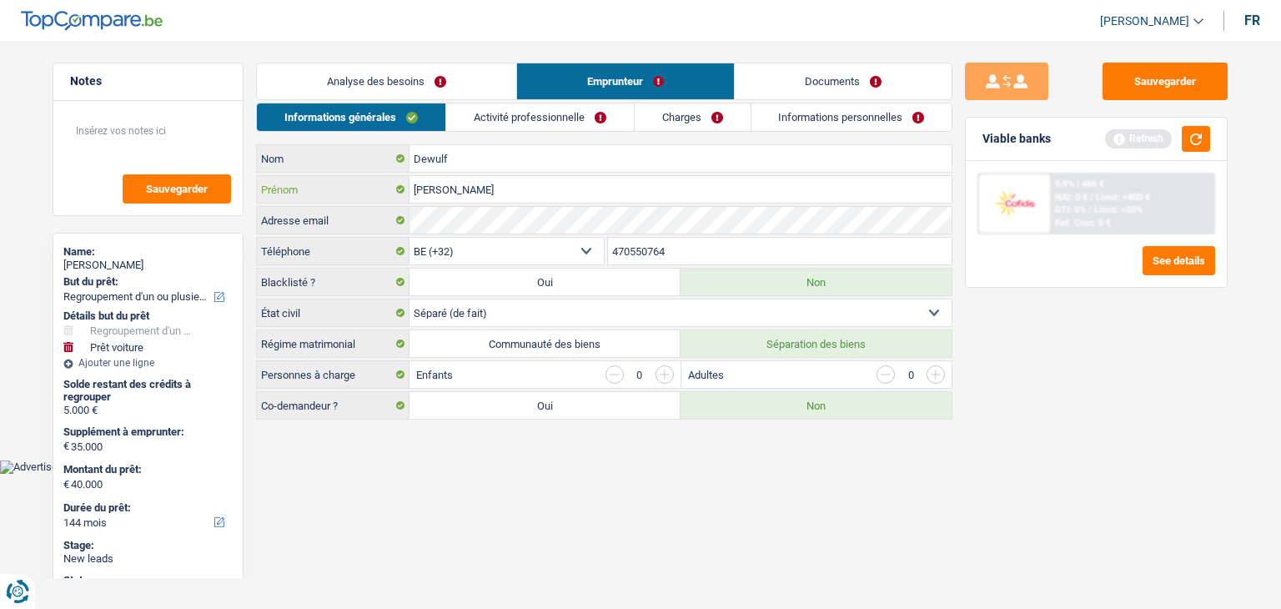
click at [492, 191] on input "[PERSON_NAME]" at bounding box center [680, 189] width 542 height 27
click at [457, 158] on input "Dewulf" at bounding box center [680, 158] width 542 height 27
click at [439, 160] on input "Dewulf" at bounding box center [680, 158] width 542 height 27
click at [473, 186] on input "[PERSON_NAME]" at bounding box center [680, 189] width 542 height 27
click at [490, 185] on input "[PERSON_NAME]" at bounding box center [680, 189] width 542 height 27
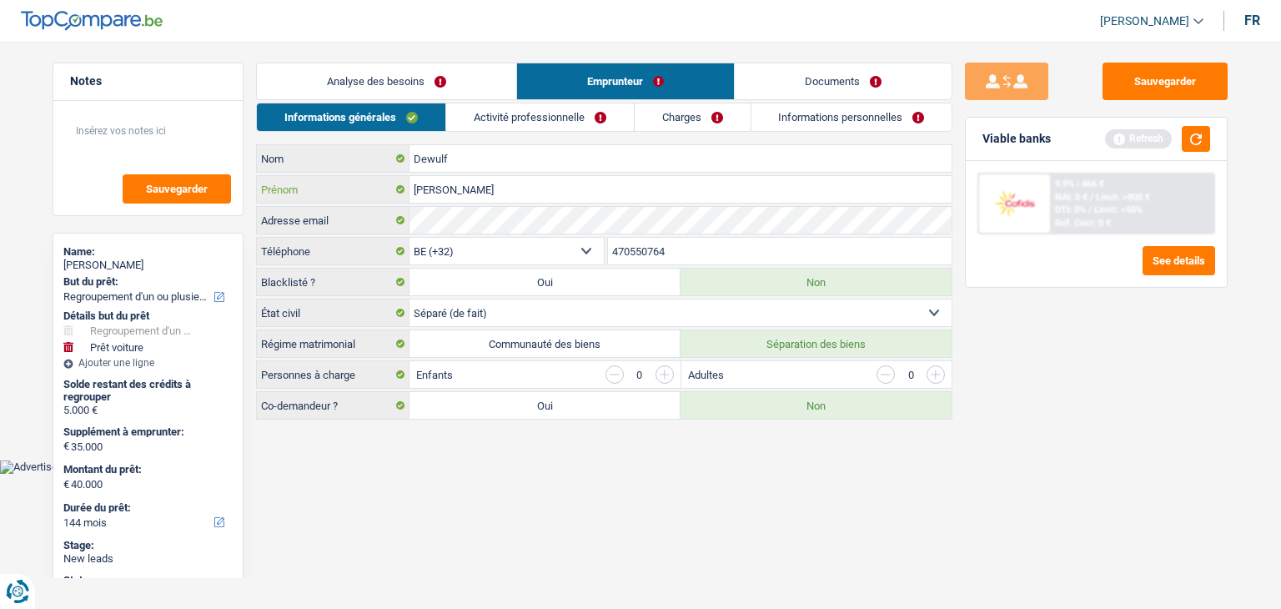
click at [490, 185] on input "[PERSON_NAME]" at bounding box center [680, 189] width 542 height 27
click at [488, 184] on input "[PERSON_NAME]" at bounding box center [680, 189] width 542 height 27
click at [487, 184] on input "[PERSON_NAME]" at bounding box center [680, 189] width 542 height 27
click at [742, 474] on html "Vous avez le contrôle de vos données Nous utilisons des cookies, tout comme nos…" at bounding box center [640, 237] width 1281 height 474
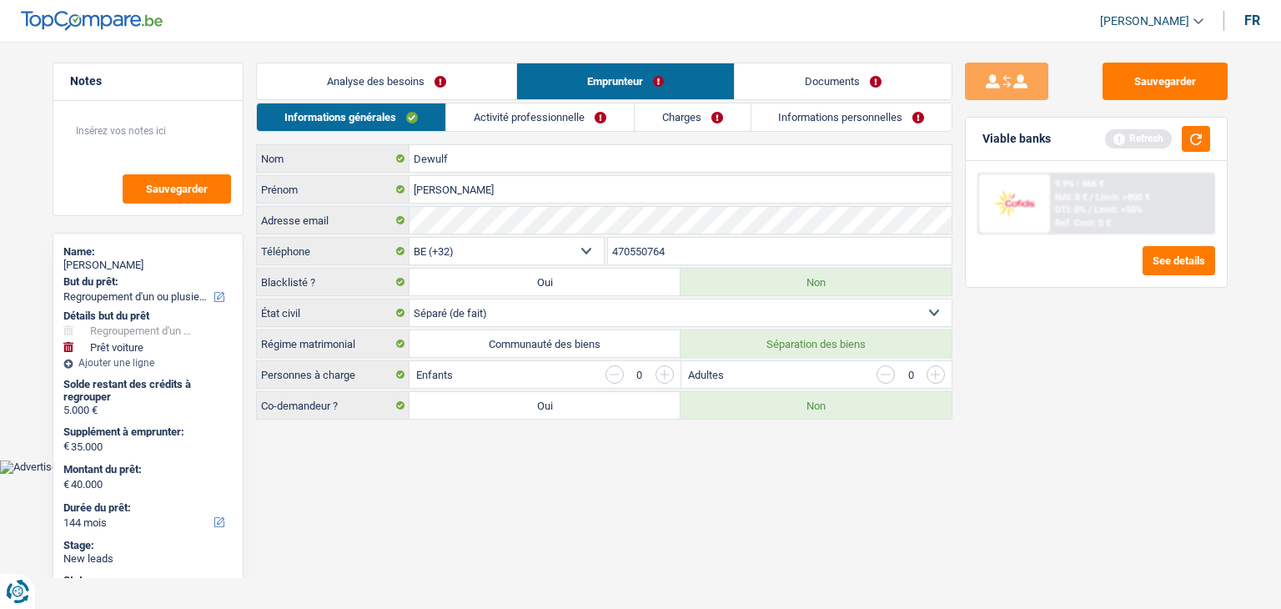
click at [741, 459] on body "Vous avez le contrôle de vos données Nous utilisons des cookies, tout comme nos…" at bounding box center [640, 249] width 1281 height 449
click at [527, 350] on label "Communauté des biens" at bounding box center [544, 343] width 271 height 27
click at [527, 350] on input "Communauté des biens" at bounding box center [544, 343] width 271 height 27
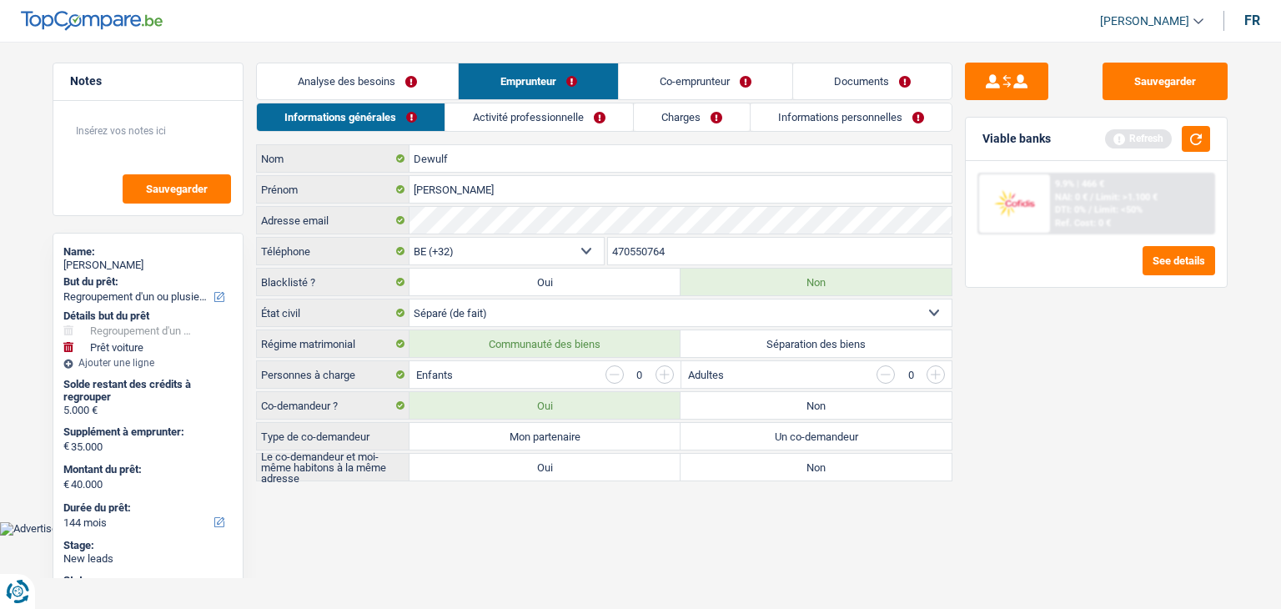
click at [534, 311] on select "Célibataire Marié(e) Cohabitant(e) légal(e) Divorcé(e) Veuf(ve) Séparé (de fait…" at bounding box center [680, 312] width 542 height 27
click at [1213, 466] on div "Sauvegarder Viable banks Refresh 9.9% | 466 € NAI: 0 € / Limit: >1.100 € DTI: 0…" at bounding box center [1096, 320] width 288 height 515
click at [807, 336] on label "Séparation des biens" at bounding box center [815, 343] width 271 height 27
click at [807, 336] on input "Séparation des biens" at bounding box center [815, 343] width 271 height 27
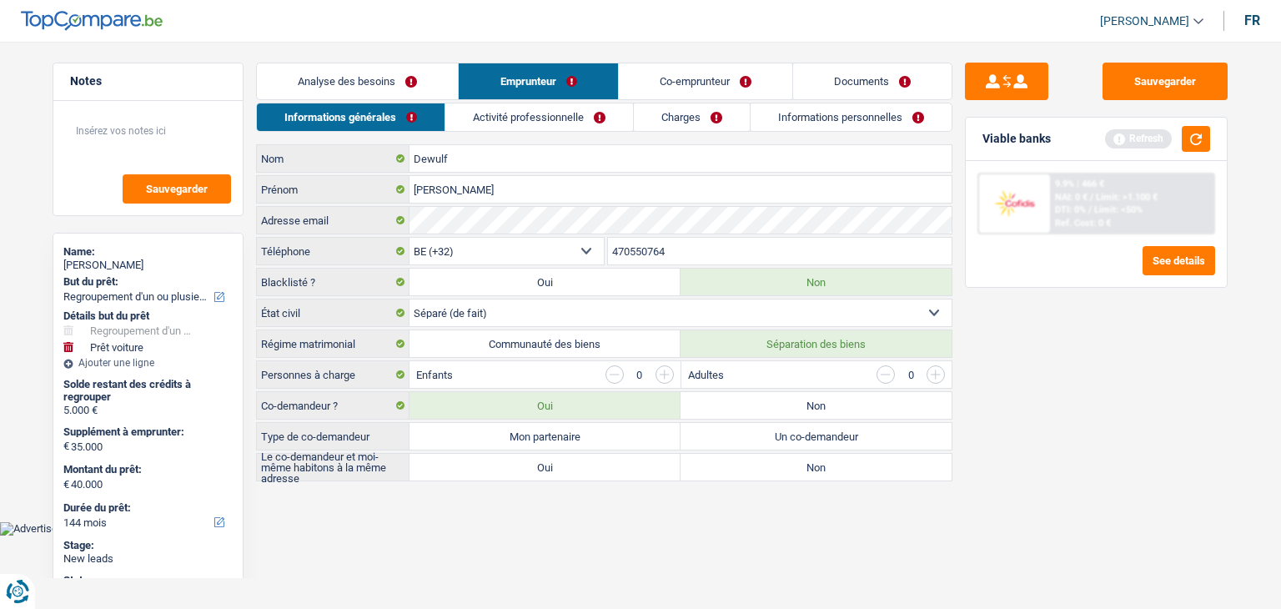
click at [1202, 484] on div "Sauvegarder Viable banks Refresh 9.9% | 466 € NAI: 0 € / Limit: >1.100 € DTI: 0…" at bounding box center [1096, 320] width 288 height 515
click at [580, 308] on select "Célibataire Marié(e) Cohabitant(e) légal(e) Divorcé(e) Veuf(ve) Séparé (de fait…" at bounding box center [680, 312] width 542 height 27
click at [580, 305] on select "Célibataire Marié(e) Cohabitant(e) légal(e) Divorcé(e) Veuf(ve) Séparé (de fait…" at bounding box center [680, 312] width 542 height 27
click at [646, 434] on label "Mon partenaire" at bounding box center [544, 436] width 271 height 27
click at [646, 434] on input "Mon partenaire" at bounding box center [544, 436] width 271 height 27
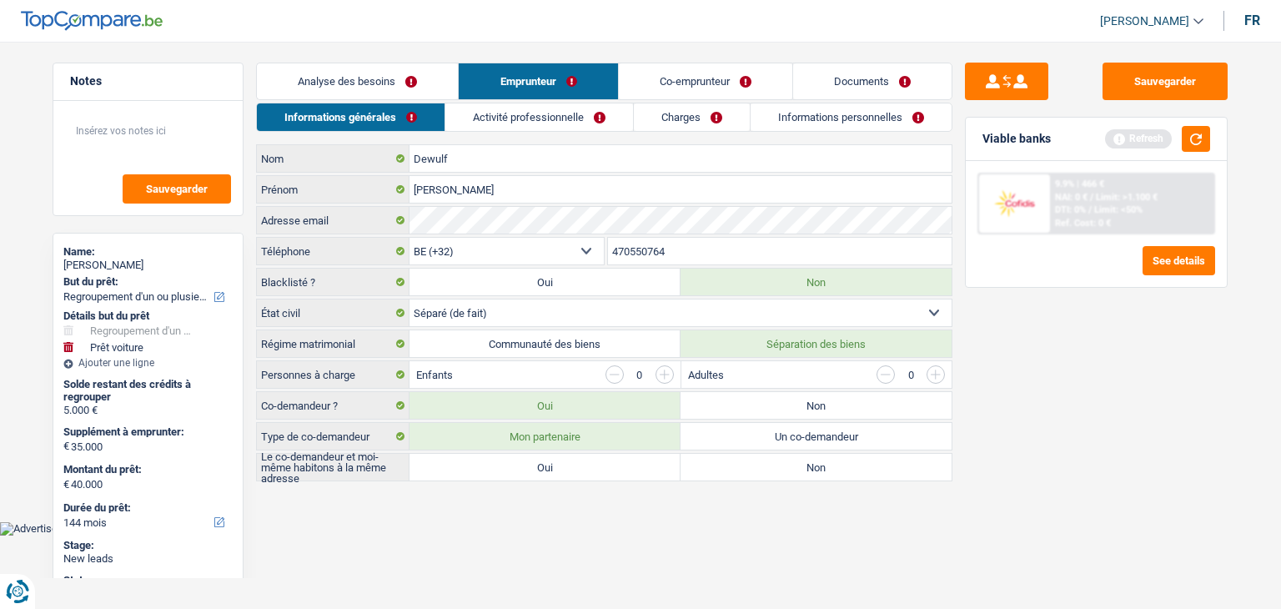
click at [725, 461] on label "Non" at bounding box center [815, 467] width 271 height 27
click at [725, 461] on input "Non" at bounding box center [815, 467] width 271 height 27
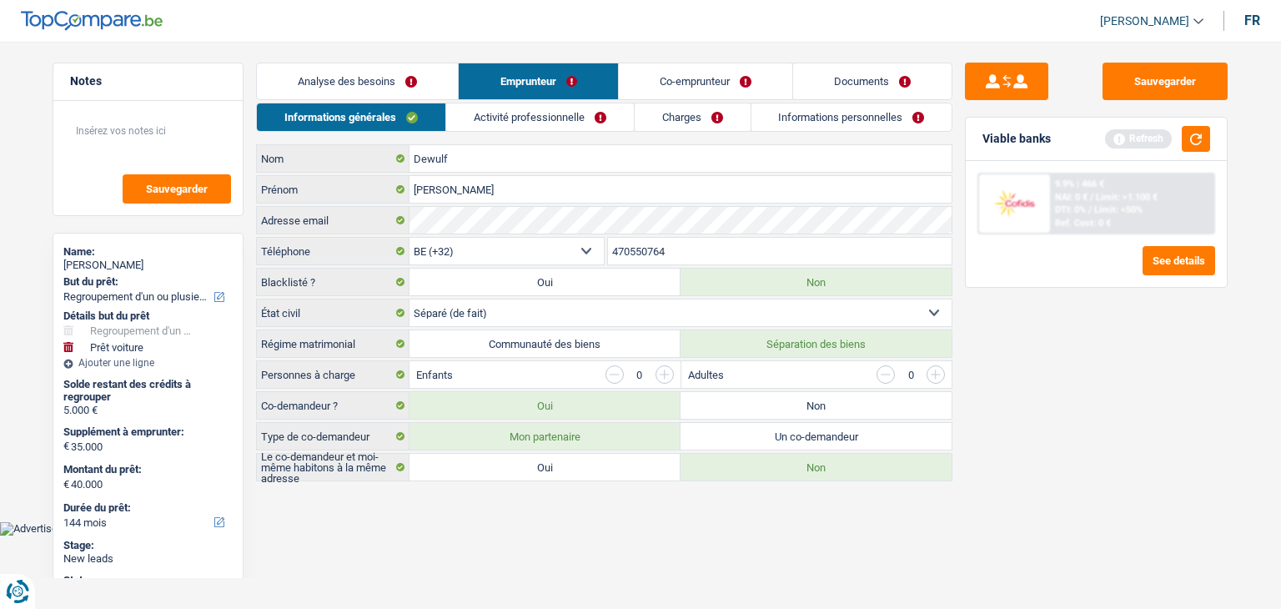
click at [632, 469] on label "Oui" at bounding box center [544, 467] width 271 height 27
click at [632, 469] on input "Oui" at bounding box center [544, 467] width 271 height 27
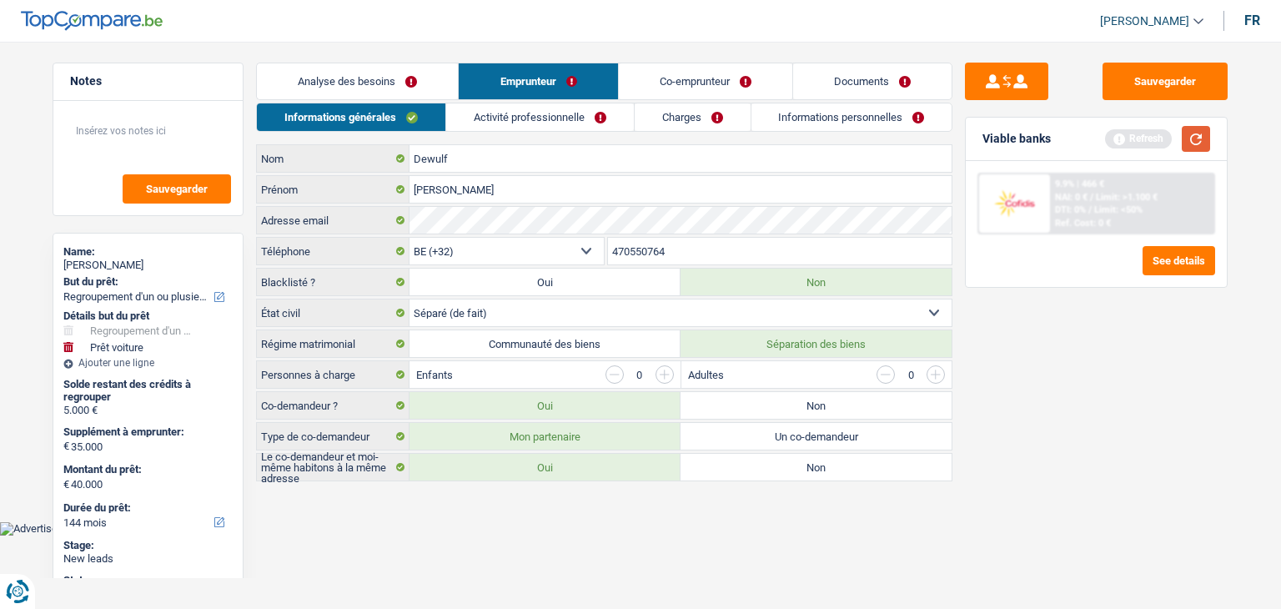
click at [1200, 132] on button "button" at bounding box center [1195, 139] width 28 height 26
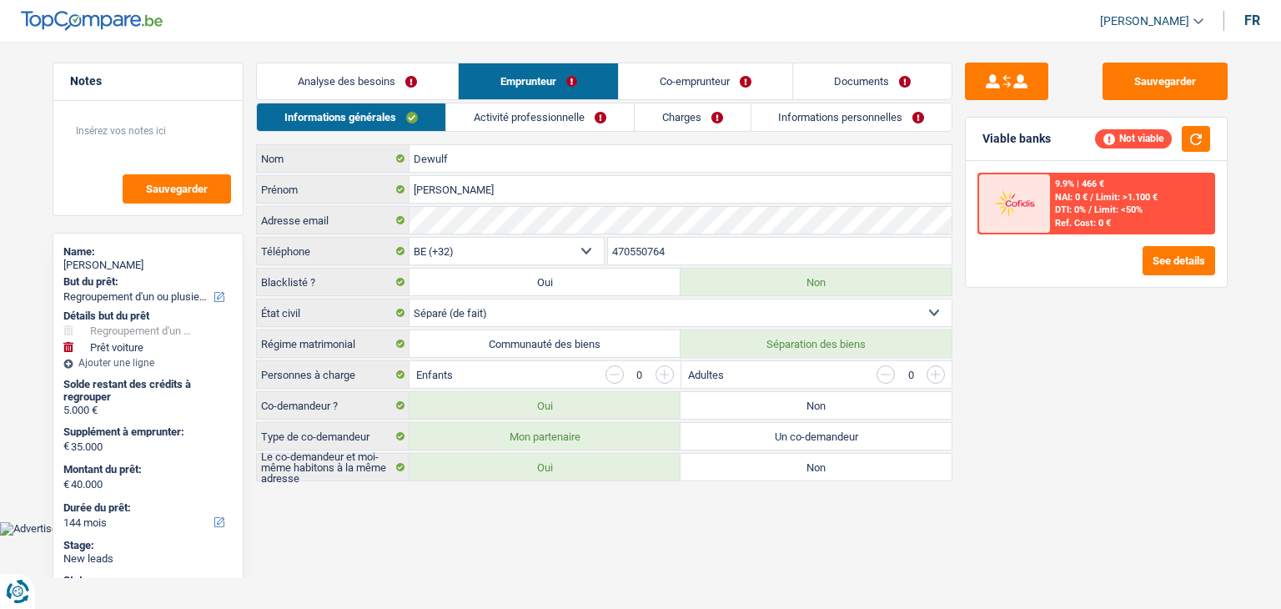
click at [408, 88] on link "Analyse des besoins" at bounding box center [357, 81] width 201 height 36
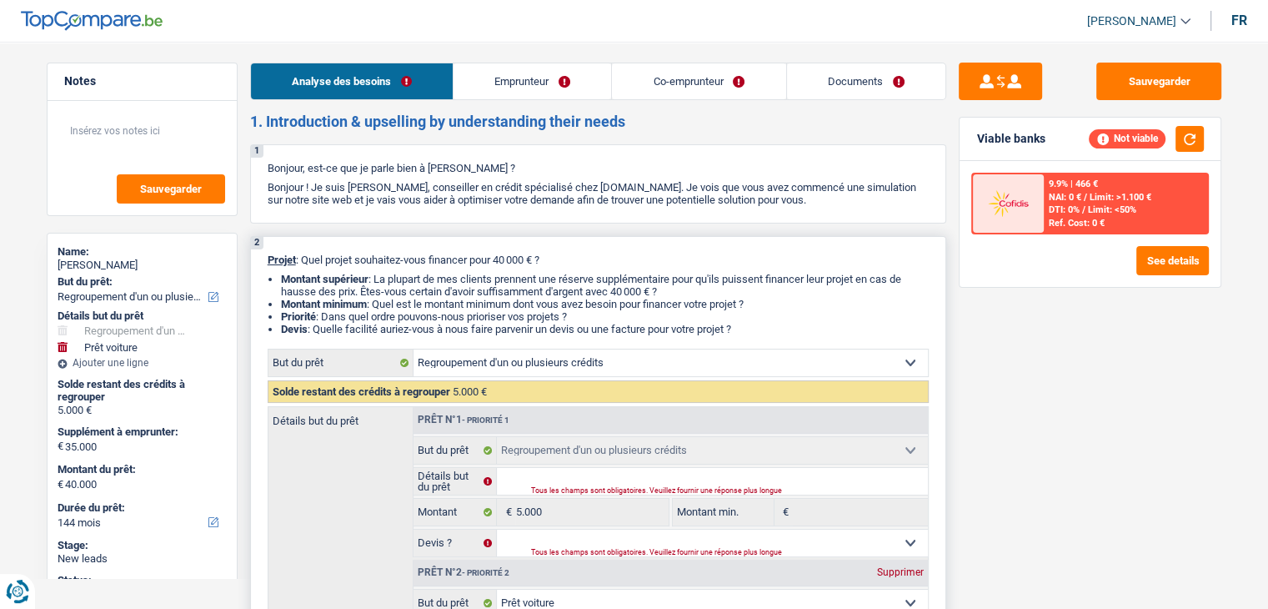
scroll to position [333, 0]
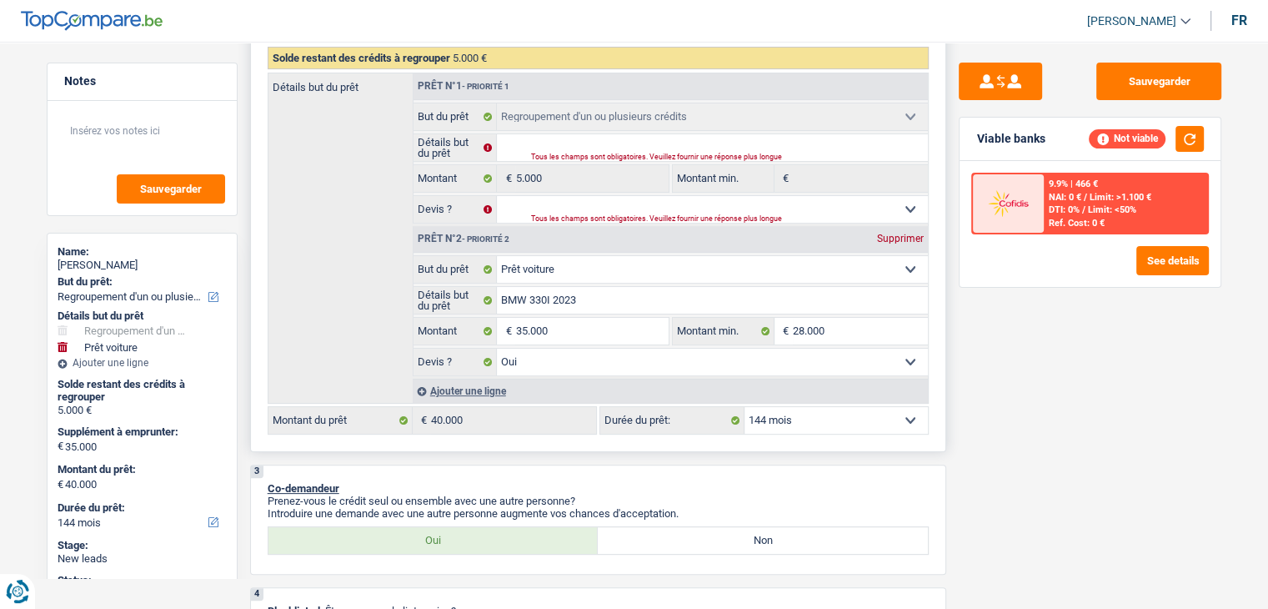
drag, startPoint x: 845, startPoint y: 419, endPoint x: 840, endPoint y: 411, distance: 9.5
click at [844, 418] on select "12 mois 18 mois 24 mois 30 mois 36 mois 42 mois 48 mois 60 mois 72 mois 84 mois…" at bounding box center [836, 420] width 183 height 27
click at [745, 407] on select "12 mois 18 mois 24 mois 30 mois 36 mois 42 mois 48 mois 60 mois 72 mois 84 mois…" at bounding box center [836, 420] width 183 height 27
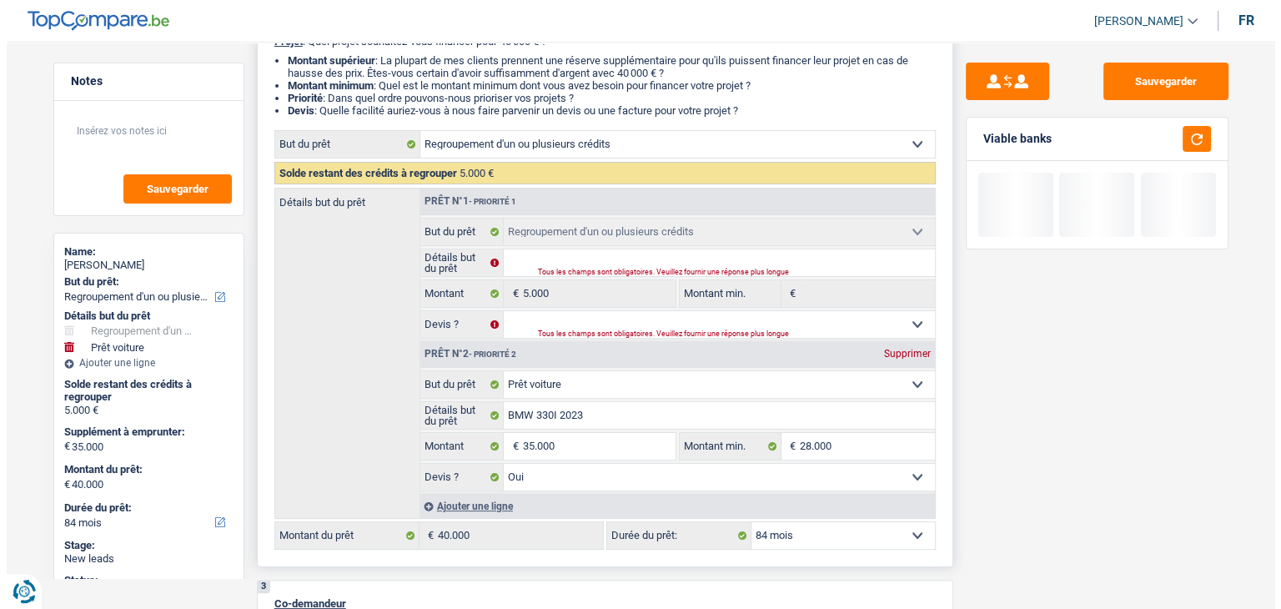
scroll to position [83, 0]
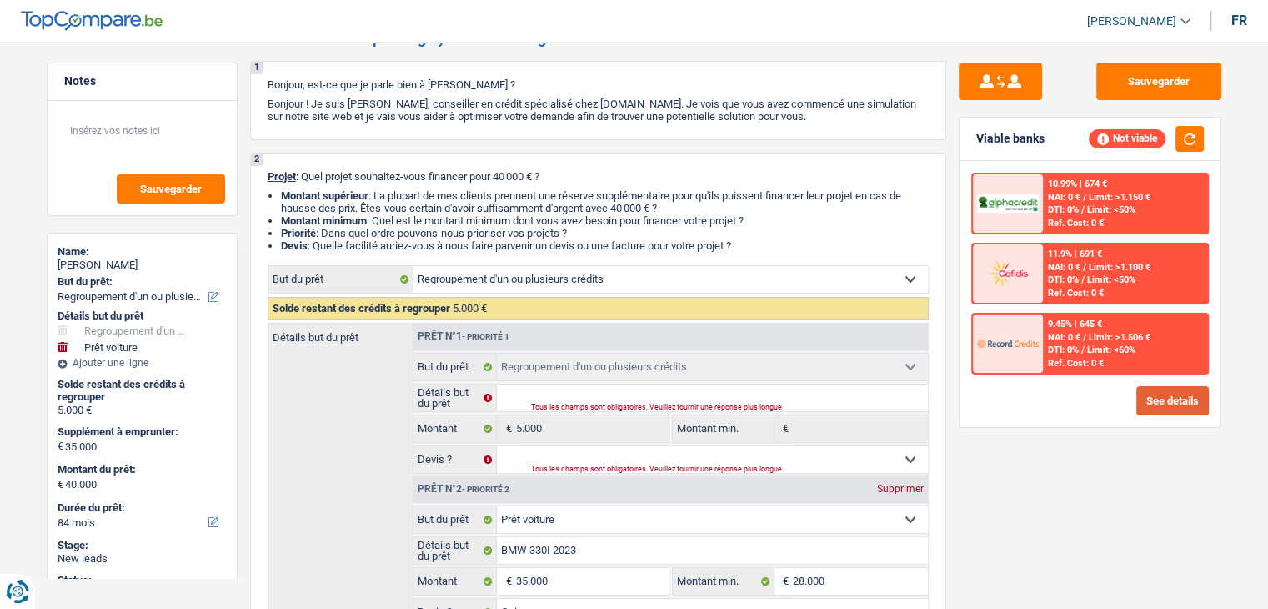
click at [1186, 397] on button "See details" at bounding box center [1172, 400] width 73 height 29
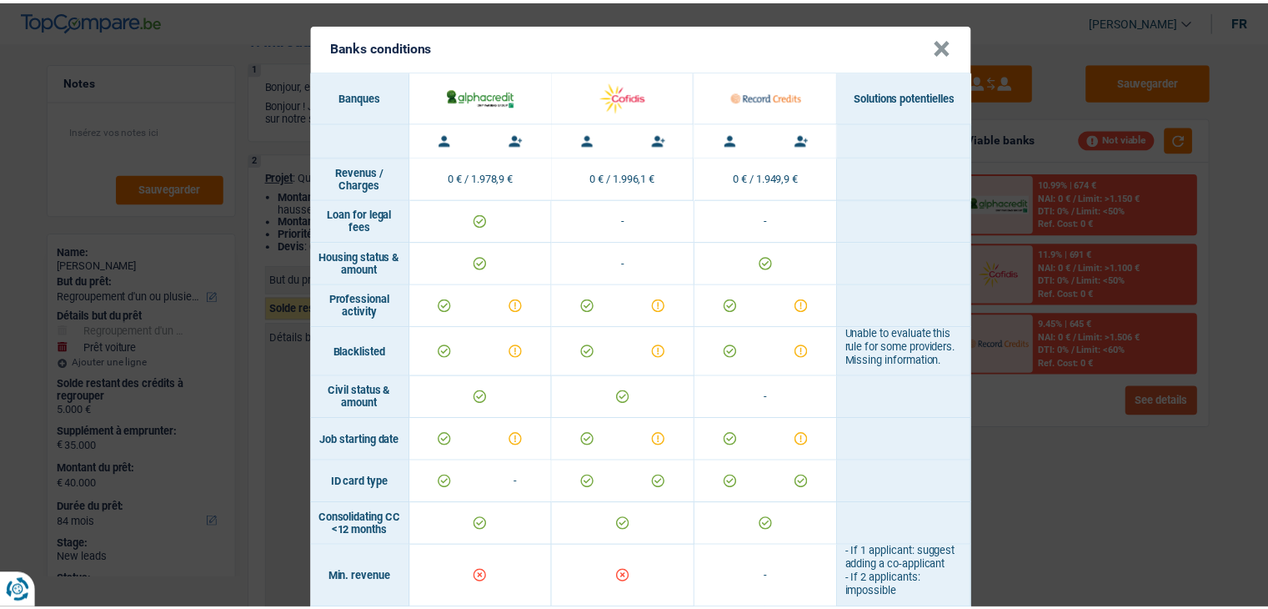
scroll to position [0, 0]
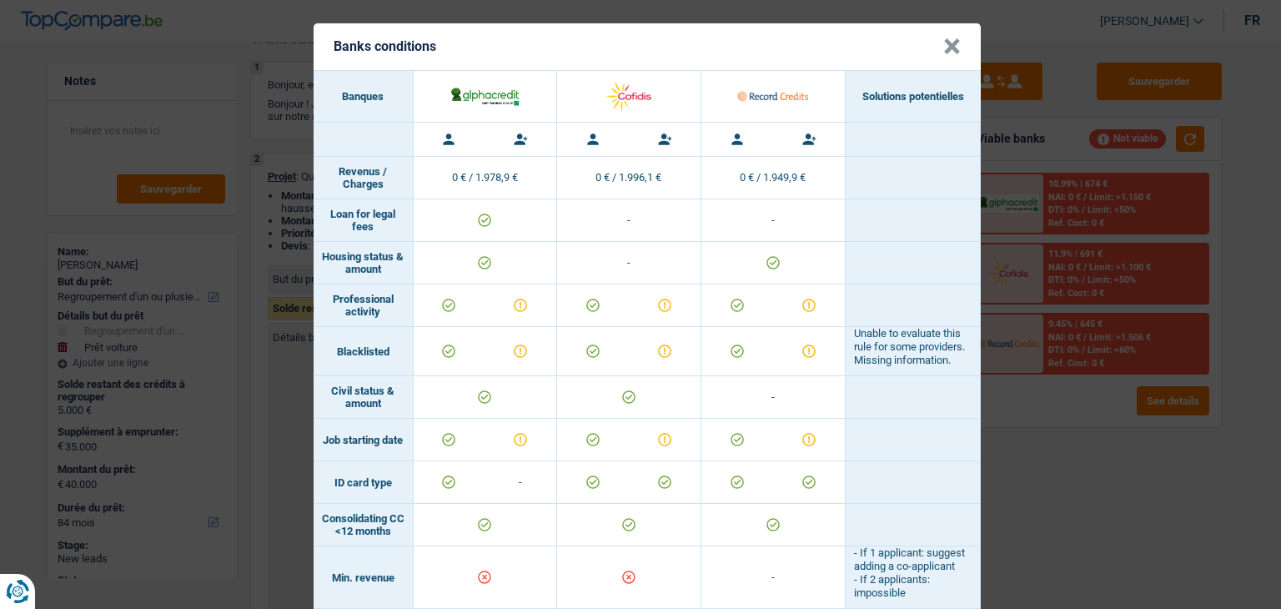
click at [1060, 424] on div "Banks conditions × Banques Solutions potentielles Revenus / Charges 0 € / 1.978…" at bounding box center [640, 304] width 1281 height 609
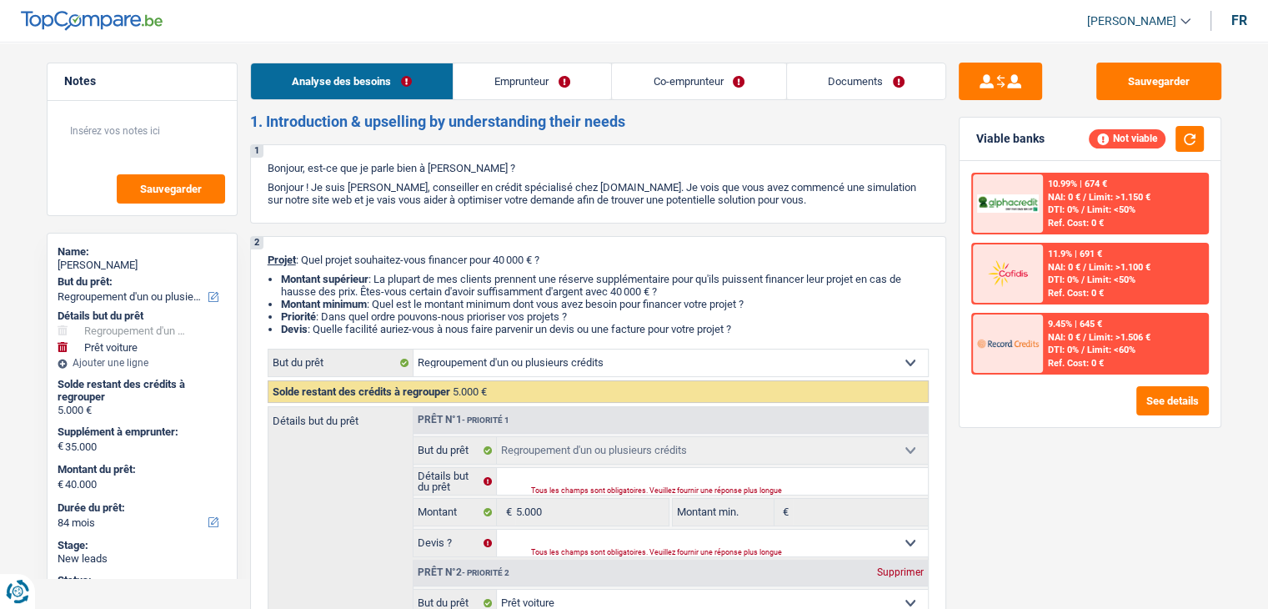
click at [570, 72] on link "Emprunteur" at bounding box center [533, 81] width 158 height 36
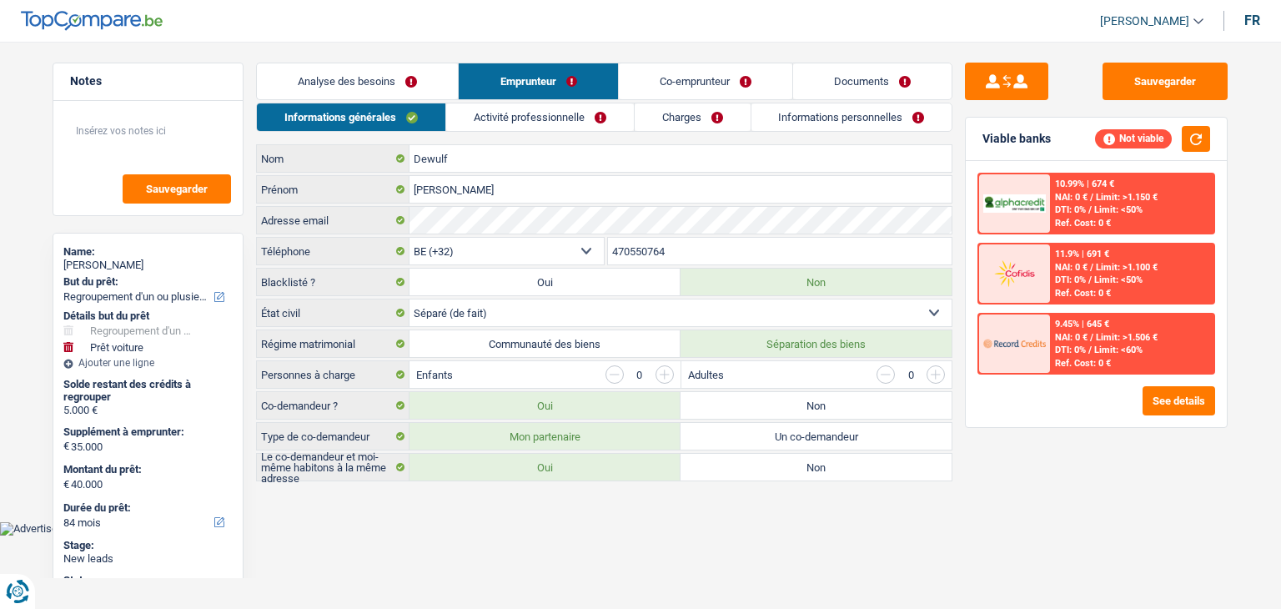
click at [546, 126] on link "Activité professionnelle" at bounding box center [540, 117] width 188 height 28
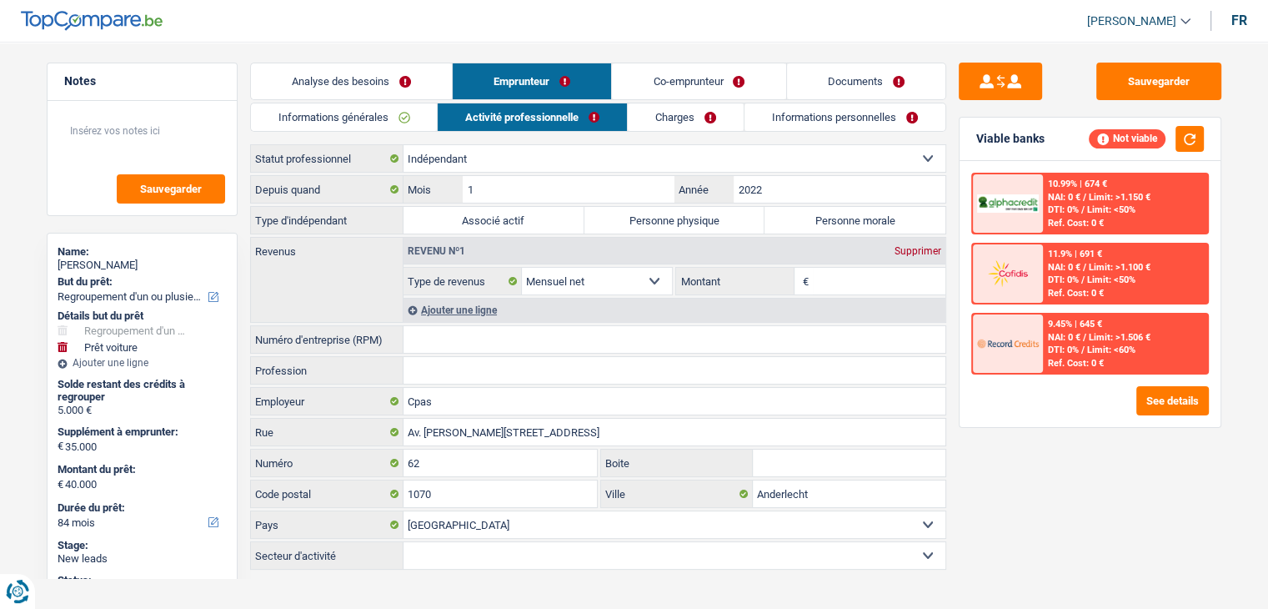
click at [680, 218] on label "Personne physique" at bounding box center [674, 220] width 181 height 27
click at [680, 218] on input "Personne physique" at bounding box center [674, 220] width 181 height 27
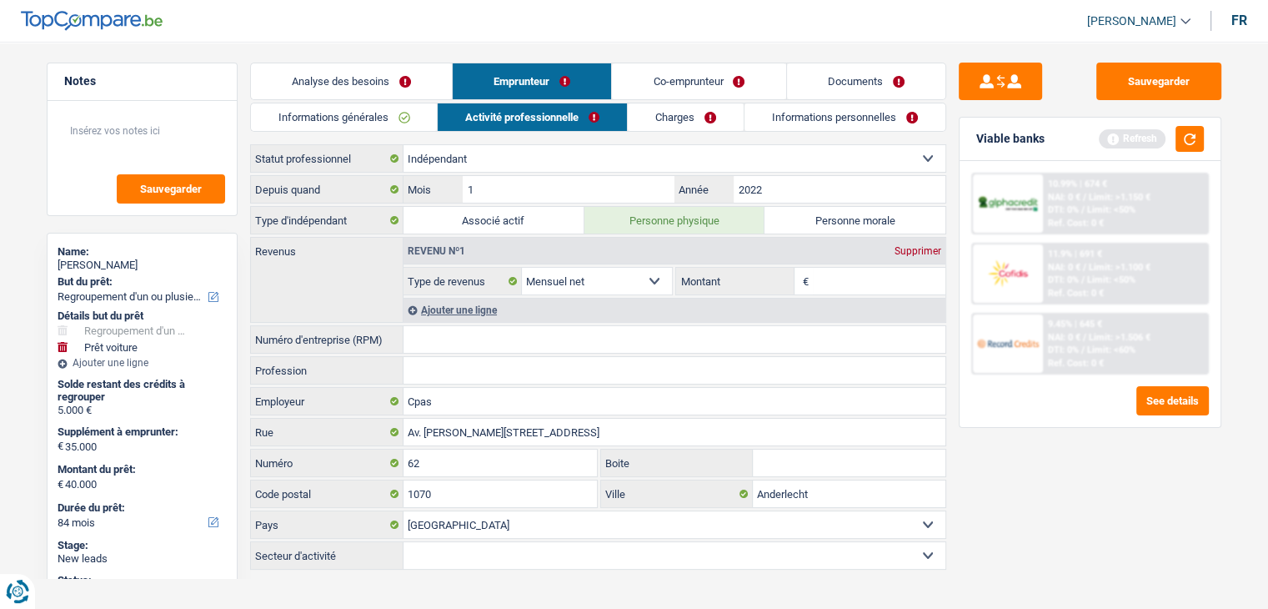
click at [860, 268] on input "Montant" at bounding box center [879, 281] width 133 height 27
click at [814, 227] on label "Personne morale" at bounding box center [855, 220] width 181 height 27
click at [814, 227] on input "Personne morale" at bounding box center [855, 220] width 181 height 27
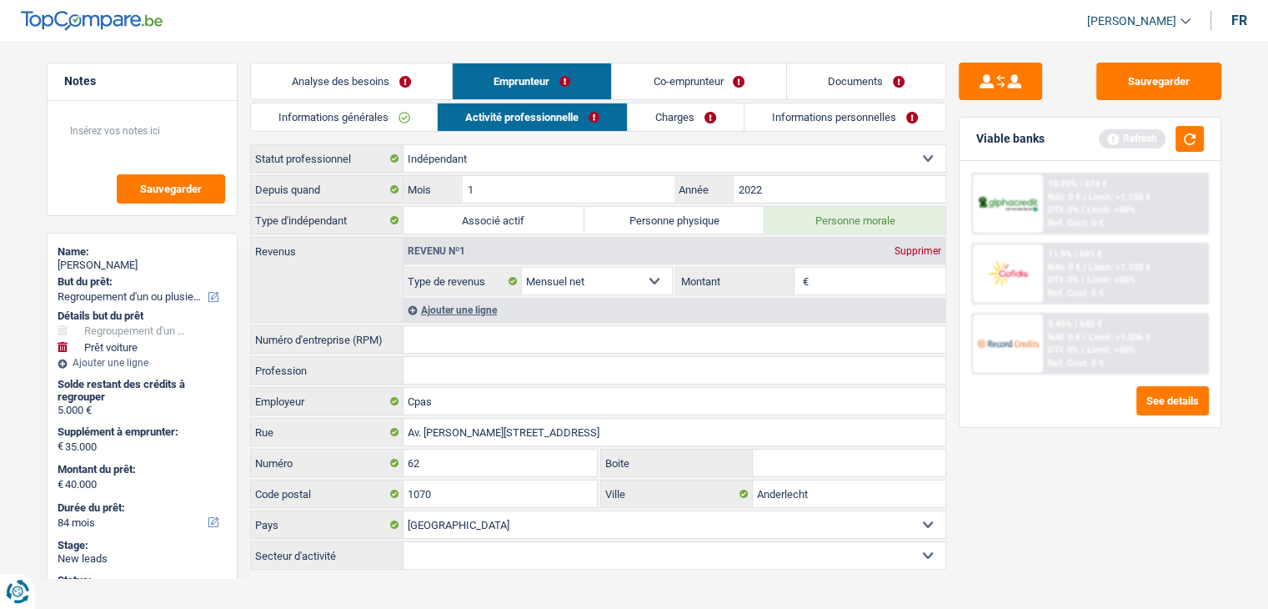
click at [731, 218] on label "Personne physique" at bounding box center [674, 220] width 181 height 27
click at [731, 218] on input "Personne physique" at bounding box center [674, 220] width 181 height 27
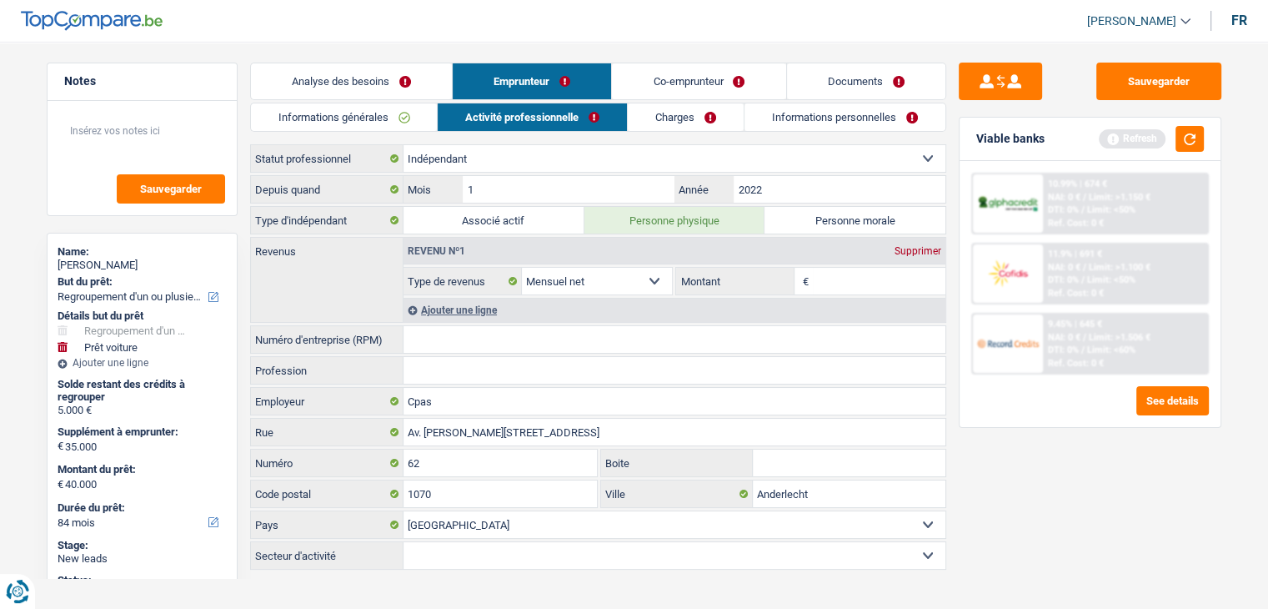
click at [504, 339] on input "Numéro d'entreprise (RPM)" at bounding box center [675, 339] width 542 height 27
paste input "BE0844 654"
click at [620, 326] on input "BE0844 654" at bounding box center [675, 339] width 542 height 27
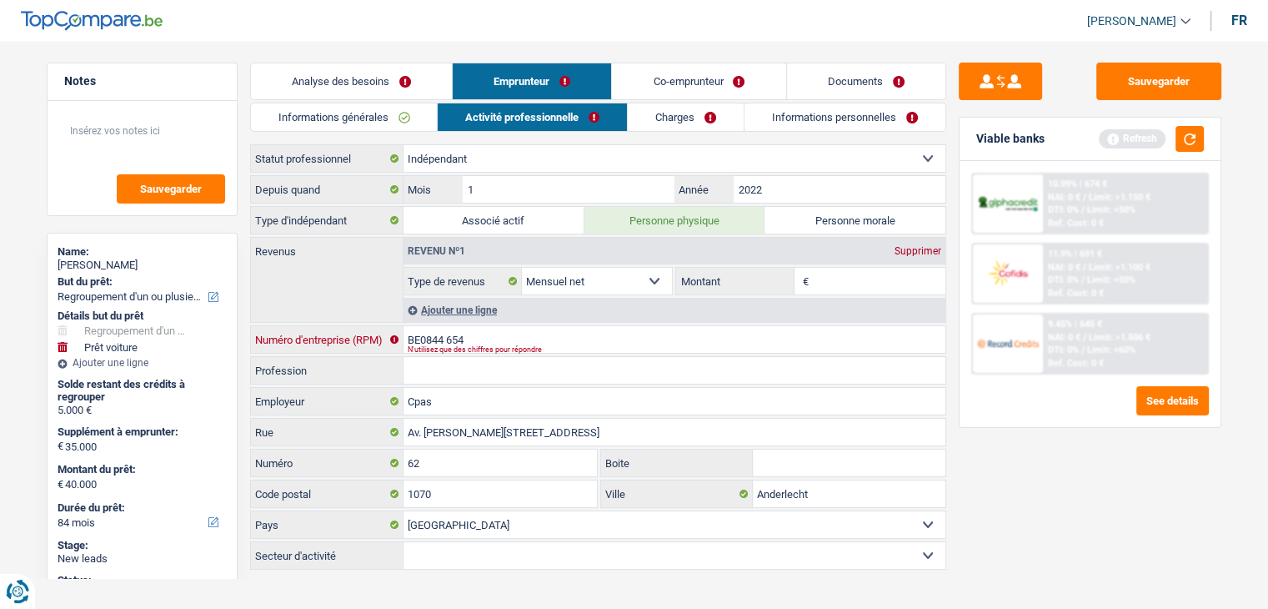
paste input "0844 654 1"
click at [457, 326] on input "0844 654 1" at bounding box center [675, 339] width 542 height 27
click at [491, 327] on input "0844654125" at bounding box center [675, 339] width 542 height 27
click at [491, 328] on input "0844654125" at bounding box center [675, 339] width 542 height 27
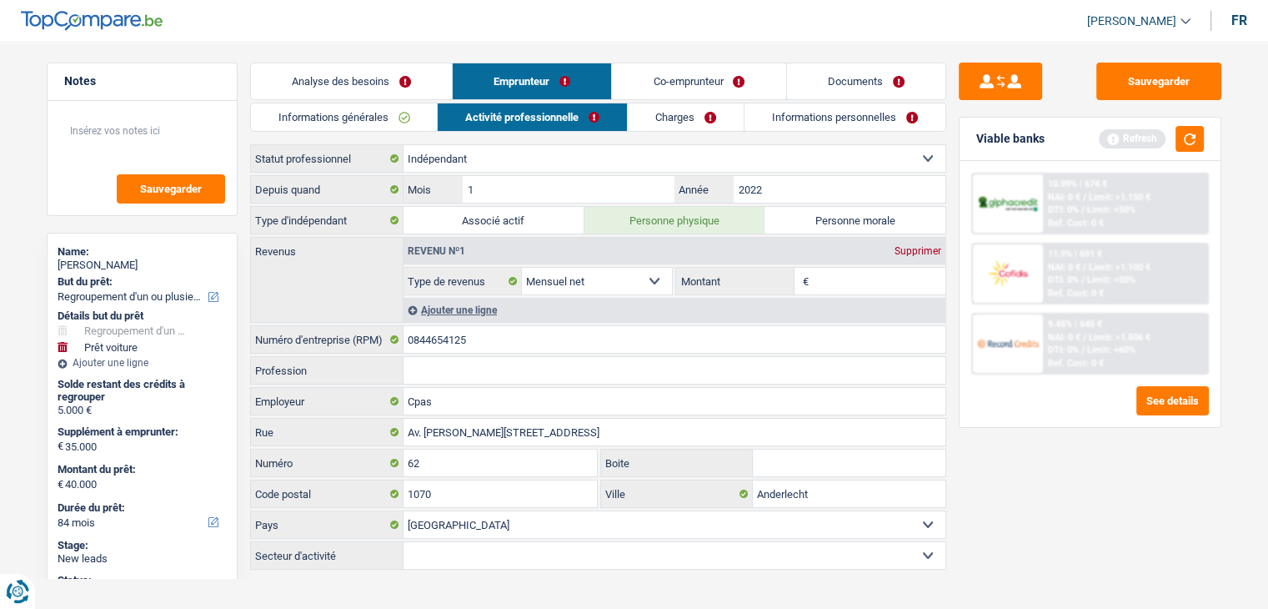
click at [860, 267] on fieldset "€ Montant Selon le statut professionnel choisi à l’étape précédente, veuillez i…" at bounding box center [809, 281] width 269 height 28
click at [860, 277] on input "Montant" at bounding box center [879, 281] width 133 height 27
click at [1061, 467] on div "Sauvegarder Viable banks Refresh 10.99% | 674 € NAI: 0 € / Limit: >1.150 € DTI:…" at bounding box center [1090, 320] width 288 height 515
click at [1060, 461] on div "Sauvegarder Viable banks Refresh 10.99% | 674 € NAI: 0 € / Limit: >1.150 € DTI:…" at bounding box center [1090, 320] width 288 height 515
click at [1055, 498] on div "Sauvegarder Viable banks Refresh 10.99% | 674 € NAI: 0 € / Limit: >1.150 € DTI:…" at bounding box center [1090, 320] width 288 height 515
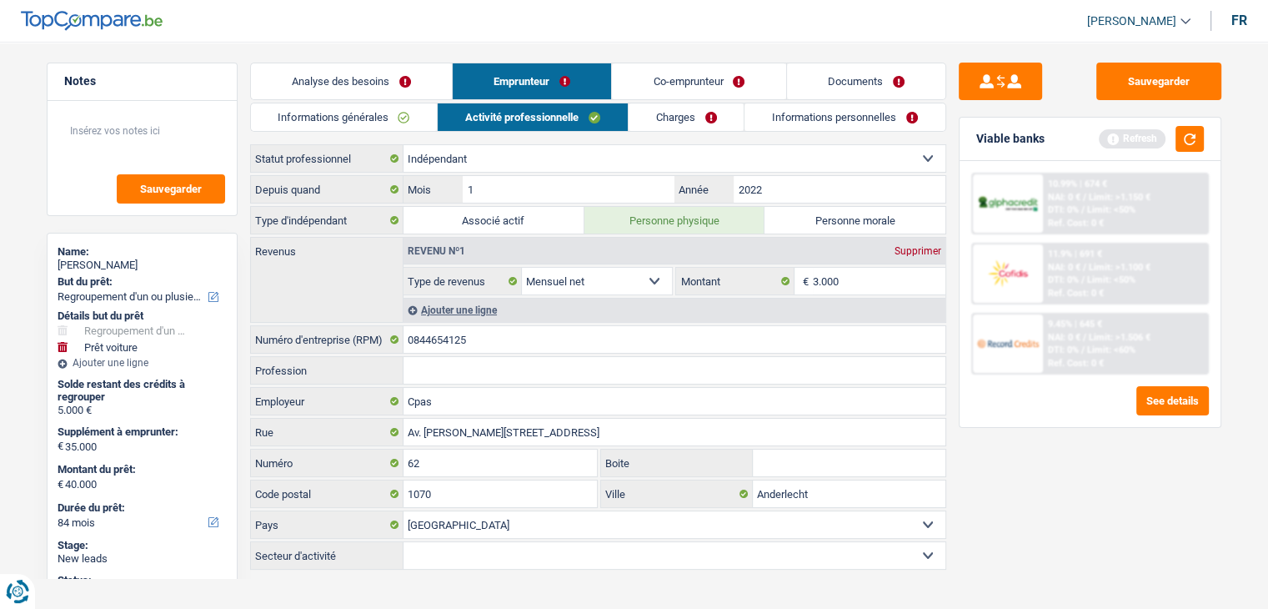
click at [430, 373] on input "Profession" at bounding box center [675, 370] width 542 height 27
click at [470, 431] on input "Av. [PERSON_NAME][STREET_ADDRESS]" at bounding box center [675, 432] width 542 height 27
click at [528, 400] on input "Cpas" at bounding box center [675, 401] width 542 height 27
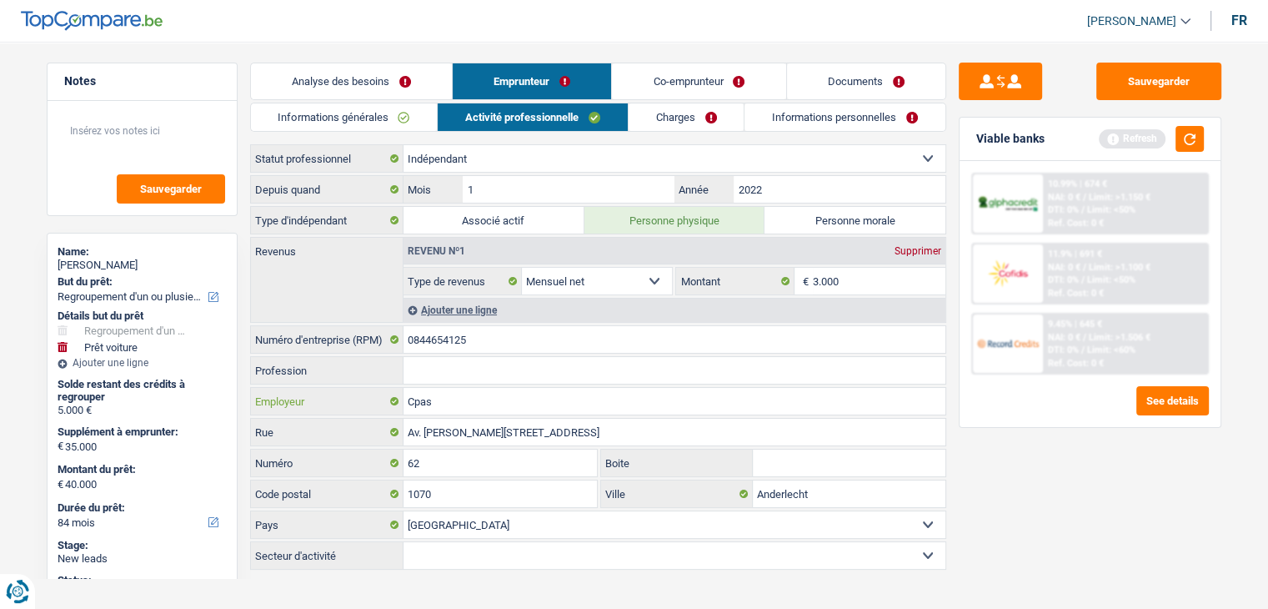
click at [528, 400] on input "Cpas" at bounding box center [675, 401] width 542 height 27
click at [548, 162] on select "Ouvrier Employé privé Employé public Invalide Indépendant Pensionné Chômeur Mut…" at bounding box center [675, 158] width 542 height 27
click at [404, 145] on select "Ouvrier Employé privé Employé public Invalide Indépendant Pensionné Chômeur Mut…" at bounding box center [675, 158] width 542 height 27
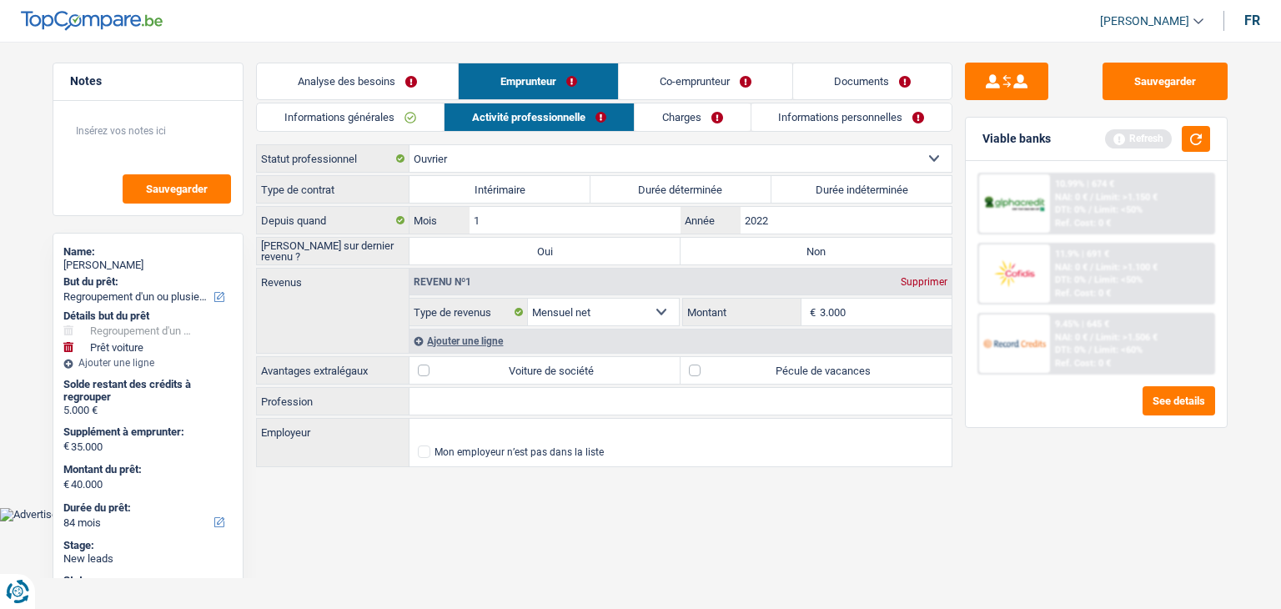
click at [784, 195] on label "Durée indéterminée" at bounding box center [861, 189] width 181 height 27
click at [784, 195] on input "Durée indéterminée" at bounding box center [861, 189] width 181 height 27
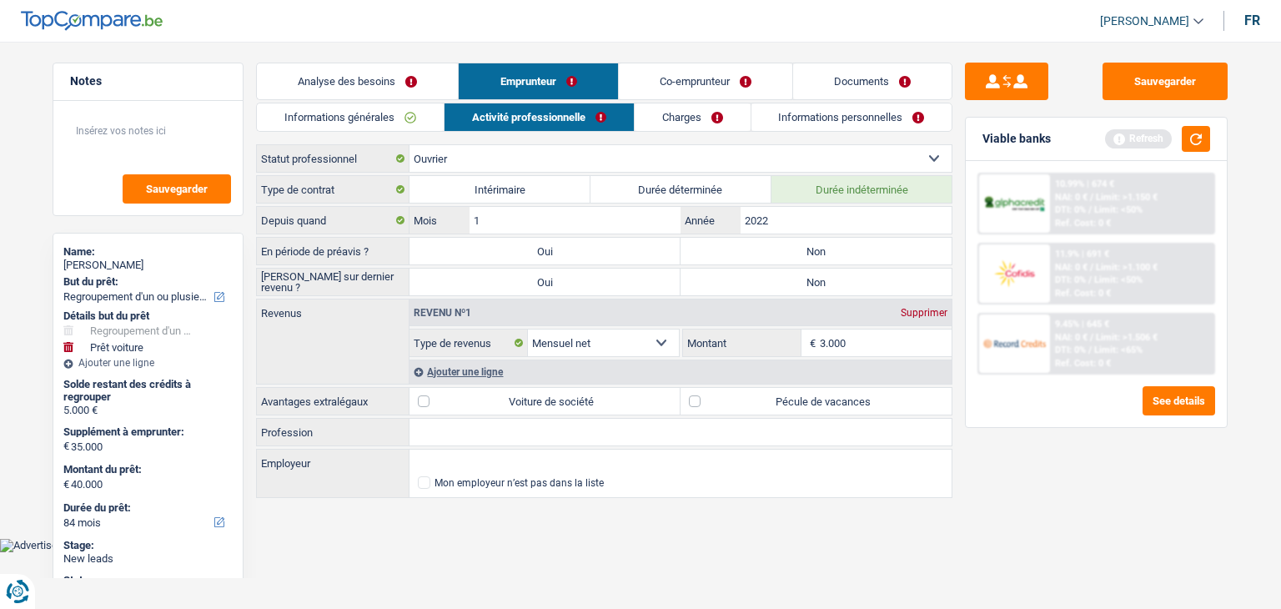
click at [507, 176] on label "Intérimaire" at bounding box center [499, 189] width 181 height 27
click at [507, 176] on input "Intérimaire" at bounding box center [499, 189] width 181 height 27
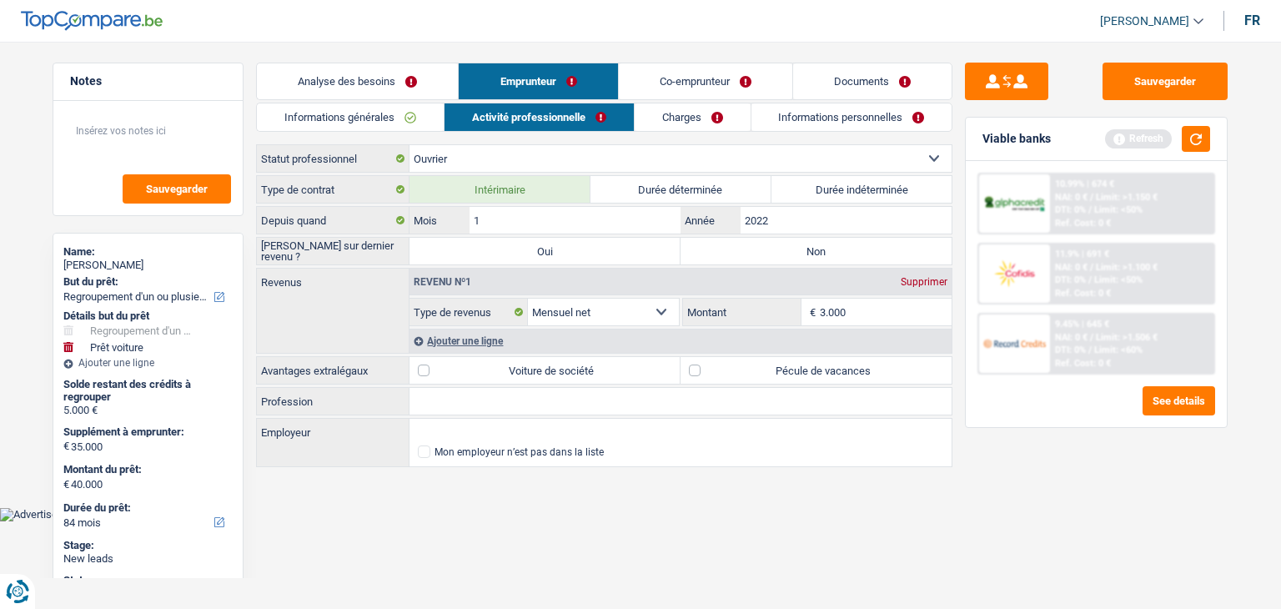
click at [628, 178] on label "Durée déterminée" at bounding box center [680, 189] width 181 height 27
click at [628, 178] on input "Durée déterminée" at bounding box center [680, 189] width 181 height 27
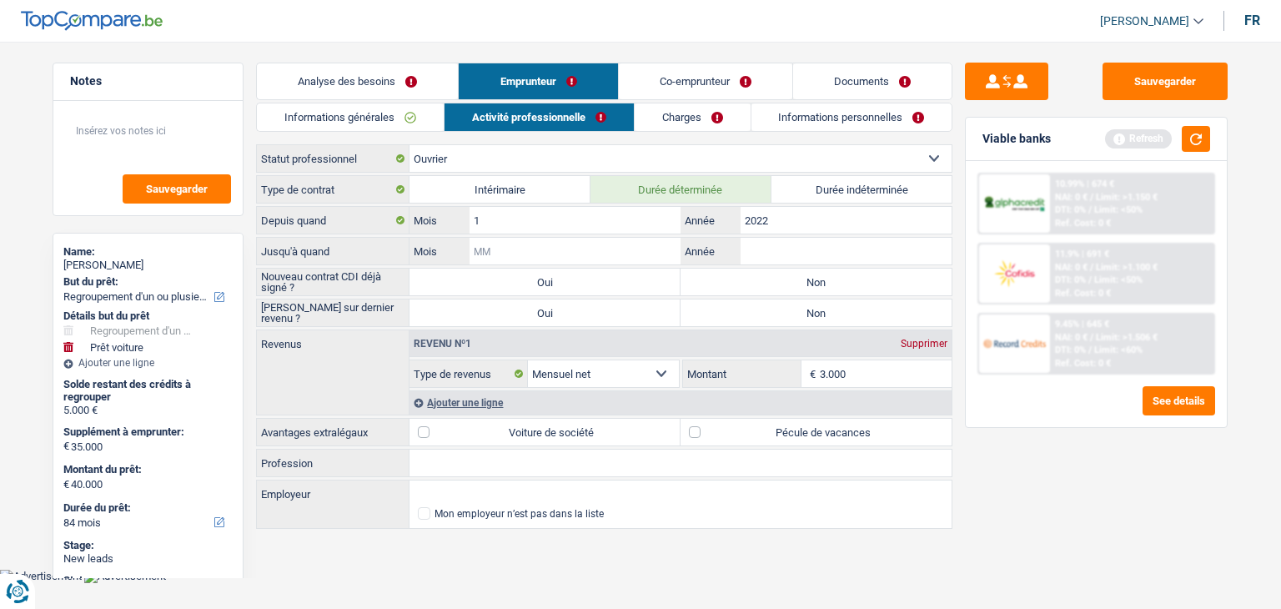
click at [539, 254] on input "Mois" at bounding box center [574, 251] width 211 height 27
click at [845, 175] on div "Type de contrat Intérimaire Durée déterminée Durée indéterminée" at bounding box center [604, 189] width 696 height 28
click at [845, 193] on label "Durée indéterminée" at bounding box center [861, 189] width 181 height 27
click at [845, 193] on input "Durée indéterminée" at bounding box center [861, 189] width 181 height 27
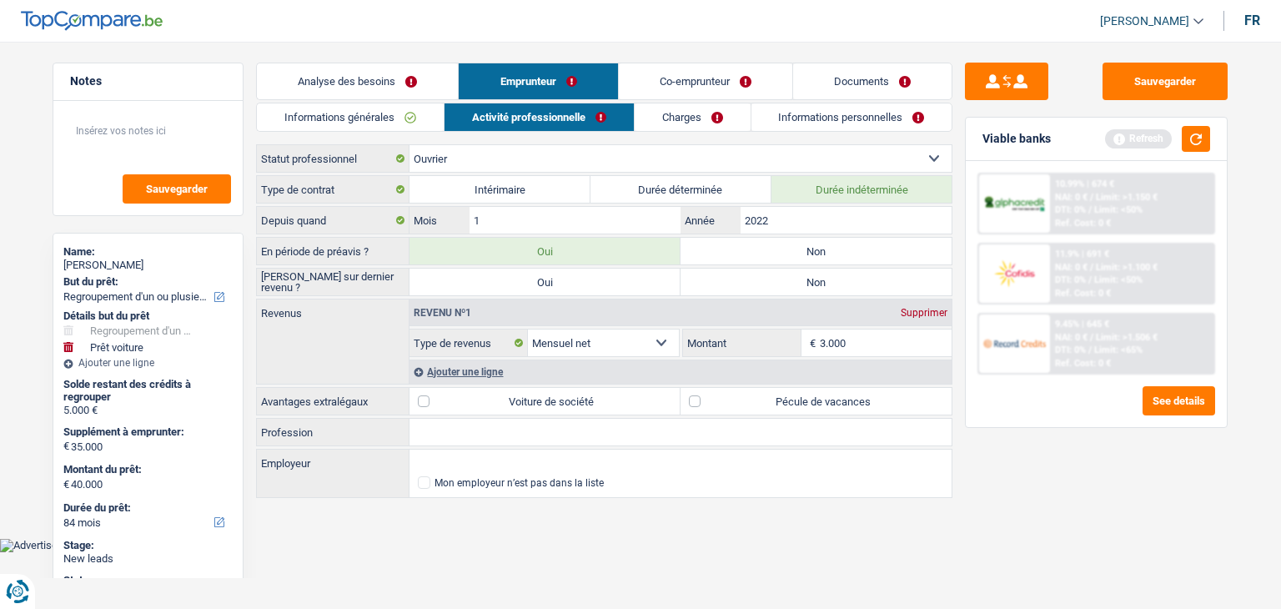
click at [541, 198] on label "Intérimaire" at bounding box center [499, 189] width 181 height 27
click at [541, 198] on input "Intérimaire" at bounding box center [499, 189] width 181 height 27
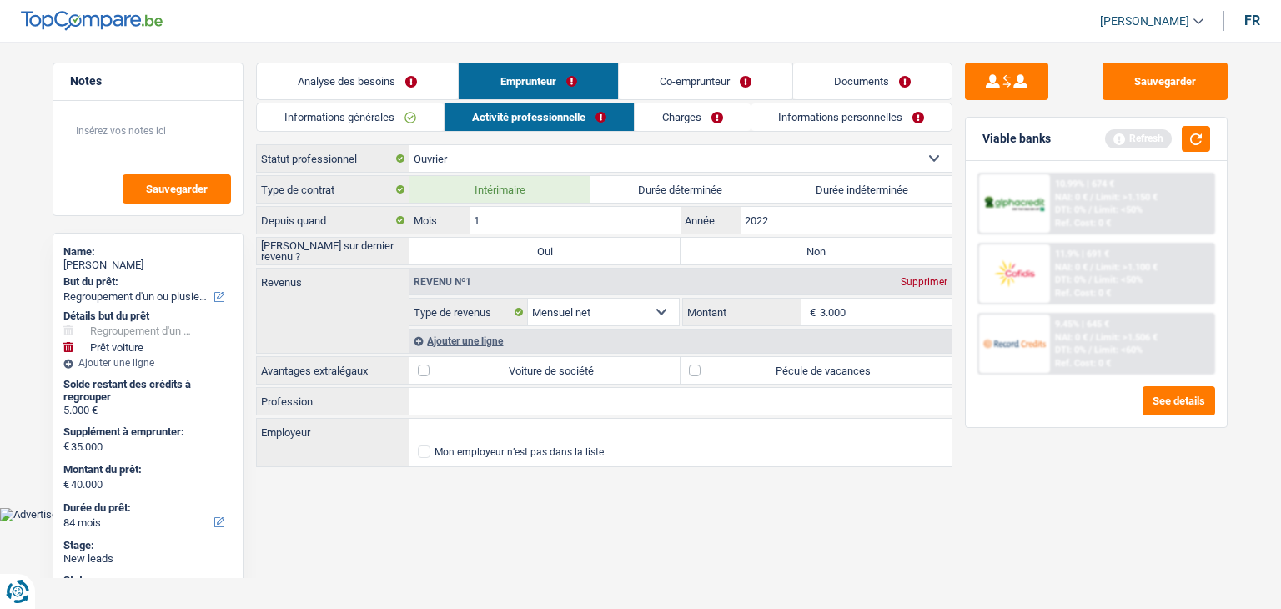
click at [863, 194] on label "Durée indéterminée" at bounding box center [861, 189] width 181 height 27
click at [863, 194] on input "Durée indéterminée" at bounding box center [861, 189] width 181 height 27
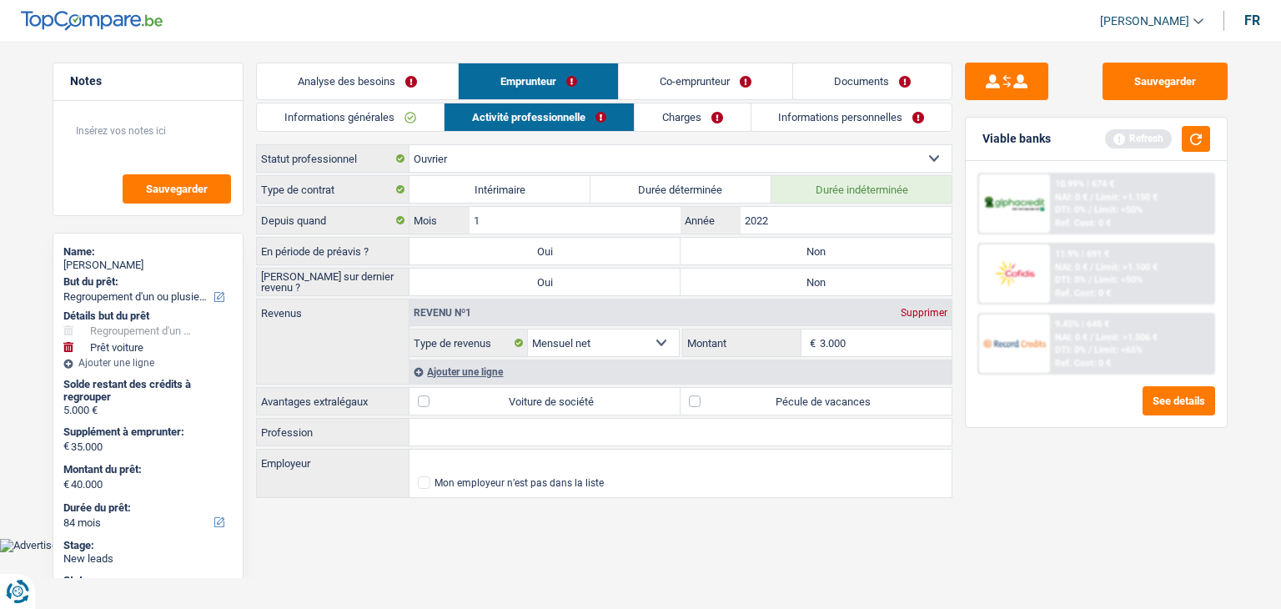
click at [707, 250] on label "Non" at bounding box center [815, 251] width 271 height 27
click at [707, 250] on input "Non" at bounding box center [815, 251] width 271 height 27
click at [597, 301] on div "Revenu nº1 Supprimer" at bounding box center [680, 312] width 542 height 27
click at [642, 291] on label "Oui" at bounding box center [544, 281] width 271 height 27
click at [642, 291] on input "Oui" at bounding box center [544, 281] width 271 height 27
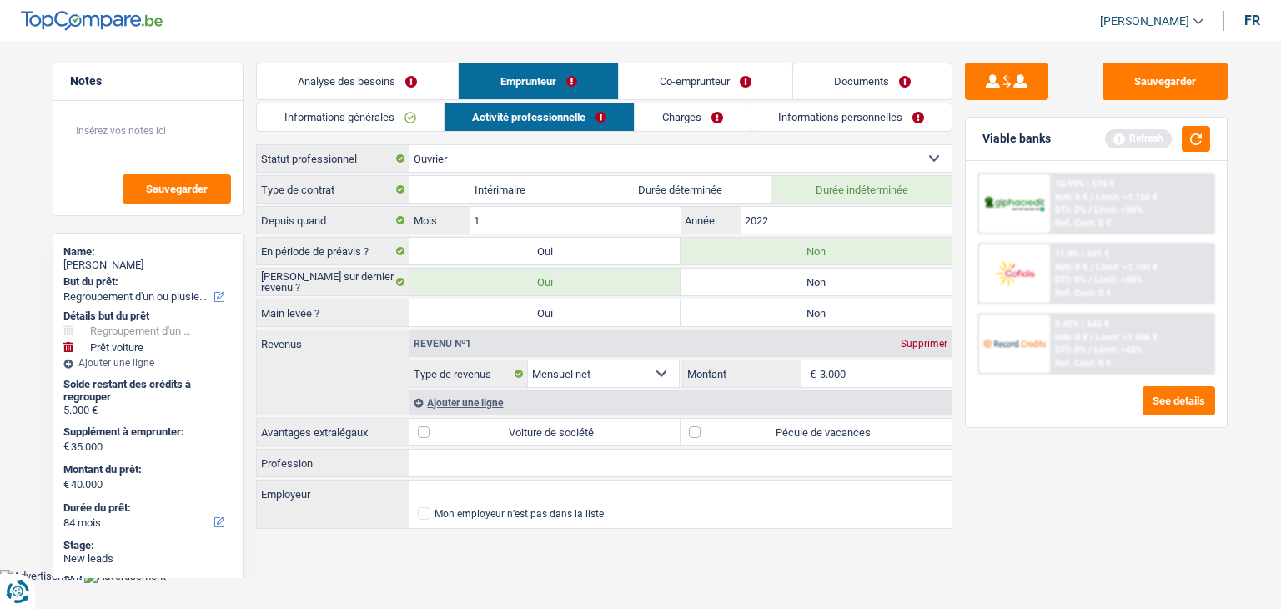
click at [654, 311] on label "Oui" at bounding box center [544, 312] width 271 height 27
click at [654, 311] on input "Oui" at bounding box center [544, 312] width 271 height 27
click at [1146, 475] on div "Sauvegarder Viable banks Refresh 10.99% | 674 € NAI: 0 € / Limit: >1.150 € DTI:…" at bounding box center [1096, 320] width 288 height 515
click at [679, 48] on main "Notes Sauvegarder Name: [PERSON_NAME] But du prêt: Confort maison: meubles, tex…" at bounding box center [640, 297] width 1281 height 544
click at [686, 112] on link "Charges" at bounding box center [692, 117] width 116 height 28
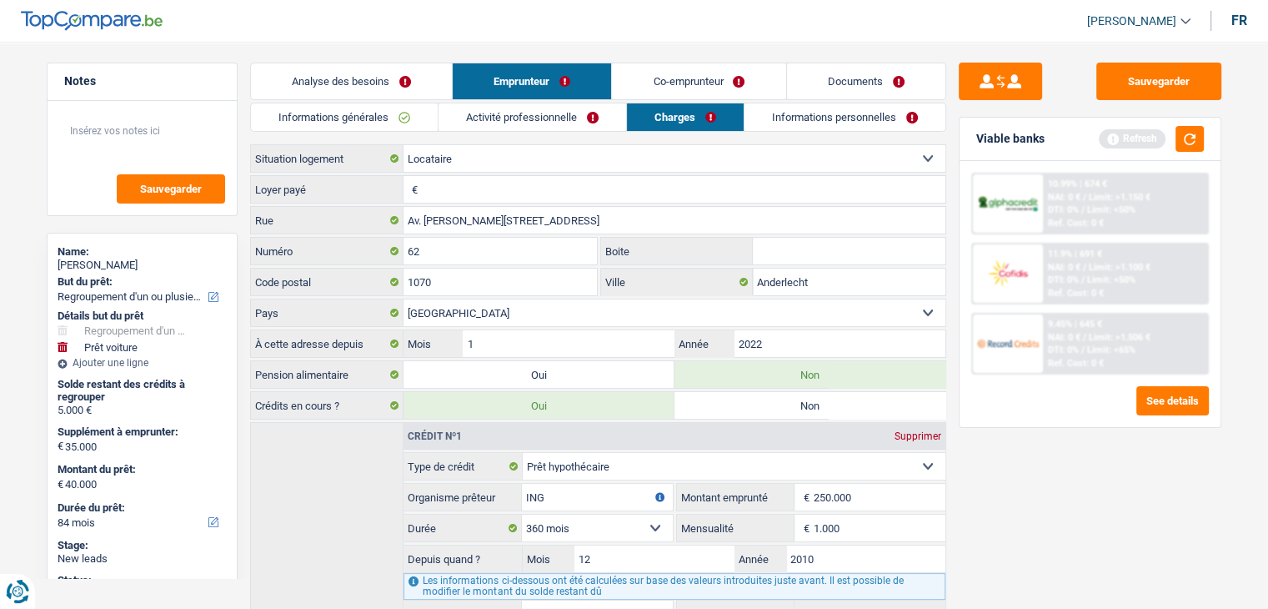
click at [570, 125] on link "Activité professionnelle" at bounding box center [533, 117] width 188 height 28
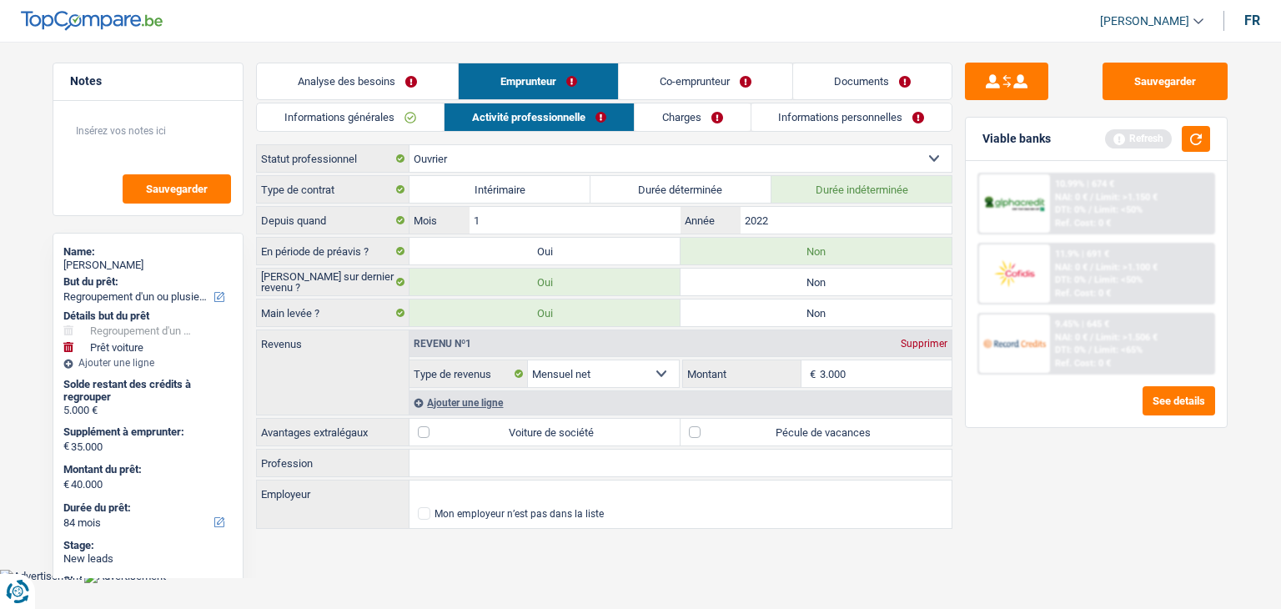
click at [986, 498] on div "Sauvegarder Viable banks Refresh 10.99% | 674 € NAI: 0 € / Limit: >1.150 € DTI:…" at bounding box center [1096, 320] width 288 height 515
drag, startPoint x: 990, startPoint y: 518, endPoint x: 990, endPoint y: 544, distance: 26.7
click at [990, 544] on div "Sauvegarder Viable banks Refresh 10.99% | 674 € NAI: 0 € / Limit: >1.150 € DTI:…" at bounding box center [1096, 320] width 288 height 515
click at [1004, 508] on div "Sauvegarder Viable banks Refresh 10.99% | 674 € NAI: 0 € / Limit: >1.150 € DTI:…" at bounding box center [1096, 320] width 288 height 515
click at [1014, 482] on div "Sauvegarder Viable banks Refresh 10.99% | 674 € NAI: 0 € / Limit: >1.150 € DTI:…" at bounding box center [1096, 320] width 288 height 515
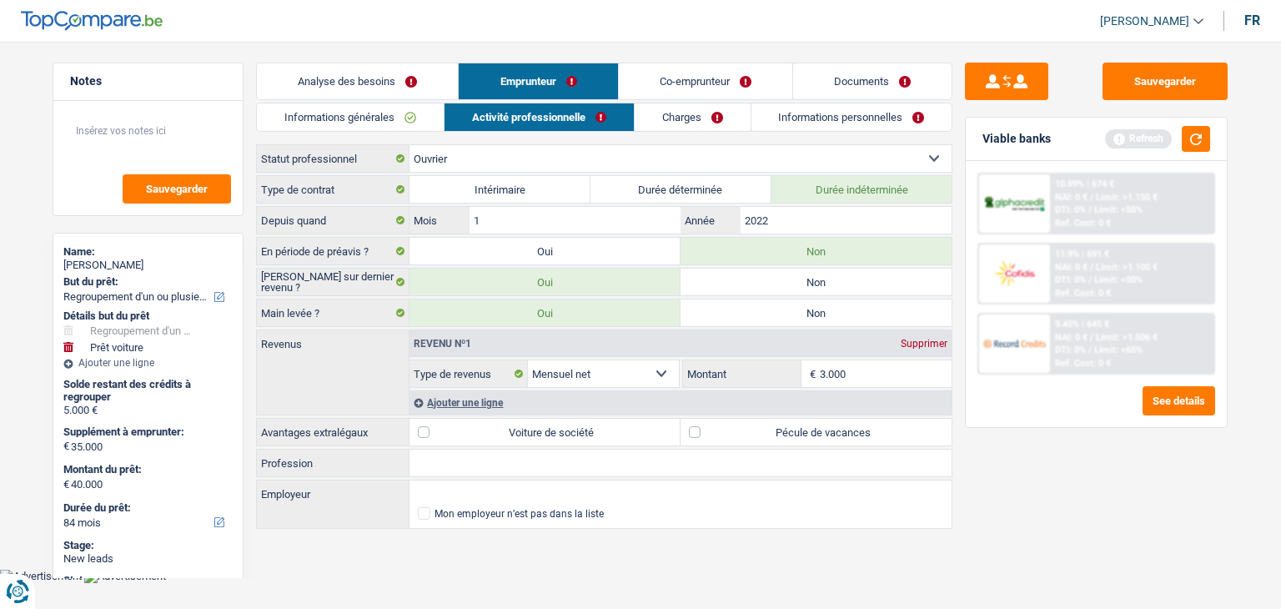
click at [784, 283] on label "Non" at bounding box center [815, 281] width 271 height 27
click at [784, 283] on input "Non" at bounding box center [815, 281] width 271 height 27
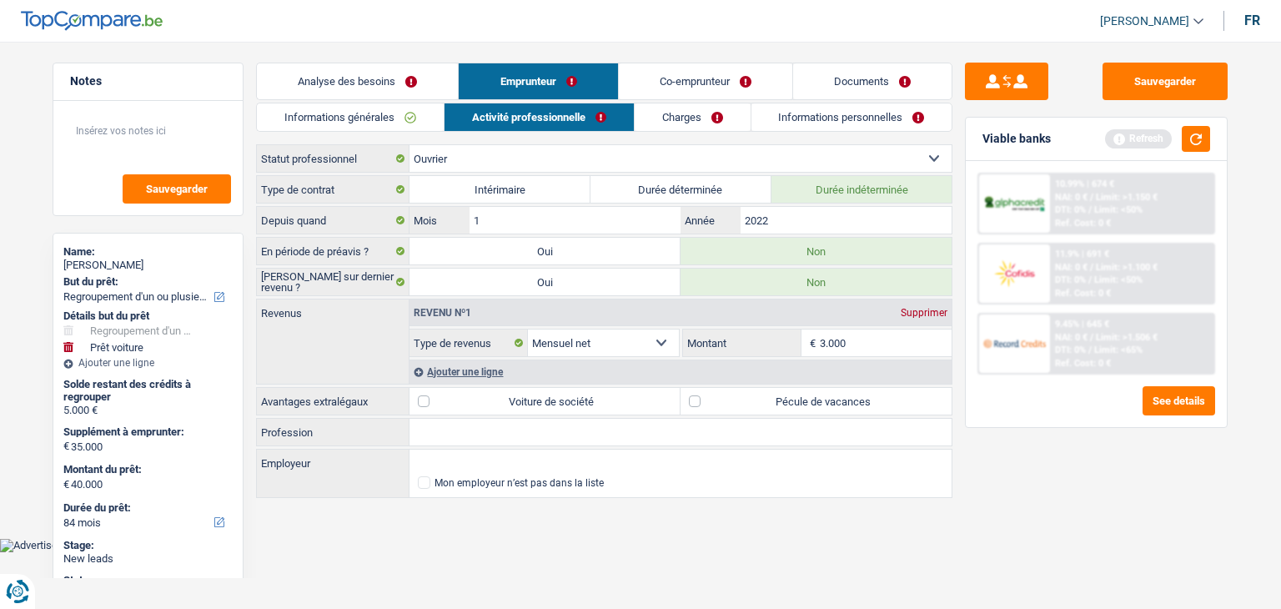
click at [1007, 455] on div "Sauvegarder Viable banks Refresh 10.99% | 674 € NAI: 0 € / Limit: >1.150 € DTI:…" at bounding box center [1096, 320] width 288 height 515
click at [845, 343] on input "3.000" at bounding box center [886, 342] width 133 height 27
click at [473, 371] on div "Ajouter une ligne" at bounding box center [680, 371] width 542 height 24
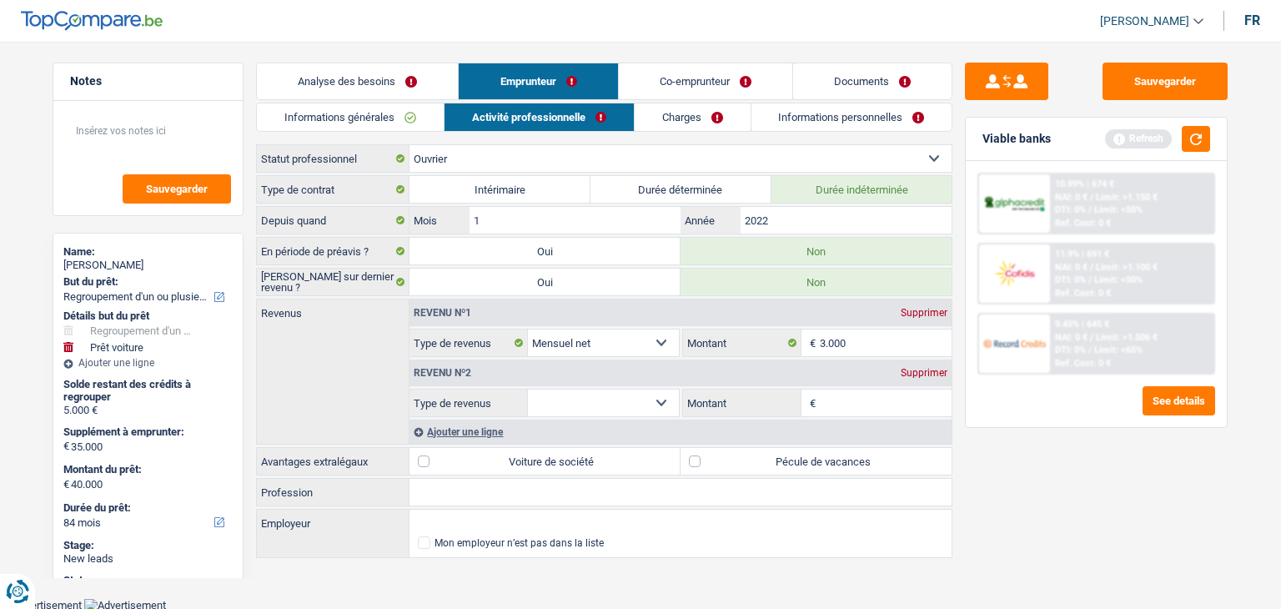
click at [638, 401] on select "Allocation d'handicap Allocations chômage Allocations familiales Chèques repas …" at bounding box center [603, 402] width 151 height 27
click at [528, 389] on select "Allocation d'handicap Allocations chômage Allocations familiales Chèques repas …" at bounding box center [603, 402] width 151 height 27
click at [839, 410] on input "Montant par jour" at bounding box center [886, 402] width 133 height 27
click at [480, 428] on div "Ajouter une ligne" at bounding box center [680, 431] width 542 height 24
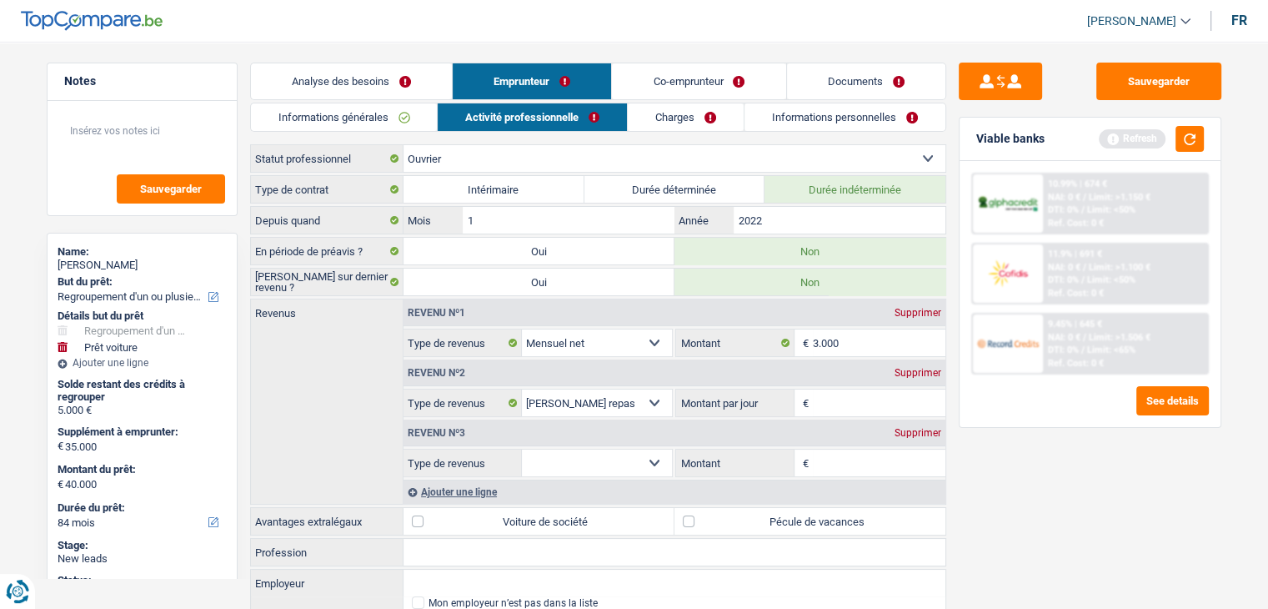
click at [637, 474] on div "Revenu nº1 Supprimer Allocation d'handicap Allocations chômage Allocations fami…" at bounding box center [674, 401] width 543 height 204
click at [617, 465] on select "Allocation d'handicap Allocations chômage Allocations familiales Chèques repas …" at bounding box center [597, 462] width 151 height 27
click at [743, 148] on select "Ouvrier Employé privé Employé public Invalide Indépendant Pensionné Chômeur Mut…" at bounding box center [675, 158] width 542 height 27
click at [1086, 481] on div "Sauvegarder Viable banks Refresh 10.99% | 674 € NAI: 0 € / Limit: >1.150 € DTI:…" at bounding box center [1090, 320] width 288 height 515
click at [657, 462] on select "Allocation d'handicap Allocations chômage Allocations familiales Chèques repas …" at bounding box center [597, 462] width 151 height 27
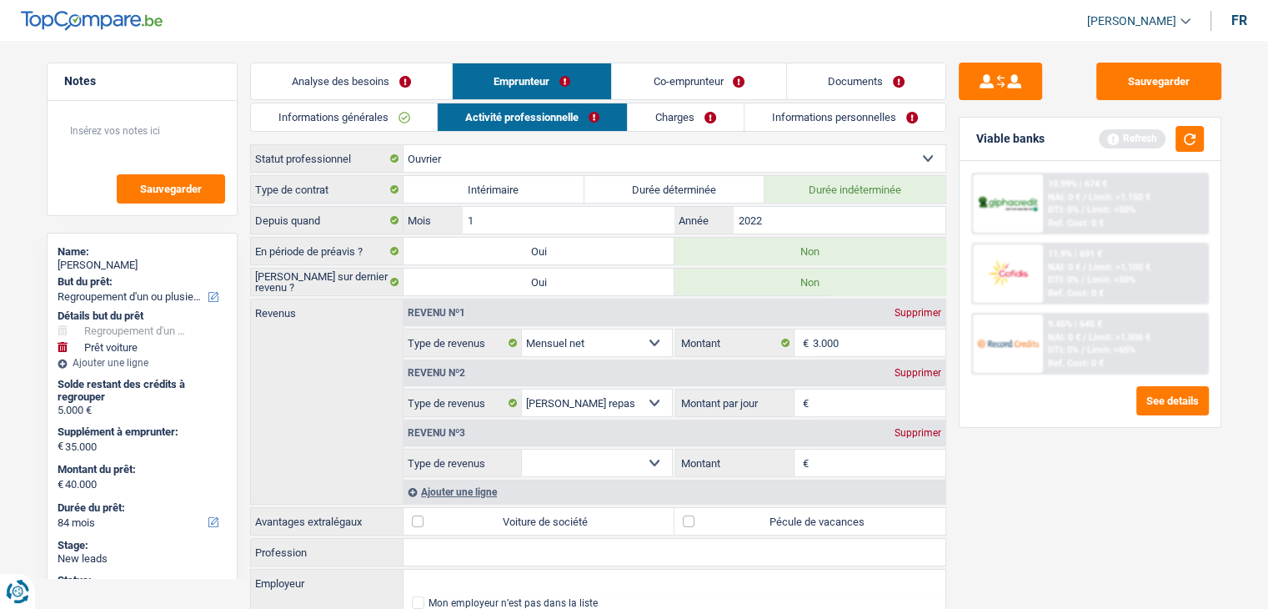
click at [984, 473] on div "Sauvegarder Viable banks Refresh 10.99% | 674 € NAI: 0 € / Limit: >1.150 € DTI:…" at bounding box center [1090, 320] width 288 height 515
click at [568, 151] on select "Ouvrier Employé privé Employé public Invalide Indépendant Pensionné Chômeur Mut…" at bounding box center [675, 158] width 542 height 27
click at [404, 145] on select "Ouvrier Employé privé Employé public Invalide Indépendant Pensionné Chômeur Mut…" at bounding box center [675, 158] width 542 height 27
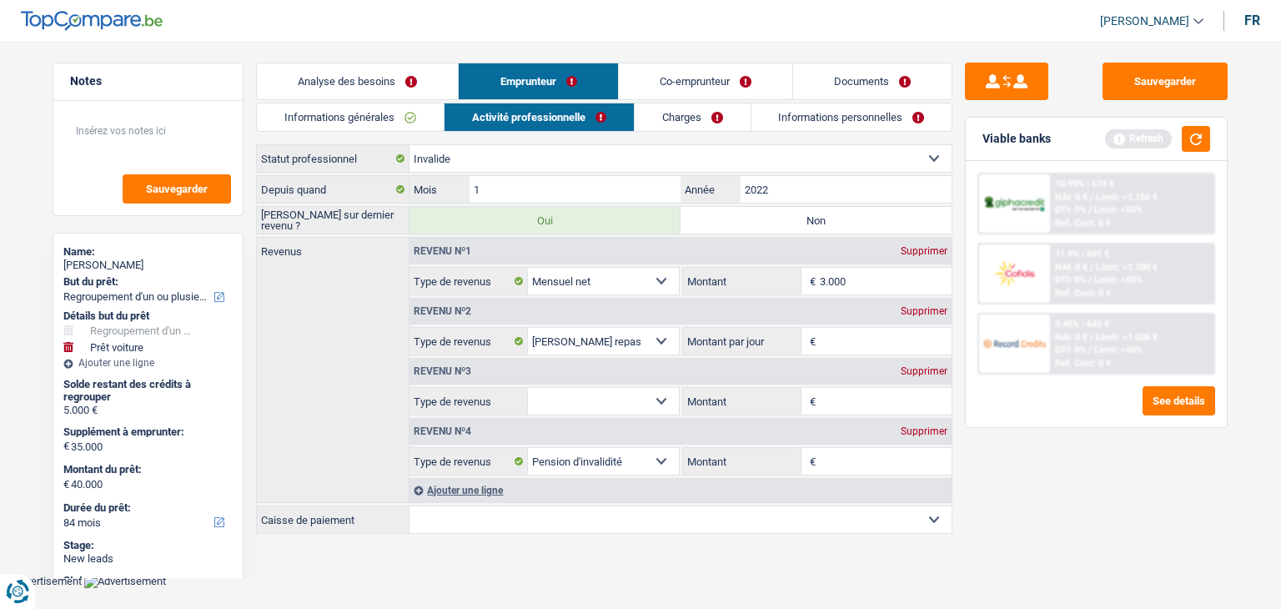
click at [765, 221] on label "Non" at bounding box center [815, 220] width 271 height 27
click at [765, 221] on input "Non" at bounding box center [815, 220] width 271 height 27
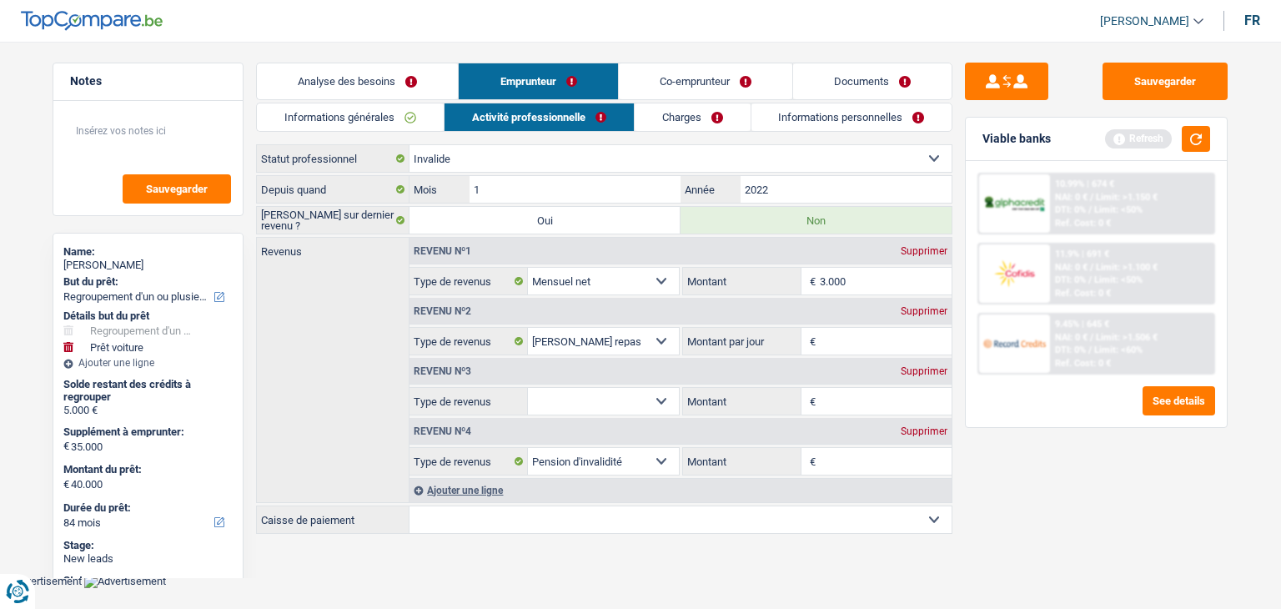
click at [590, 158] on select "Ouvrier Employé privé Employé public Invalide Indépendant Pensionné Chômeur Mut…" at bounding box center [680, 158] width 542 height 27
click at [409, 145] on select "Ouvrier Employé privé Employé public Invalide Indépendant Pensionné Chômeur Mut…" at bounding box center [680, 158] width 542 height 27
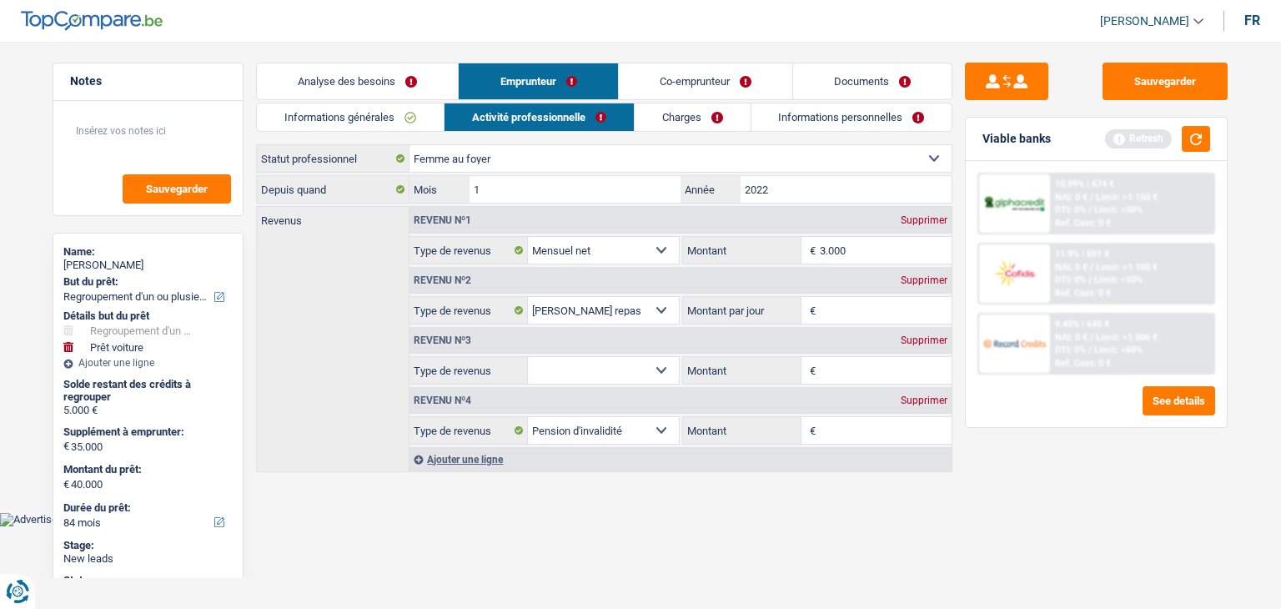
click at [639, 253] on select "Allocation d'handicap Allocations chômage Allocations familiales Chèques repas …" at bounding box center [603, 250] width 151 height 27
click at [528, 237] on select "Allocation d'handicap Allocations chômage Allocations familiales Chèques repas …" at bounding box center [603, 250] width 151 height 27
click at [673, 158] on select "Ouvrier Employé privé Employé public Invalide Indépendant Pensionné Chômeur Mut…" at bounding box center [680, 158] width 542 height 27
click at [881, 50] on main "Notes Sauvegarder Name: [PERSON_NAME] But du prêt: Confort maison: meubles, tex…" at bounding box center [640, 268] width 1281 height 487
click at [675, 160] on select "Ouvrier Employé privé Employé public Invalide Indépendant Pensionné Chômeur Mut…" at bounding box center [680, 158] width 542 height 27
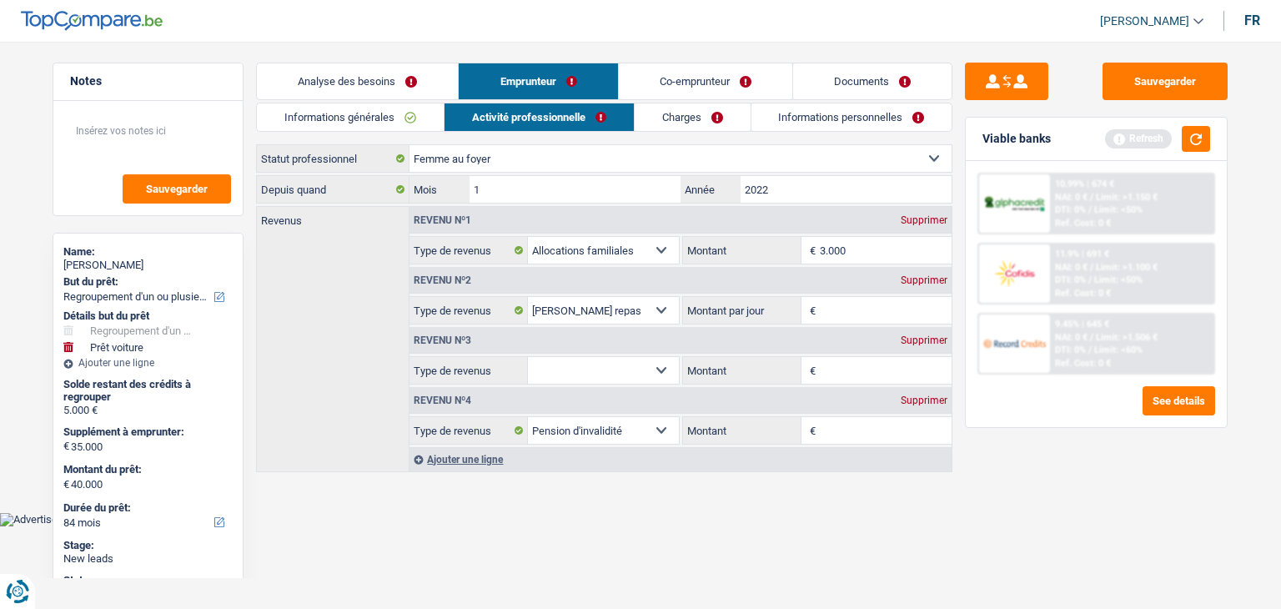
click at [675, 160] on select "Ouvrier Employé privé Employé public Invalide Indépendant Pensionné Chômeur Mut…" at bounding box center [680, 158] width 542 height 27
click at [674, 121] on link "Charges" at bounding box center [692, 117] width 116 height 28
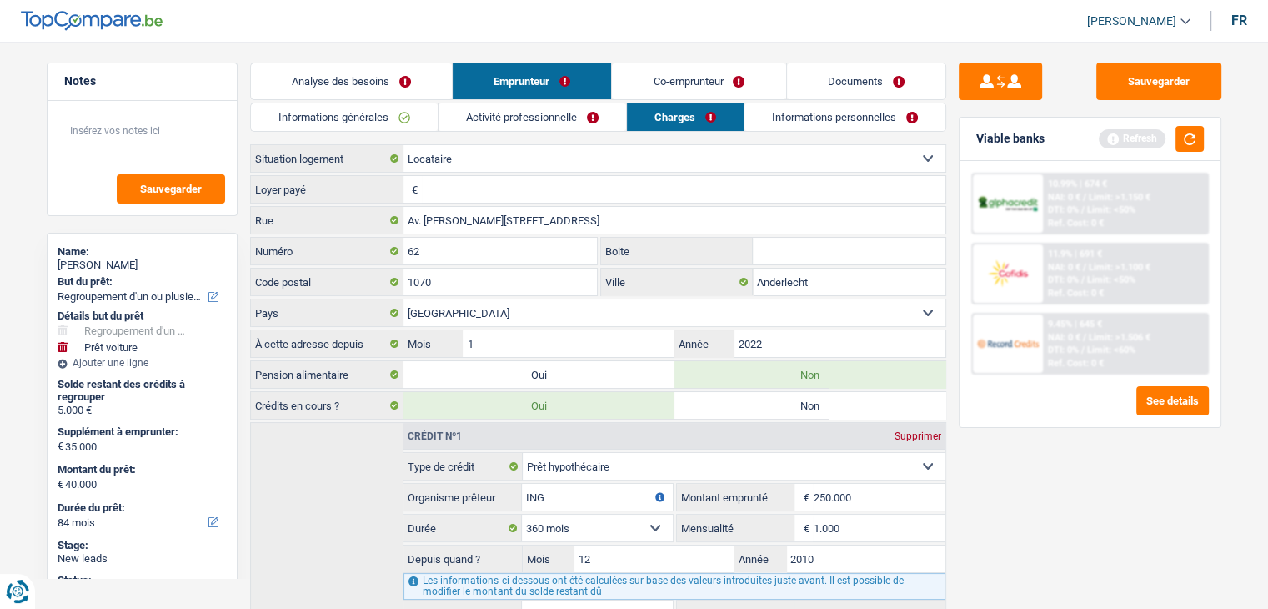
click at [464, 199] on input "Loyer payé" at bounding box center [684, 189] width 524 height 27
click at [410, 83] on link "Analyse des besoins" at bounding box center [351, 81] width 201 height 36
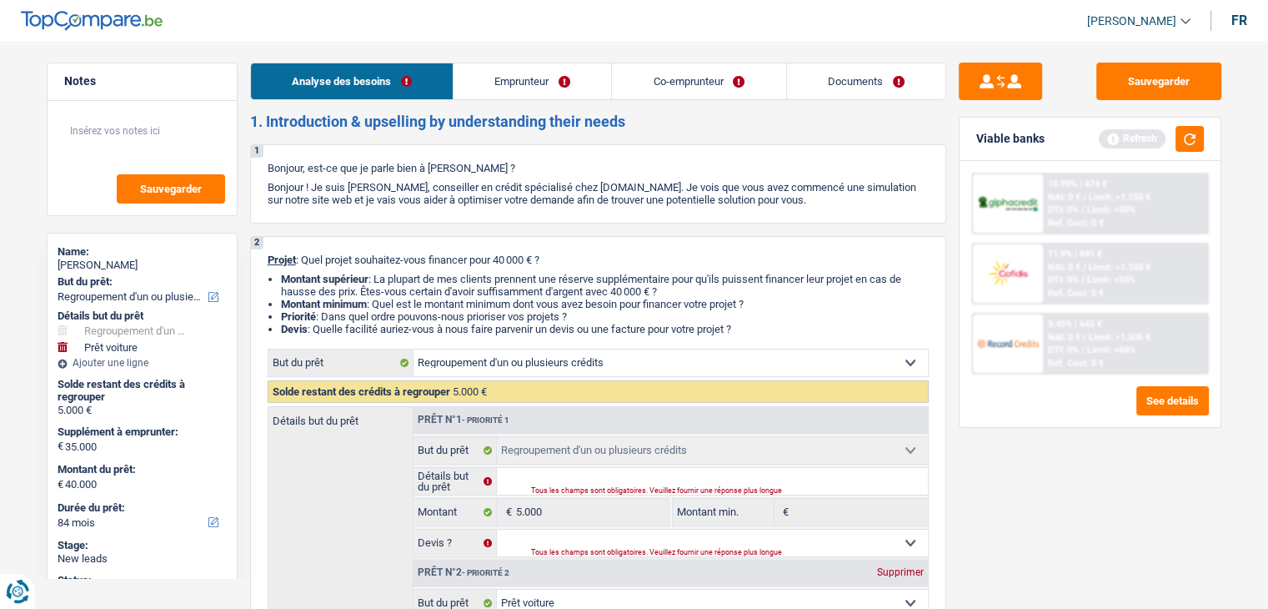
click at [549, 91] on link "Emprunteur" at bounding box center [533, 81] width 158 height 36
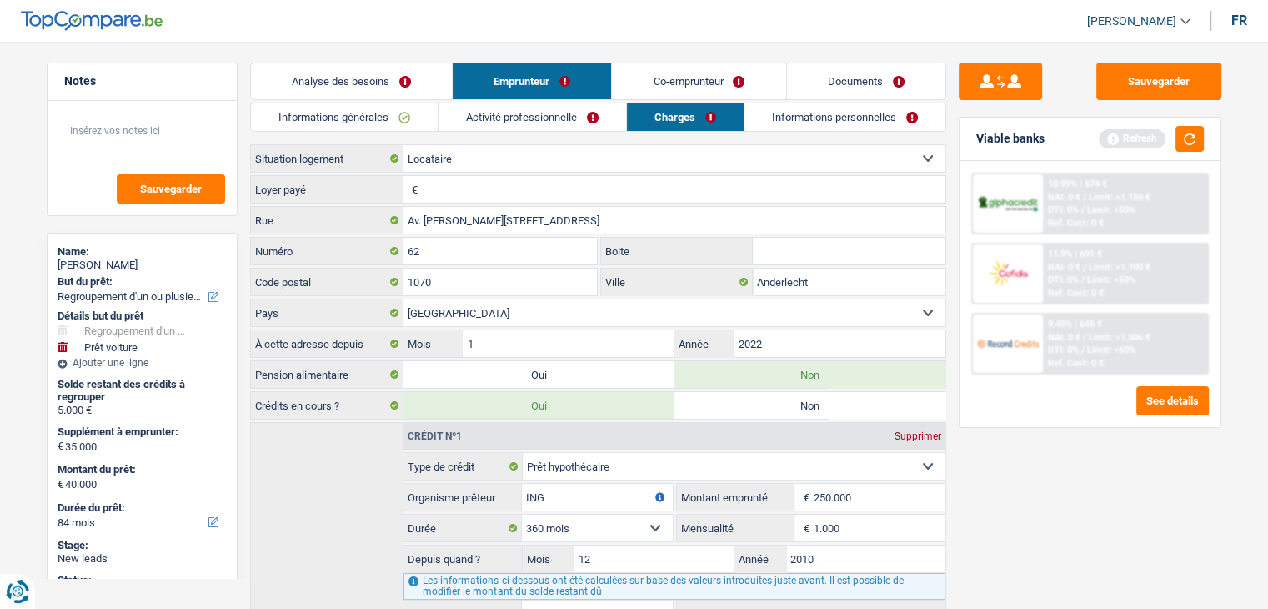
click at [349, 113] on link "Informations générales" at bounding box center [344, 117] width 187 height 28
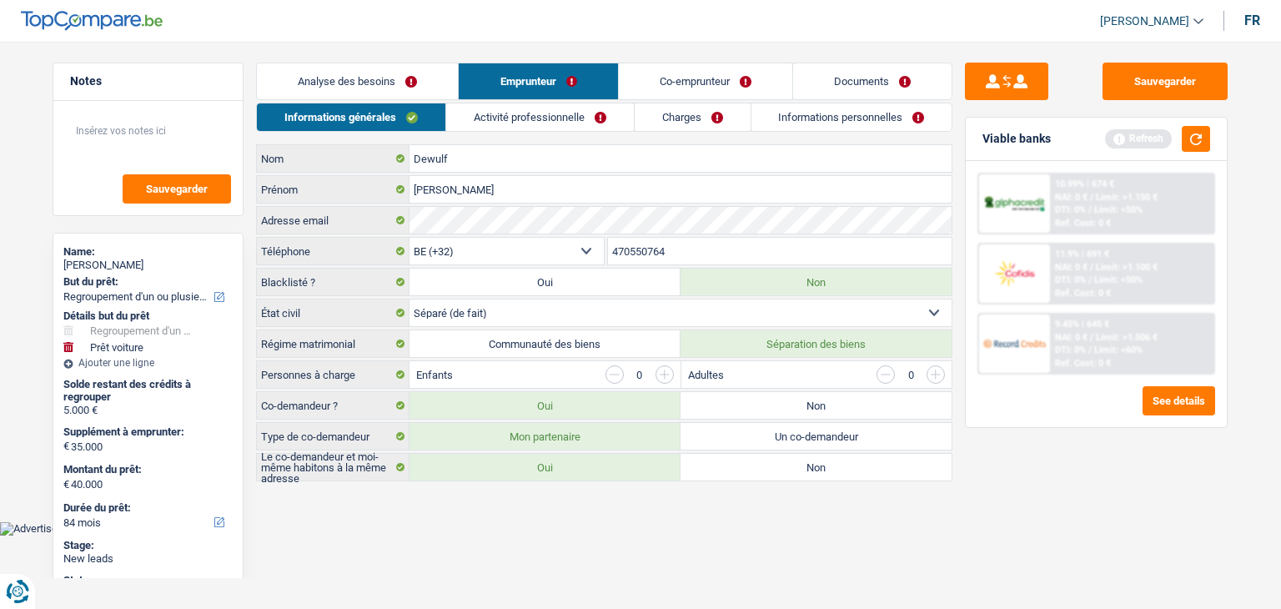
click at [740, 404] on label "Non" at bounding box center [815, 405] width 271 height 27
click at [740, 404] on input "Non" at bounding box center [815, 405] width 271 height 27
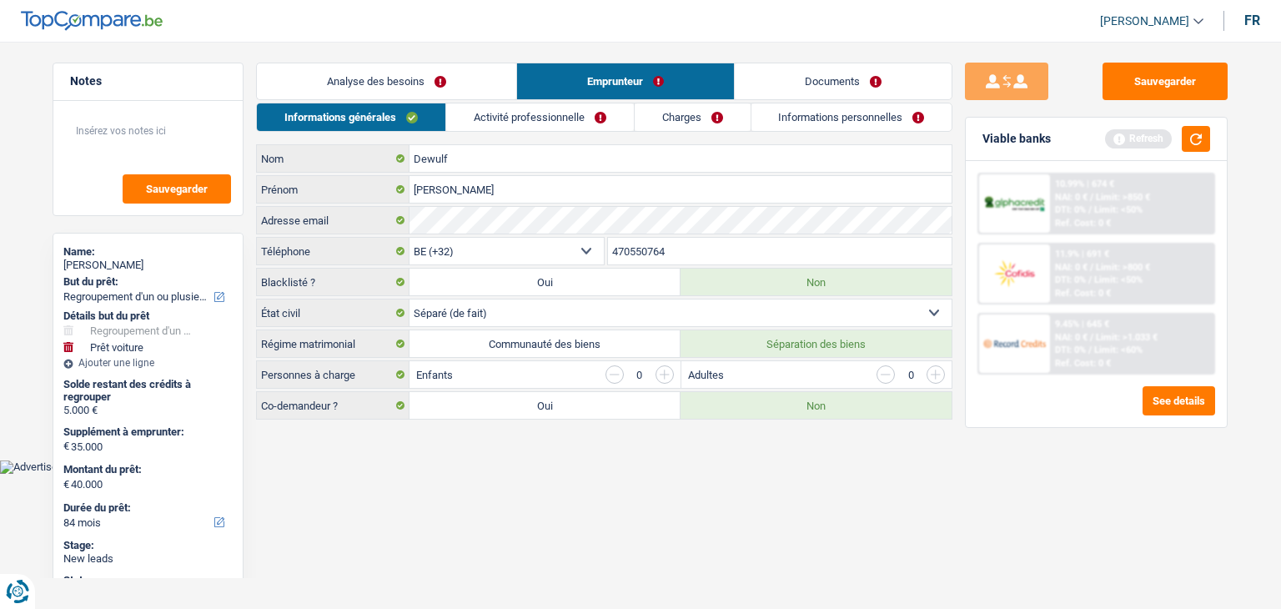
click at [665, 108] on link "Charges" at bounding box center [692, 117] width 116 height 28
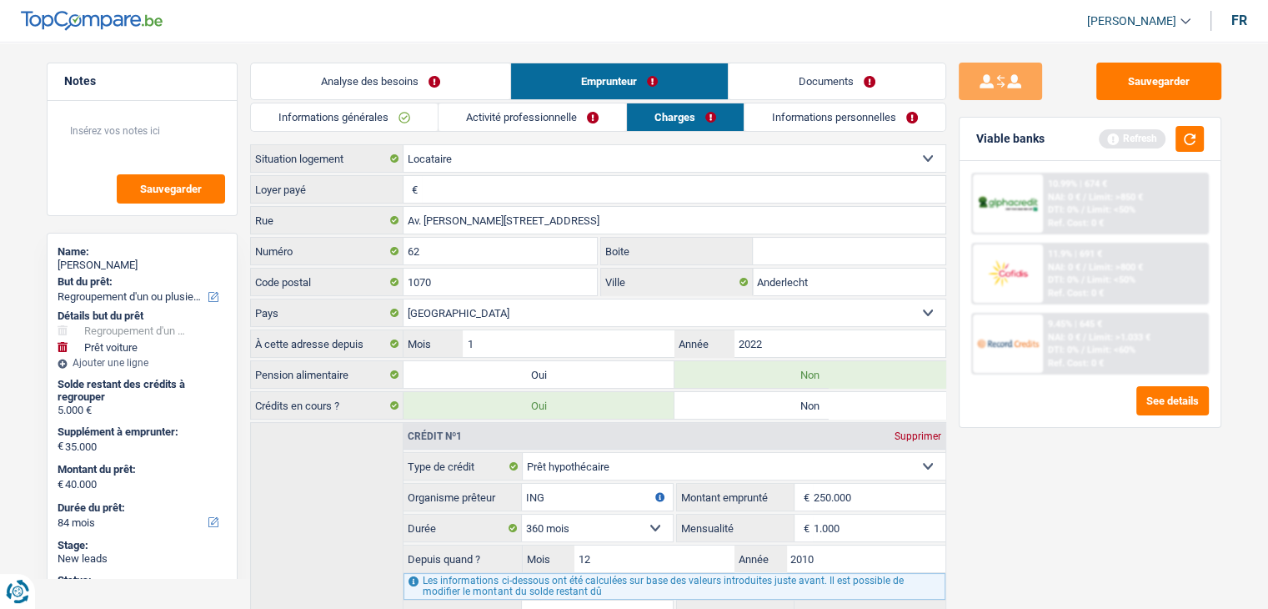
click at [534, 198] on input "Loyer payé" at bounding box center [684, 189] width 524 height 27
click at [529, 217] on input "Av. [PERSON_NAME][STREET_ADDRESS]" at bounding box center [675, 220] width 542 height 27
click at [513, 241] on input "62" at bounding box center [501, 251] width 194 height 27
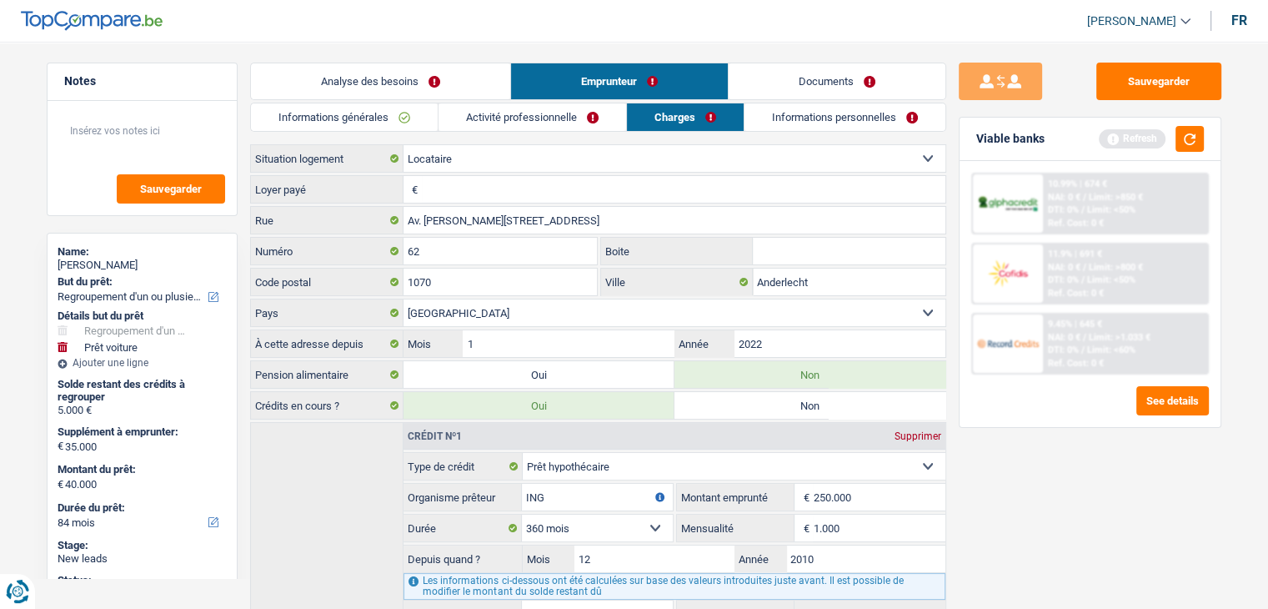
click at [790, 248] on input "Boite" at bounding box center [849, 251] width 193 height 27
click at [622, 364] on label "Oui" at bounding box center [539, 374] width 271 height 27
click at [622, 364] on input "Oui" at bounding box center [539, 374] width 271 height 27
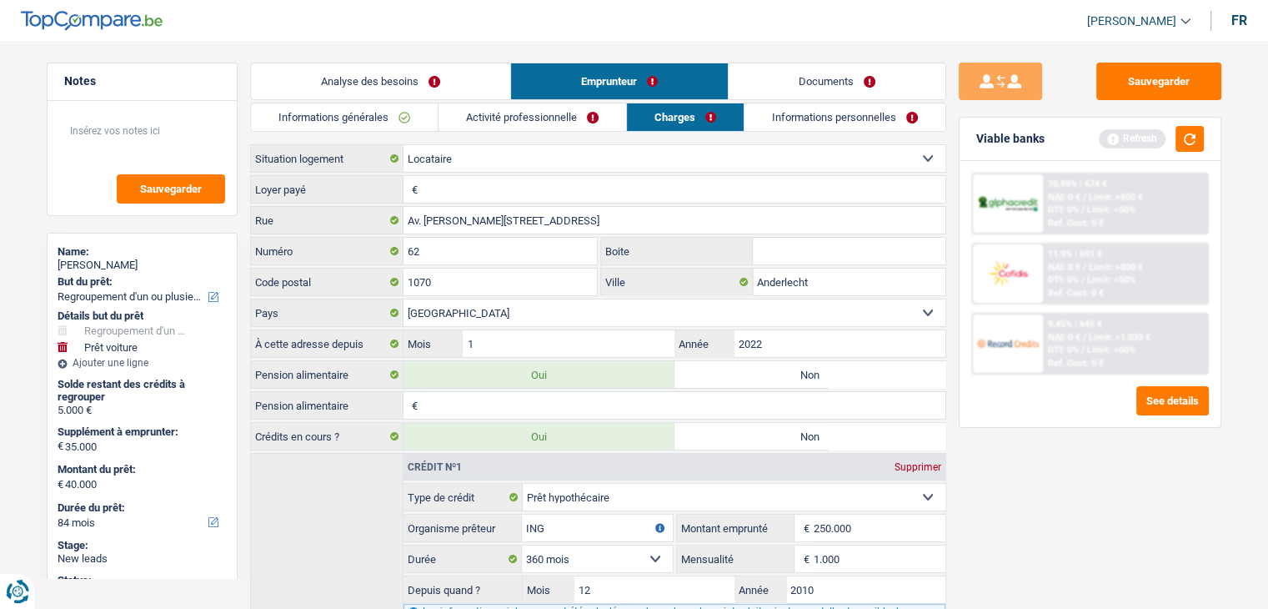
click at [534, 113] on link "Activité professionnelle" at bounding box center [533, 117] width 188 height 28
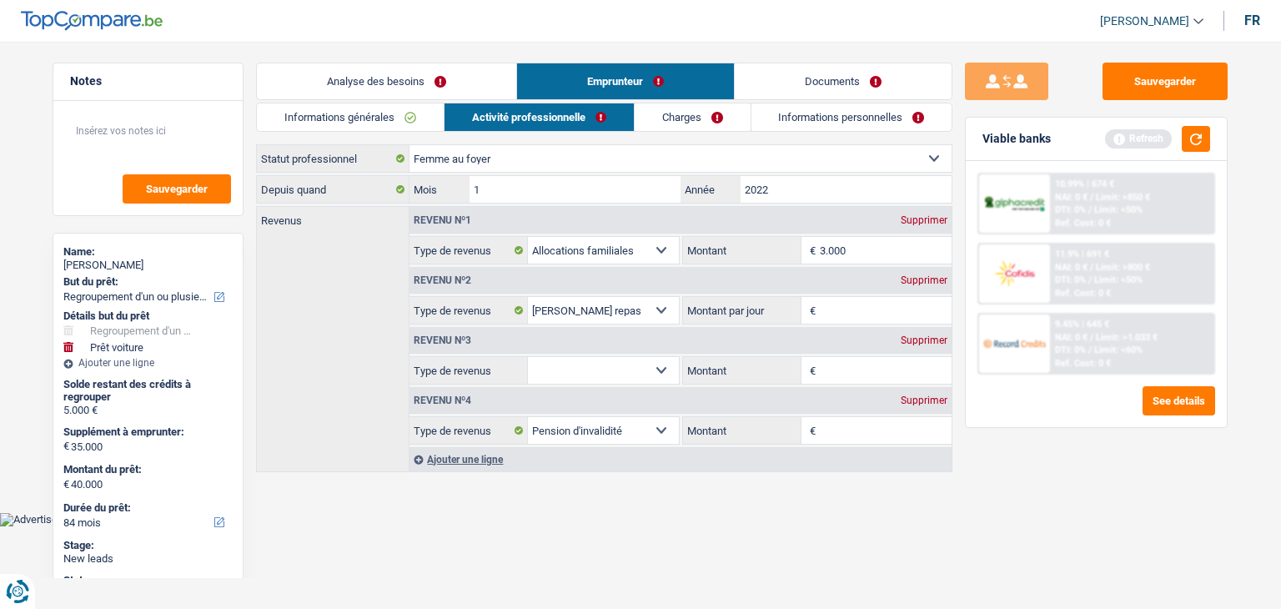
click at [434, 216] on div "Revenu nº1" at bounding box center [442, 220] width 66 height 10
click at [708, 103] on li "Charges" at bounding box center [692, 117] width 117 height 29
click at [711, 123] on link "Charges" at bounding box center [692, 117] width 116 height 28
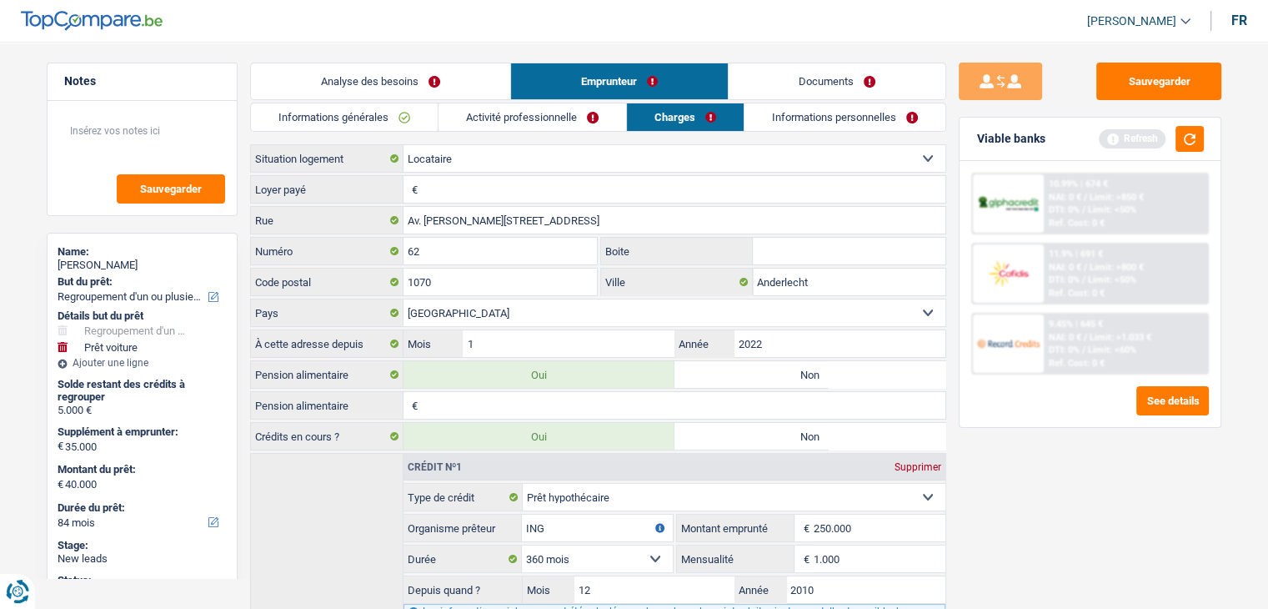
click at [789, 364] on label "Non" at bounding box center [809, 374] width 271 height 27
click at [789, 364] on input "Non" at bounding box center [809, 374] width 271 height 27
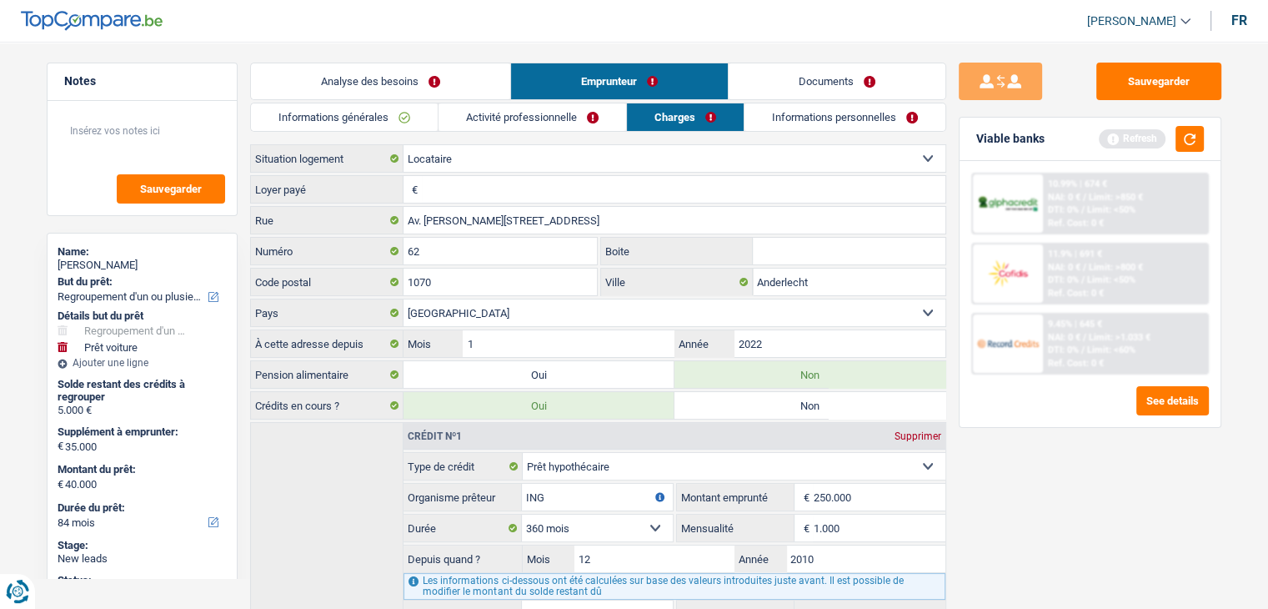
click at [802, 118] on link "Informations personnelles" at bounding box center [845, 117] width 201 height 28
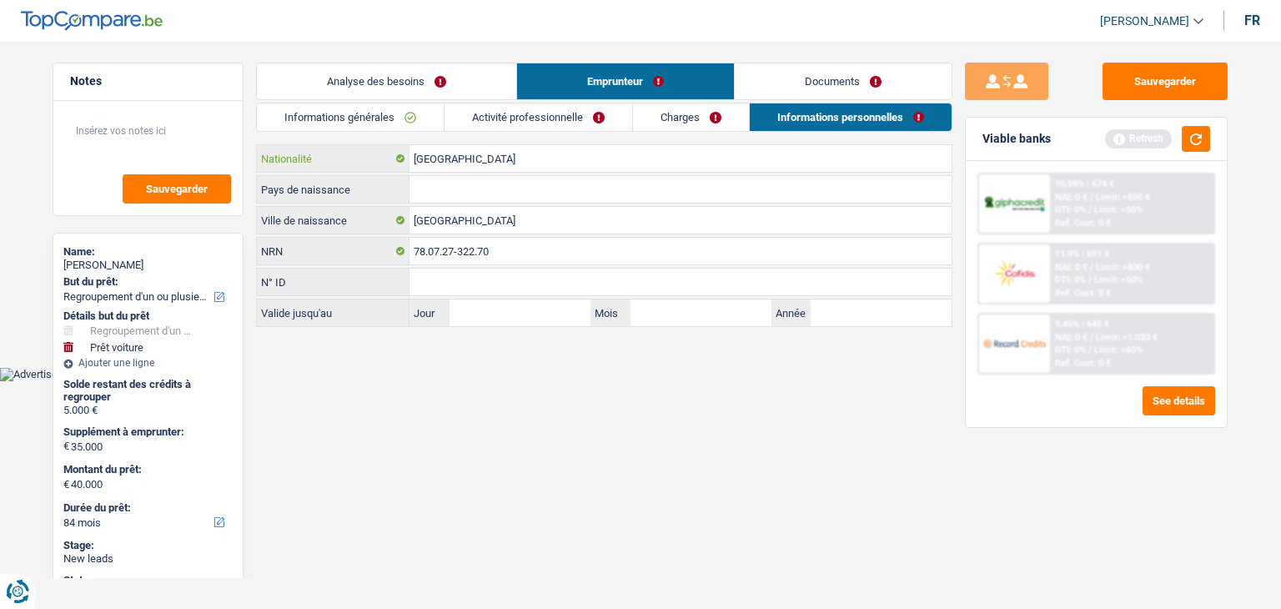
click at [454, 156] on input "[GEOGRAPHIC_DATA]" at bounding box center [680, 158] width 542 height 27
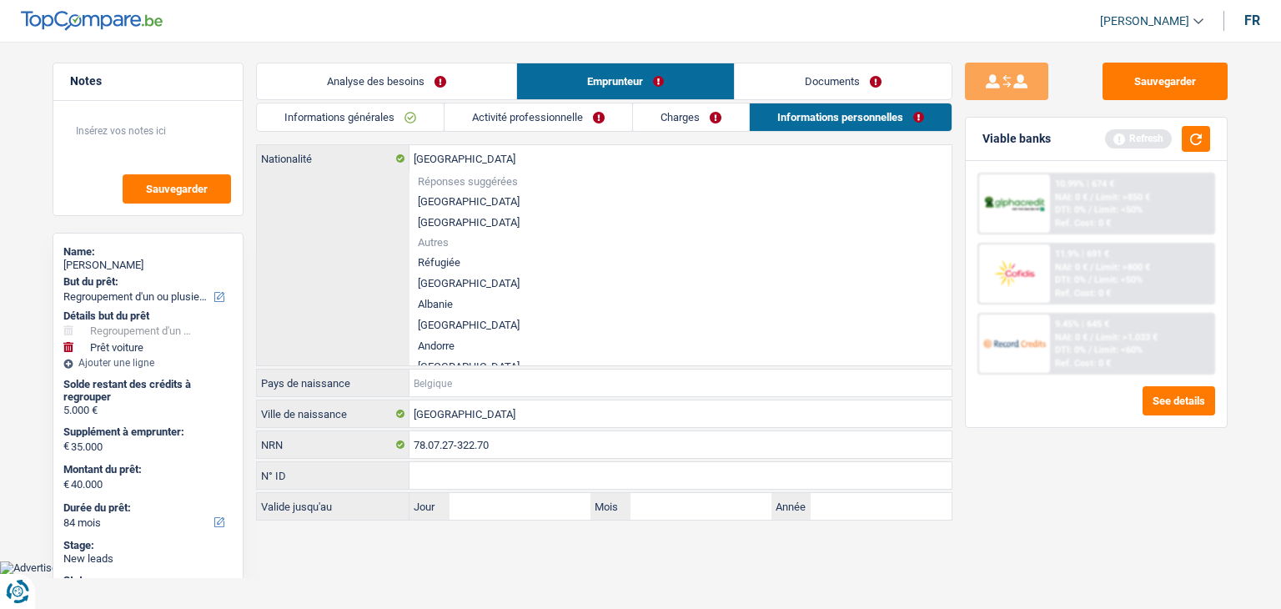
click at [436, 376] on input "Pays de naissance" at bounding box center [680, 382] width 542 height 27
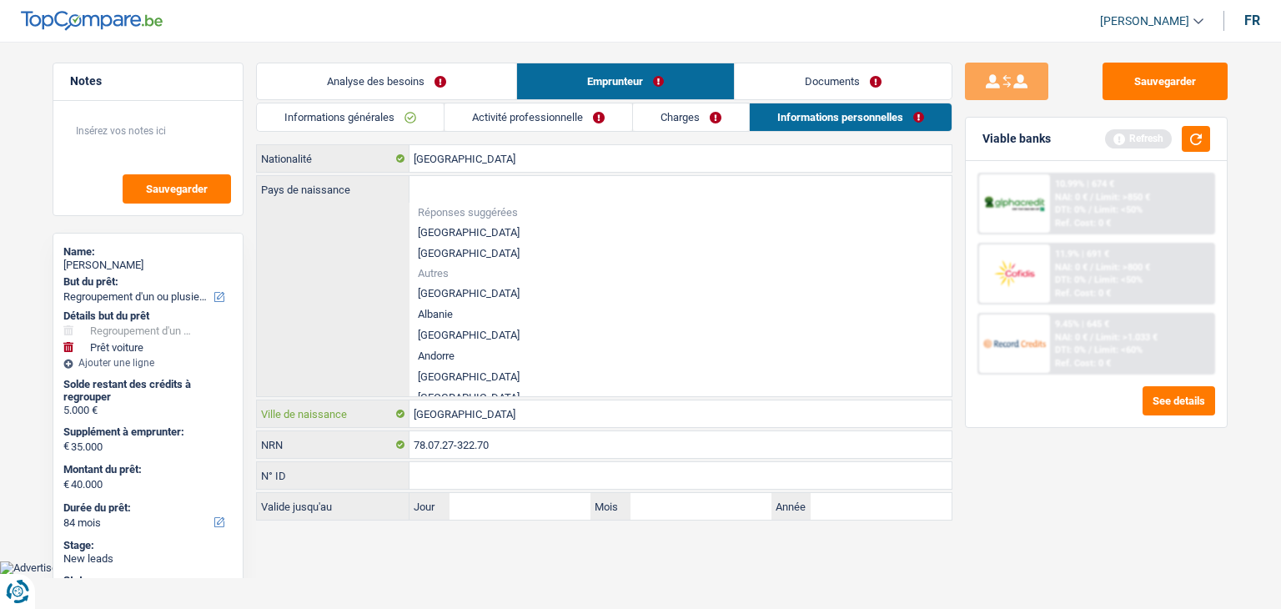
click at [449, 421] on input "[GEOGRAPHIC_DATA]" at bounding box center [680, 413] width 542 height 27
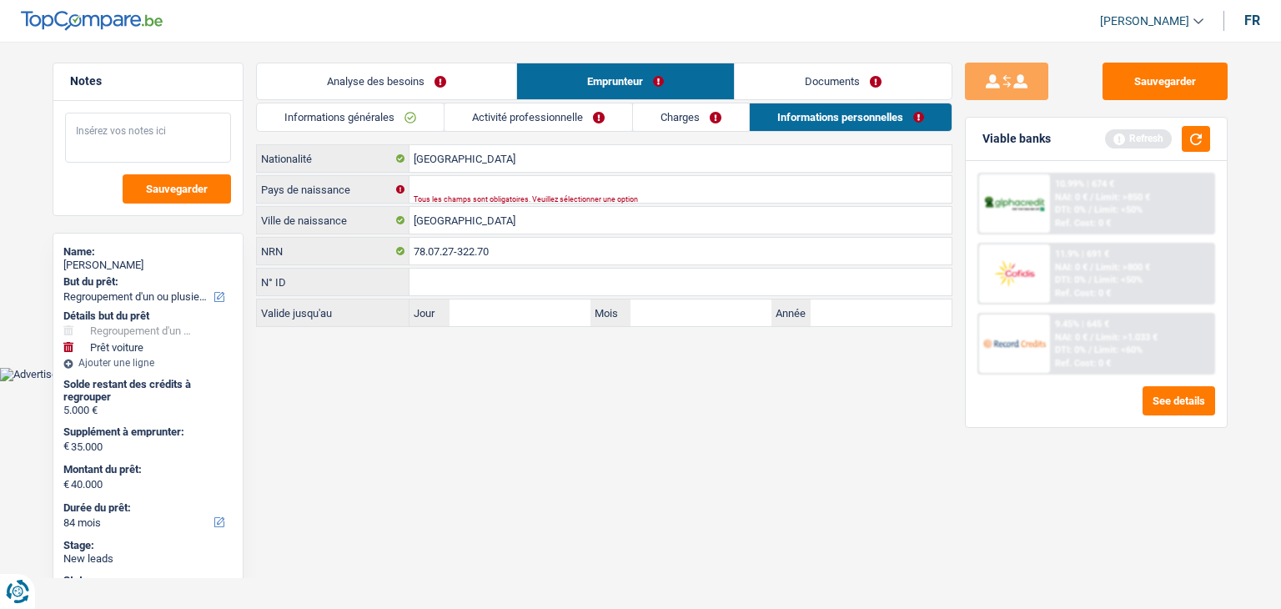
click at [114, 140] on textarea at bounding box center [148, 138] width 166 height 50
click at [521, 168] on input "[GEOGRAPHIC_DATA]" at bounding box center [680, 158] width 542 height 27
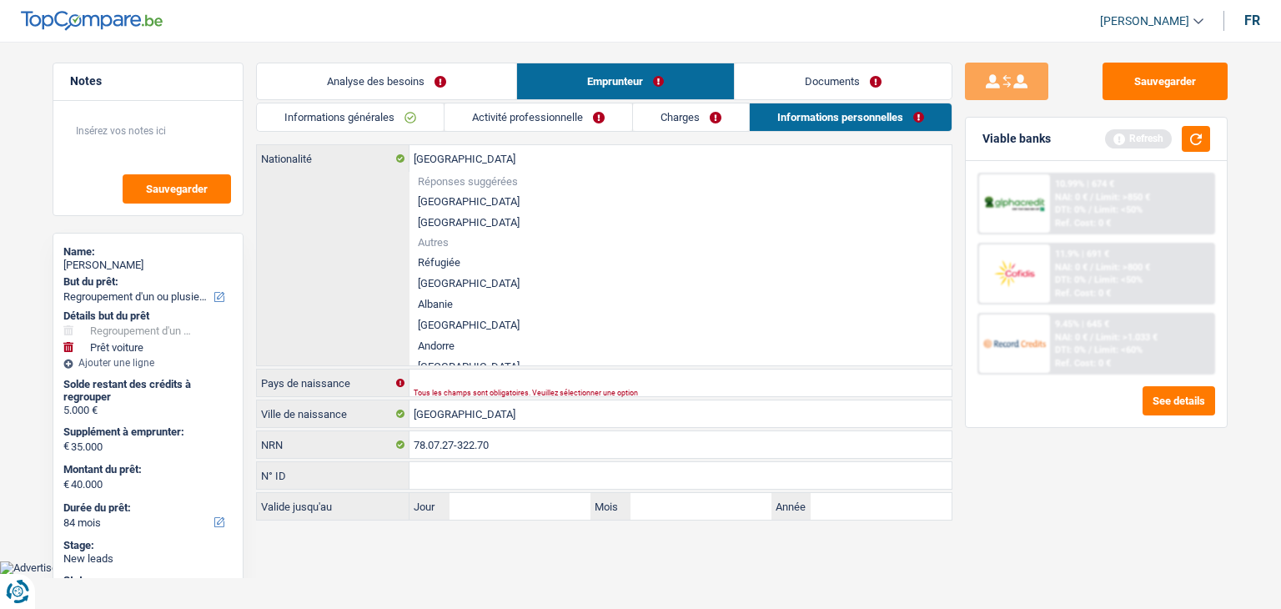
click at [470, 279] on li "[GEOGRAPHIC_DATA]" at bounding box center [680, 283] width 542 height 21
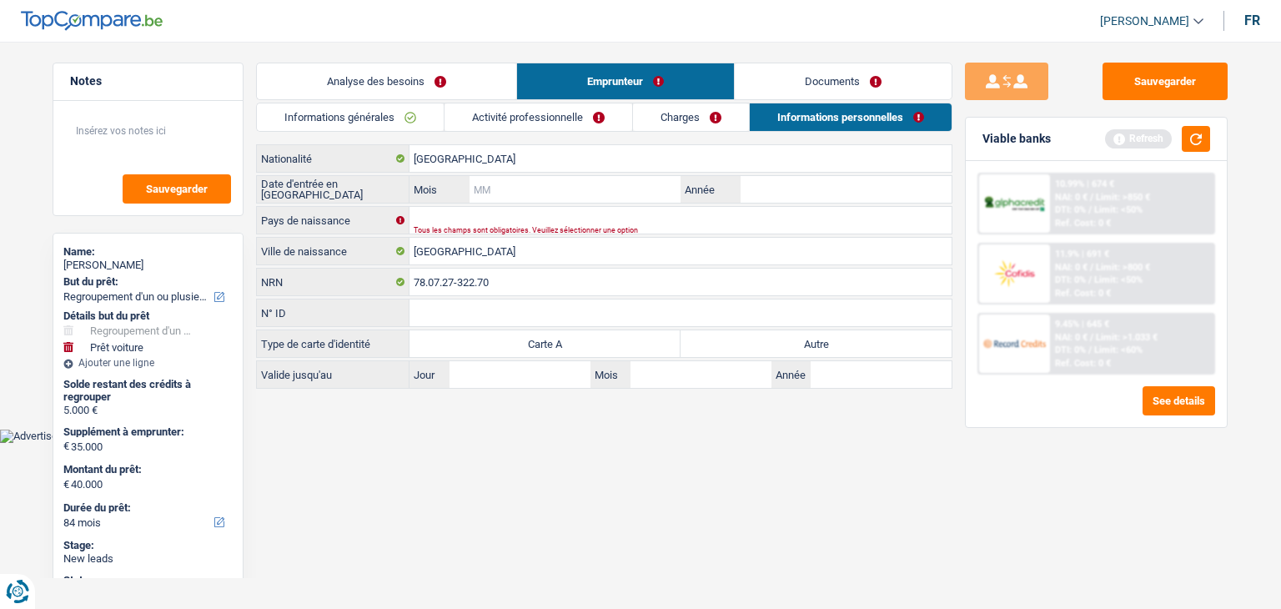
click at [527, 190] on input "Mois" at bounding box center [574, 189] width 211 height 27
click at [834, 443] on html "Vous avez le contrôle de vos données Nous utilisons des cookies, tout comme nos…" at bounding box center [640, 221] width 1281 height 443
click at [611, 194] on input "1" at bounding box center [574, 189] width 211 height 27
click at [507, 227] on div "Tous les champs sont obligatoires. Veuillez sélectionner une option" at bounding box center [655, 230] width 482 height 7
click at [497, 217] on input "Pays de naissance" at bounding box center [680, 220] width 542 height 27
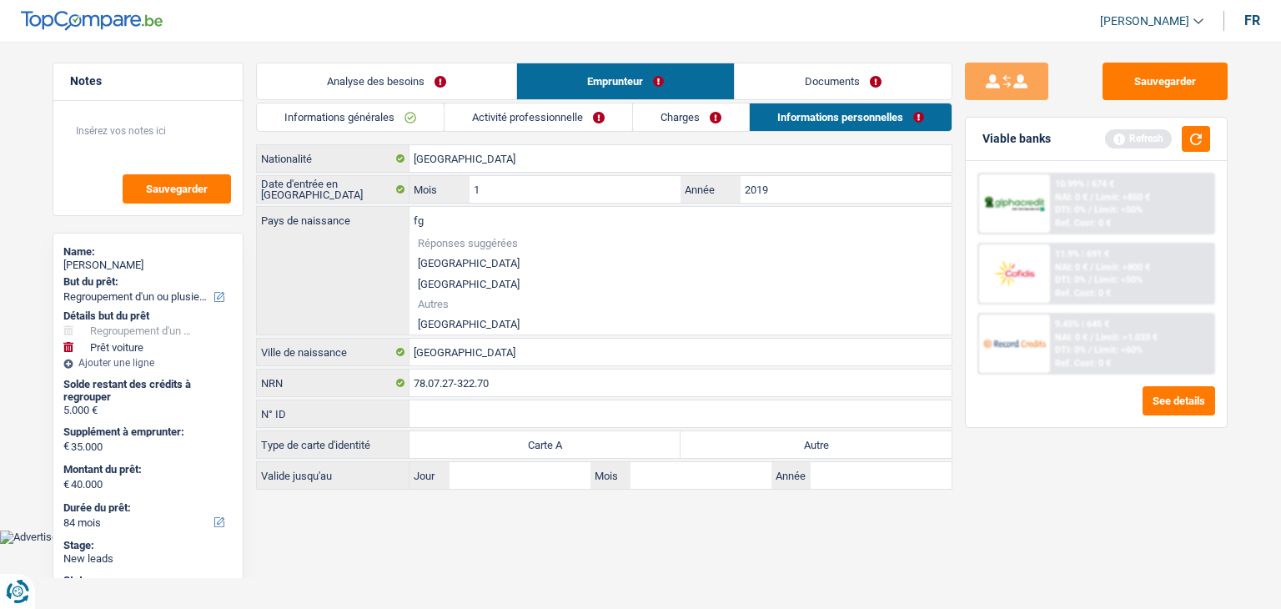
click at [470, 321] on li "[GEOGRAPHIC_DATA]" at bounding box center [680, 323] width 542 height 21
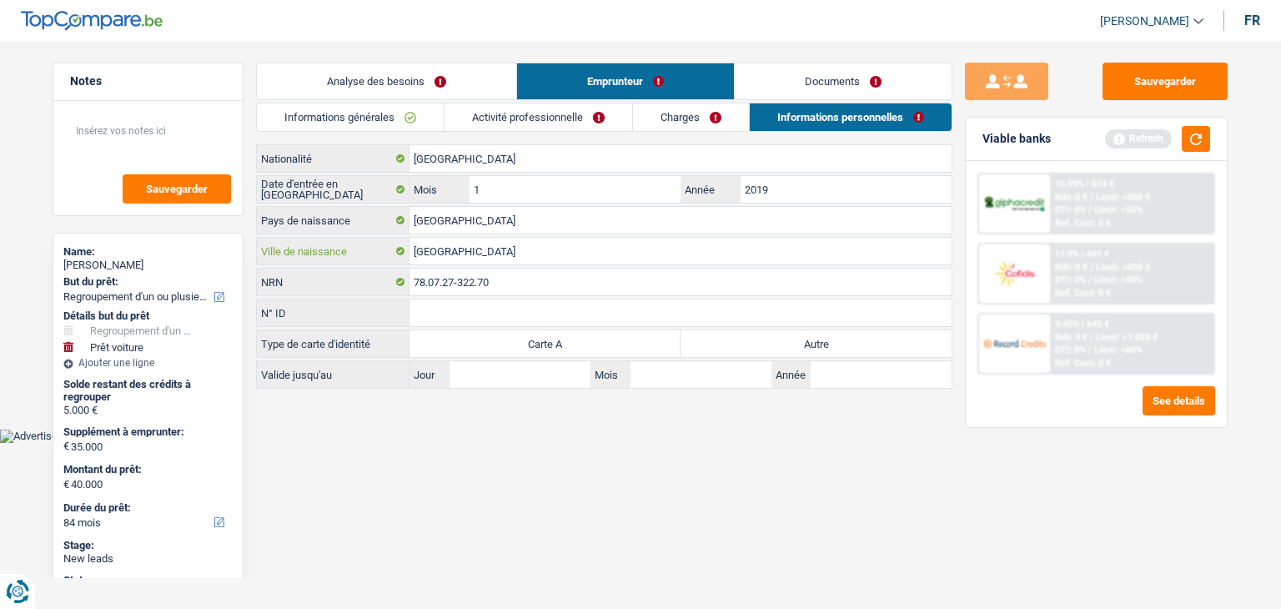
click at [499, 258] on input "[GEOGRAPHIC_DATA]" at bounding box center [680, 251] width 542 height 27
click at [620, 443] on html "Vous avez le contrôle de vos données Nous utilisons des cookies, tout comme nos…" at bounding box center [640, 221] width 1281 height 443
click at [454, 273] on input "78.07.27-322.70" at bounding box center [680, 281] width 542 height 27
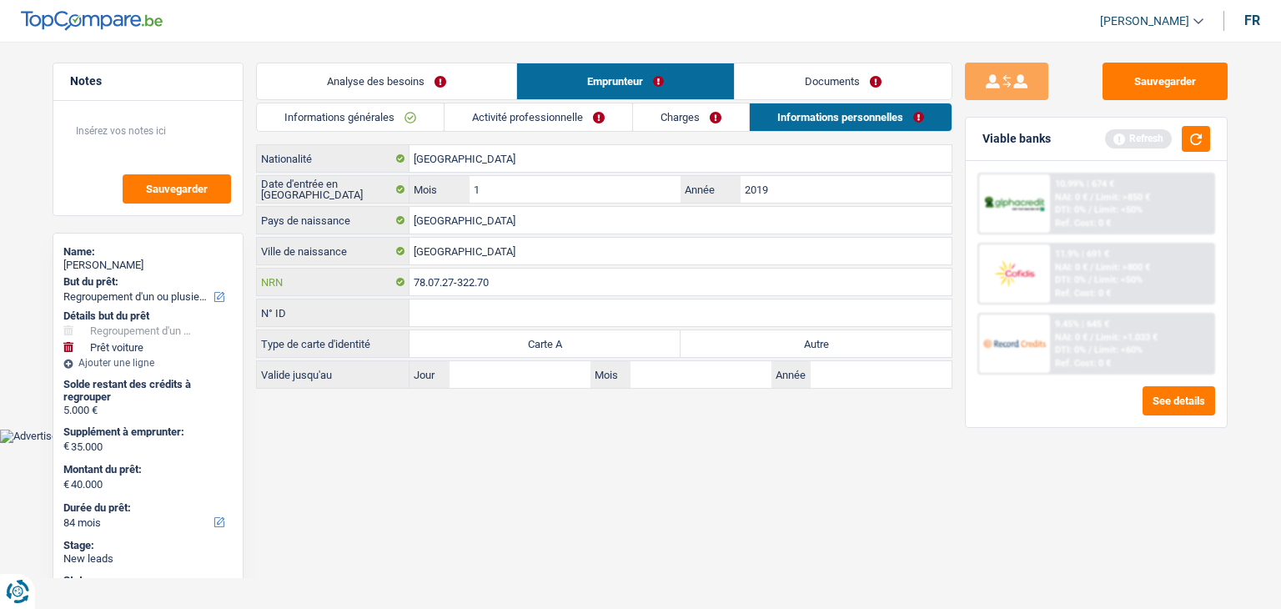
click at [454, 273] on input "78.07.27-322.70" at bounding box center [680, 281] width 542 height 27
click at [464, 308] on input "N° ID" at bounding box center [680, 312] width 542 height 27
click at [517, 368] on input "Jour" at bounding box center [519, 374] width 141 height 27
click at [782, 70] on link "Documents" at bounding box center [843, 81] width 217 height 36
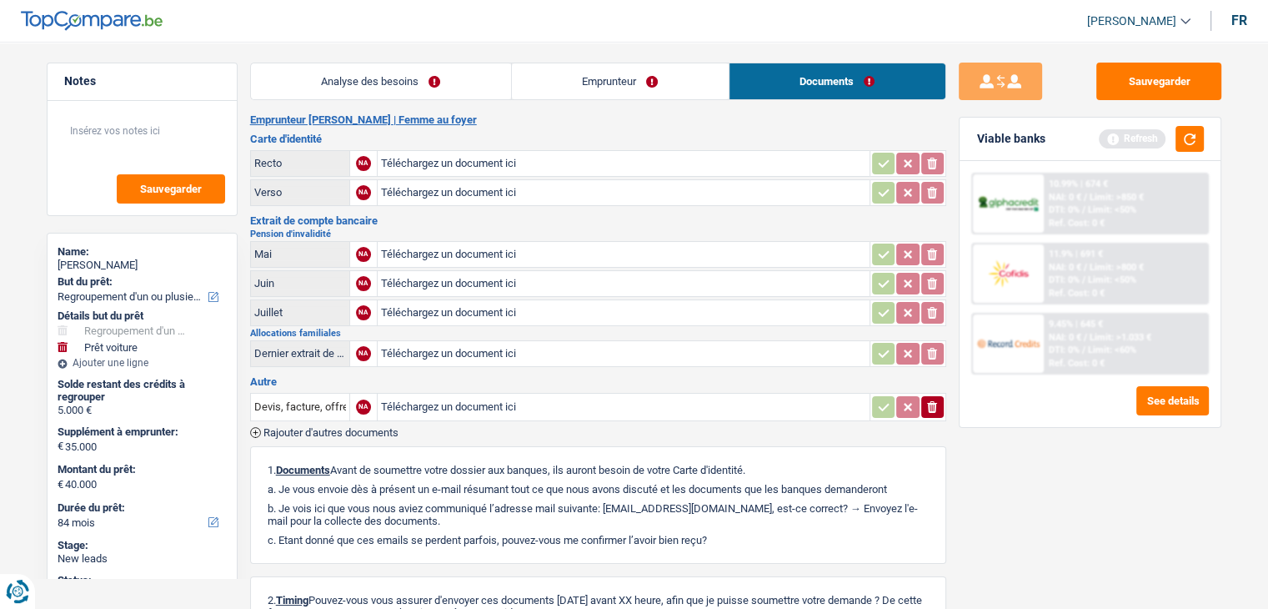
click at [659, 79] on link "Emprunteur" at bounding box center [620, 81] width 217 height 36
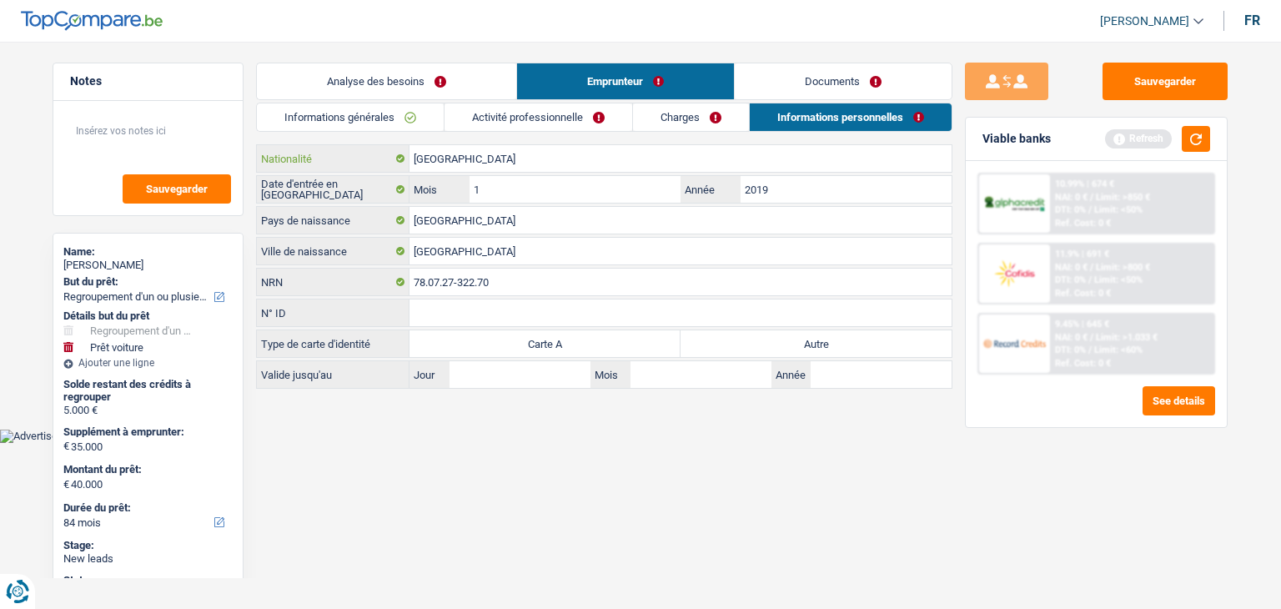
click at [561, 153] on input "[GEOGRAPHIC_DATA]" at bounding box center [680, 158] width 542 height 27
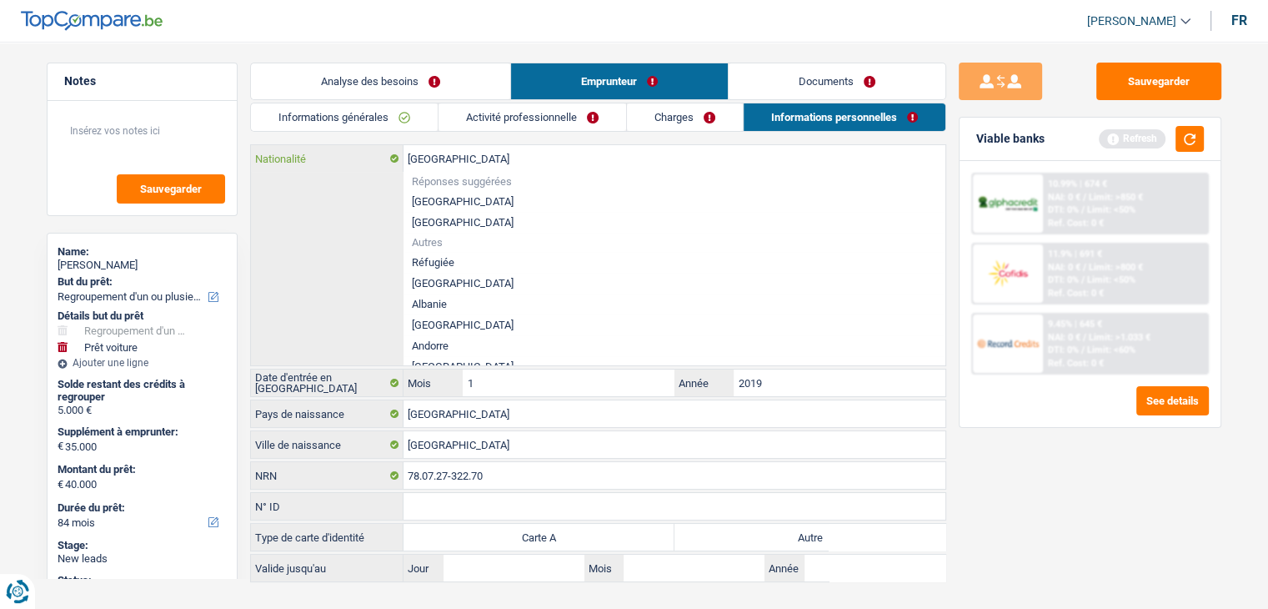
click at [558, 153] on input "[GEOGRAPHIC_DATA]" at bounding box center [675, 158] width 542 height 27
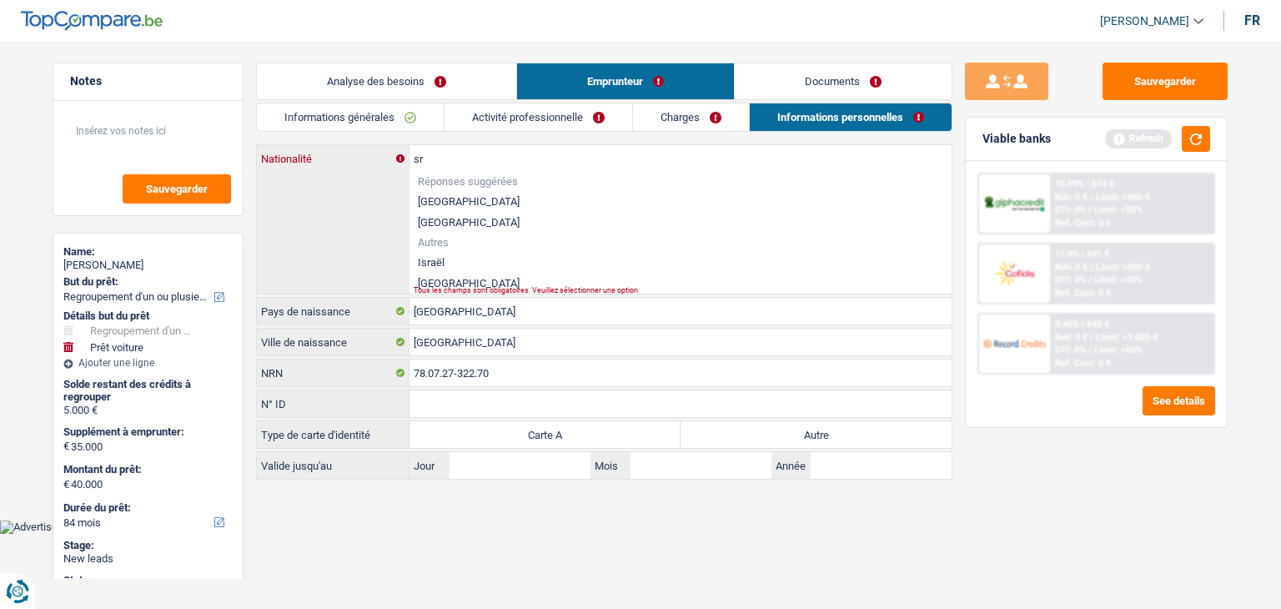
click at [539, 150] on input "sr" at bounding box center [680, 158] width 542 height 27
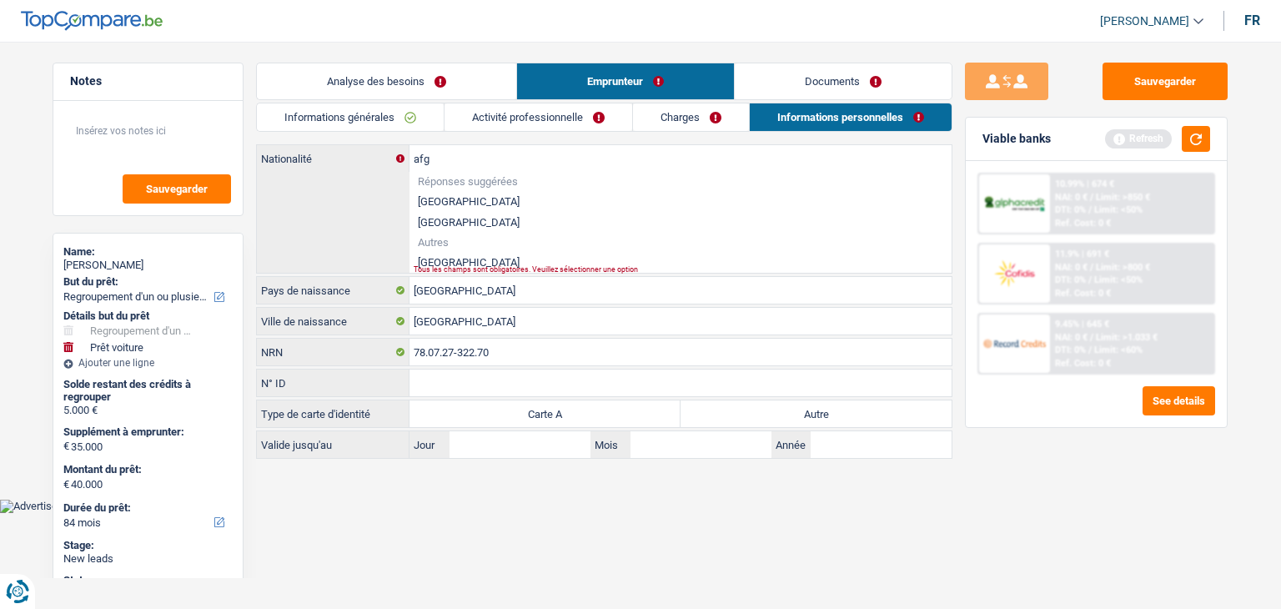
click at [439, 260] on li "[GEOGRAPHIC_DATA]" at bounding box center [680, 262] width 542 height 21
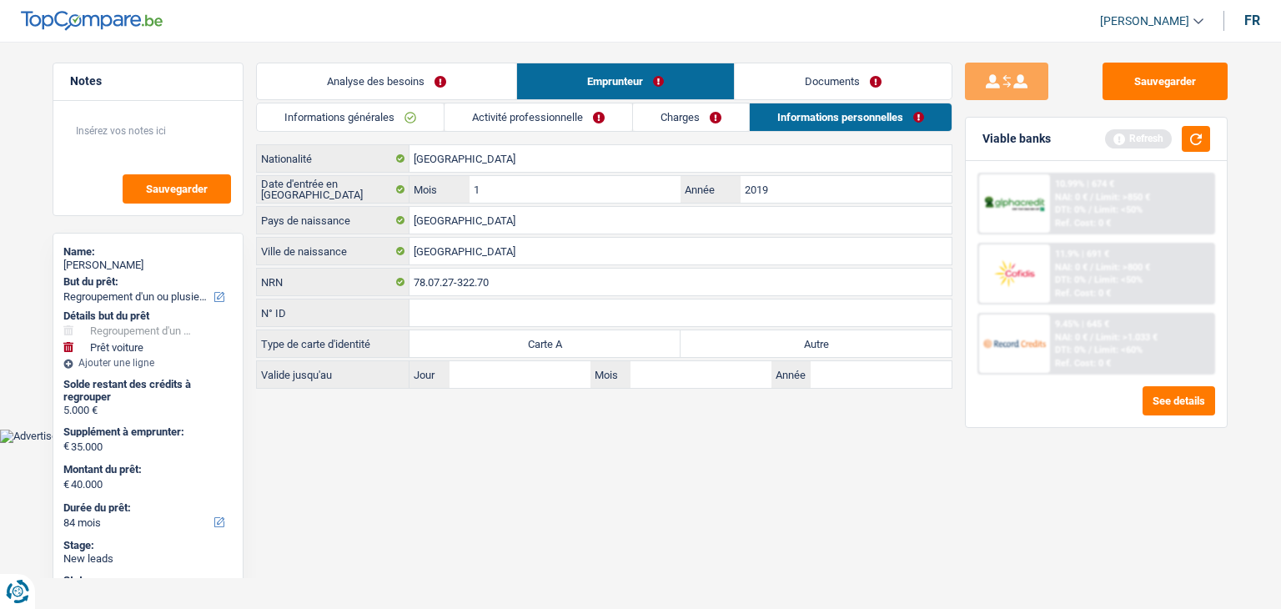
click at [775, 443] on html "Vous avez le contrôle de vos données Nous utilisons des cookies, tout comme nos…" at bounding box center [640, 221] width 1281 height 443
click at [564, 341] on label "Carte A" at bounding box center [544, 343] width 271 height 27
click at [564, 341] on input "Carte A" at bounding box center [544, 343] width 271 height 27
click at [750, 340] on label "Autre" at bounding box center [815, 343] width 271 height 27
click at [750, 340] on input "Autre" at bounding box center [815, 343] width 271 height 27
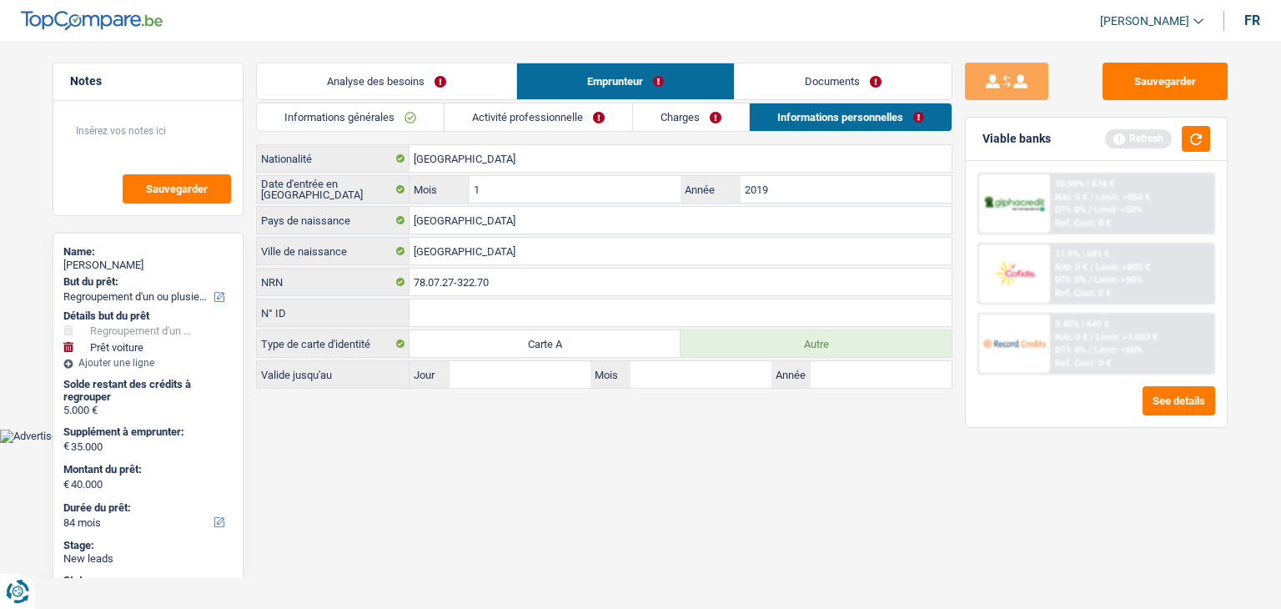
click at [793, 95] on link "Documents" at bounding box center [843, 81] width 217 height 36
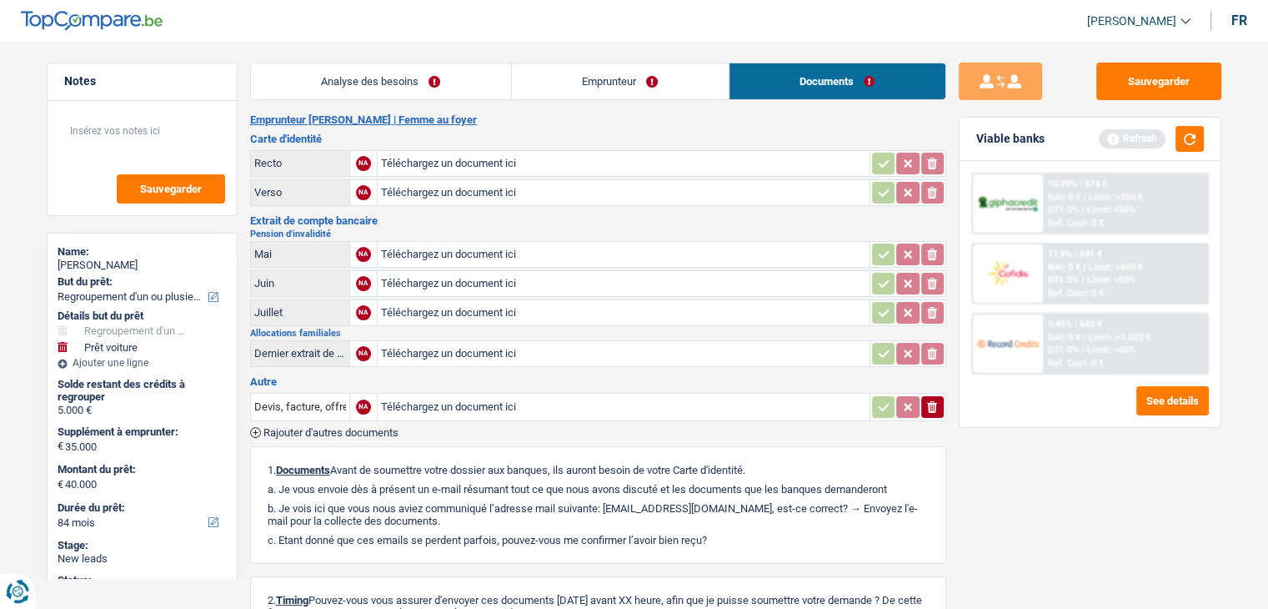
click at [612, 81] on link "Emprunteur" at bounding box center [620, 81] width 217 height 36
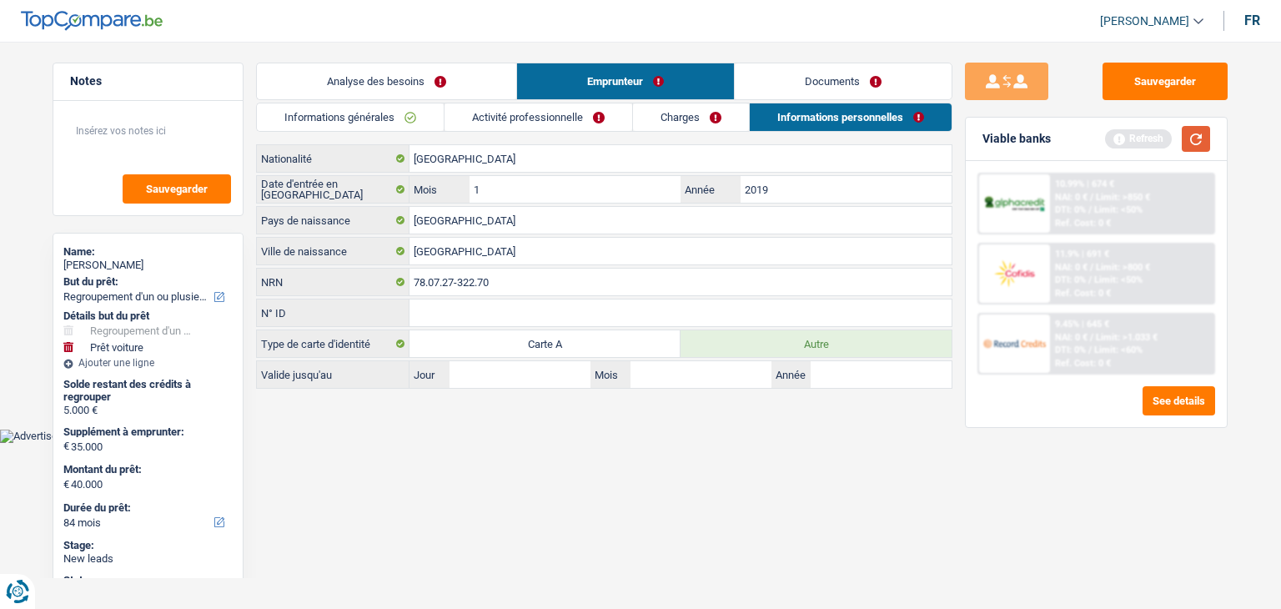
click at [1187, 139] on button "button" at bounding box center [1195, 139] width 28 height 26
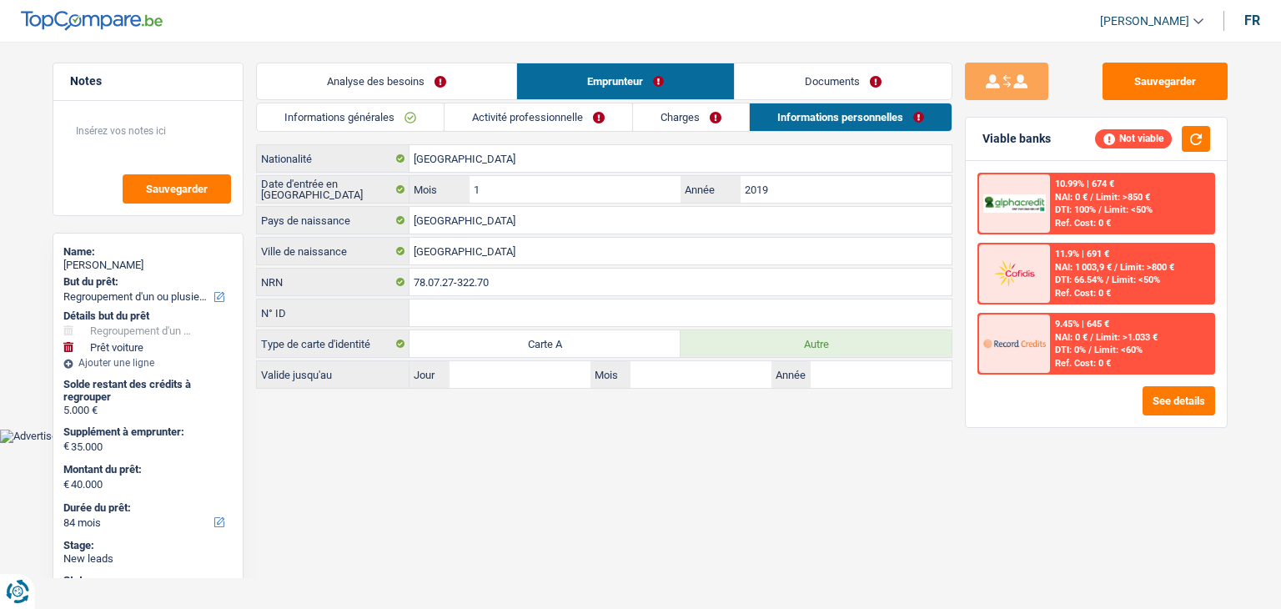
click at [121, 264] on div "[PERSON_NAME]" at bounding box center [147, 264] width 169 height 13
copy div "[PERSON_NAME]"
drag, startPoint x: 545, startPoint y: 128, endPoint x: 560, endPoint y: 148, distance: 24.3
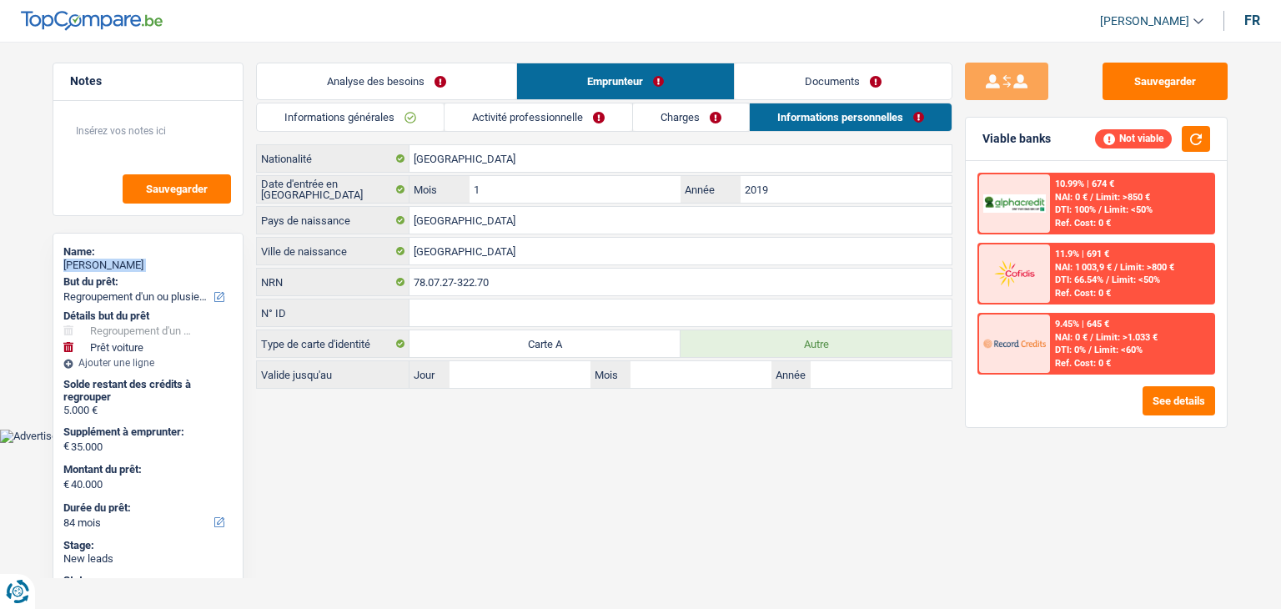
click at [545, 128] on link "Activité professionnelle" at bounding box center [538, 117] width 188 height 28
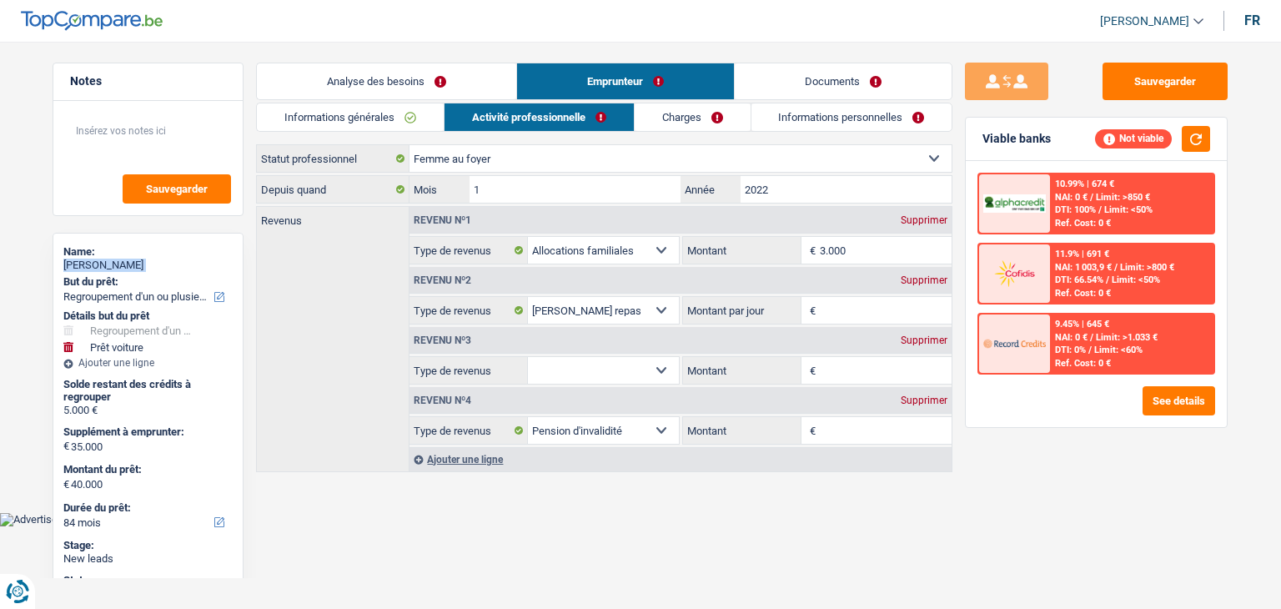
click at [700, 154] on select "Ouvrier Employé privé Employé public Invalide Indépendant Pensionné Chômeur Mut…" at bounding box center [680, 158] width 542 height 27
click at [409, 145] on select "Ouvrier Employé privé Employé public Invalide Indépendant Pensionné Chômeur Mut…" at bounding box center [680, 158] width 542 height 27
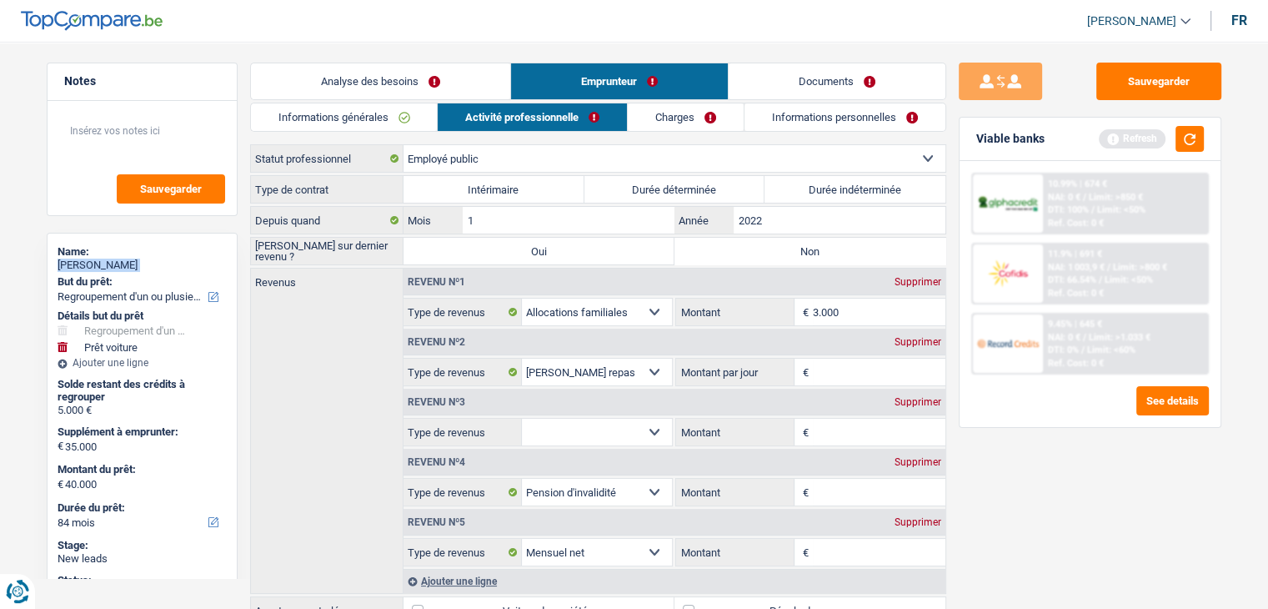
click at [806, 183] on label "Durée indéterminée" at bounding box center [855, 189] width 181 height 27
click at [806, 183] on input "Durée indéterminée" at bounding box center [855, 189] width 181 height 27
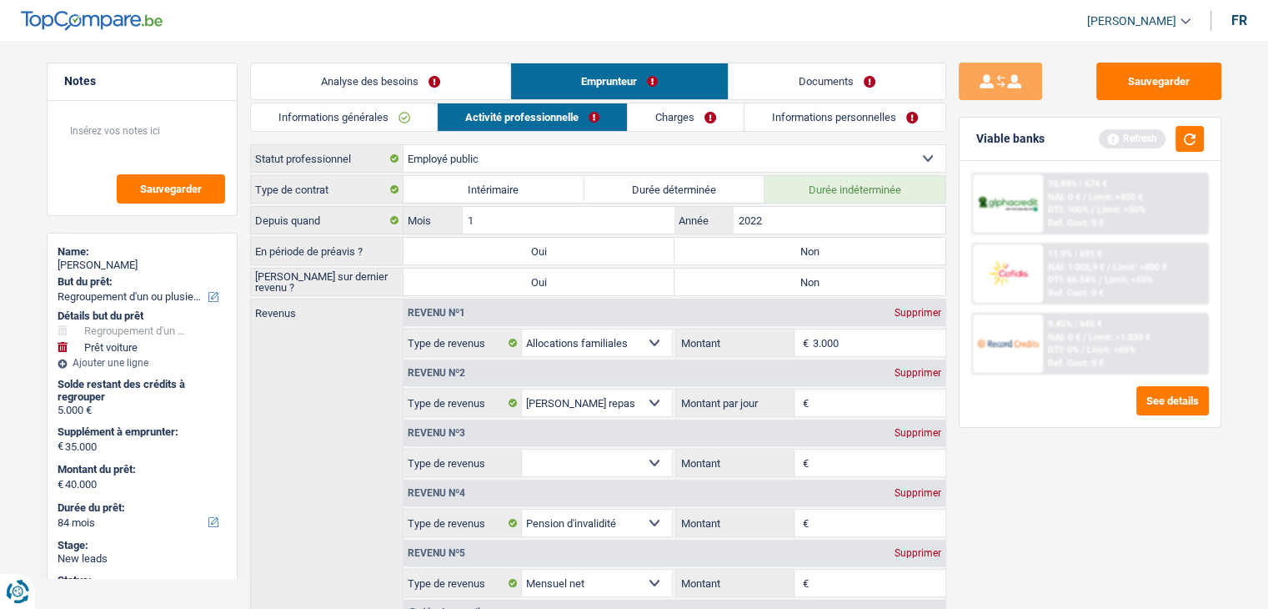
click at [761, 251] on label "Non" at bounding box center [809, 251] width 271 height 27
click at [761, 251] on input "Non" at bounding box center [809, 251] width 271 height 27
click at [767, 278] on label "Non" at bounding box center [809, 281] width 271 height 27
click at [767, 278] on input "Non" at bounding box center [809, 281] width 271 height 27
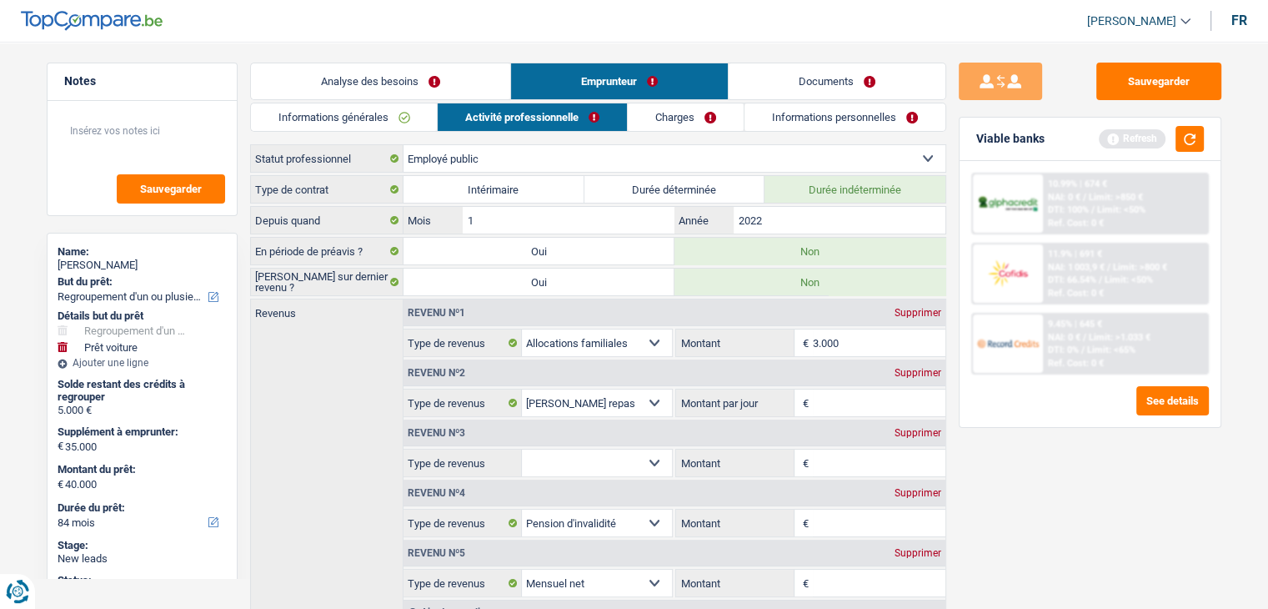
click at [900, 359] on div "Revenu nº2 Supprimer" at bounding box center [675, 372] width 542 height 27
click at [905, 368] on div "Supprimer" at bounding box center [917, 373] width 55 height 10
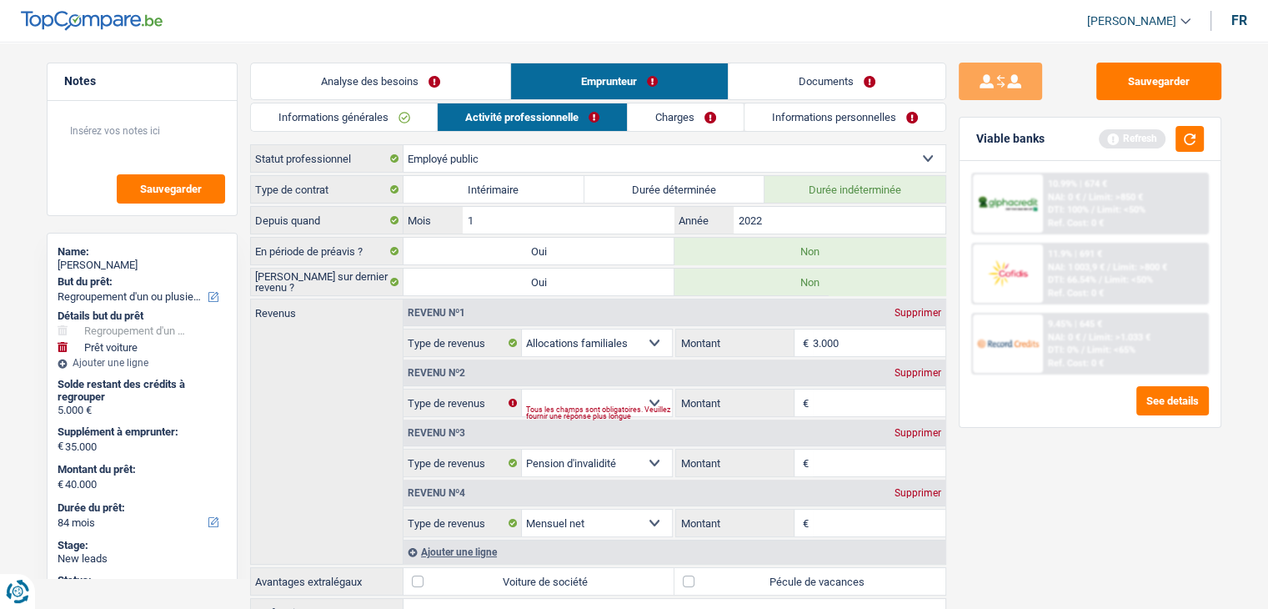
click at [906, 368] on div "Supprimer" at bounding box center [917, 373] width 55 height 10
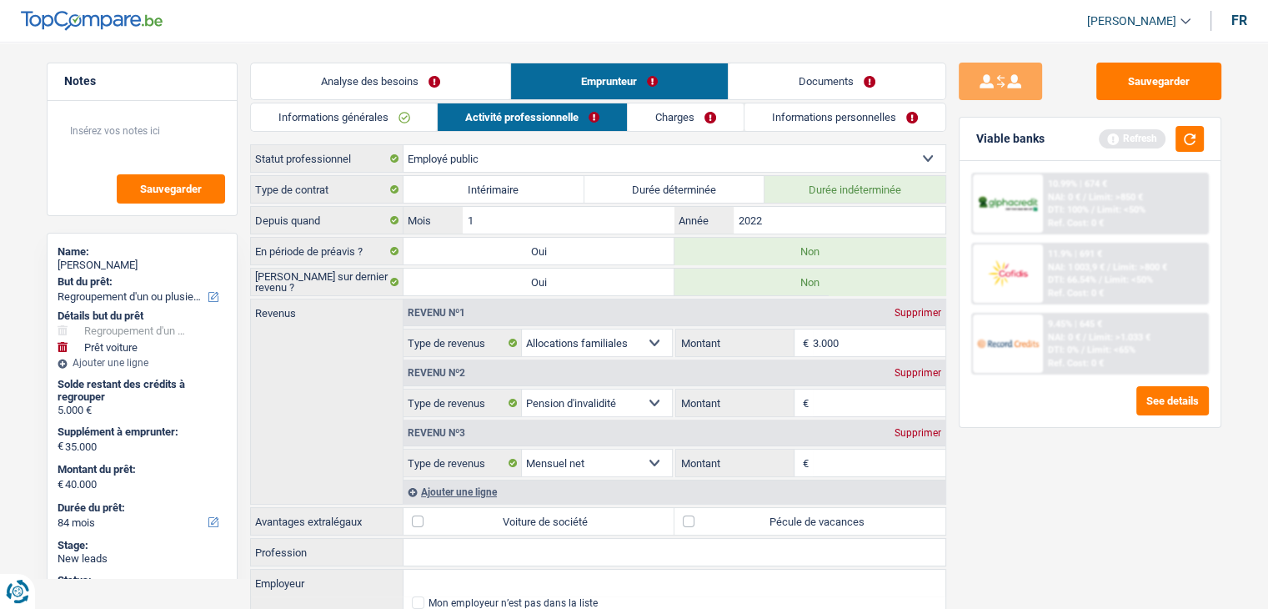
click at [907, 368] on div "Supprimer" at bounding box center [917, 373] width 55 height 10
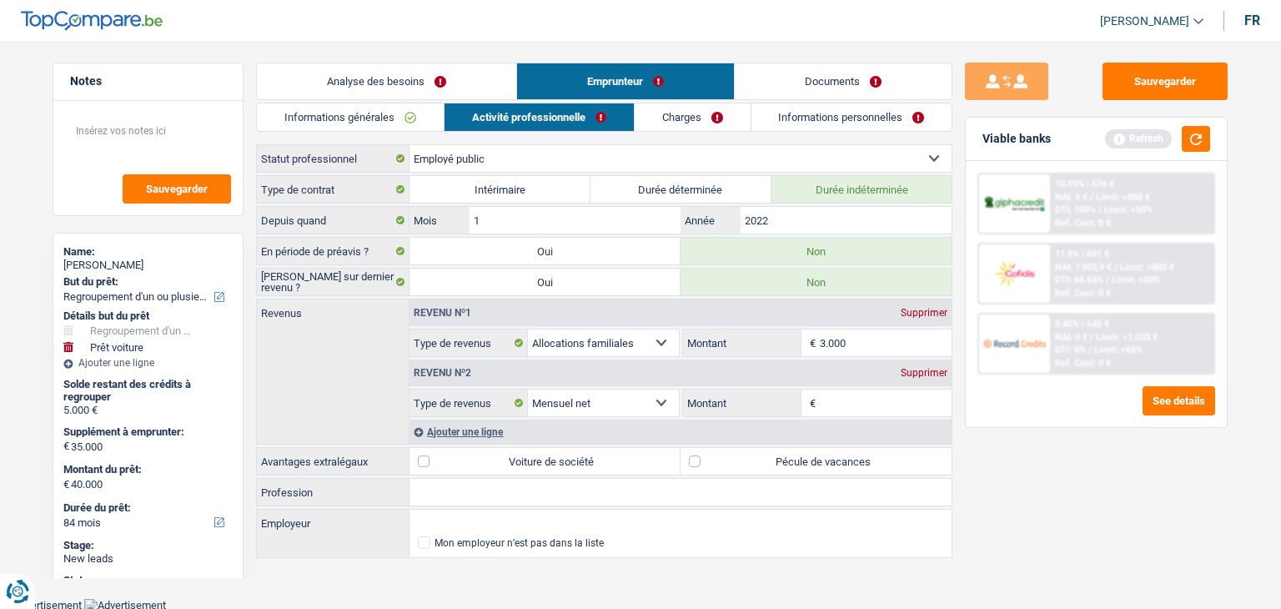
click at [924, 349] on input "3.000" at bounding box center [886, 342] width 133 height 27
click at [926, 308] on div "Supprimer" at bounding box center [923, 313] width 55 height 10
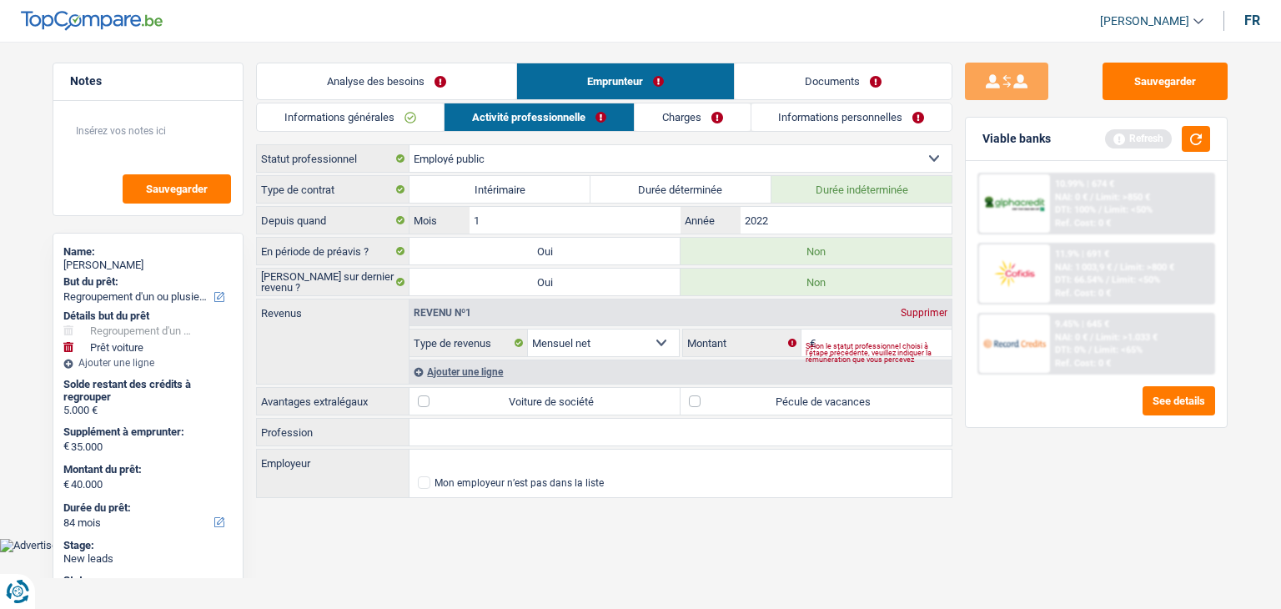
click at [881, 349] on div "Selon le statut professionnel choisi à l’étape précédente, veuillez indiquer la…" at bounding box center [878, 352] width 147 height 7
click at [901, 335] on input "Montant" at bounding box center [886, 342] width 133 height 27
paste input "3.000"
click at [1201, 131] on button "button" at bounding box center [1195, 139] width 28 height 26
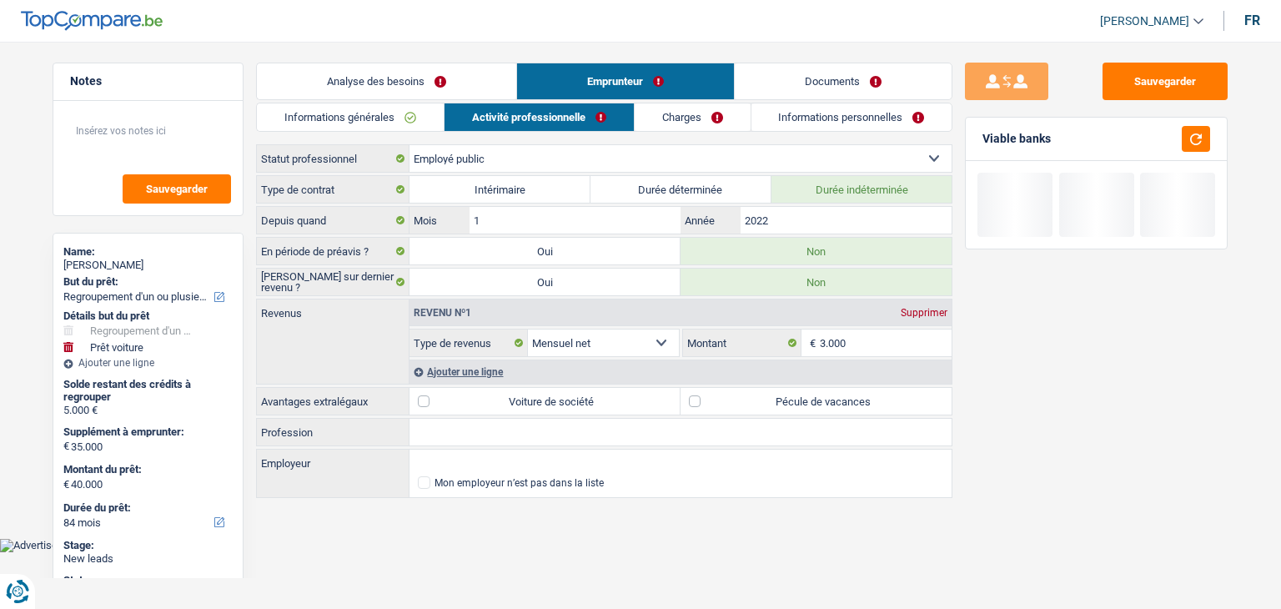
click at [737, 112] on link "Charges" at bounding box center [692, 117] width 116 height 28
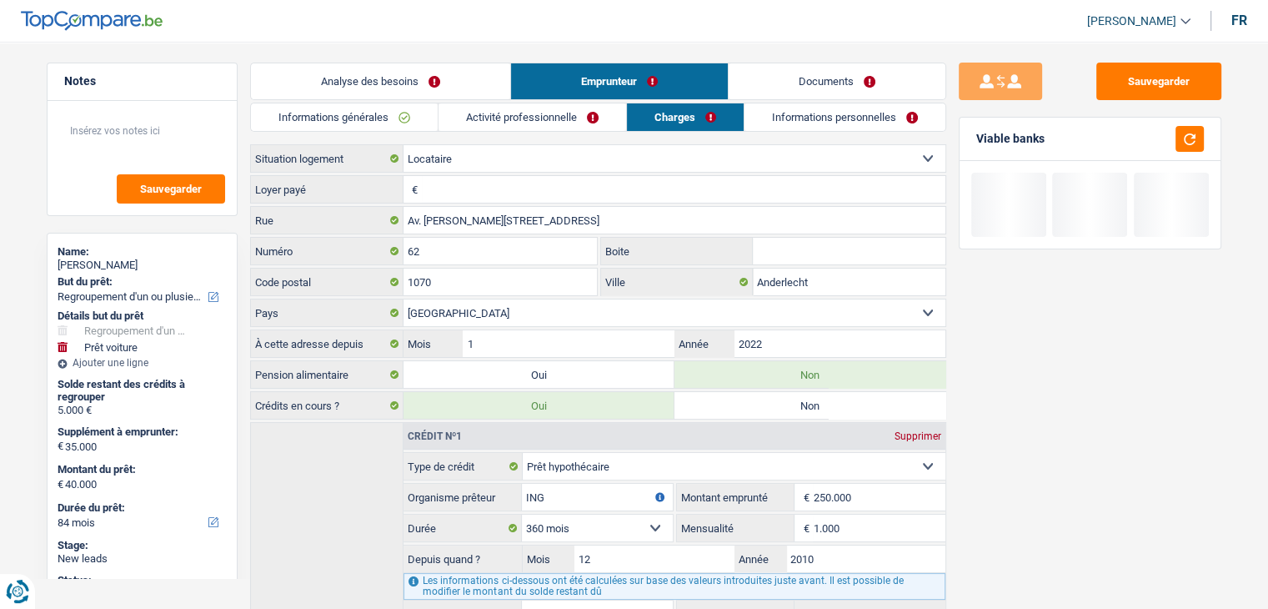
click at [736, 192] on input "Loyer payé" at bounding box center [684, 189] width 524 height 27
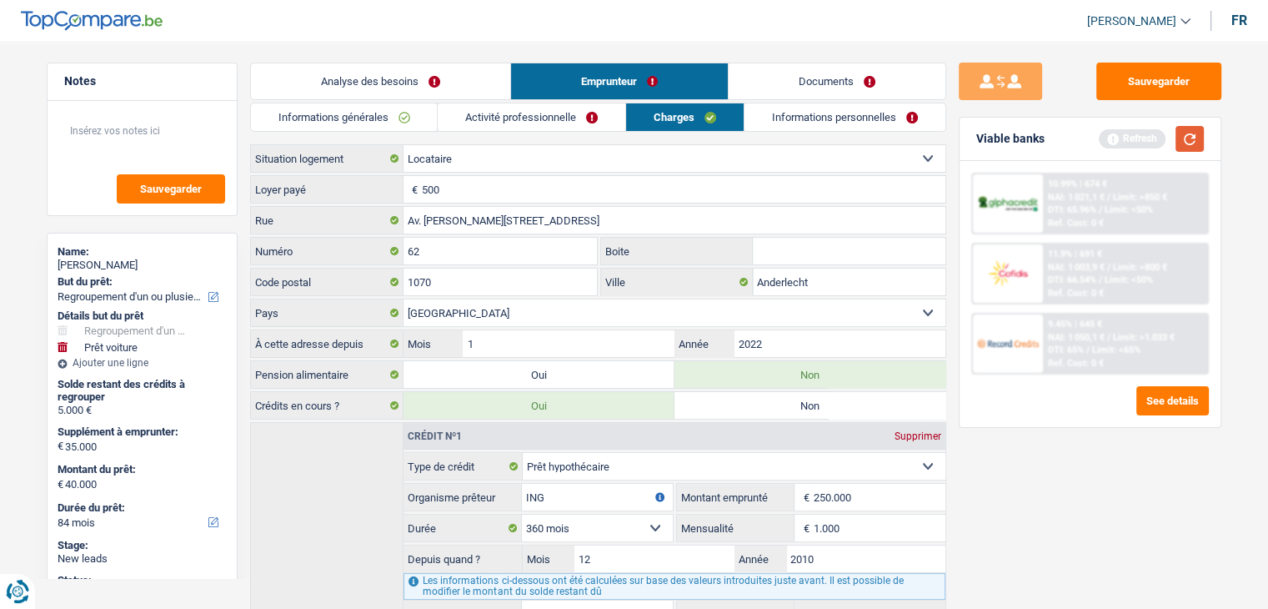
click at [1182, 133] on button "button" at bounding box center [1190, 139] width 28 height 26
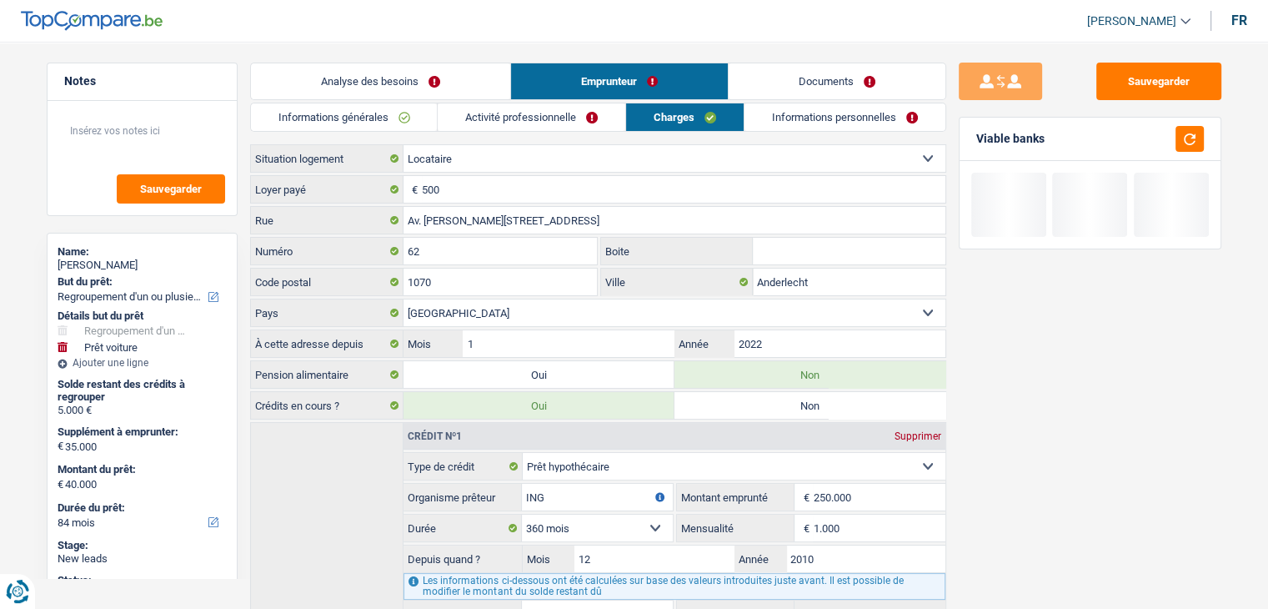
click at [795, 106] on link "Informations personnelles" at bounding box center [845, 117] width 201 height 28
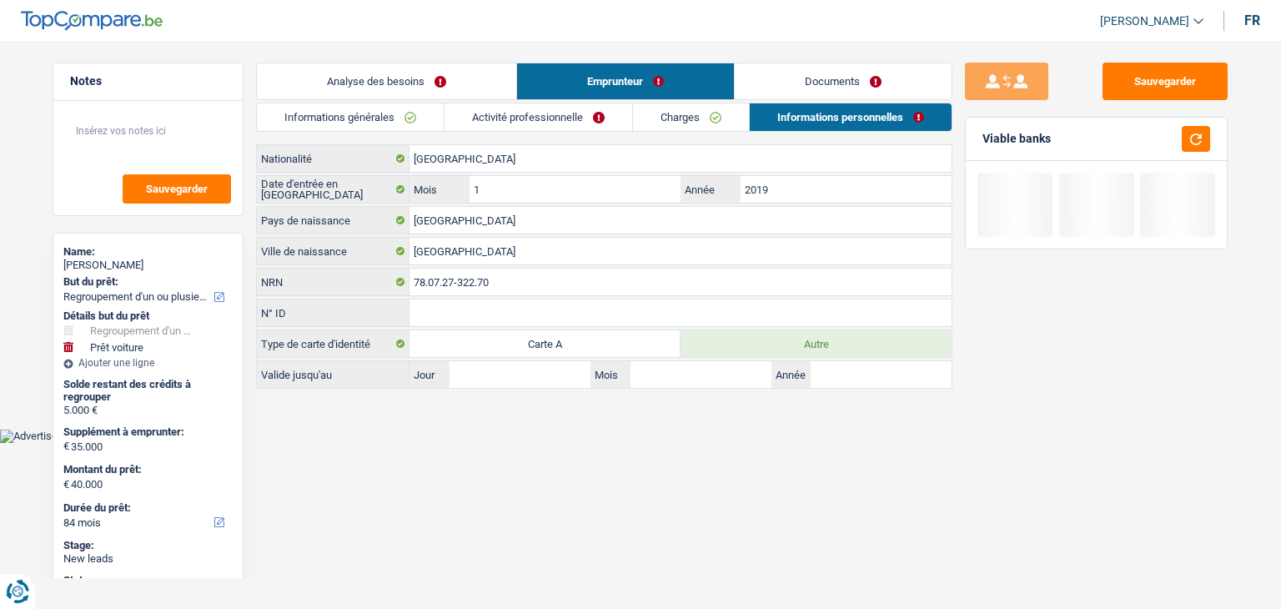
click at [444, 133] on div "Informations générales Activité professionnelle Charges Informations personnell…" at bounding box center [604, 246] width 696 height 286
click at [417, 122] on link "Informations générales" at bounding box center [350, 117] width 187 height 28
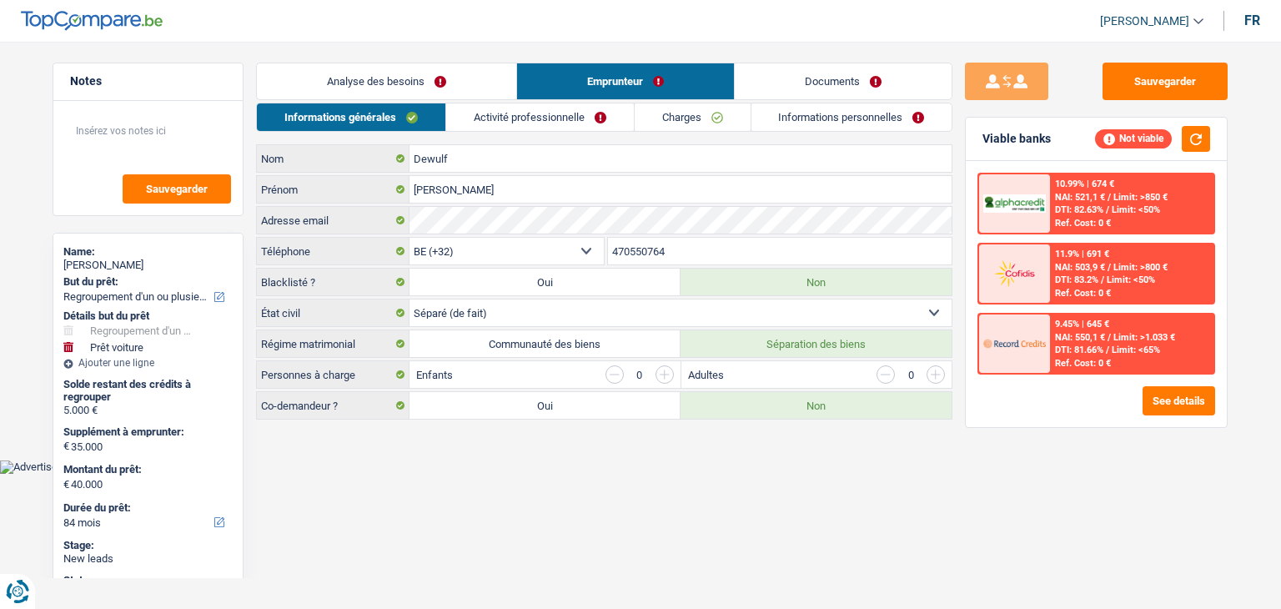
click at [624, 314] on select "Célibataire Marié(e) Cohabitant(e) légal(e) Divorcé(e) Veuf(ve) Séparé (de fait…" at bounding box center [680, 312] width 542 height 27
click at [409, 299] on select "Célibataire Marié(e) Cohabitant(e) légal(e) Divorcé(e) Veuf(ve) Séparé (de fait…" at bounding box center [680, 312] width 542 height 27
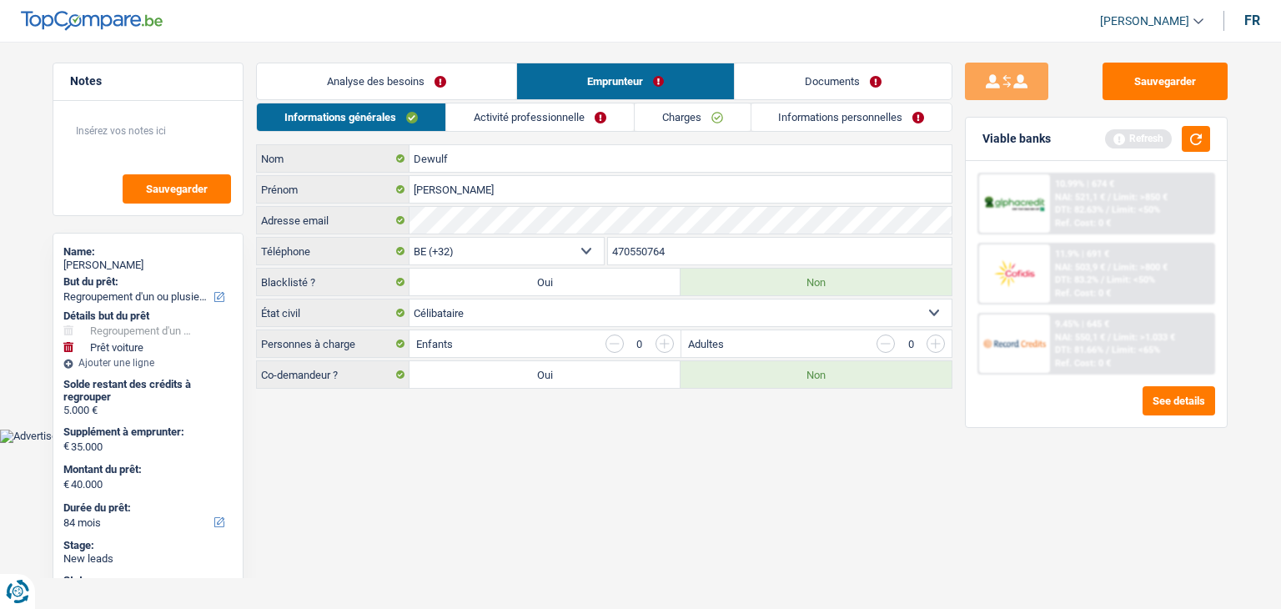
click at [399, 78] on link "Analyse des besoins" at bounding box center [386, 81] width 259 height 36
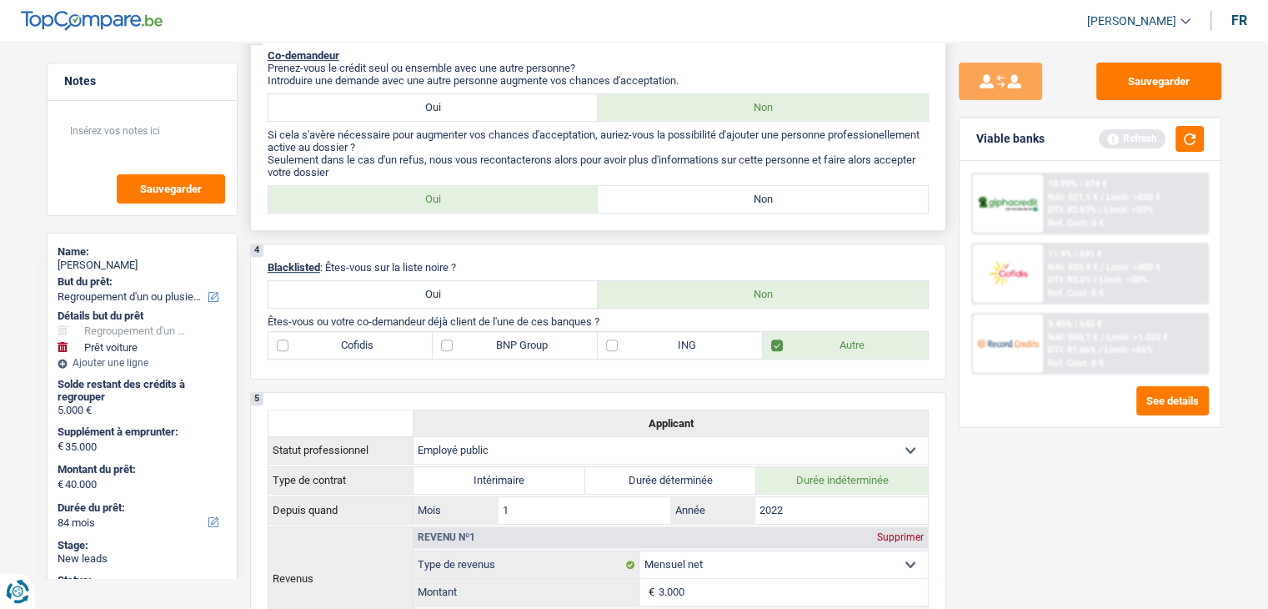
scroll to position [667, 0]
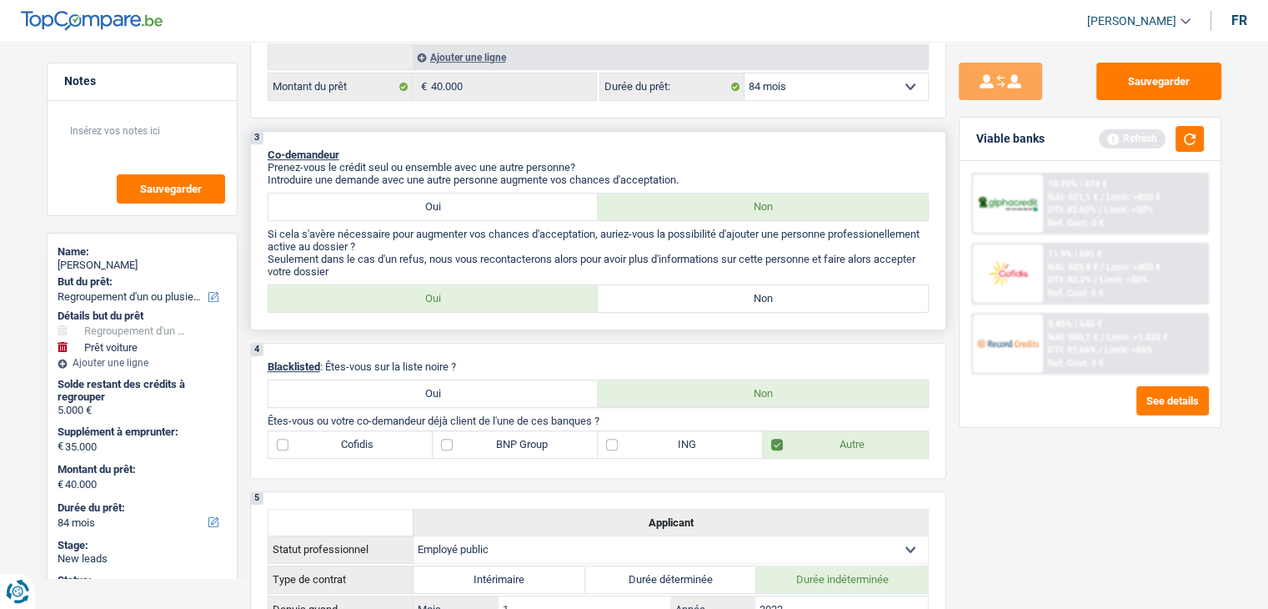
click at [805, 294] on label "Non" at bounding box center [763, 298] width 330 height 27
click at [805, 294] on input "Non" at bounding box center [763, 298] width 330 height 27
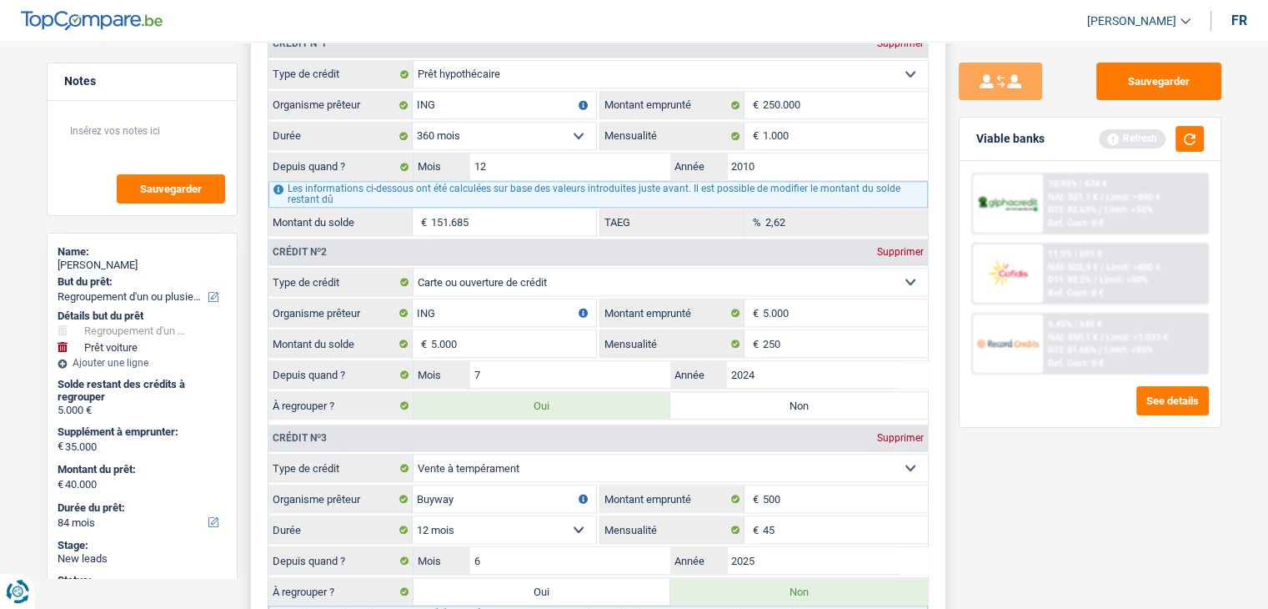
scroll to position [1667, 0]
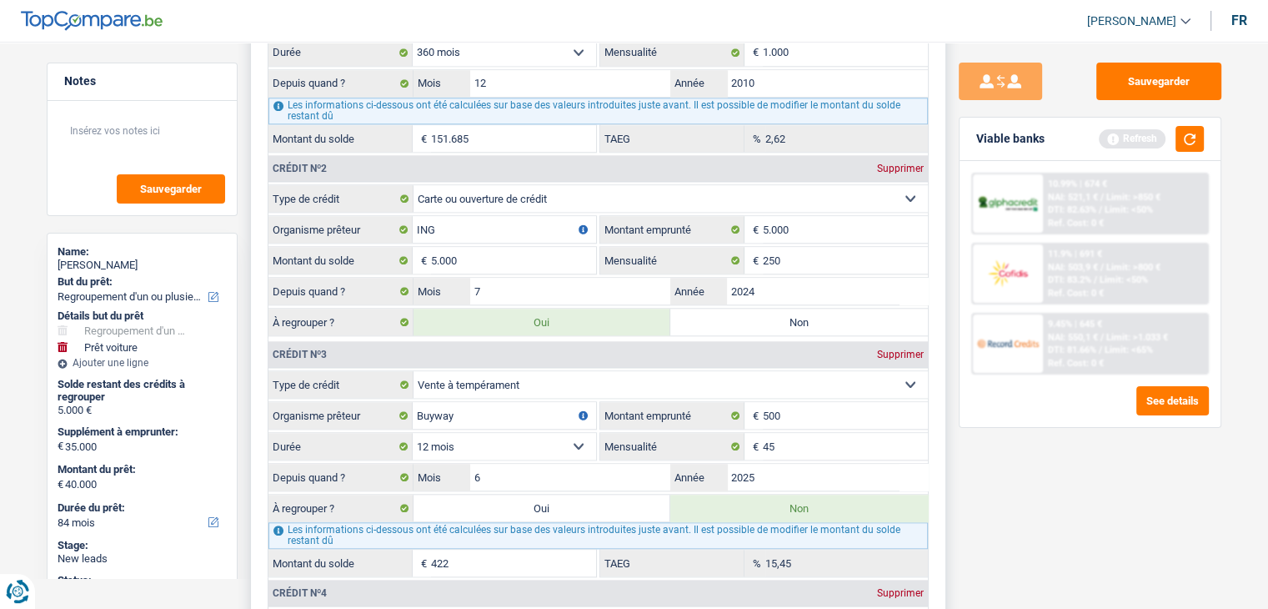
click at [897, 163] on div "Supprimer" at bounding box center [900, 168] width 55 height 10
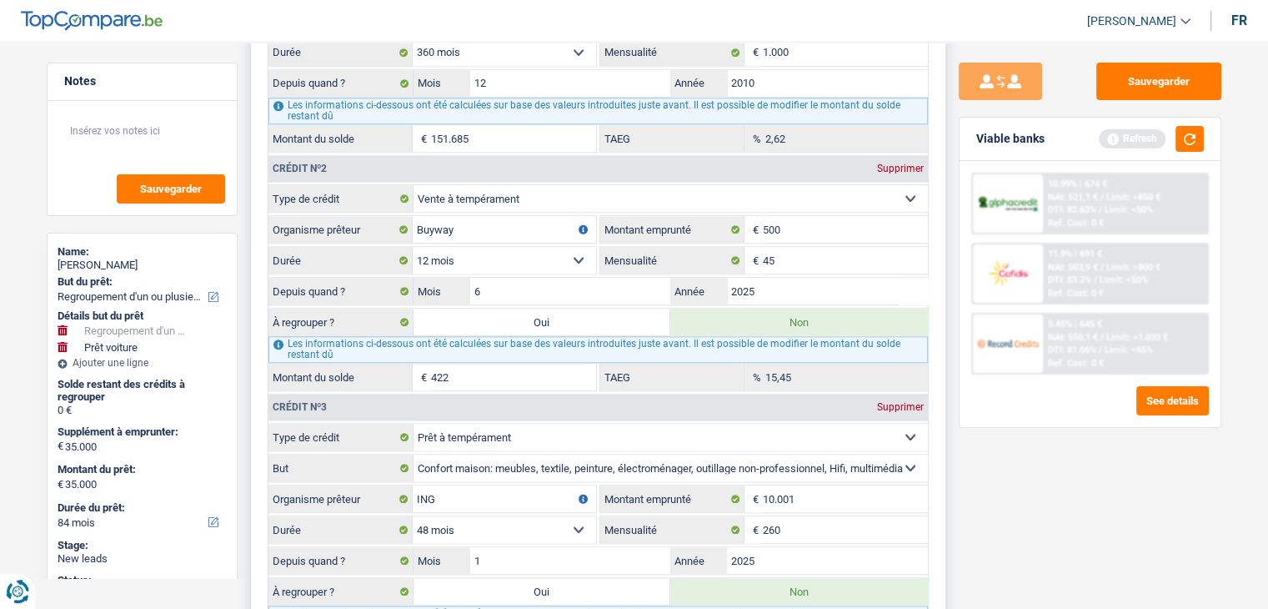
click at [897, 163] on div "Supprimer" at bounding box center [900, 168] width 55 height 10
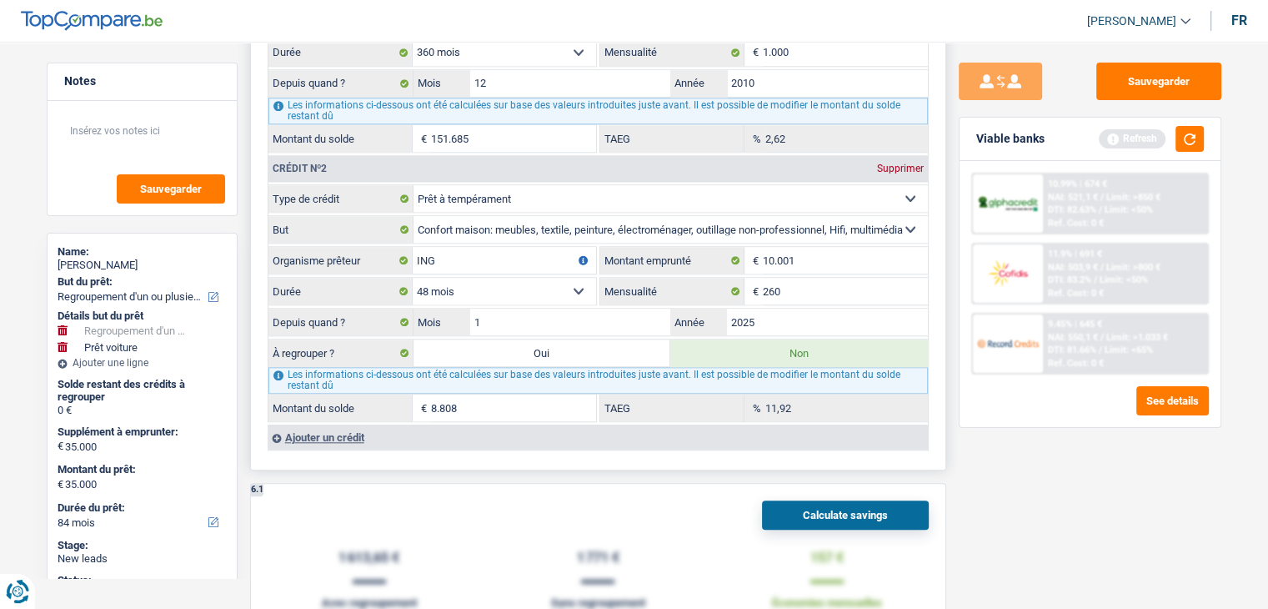
click at [897, 163] on div "Supprimer" at bounding box center [900, 168] width 55 height 10
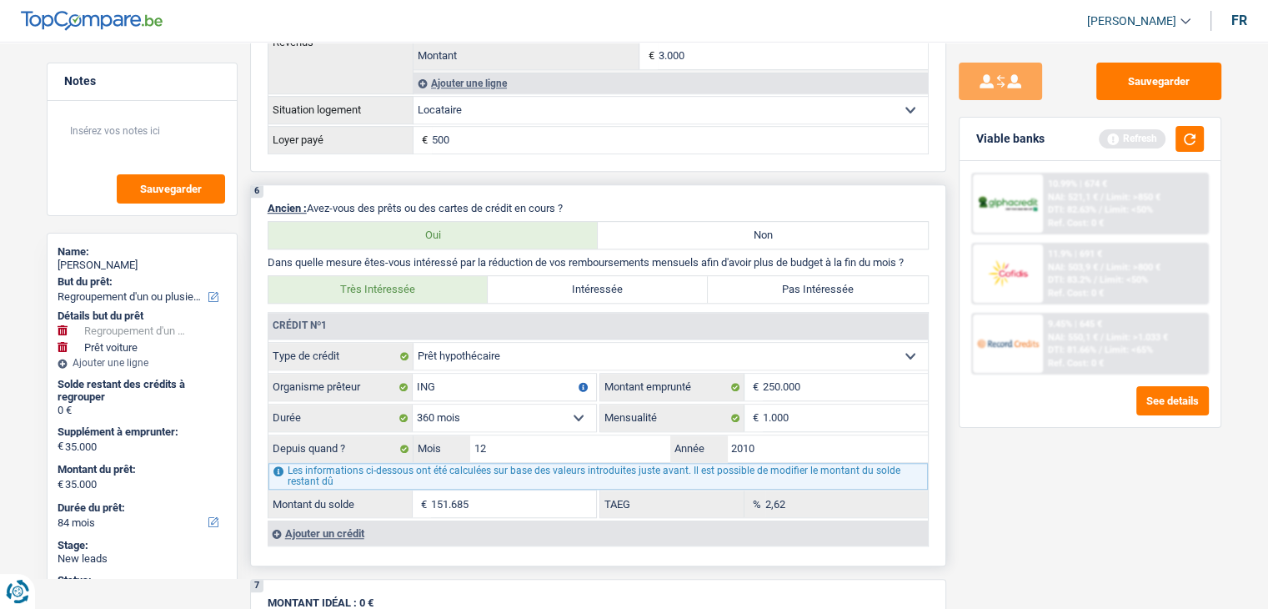
scroll to position [1251, 0]
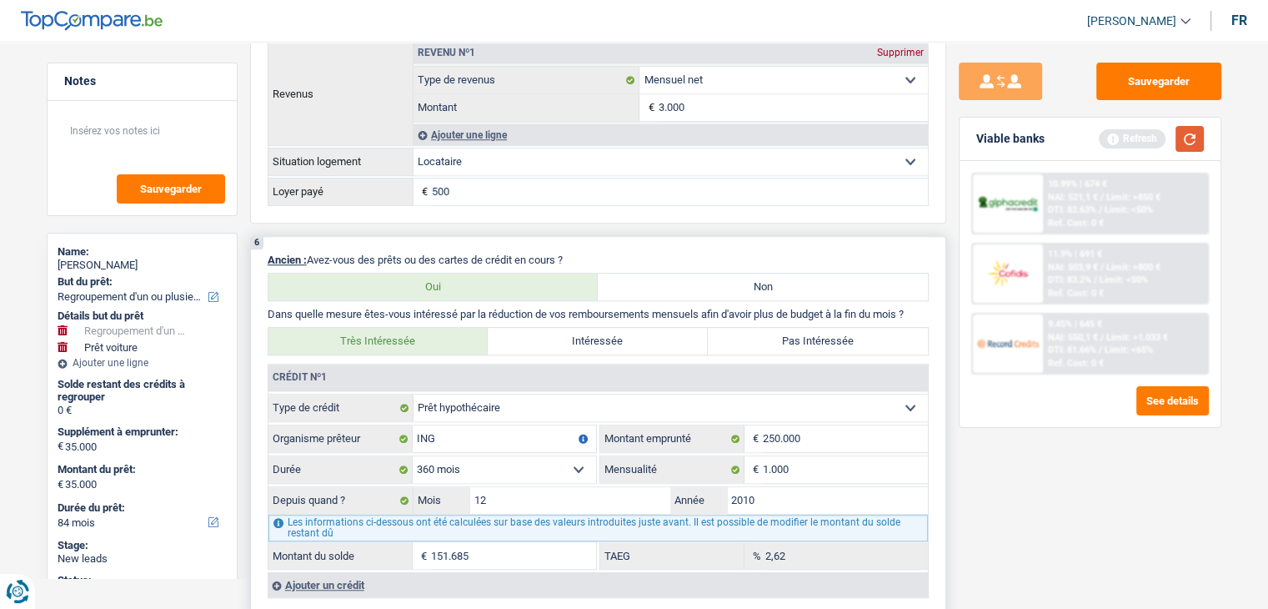
click at [1185, 144] on button "button" at bounding box center [1190, 139] width 28 height 26
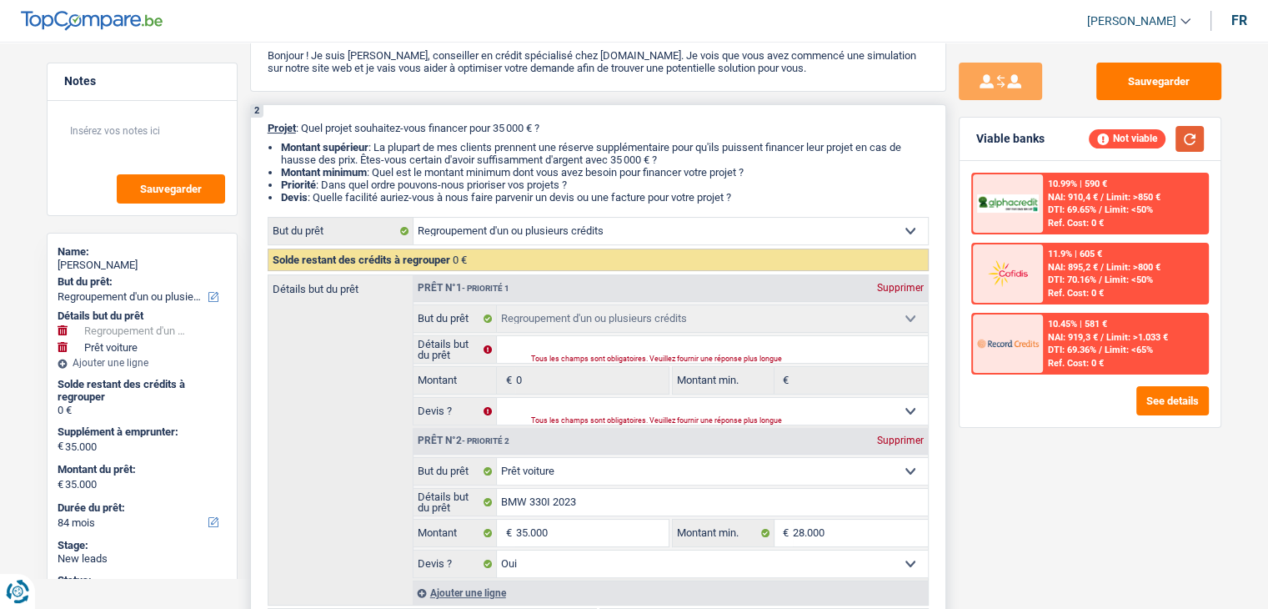
scroll to position [220, 0]
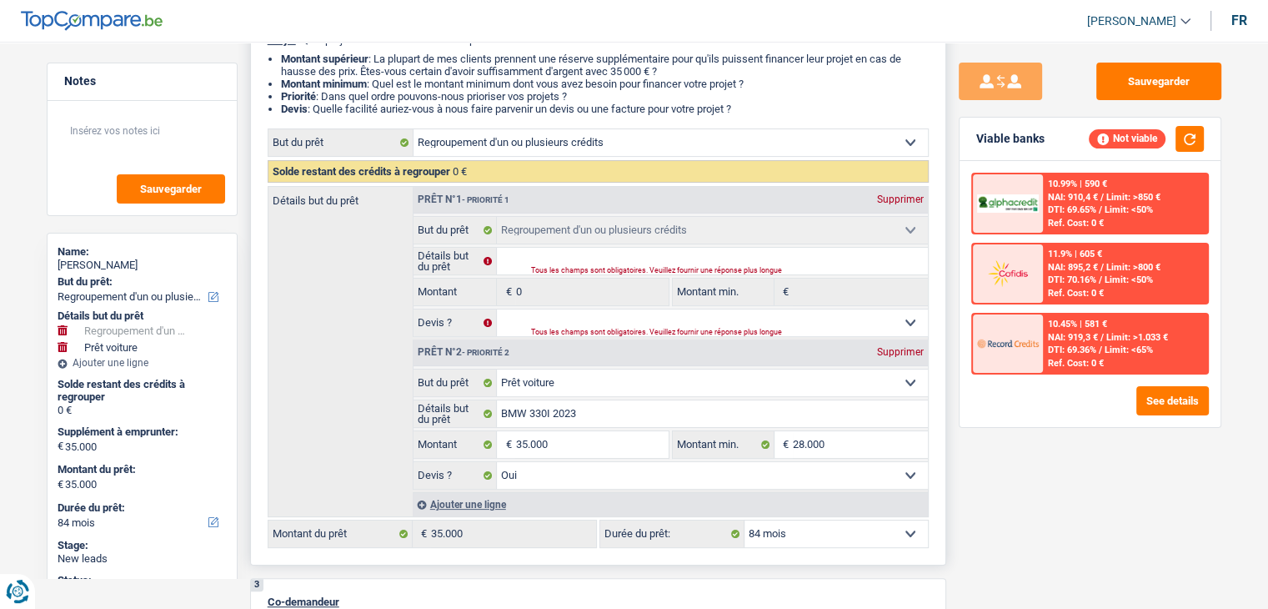
click at [912, 200] on div "Supprimer" at bounding box center [900, 199] width 55 height 10
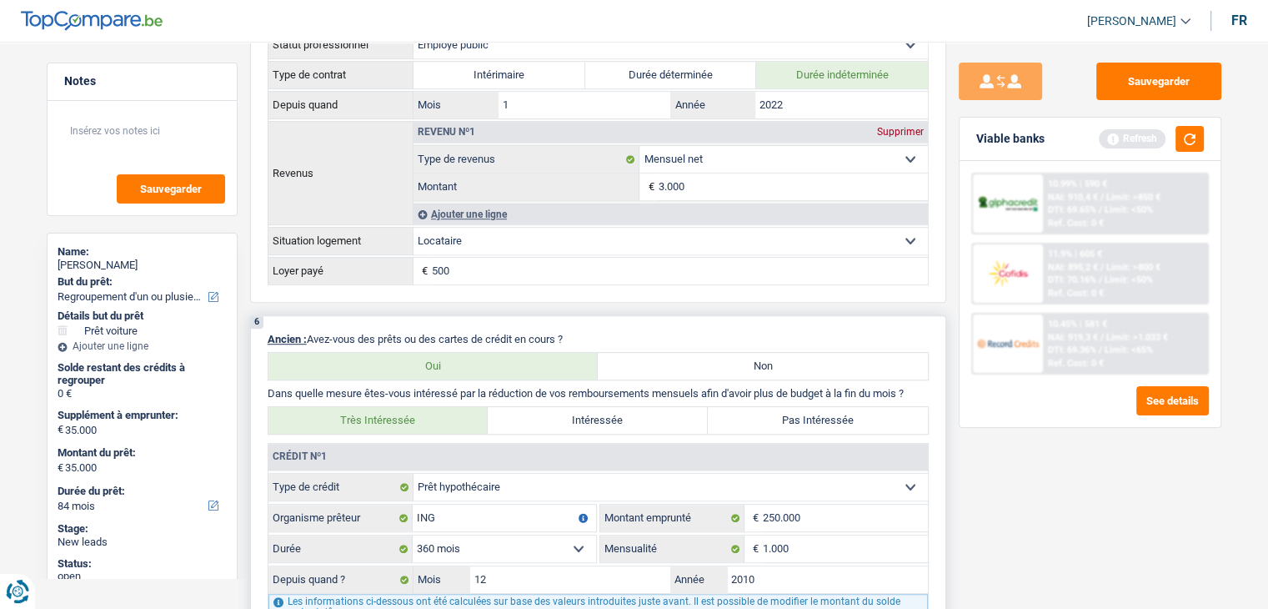
scroll to position [1304, 0]
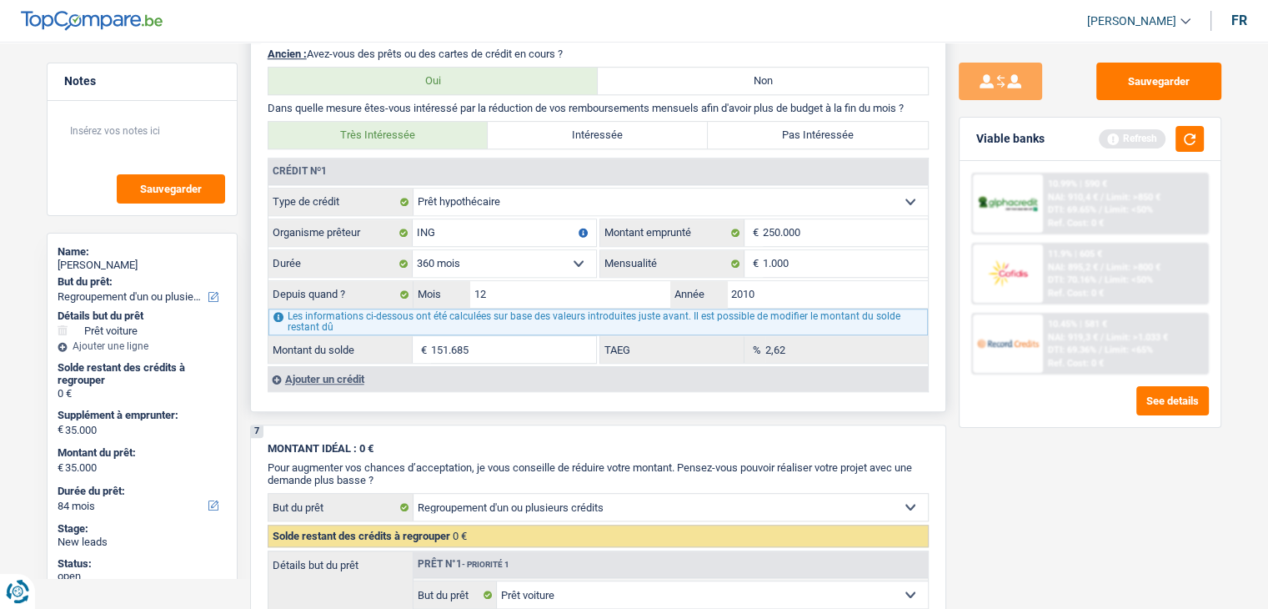
click at [790, 124] on label "Pas Intéressée" at bounding box center [818, 135] width 220 height 27
click at [790, 124] on input "Pas Intéressée" at bounding box center [818, 135] width 220 height 27
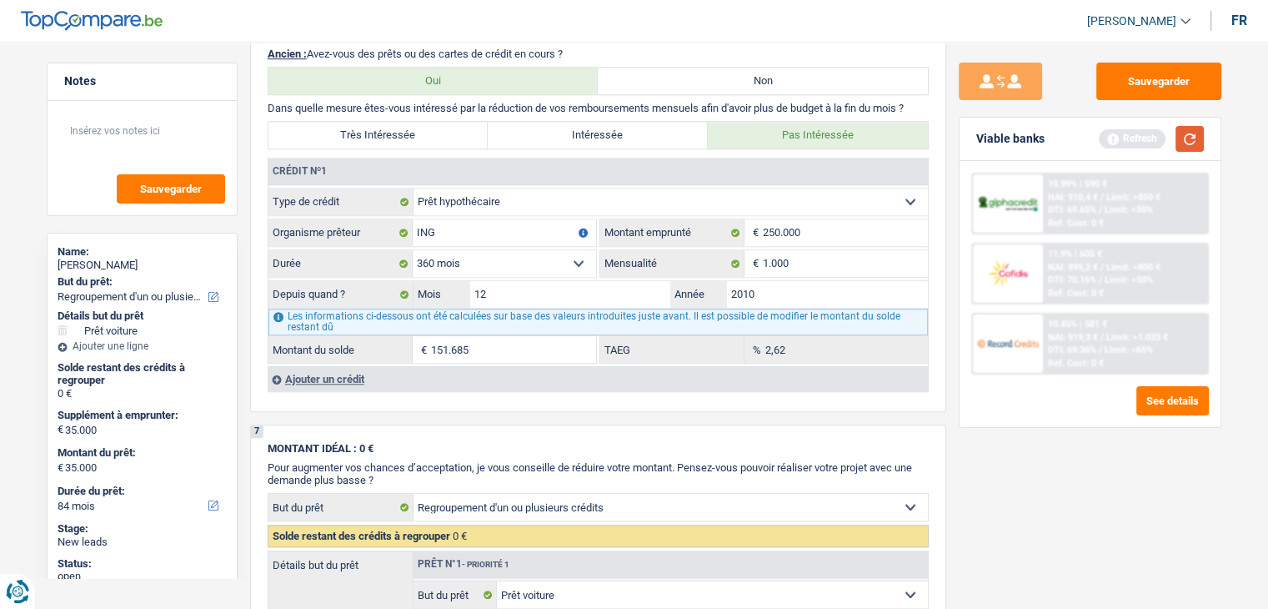
click at [1190, 138] on button "button" at bounding box center [1190, 139] width 28 height 26
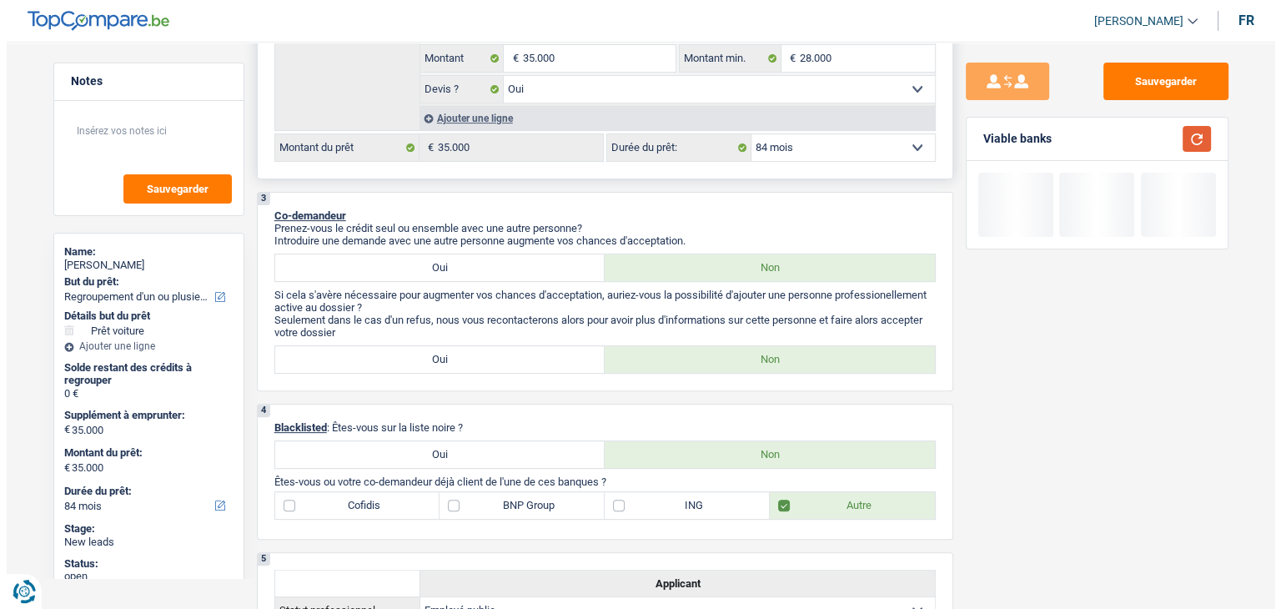
scroll to position [303, 0]
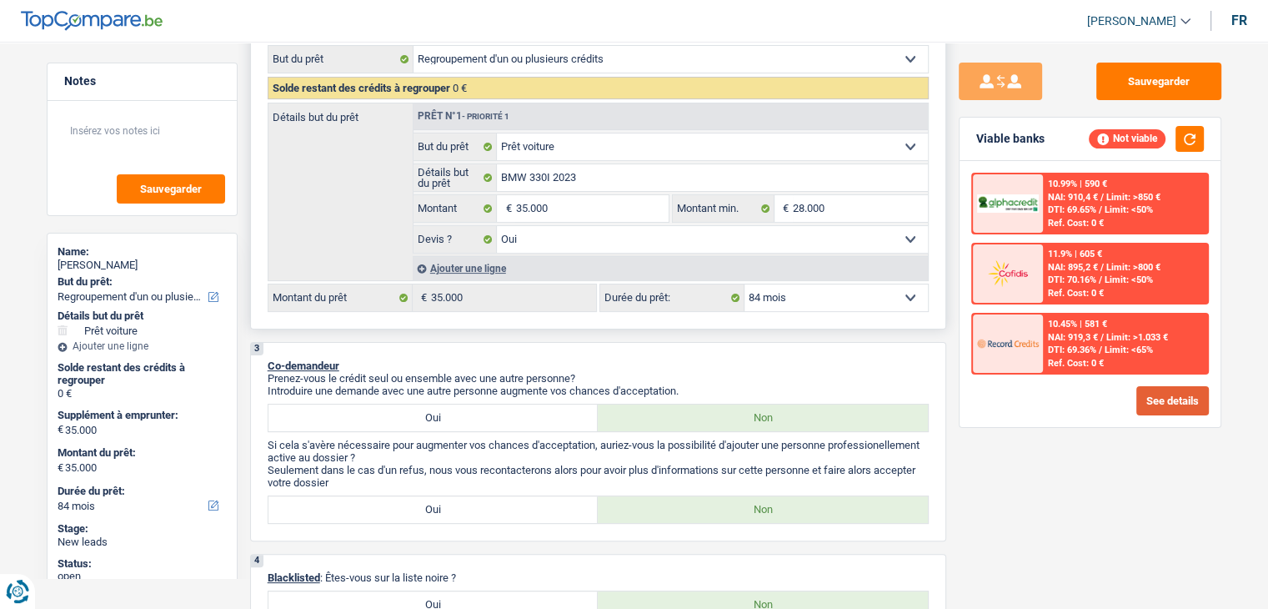
click at [1193, 401] on button "See details" at bounding box center [1172, 400] width 73 height 29
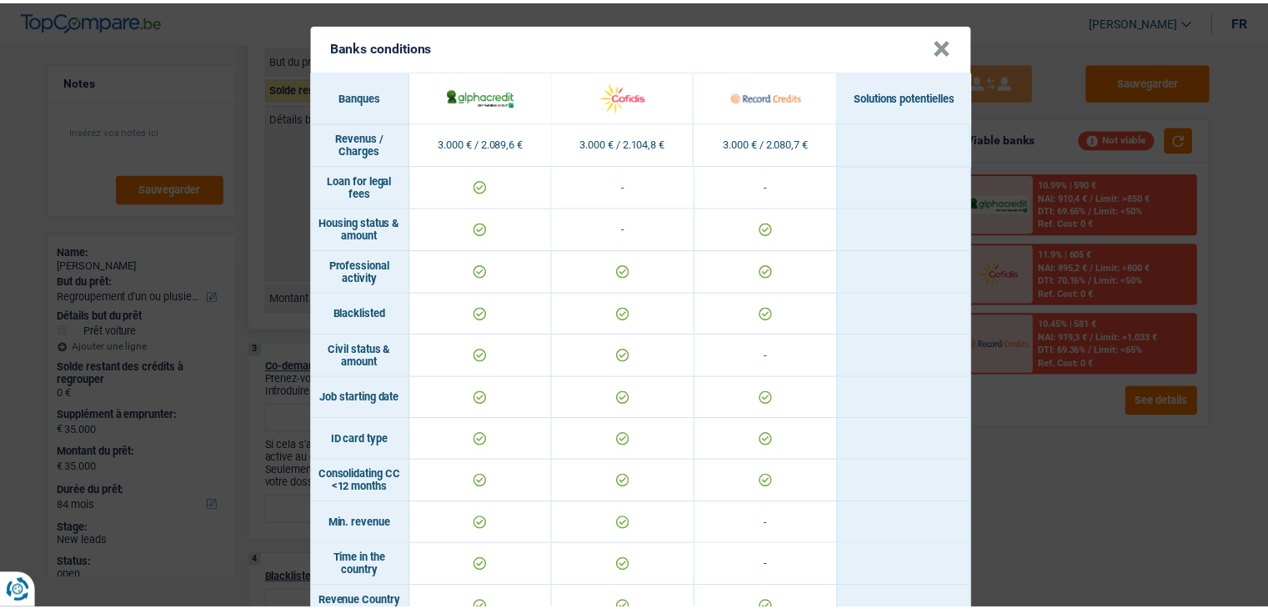
scroll to position [584, 0]
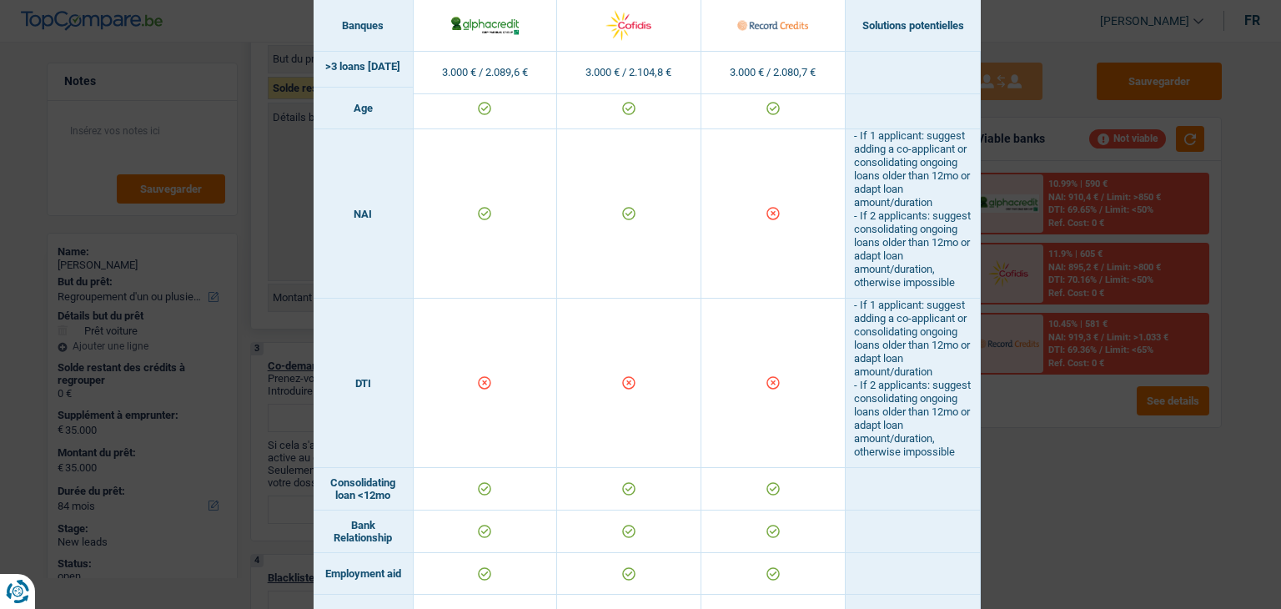
drag, startPoint x: 1090, startPoint y: 506, endPoint x: 1062, endPoint y: 441, distance: 70.6
click at [1091, 506] on div "Banks conditions × Banques Solutions potentielles Revenus / Charges 3.000 € / 2…" at bounding box center [640, 304] width 1281 height 609
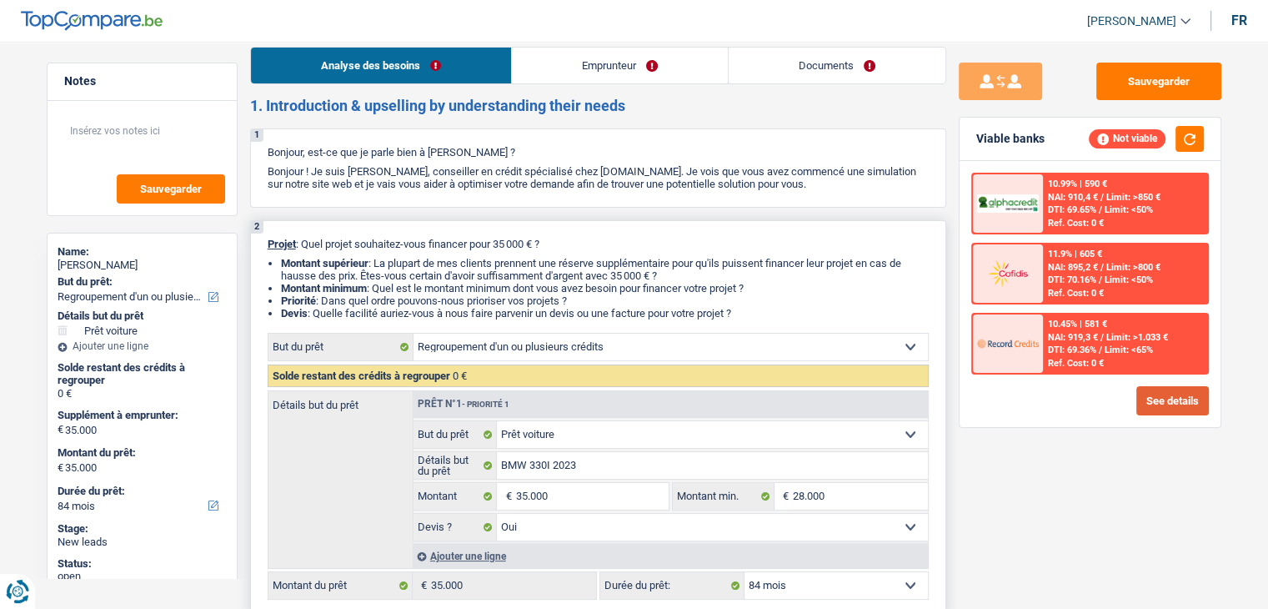
scroll to position [0, 0]
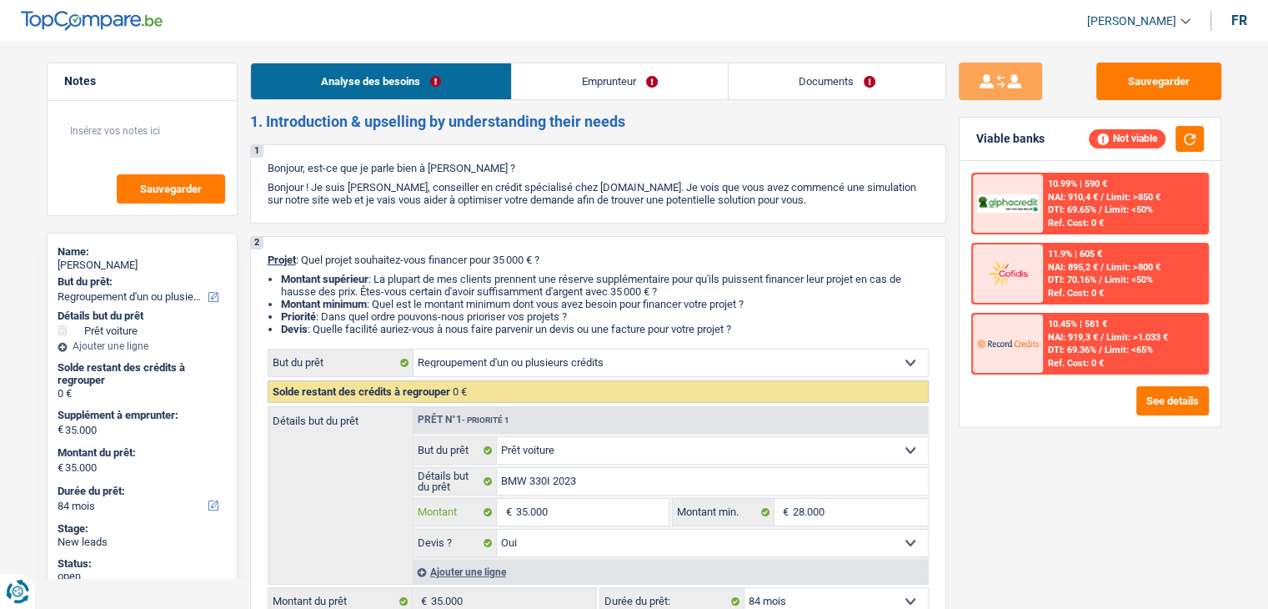
click at [584, 521] on input "35.000" at bounding box center [591, 512] width 153 height 27
click at [584, 520] on input "35.000" at bounding box center [591, 512] width 153 height 27
click at [598, 446] on select "Confort maison: meubles, textile, peinture, électroménager, outillage non-profe…" at bounding box center [712, 450] width 431 height 27
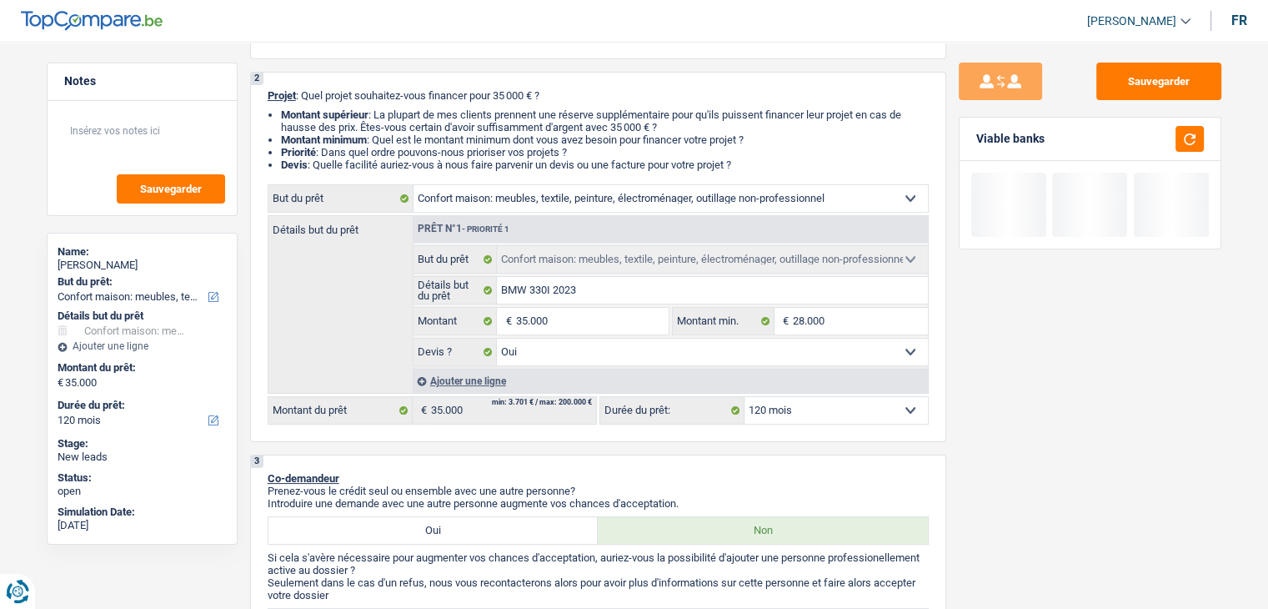
scroll to position [167, 0]
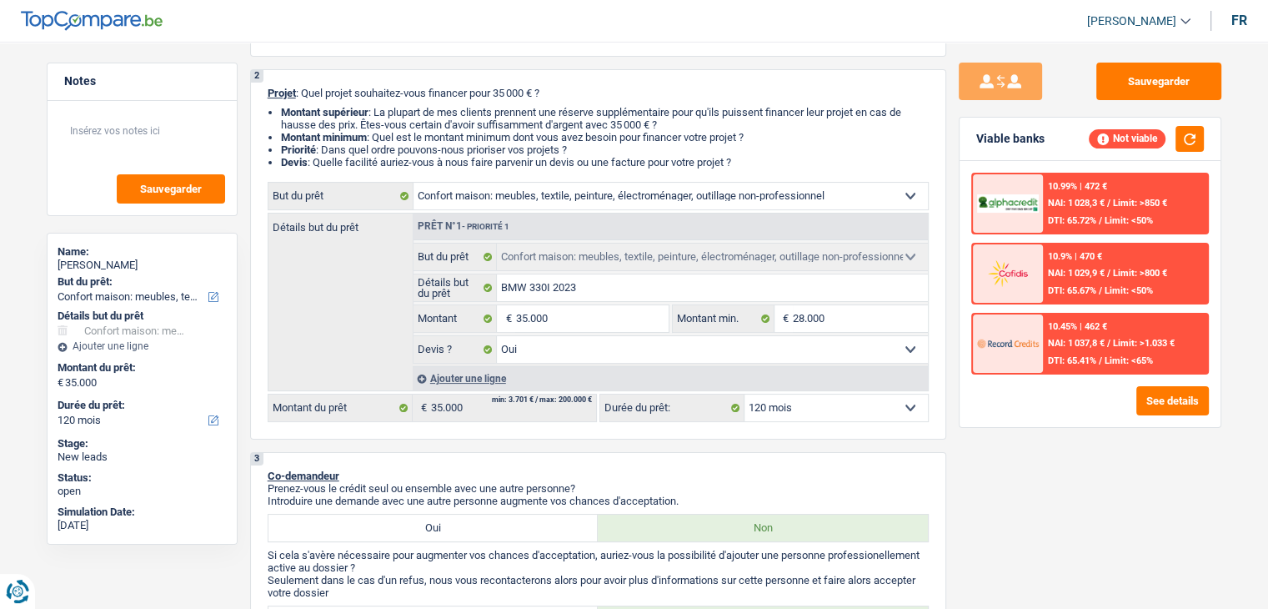
click at [856, 404] on select "12 mois 18 mois 24 mois 30 mois 36 mois 42 mois 48 mois 60 mois 72 mois 84 mois…" at bounding box center [836, 407] width 183 height 27
click at [745, 394] on select "12 mois 18 mois 24 mois 30 mois 36 mois 42 mois 48 mois 60 mois 72 mois 84 mois…" at bounding box center [836, 407] width 183 height 27
click at [622, 318] on input "35.000" at bounding box center [591, 318] width 153 height 27
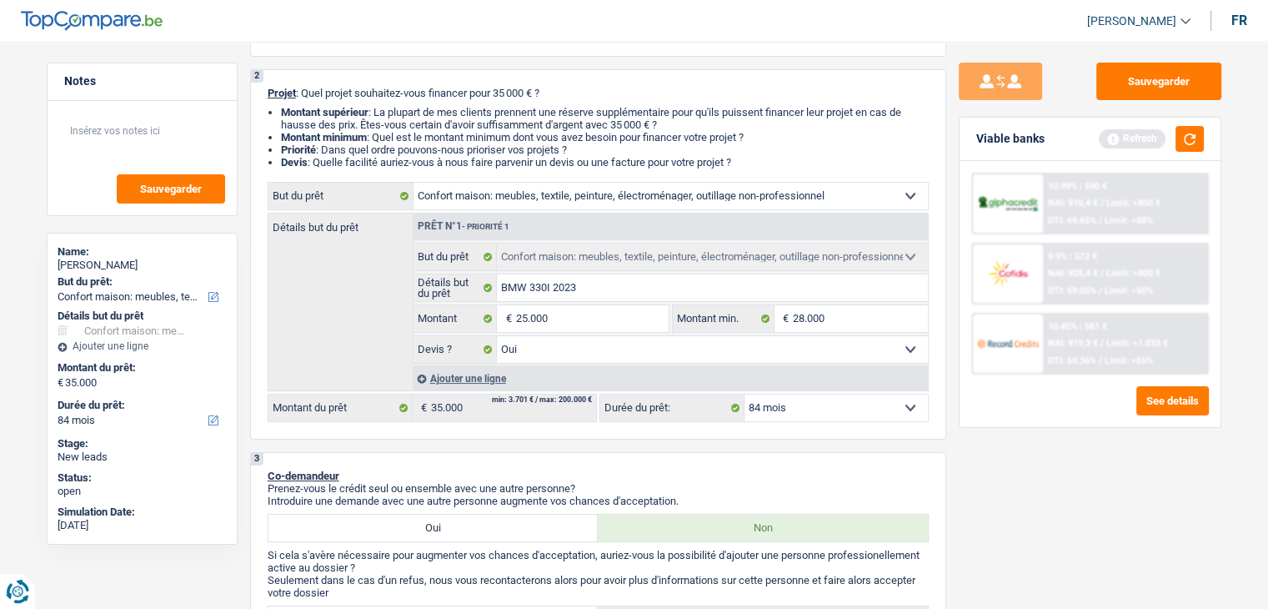
click at [1143, 488] on div "Sauvegarder Viable banks Refresh 10.99% | 590 € NAI: 910,4 € / Limit: >850 € DT…" at bounding box center [1090, 320] width 288 height 515
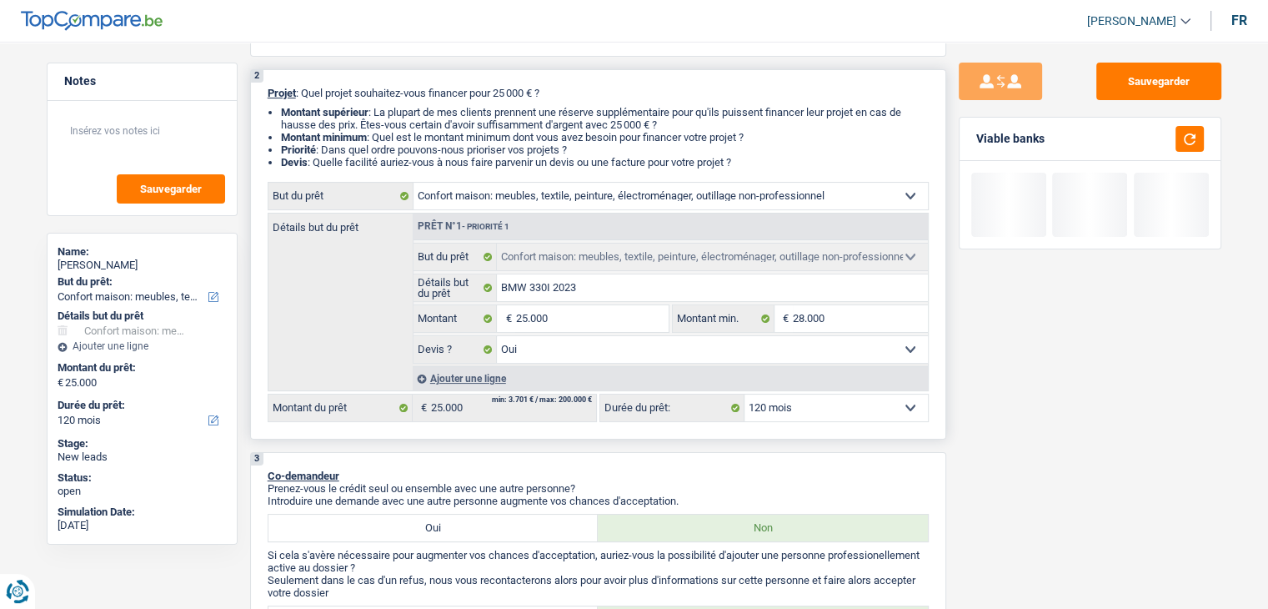
drag, startPoint x: 904, startPoint y: 406, endPoint x: 895, endPoint y: 421, distance: 17.2
click at [904, 408] on select "12 mois 18 mois 24 mois 30 mois 36 mois 42 mois 48 mois 60 mois 72 mois 84 mois…" at bounding box center [836, 407] width 183 height 27
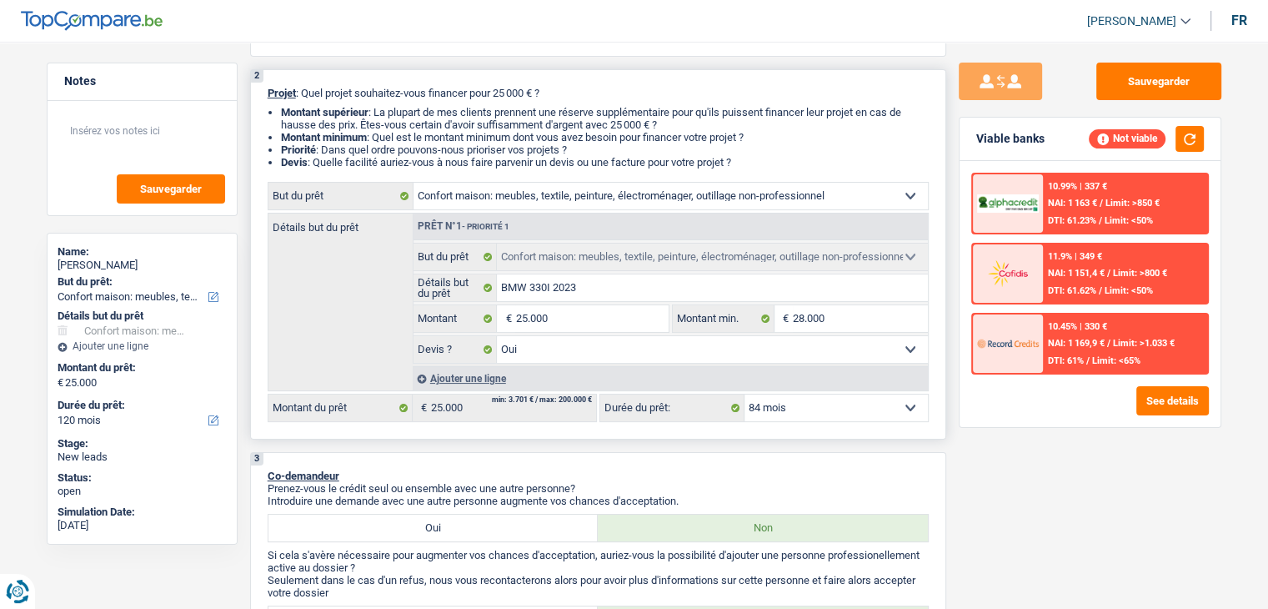
click at [745, 394] on select "12 mois 18 mois 24 mois 30 mois 36 mois 42 mois 48 mois 60 mois 72 mois 84 mois…" at bounding box center [836, 407] width 183 height 27
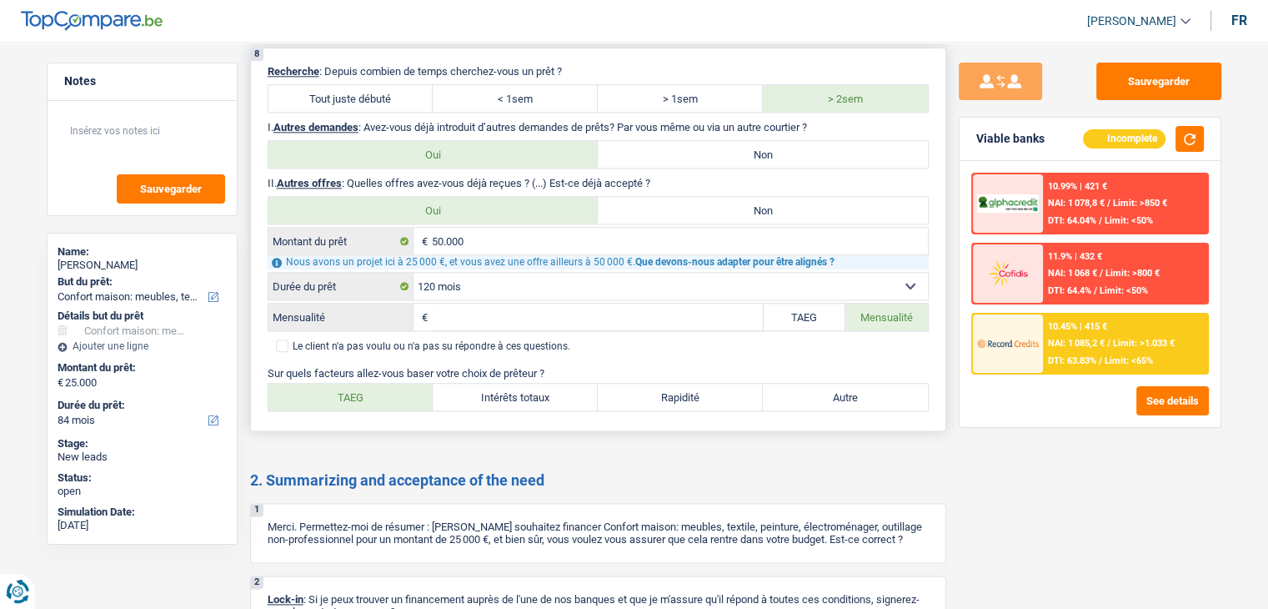
scroll to position [1866, 0]
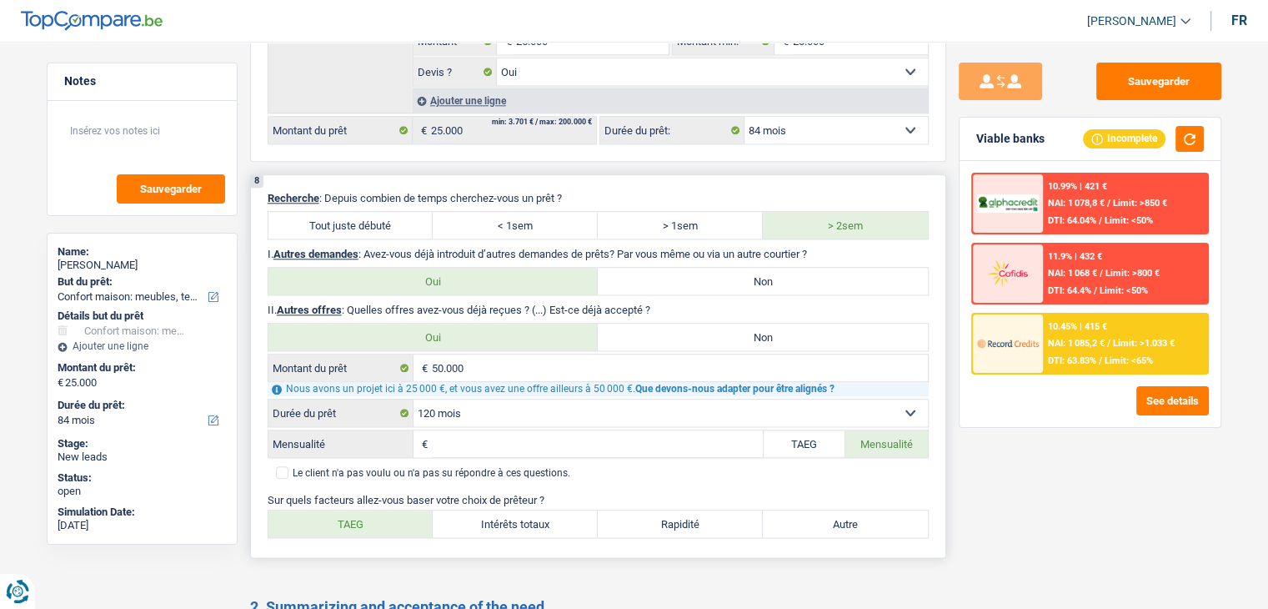
click at [742, 275] on label "Non" at bounding box center [763, 281] width 330 height 27
click at [742, 275] on input "Non" at bounding box center [763, 281] width 330 height 27
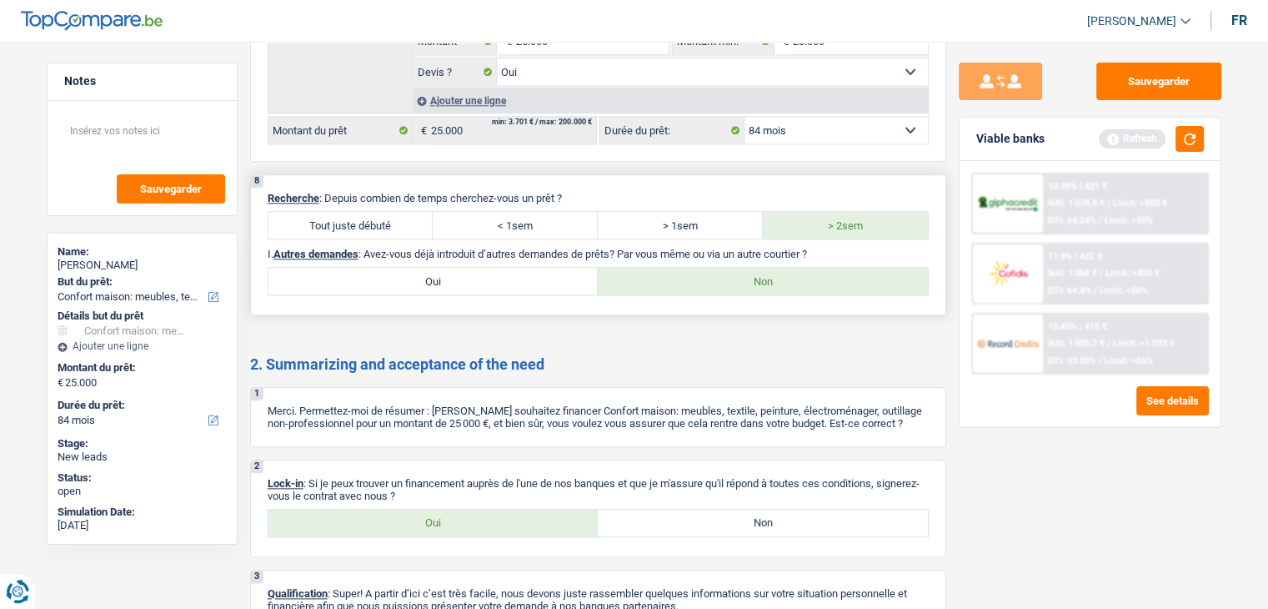
click at [353, 212] on label "Tout juste débuté" at bounding box center [350, 225] width 165 height 27
click at [353, 212] on input "Tout juste débuté" at bounding box center [350, 225] width 165 height 27
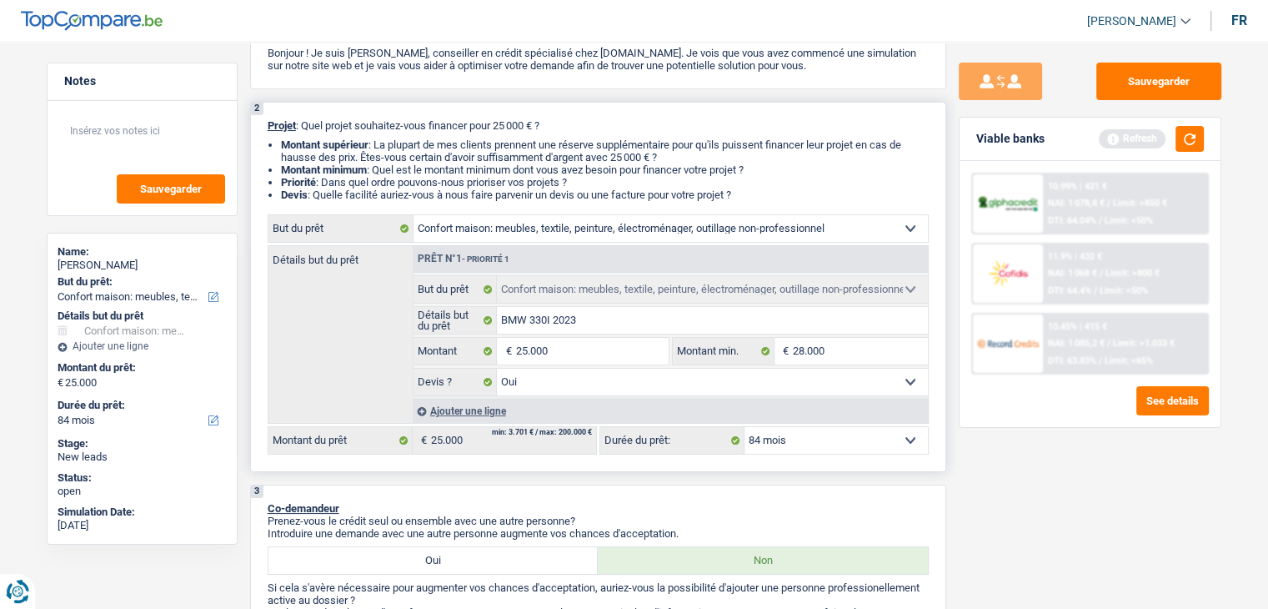
scroll to position [0, 0]
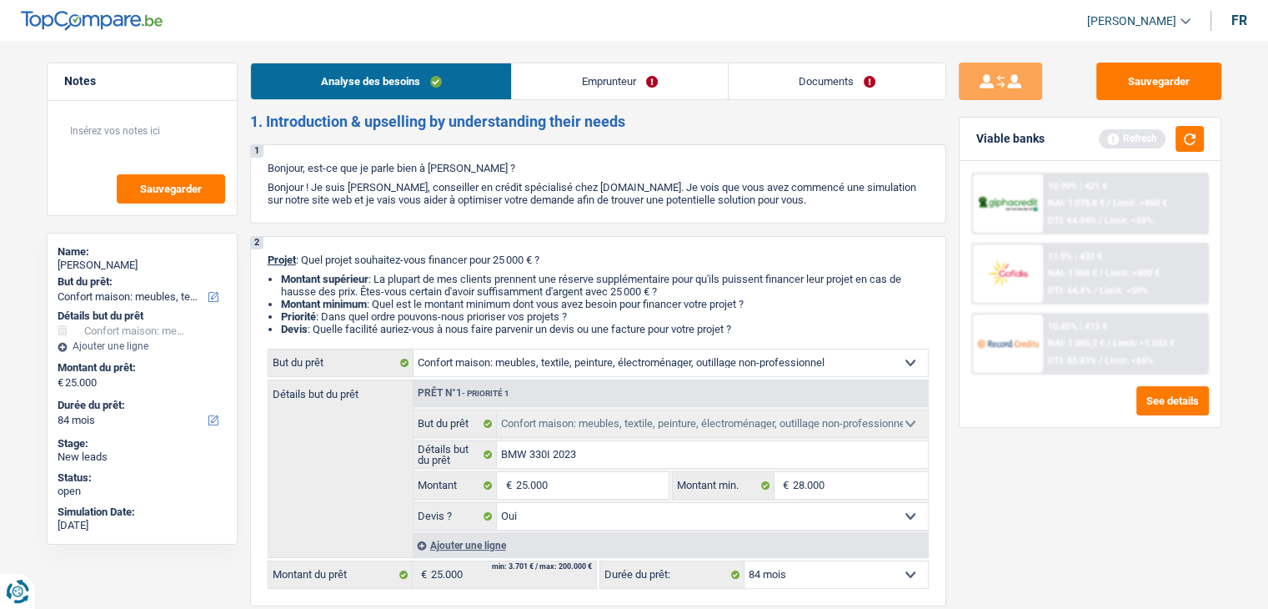
click at [644, 75] on link "Emprunteur" at bounding box center [620, 81] width 216 height 36
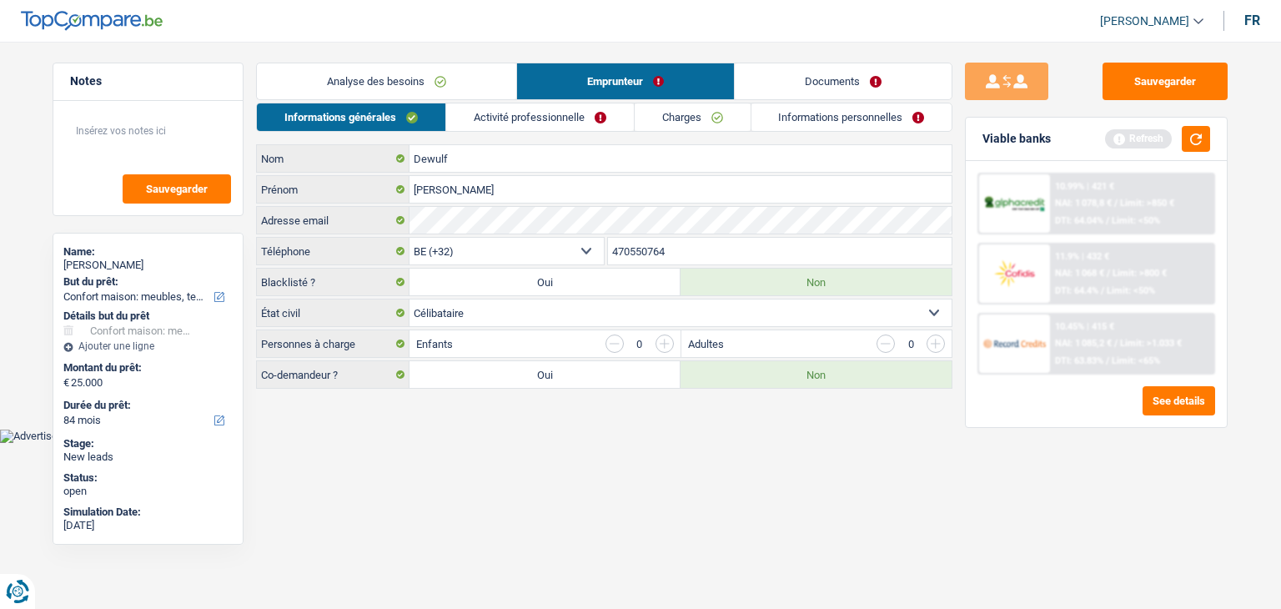
click at [767, 120] on link "Informations personnelles" at bounding box center [851, 117] width 201 height 28
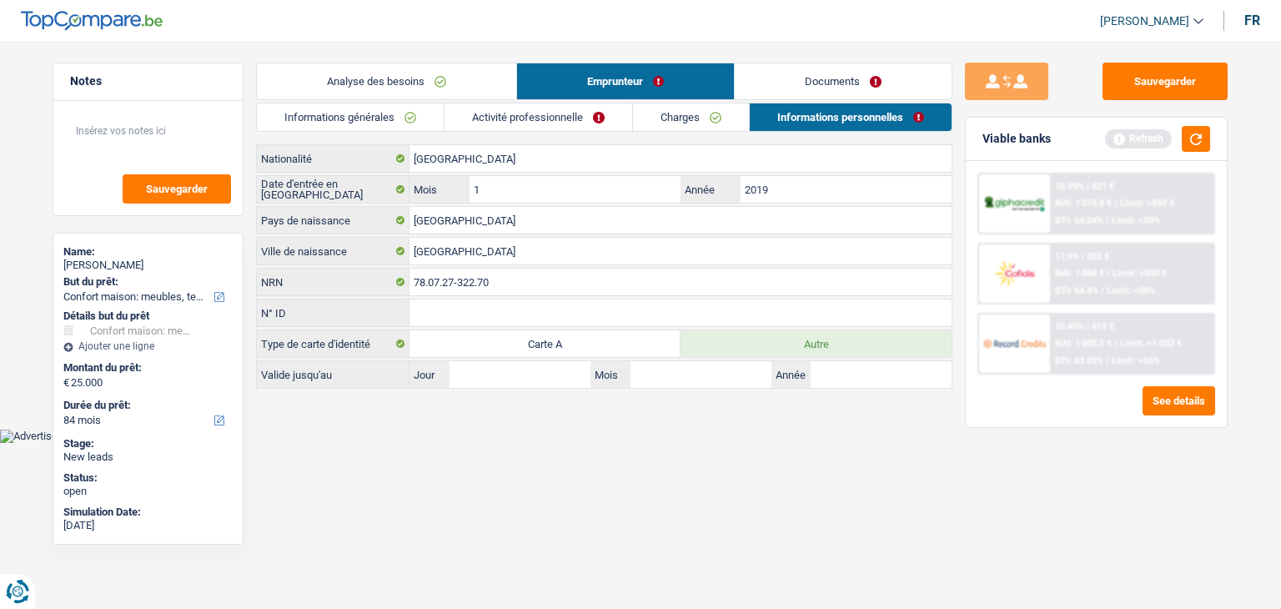
click at [383, 77] on link "Analyse des besoins" at bounding box center [386, 81] width 259 height 36
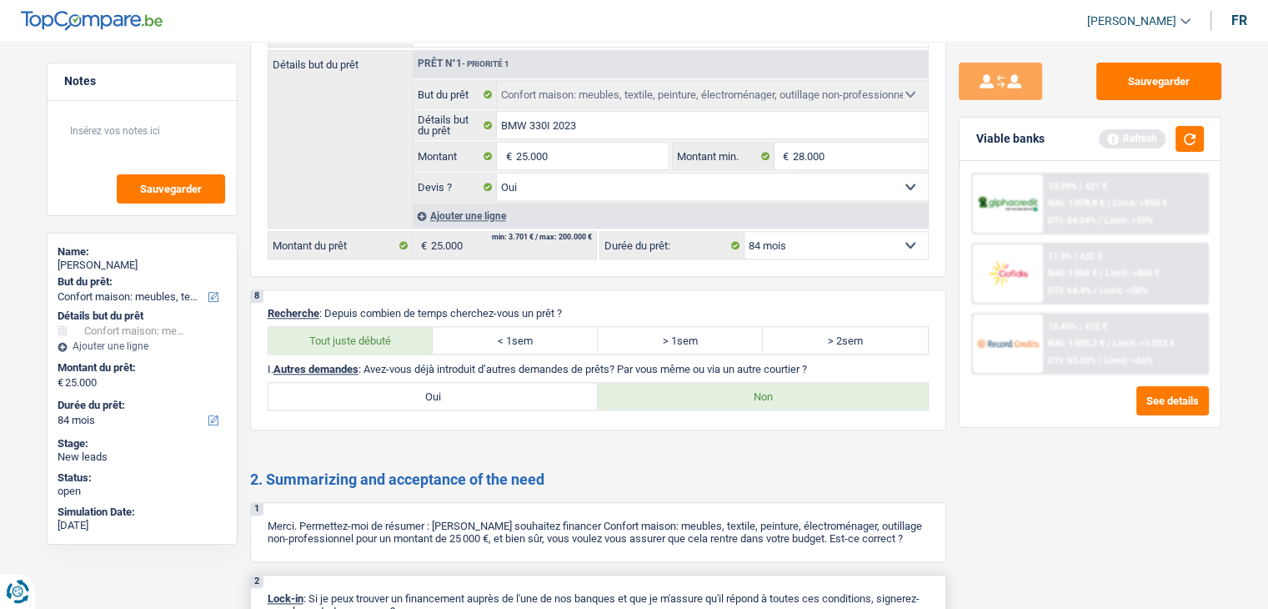
scroll to position [1958, 0]
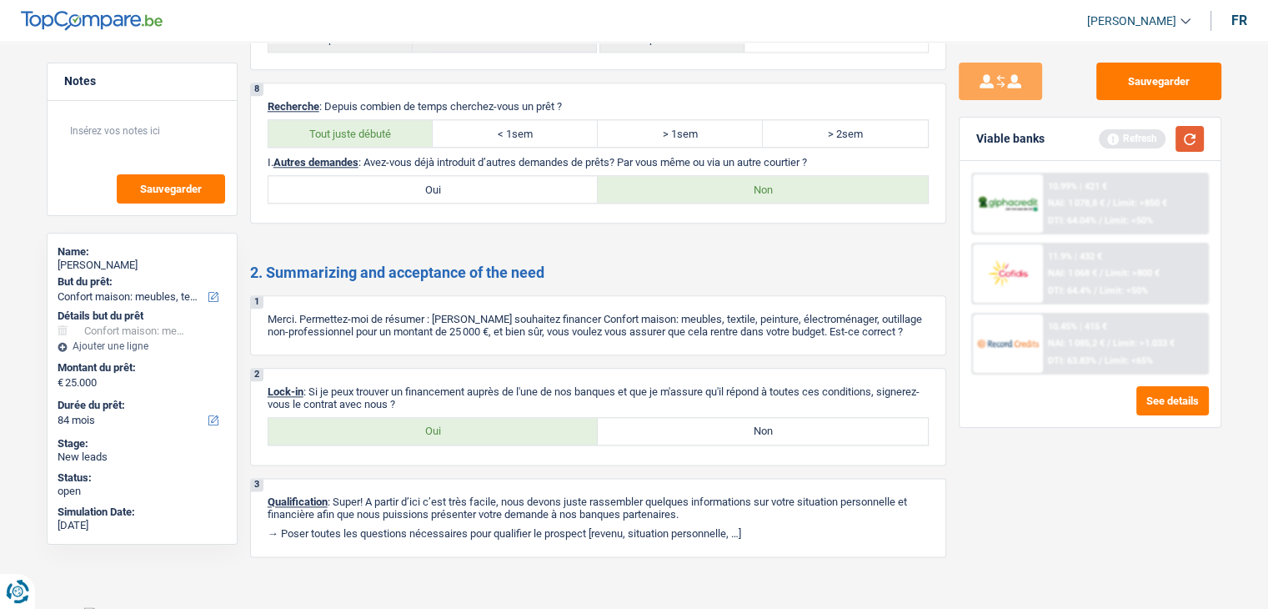
click at [1196, 144] on button "button" at bounding box center [1190, 139] width 28 height 26
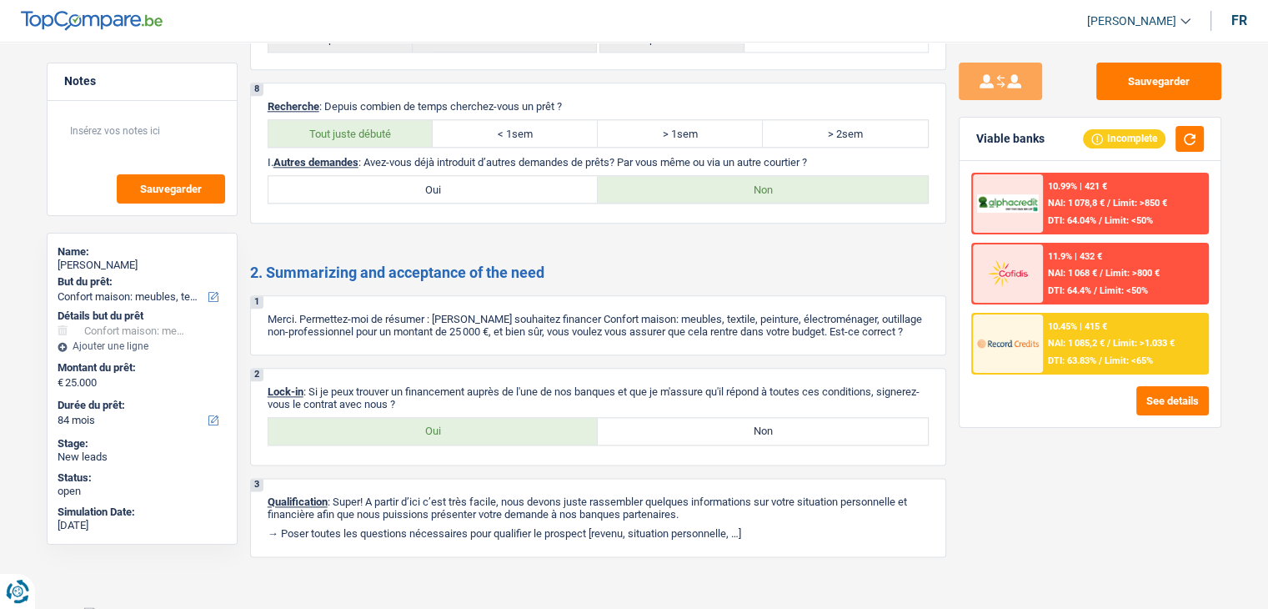
click at [1077, 341] on span "NAI: 1 085,2 €" at bounding box center [1076, 343] width 57 height 11
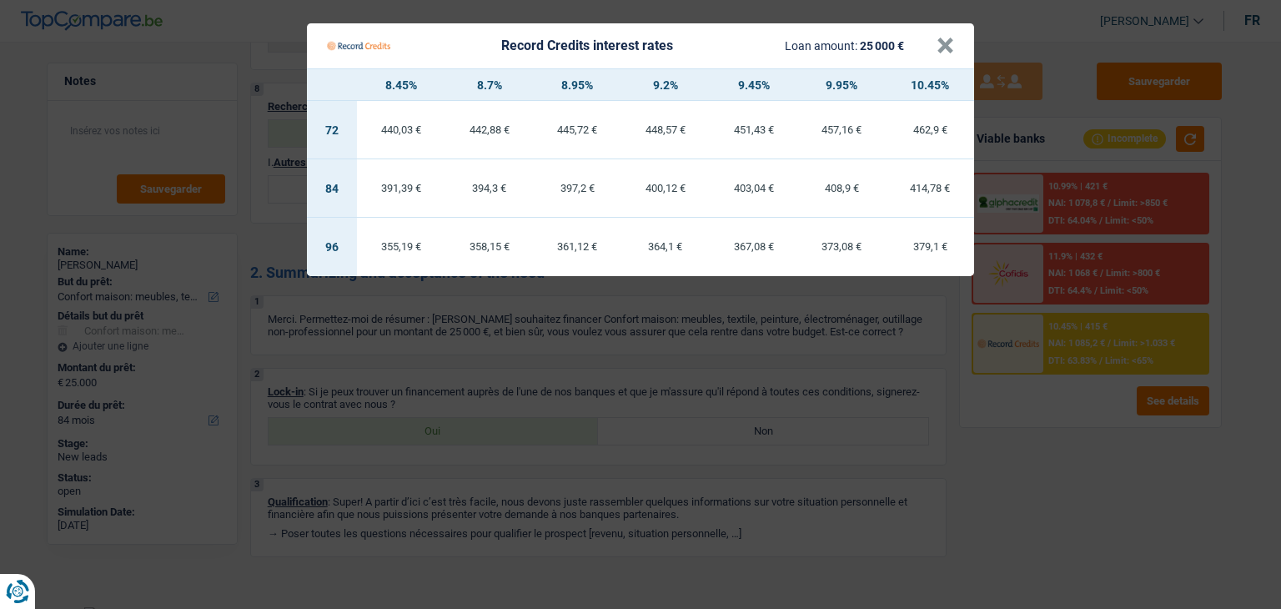
click at [1091, 434] on Credits "Record Credits interest rates Loan amount: 25 000 € × 8.45% 8.7% 8.95% 9.2% 9.4…" at bounding box center [640, 304] width 1281 height 609
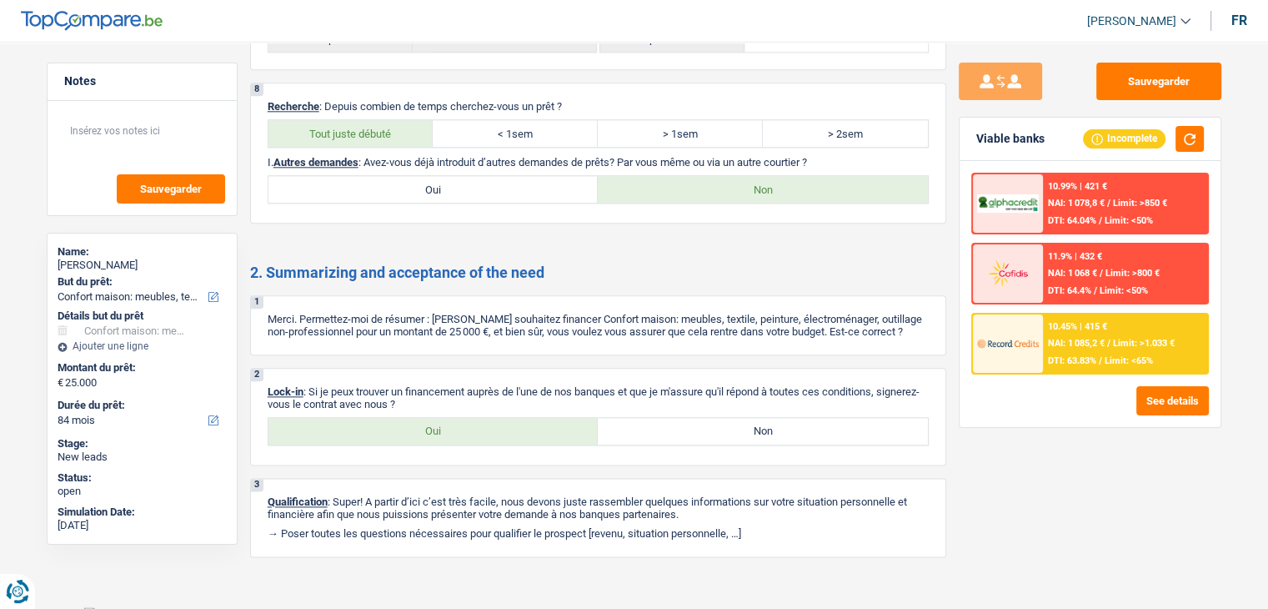
click at [1111, 338] on span "/" at bounding box center [1108, 343] width 3 height 11
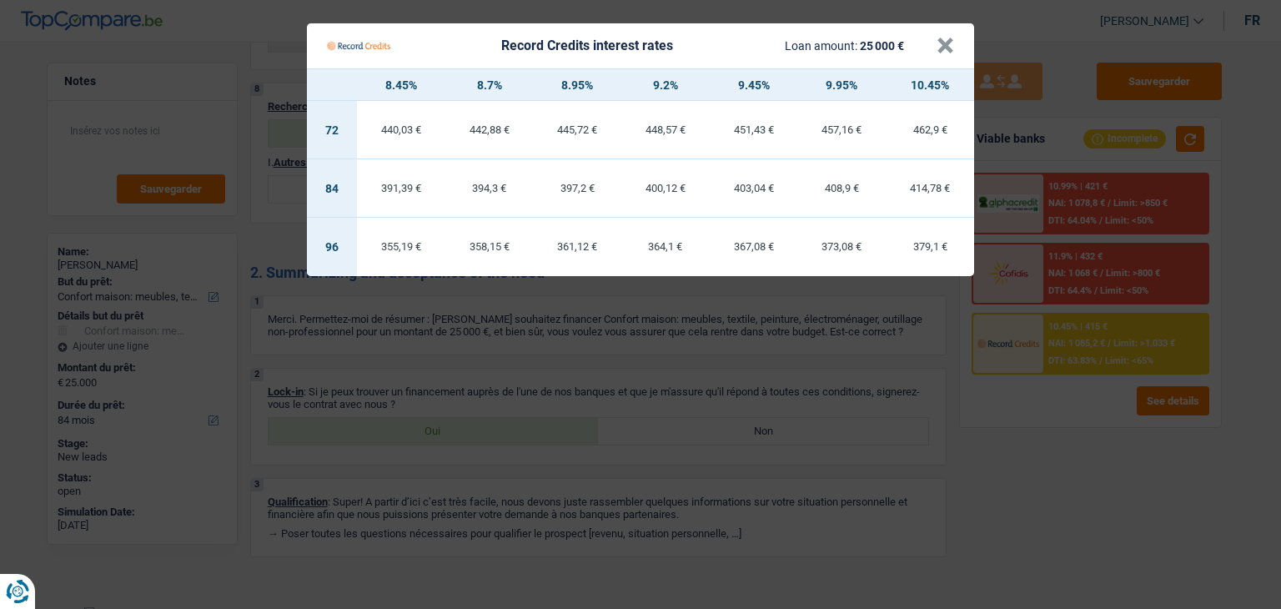
drag, startPoint x: 667, startPoint y: 188, endPoint x: 667, endPoint y: 174, distance: 13.3
click at [667, 185] on div "400,12 €" at bounding box center [665, 188] width 88 height 11
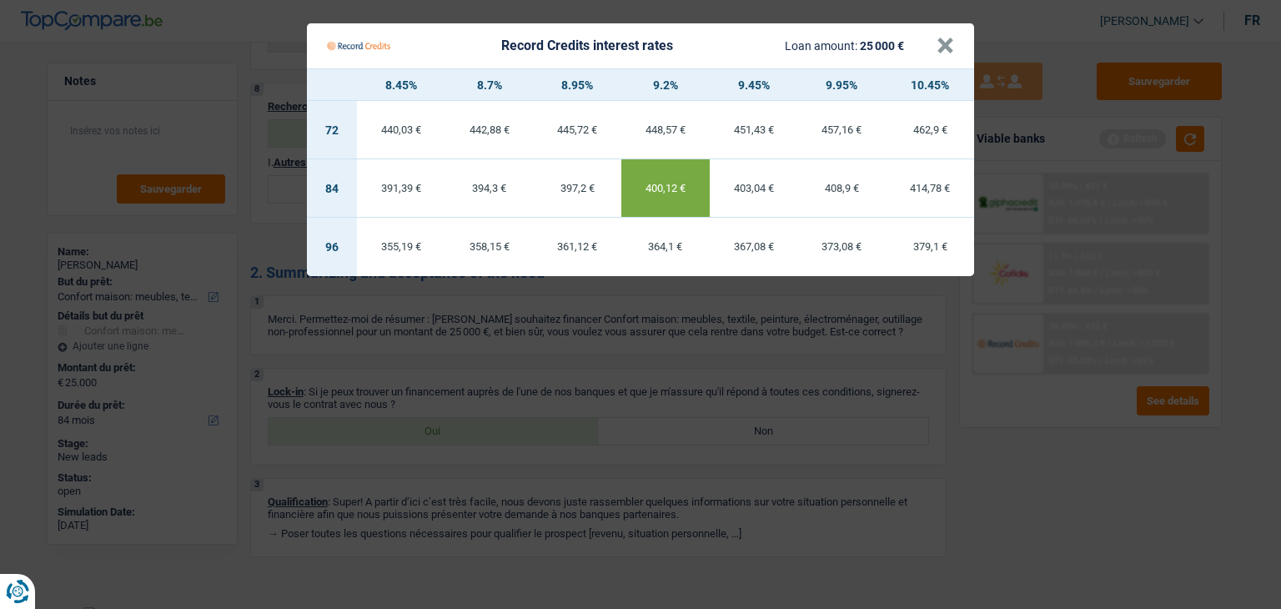
click at [1000, 409] on Credits "Record Credits interest rates Loan amount: 25 000 € × 8.45% 8.7% 8.95% 9.2% 9.4…" at bounding box center [640, 304] width 1281 height 609
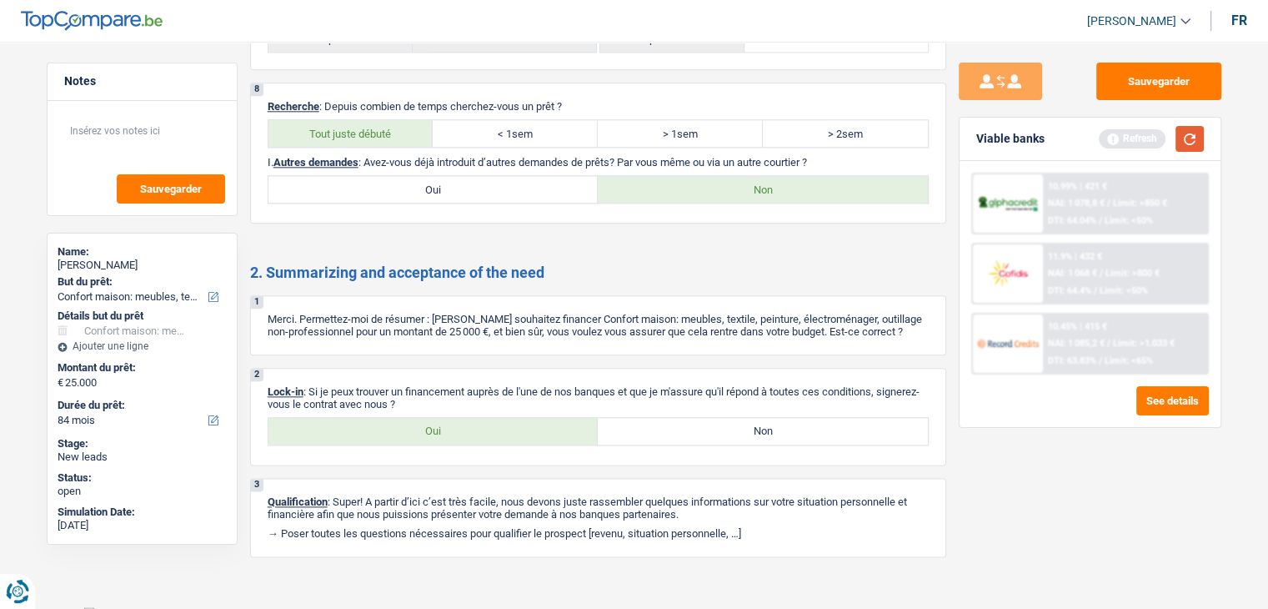
click at [1201, 140] on button "button" at bounding box center [1190, 139] width 28 height 26
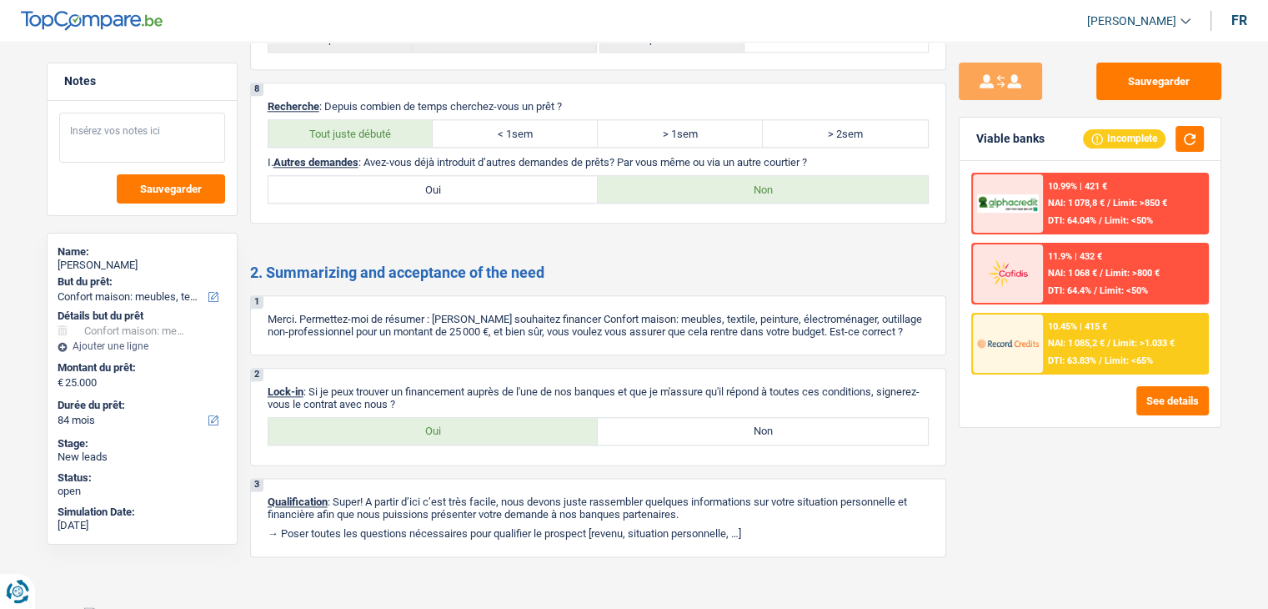
click at [166, 143] on textarea at bounding box center [142, 138] width 166 height 50
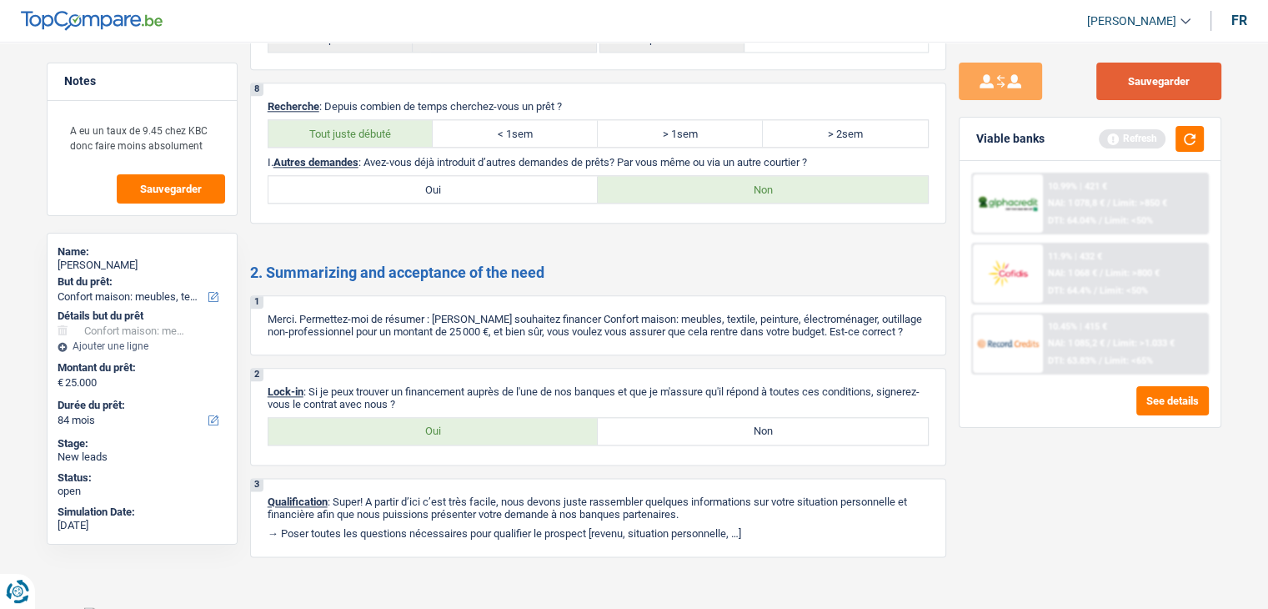
click at [1170, 82] on button "Sauvegarder" at bounding box center [1158, 82] width 125 height 38
click at [1204, 129] on div "Viable banks Refresh" at bounding box center [1090, 139] width 261 height 43
click at [1201, 131] on button "button" at bounding box center [1190, 139] width 28 height 26
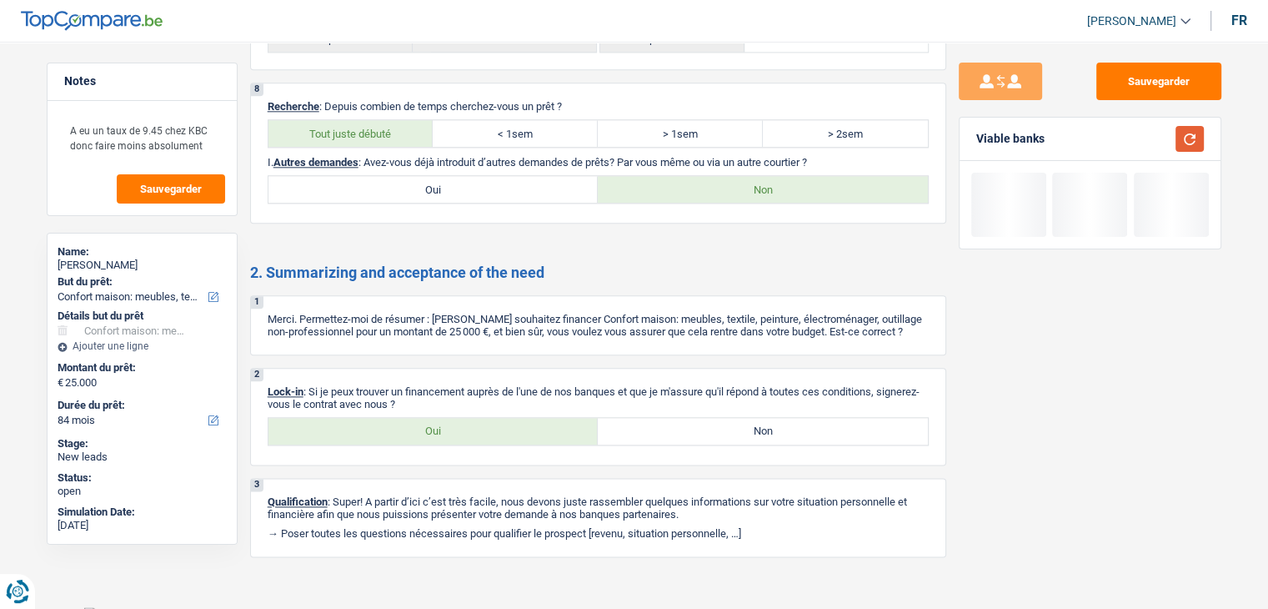
scroll to position [1624, 0]
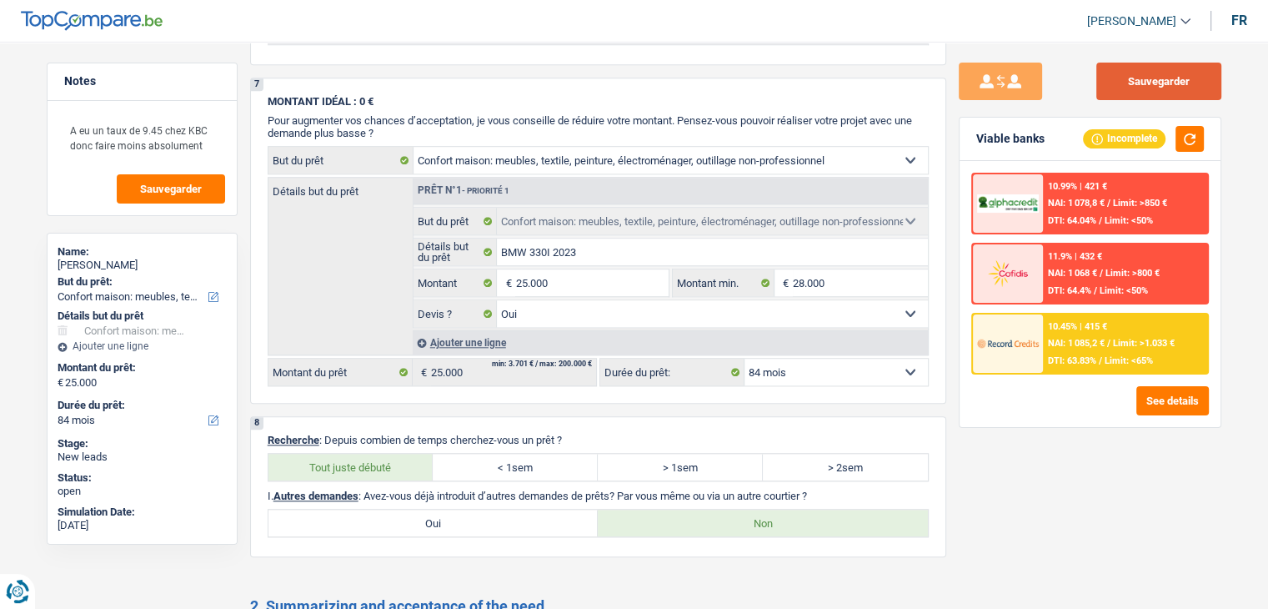
click at [1159, 89] on button "Sauvegarder" at bounding box center [1158, 82] width 125 height 38
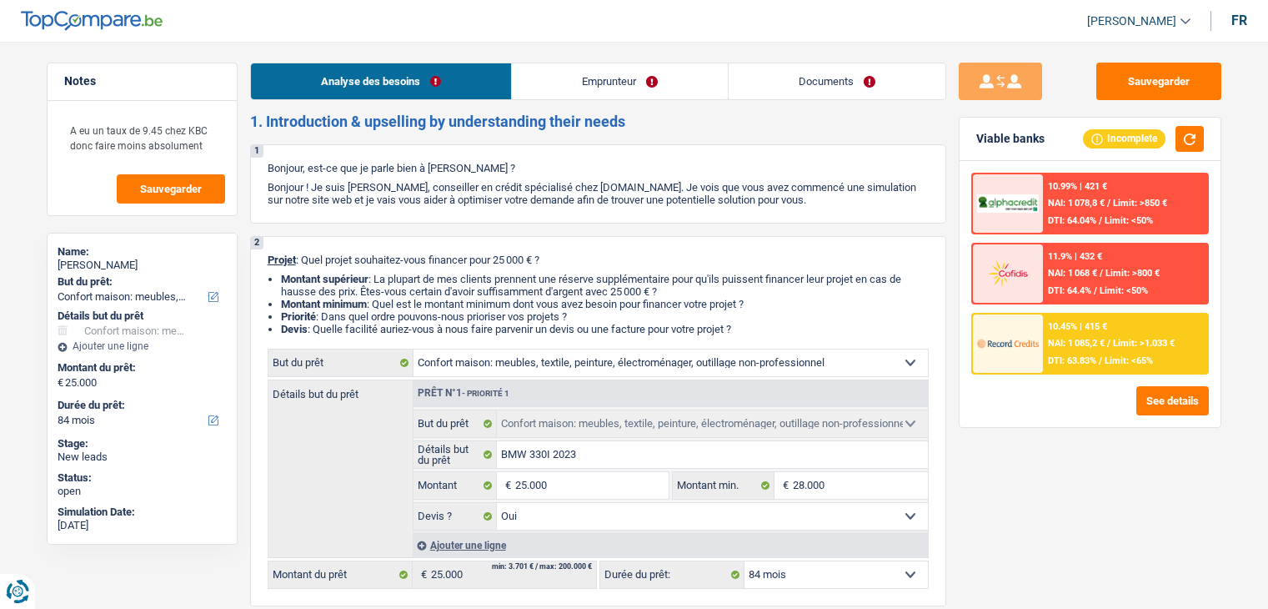
select select "household"
select select "84"
select select "household"
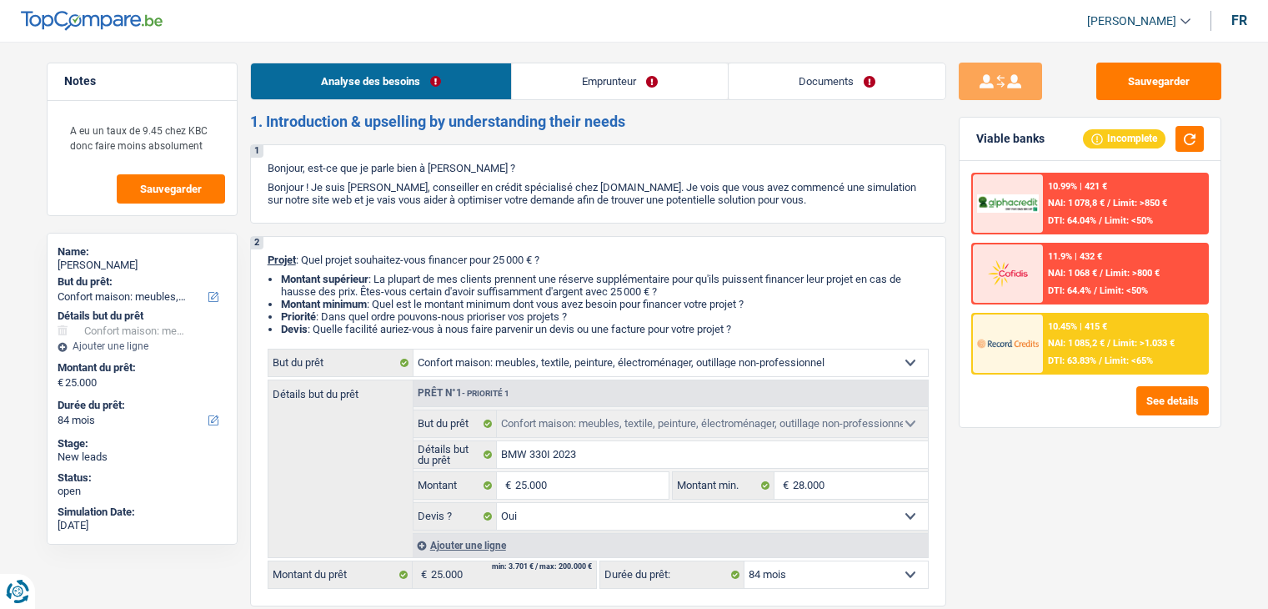
select select "yes"
select select "84"
select select "publicEmployee"
select select "netSalary"
select select "mealVouchers"
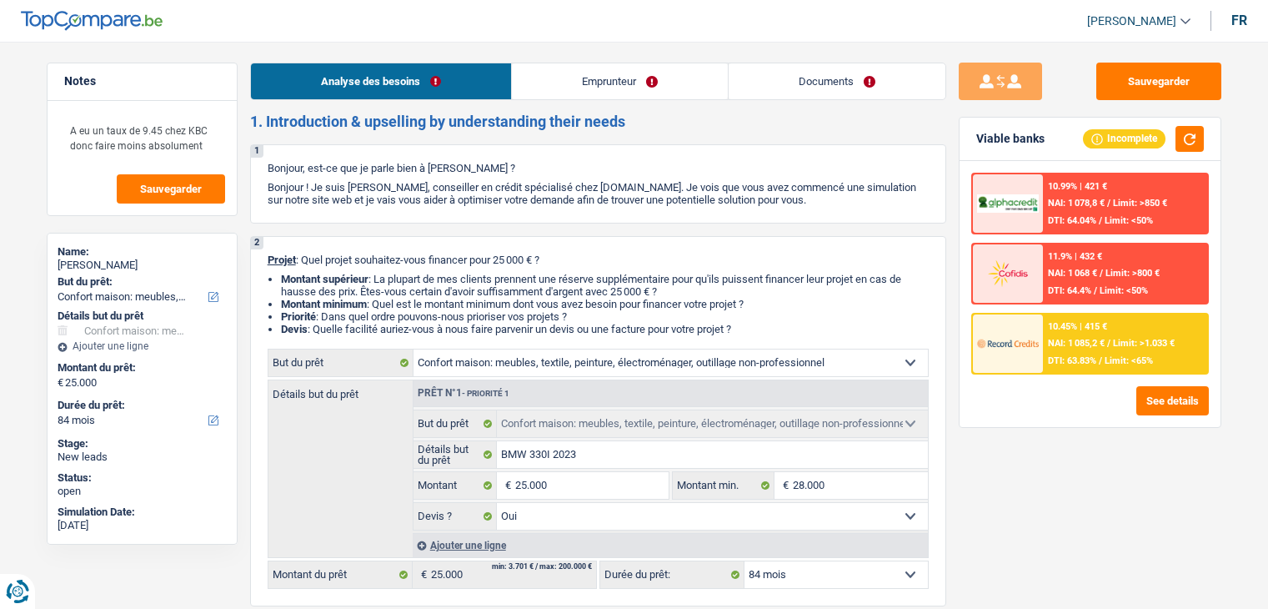
select select "rents"
select select "mortgage"
select select "360"
select select "household"
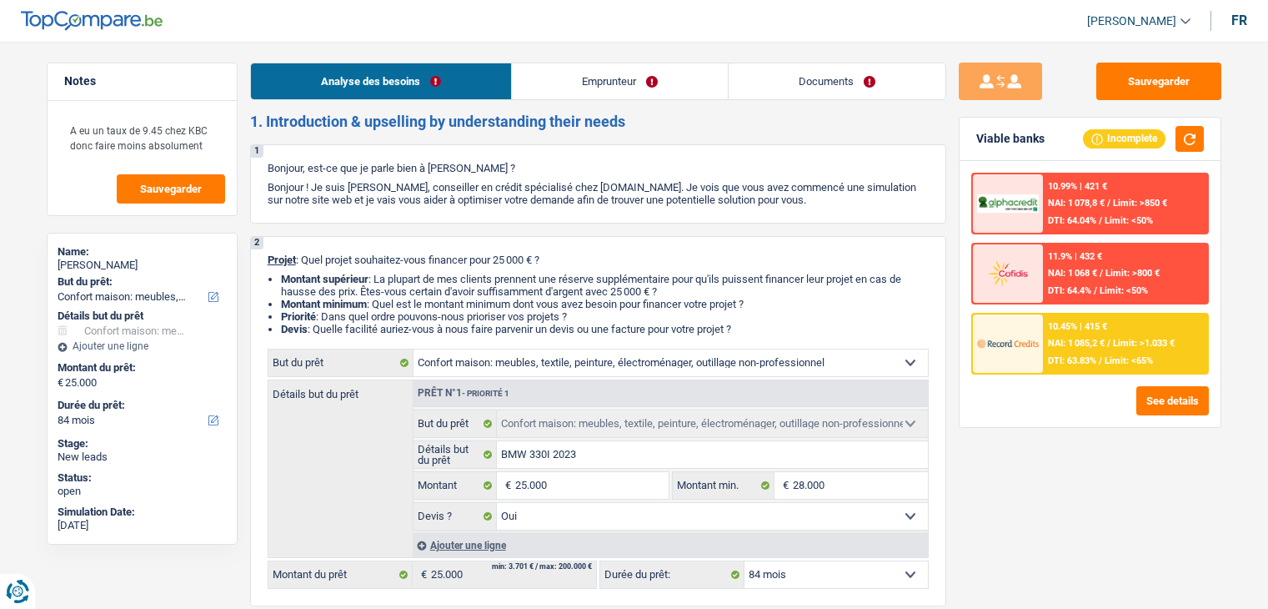
select select "yes"
select select "84"
click at [599, 68] on link "Emprunteur" at bounding box center [620, 81] width 216 height 36
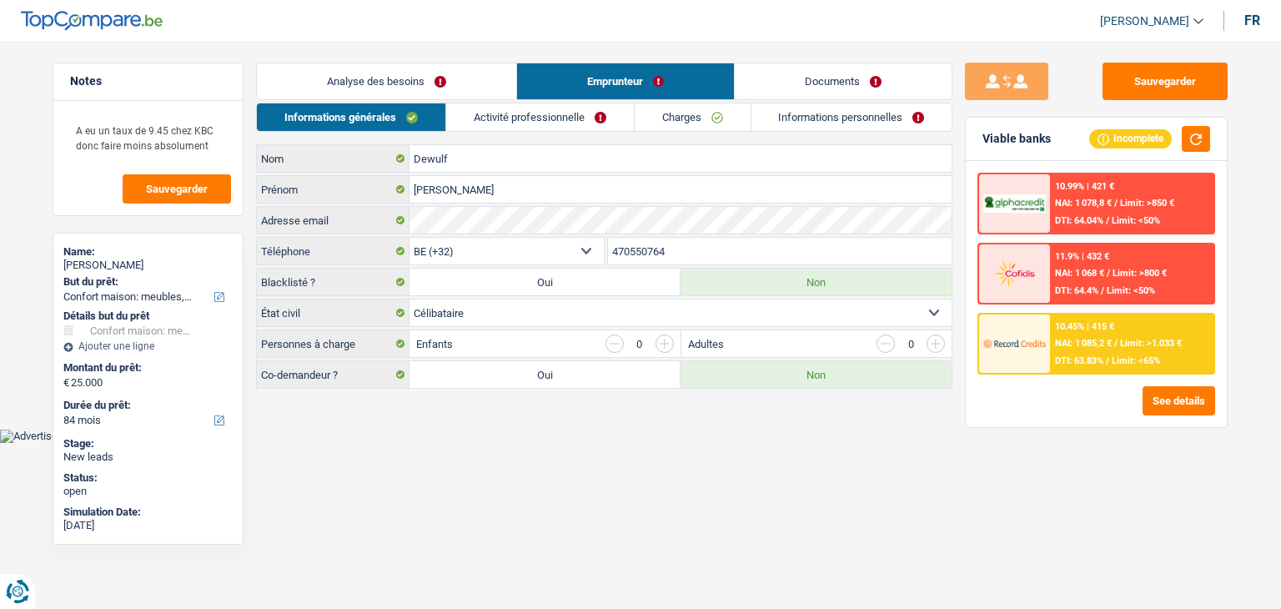
click at [559, 110] on link "Activité professionnelle" at bounding box center [540, 117] width 188 height 28
